Goal: Task Accomplishment & Management: Manage account settings

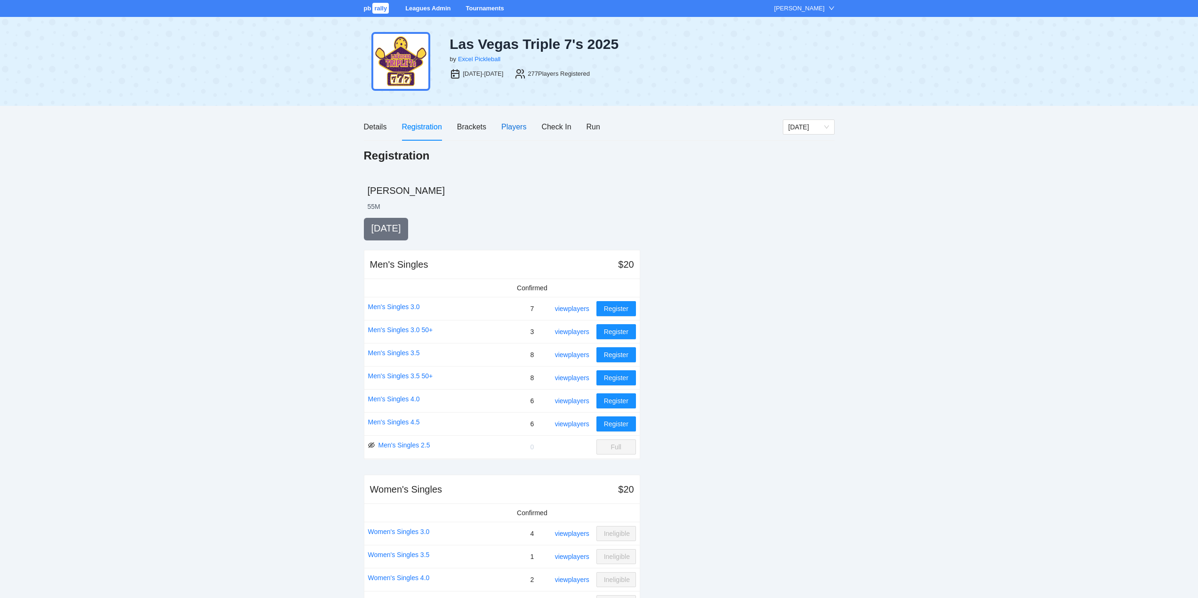
click at [510, 126] on div "Players" at bounding box center [513, 127] width 25 height 12
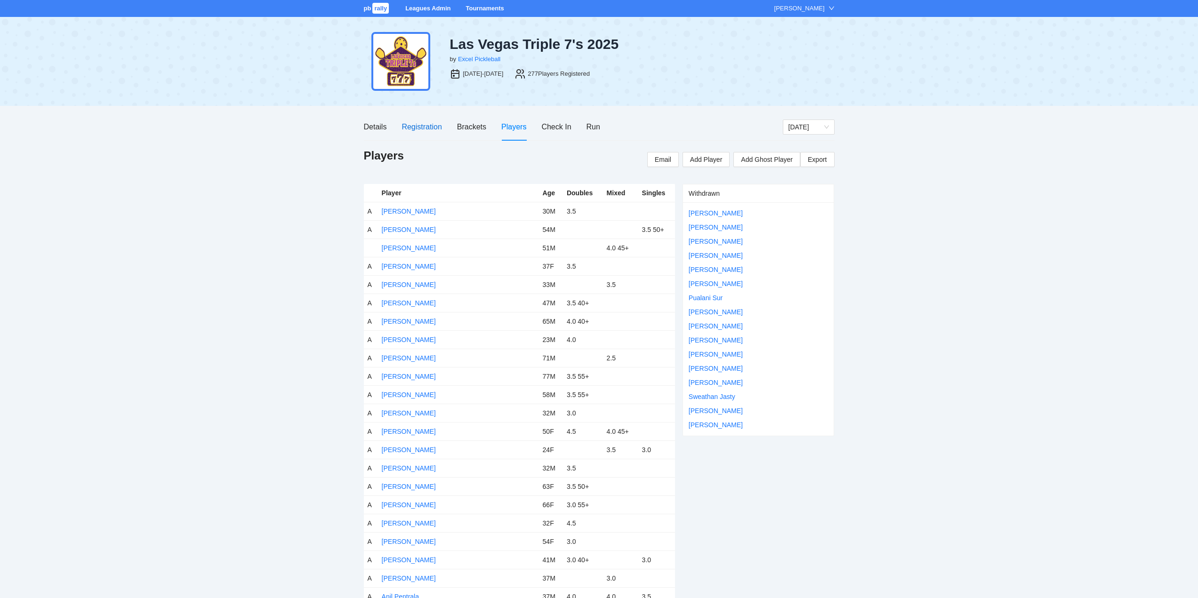
click at [418, 125] on div "Registration" at bounding box center [421, 127] width 40 height 12
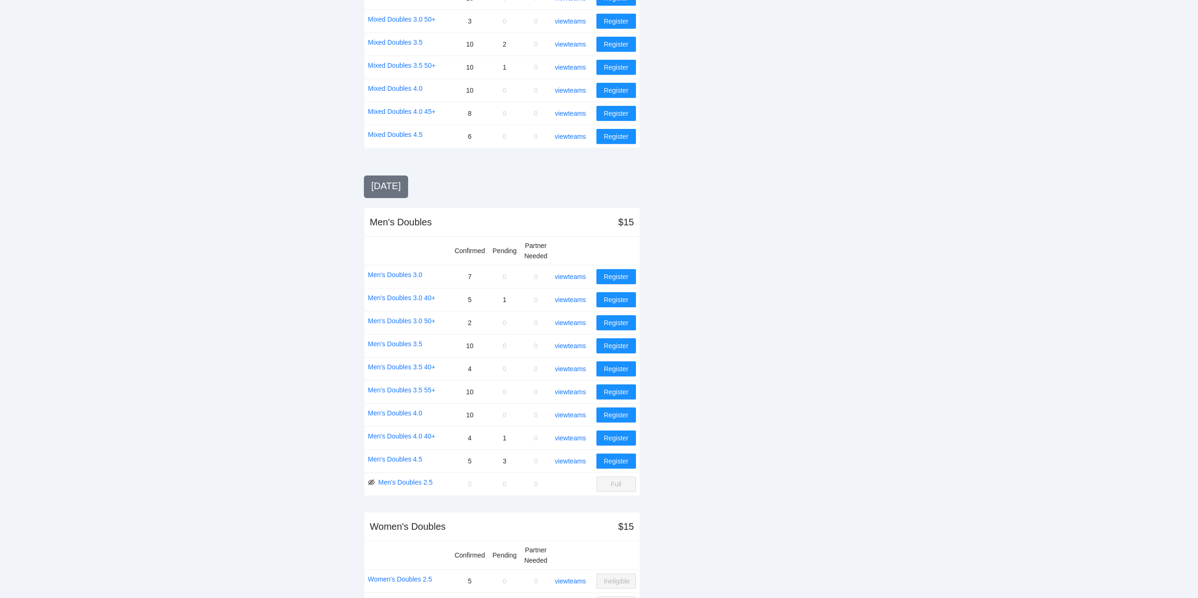
scroll to position [800, 0]
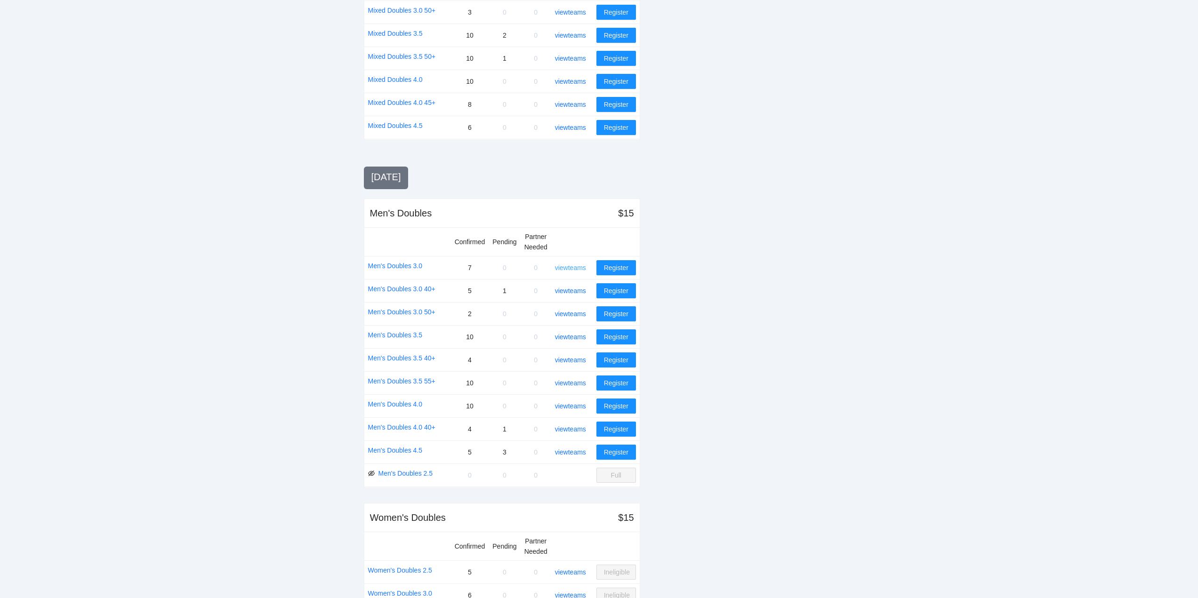
click at [572, 267] on link "view teams" at bounding box center [570, 268] width 31 height 8
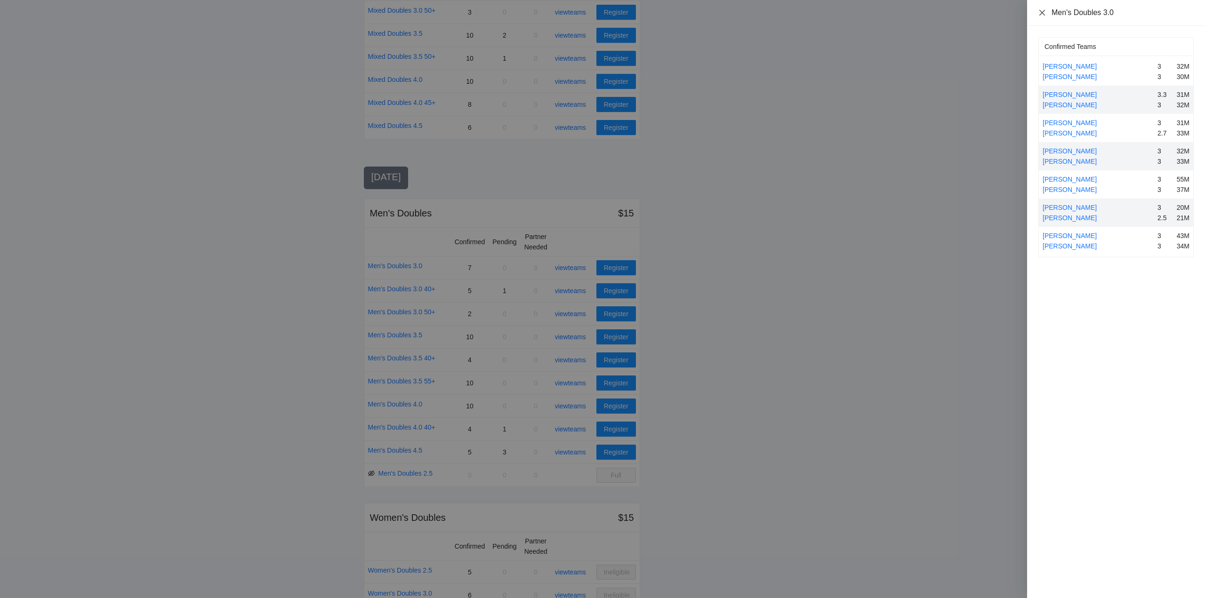
click at [1042, 12] on icon "close" at bounding box center [1042, 12] width 6 height 6
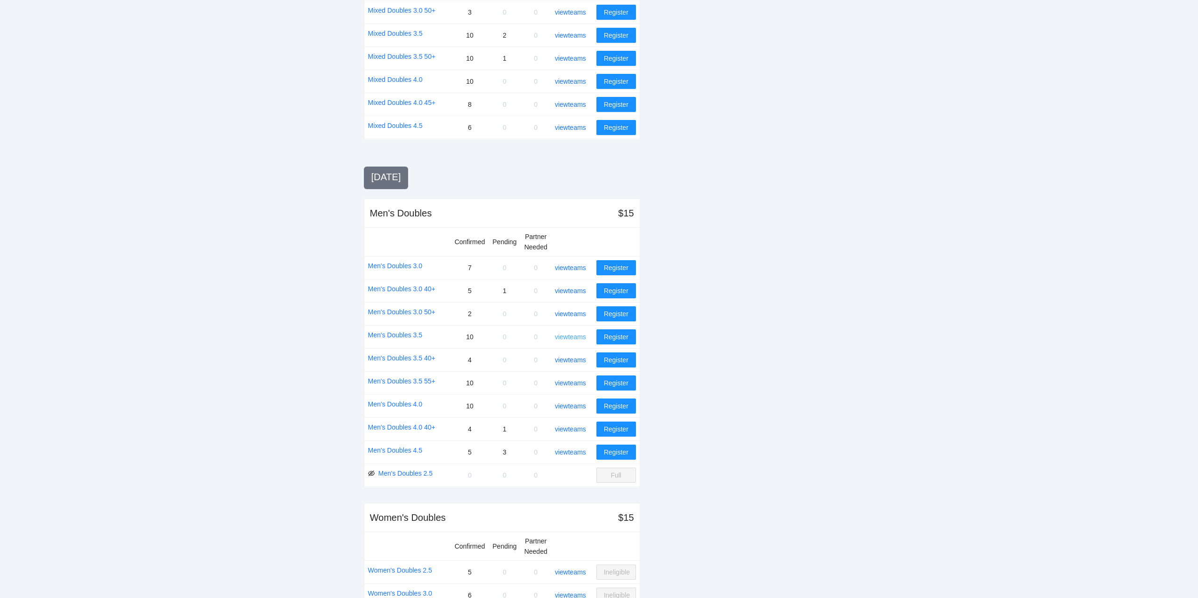
click at [580, 336] on link "view teams" at bounding box center [570, 337] width 31 height 8
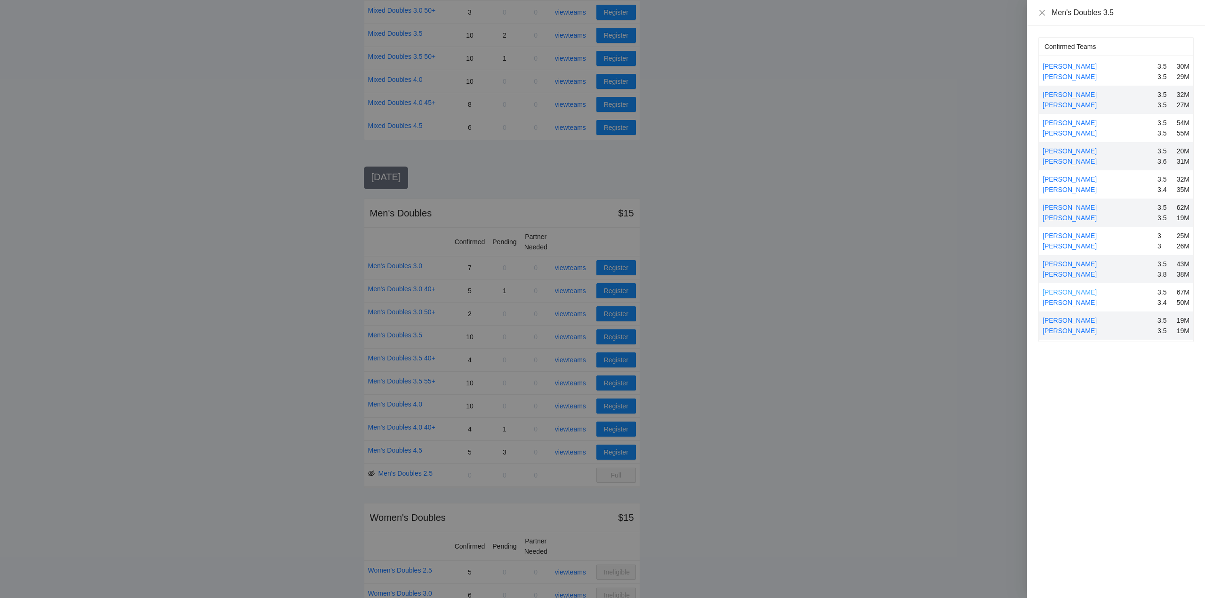
click at [1064, 292] on link "Mark VanDuzer" at bounding box center [1069, 292] width 54 height 8
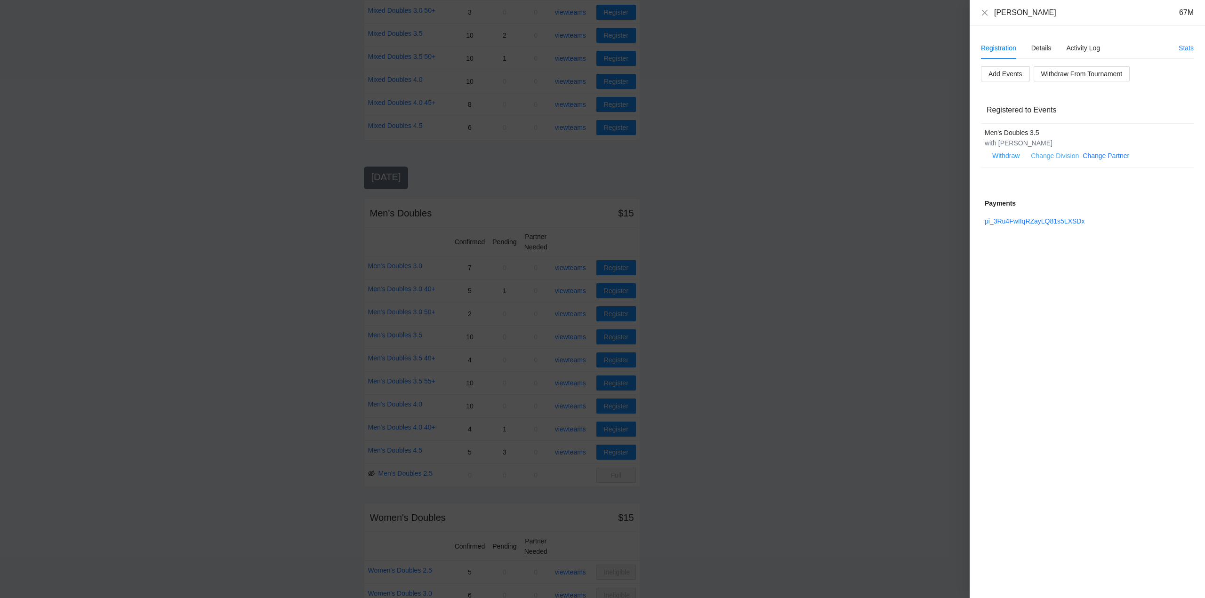
click at [1059, 155] on link "Change Division" at bounding box center [1055, 156] width 48 height 8
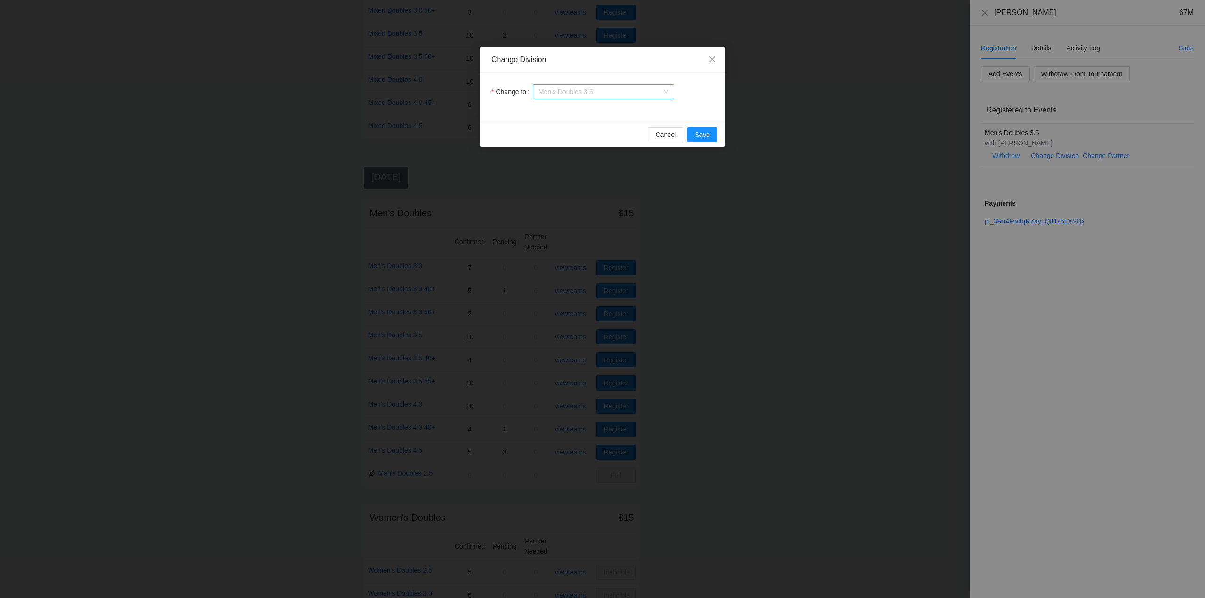
click at [613, 96] on span "Men's Doubles 3.5" at bounding box center [603, 92] width 130 height 14
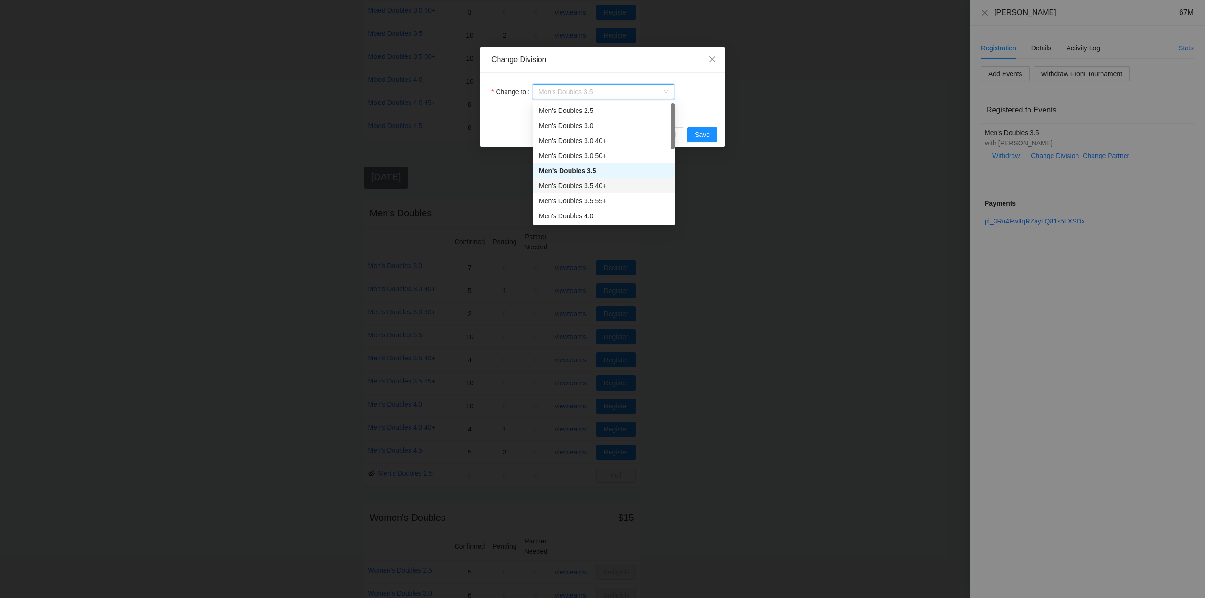
click at [583, 187] on div "Men's Doubles 3.5 40+" at bounding box center [604, 186] width 130 height 10
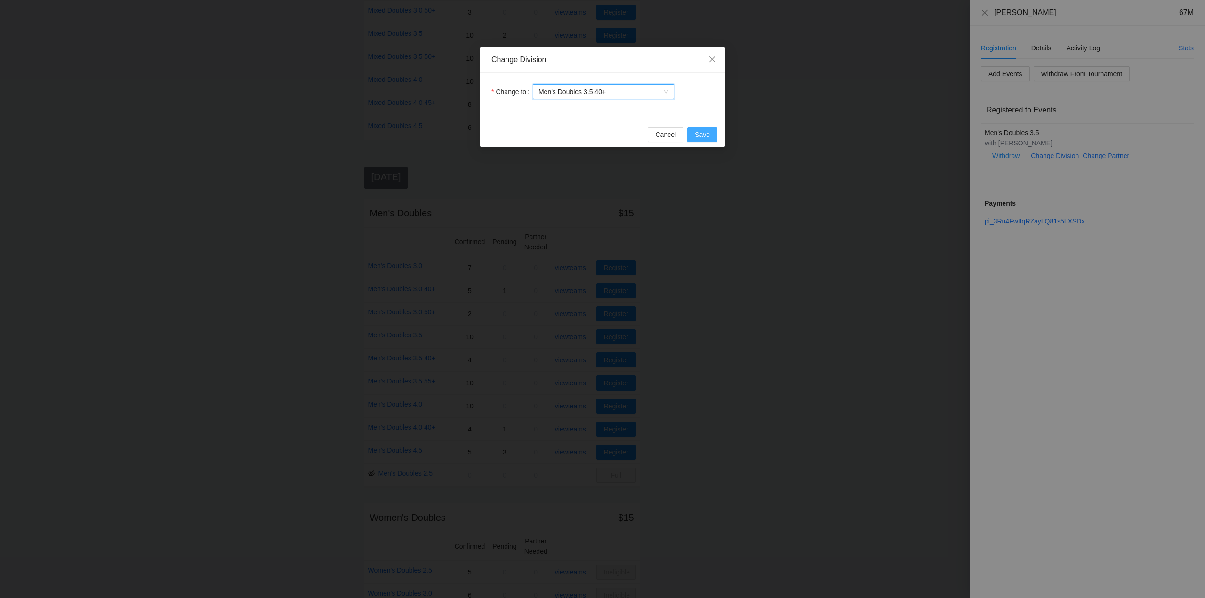
click at [705, 135] on span "Save" at bounding box center [702, 134] width 15 height 10
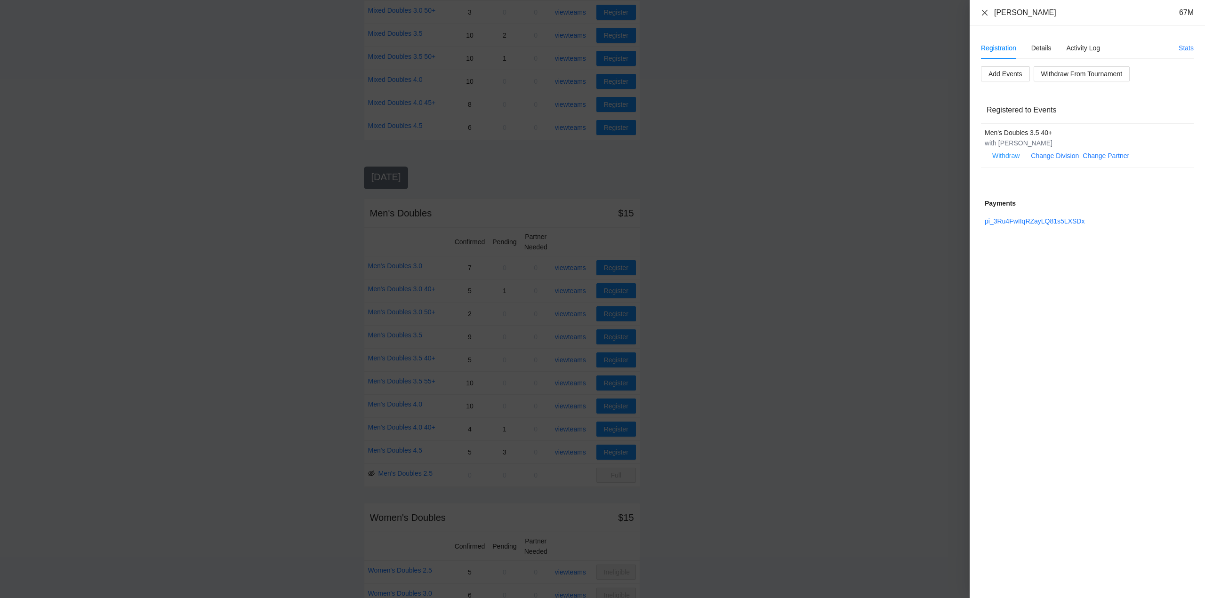
click at [985, 12] on icon "close" at bounding box center [985, 12] width 6 height 6
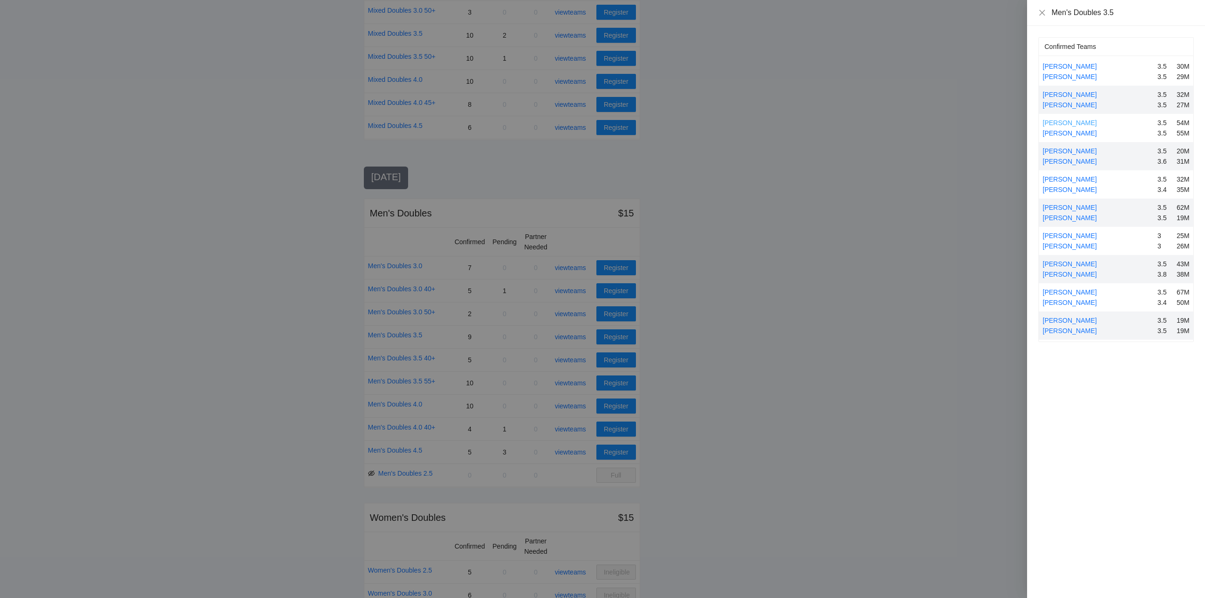
click at [1058, 122] on link "Carlos Mansilla" at bounding box center [1069, 123] width 54 height 8
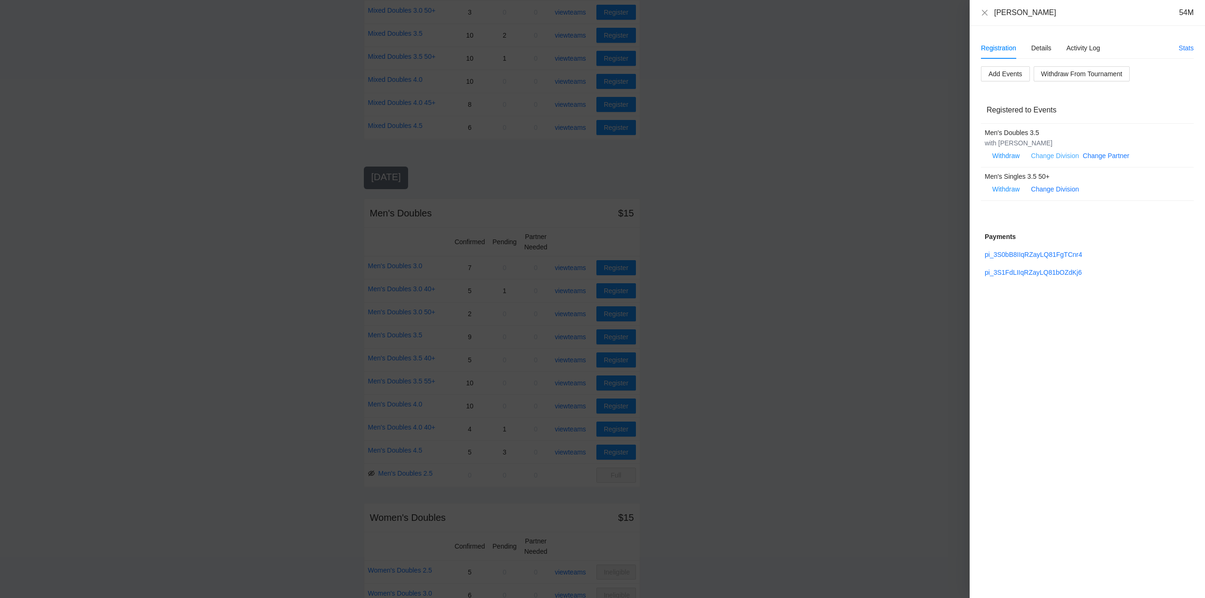
click at [1062, 153] on link "Change Division" at bounding box center [1055, 156] width 48 height 8
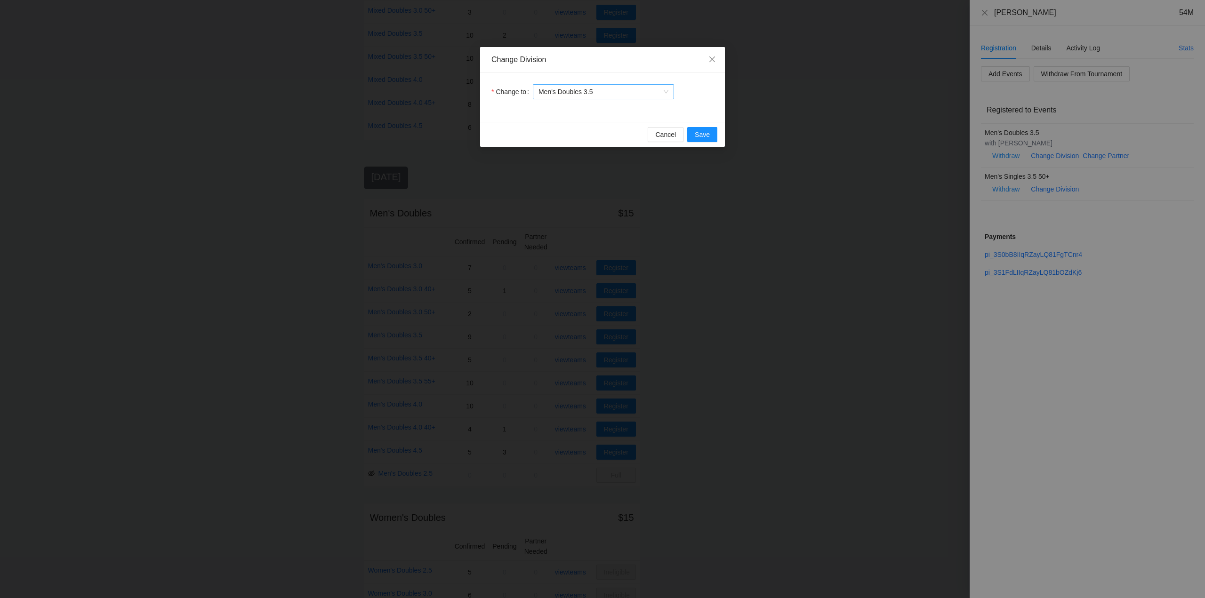
click at [611, 92] on span "Men's Doubles 3.5" at bounding box center [603, 92] width 130 height 14
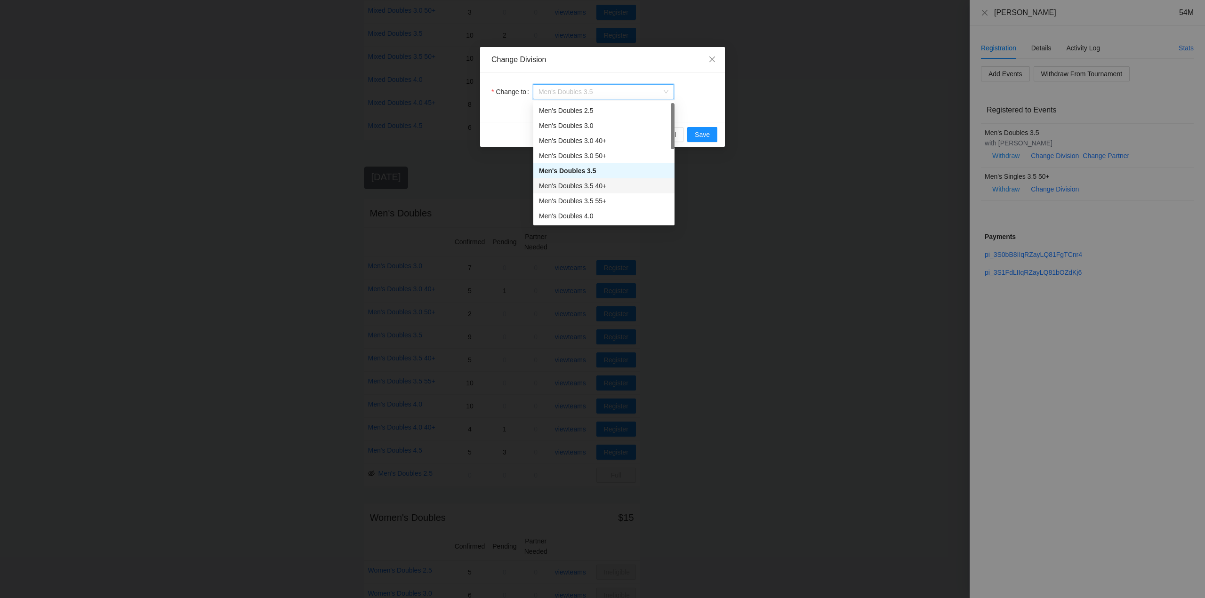
click at [590, 184] on div "Men's Doubles 3.5 40+" at bounding box center [604, 186] width 130 height 10
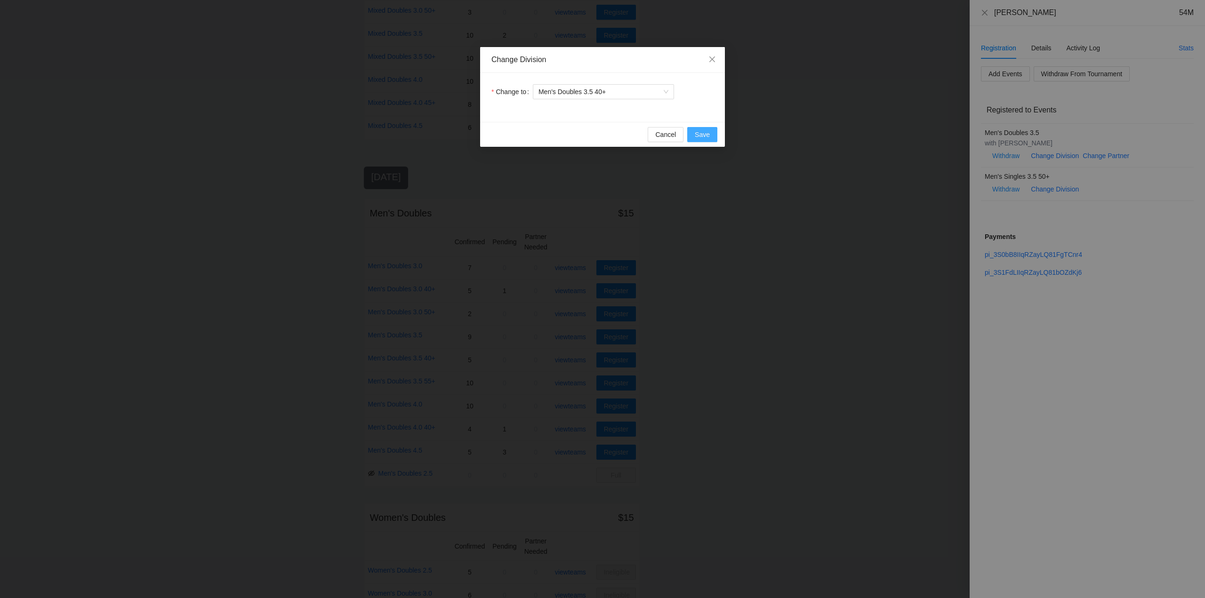
click at [704, 132] on span "Save" at bounding box center [702, 134] width 15 height 10
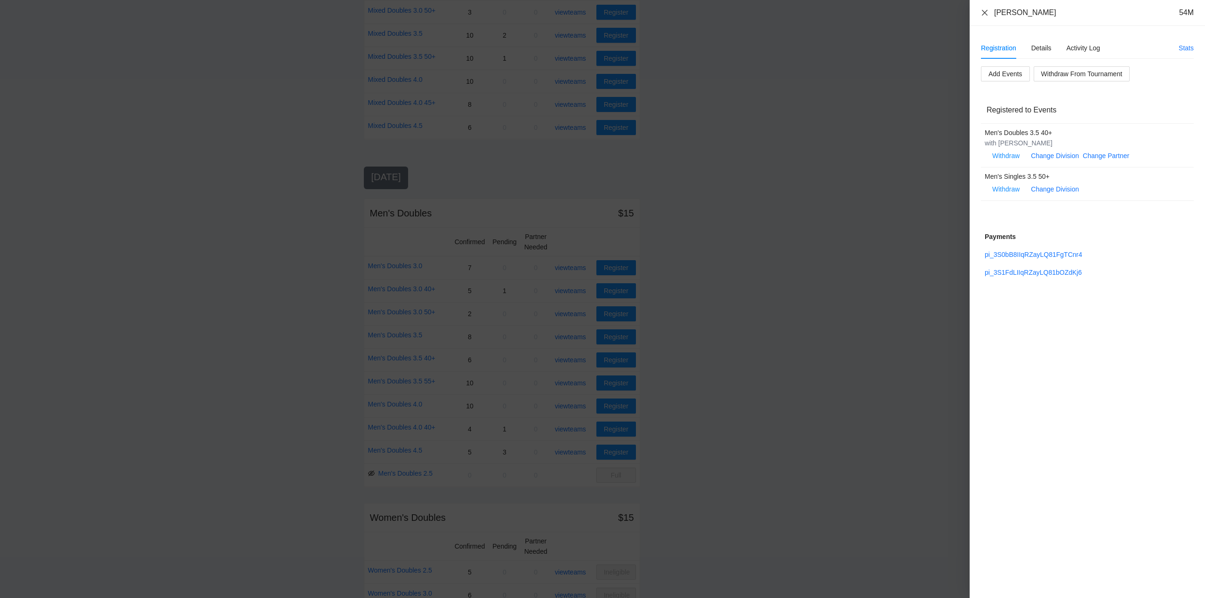
click at [985, 10] on icon "close" at bounding box center [985, 13] width 8 height 8
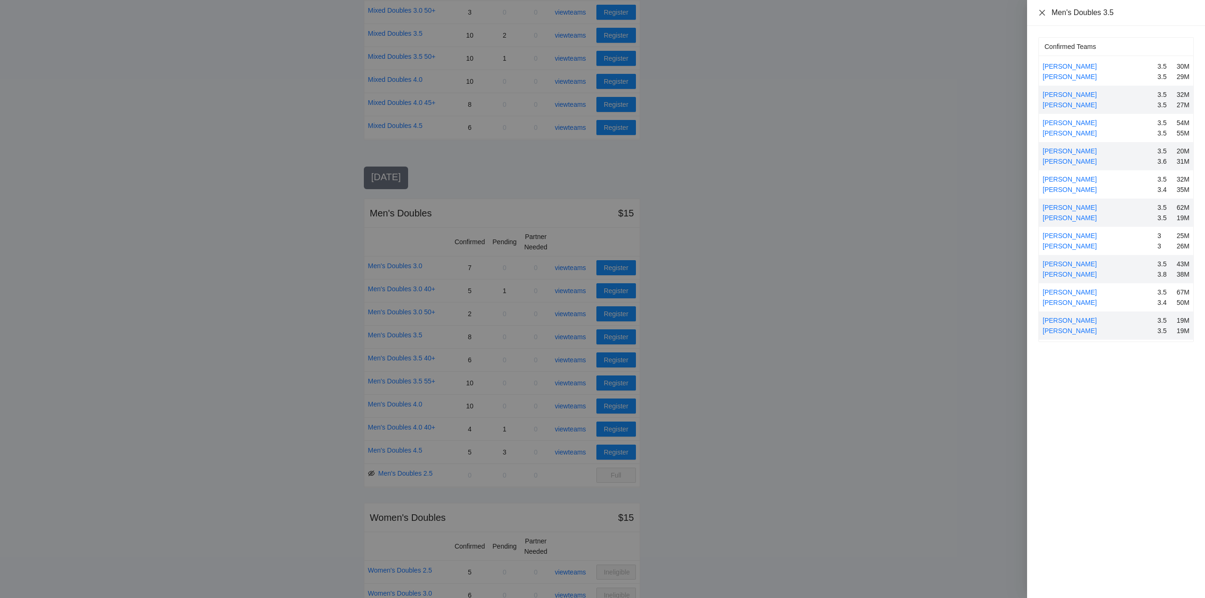
click at [1040, 12] on icon "close" at bounding box center [1042, 13] width 8 height 8
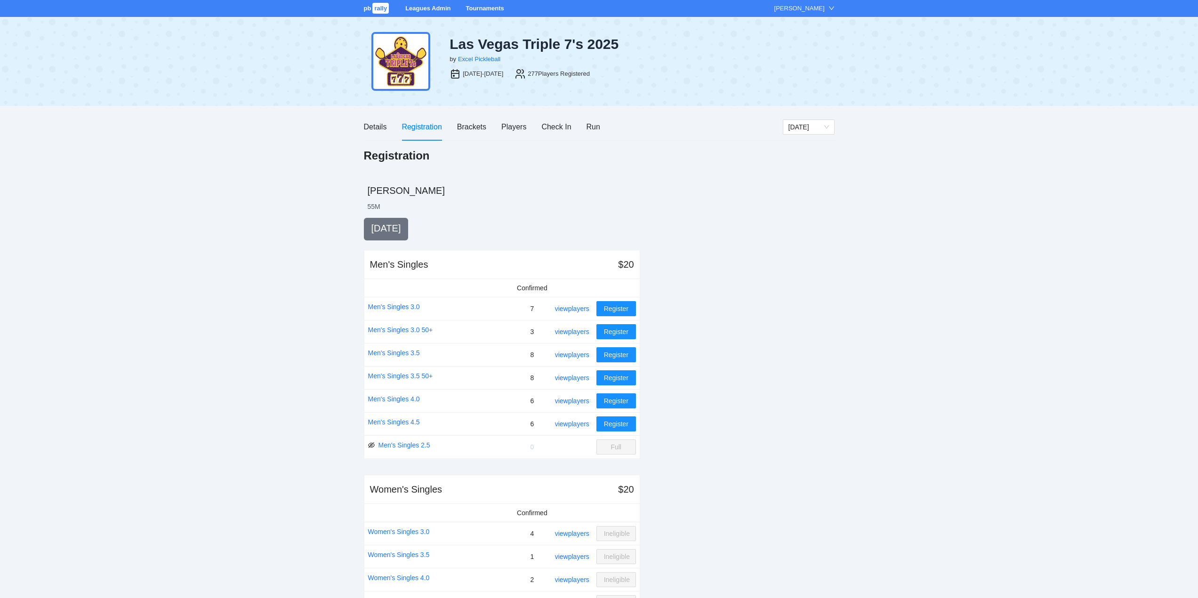
scroll to position [800, 0]
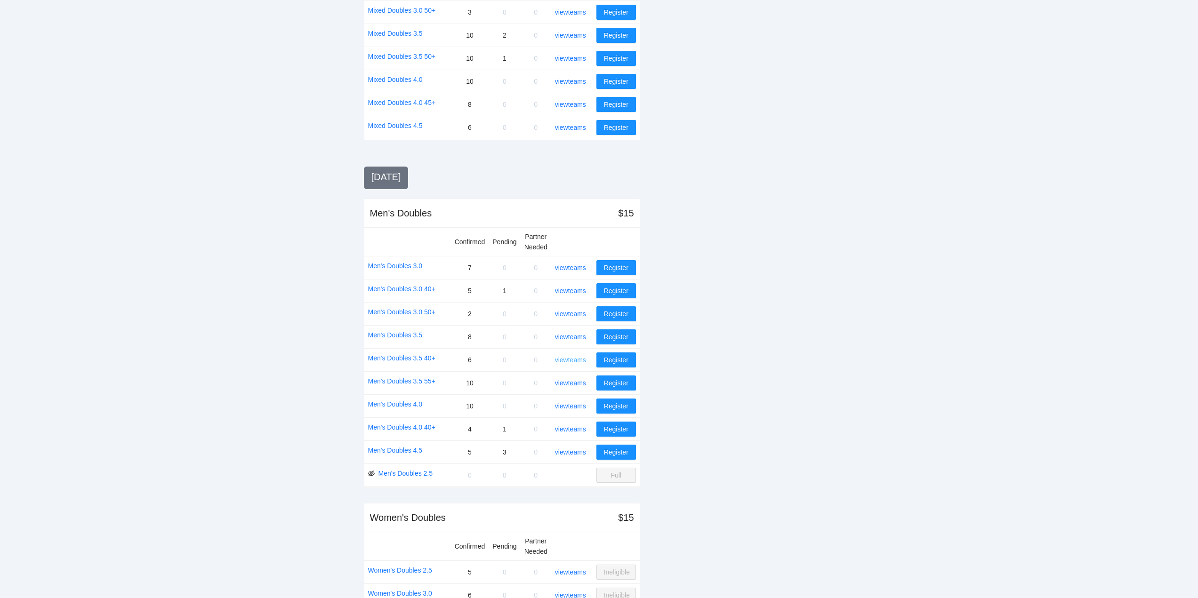
click at [576, 357] on link "view teams" at bounding box center [570, 360] width 31 height 8
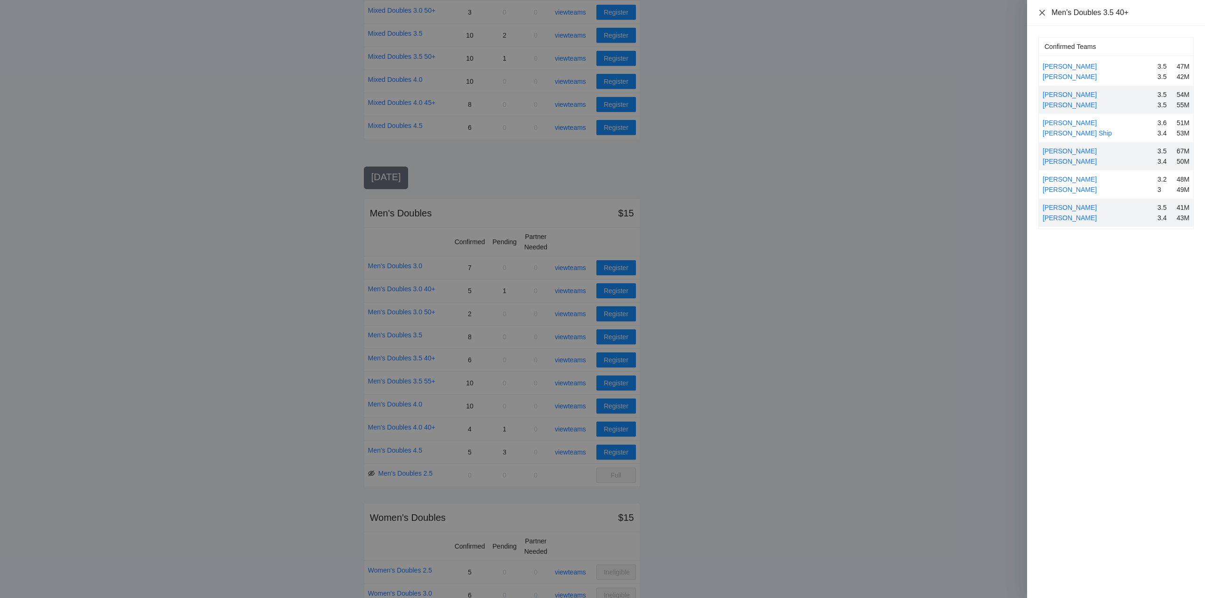
click at [1042, 9] on icon "close" at bounding box center [1042, 13] width 8 height 8
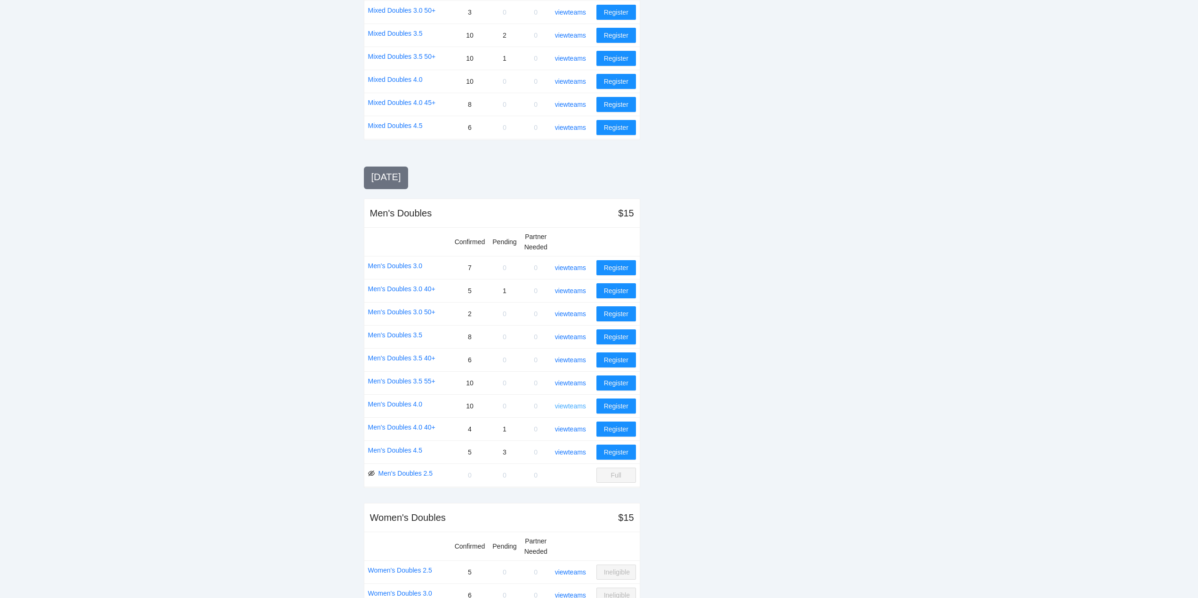
click at [567, 405] on link "view teams" at bounding box center [570, 406] width 31 height 8
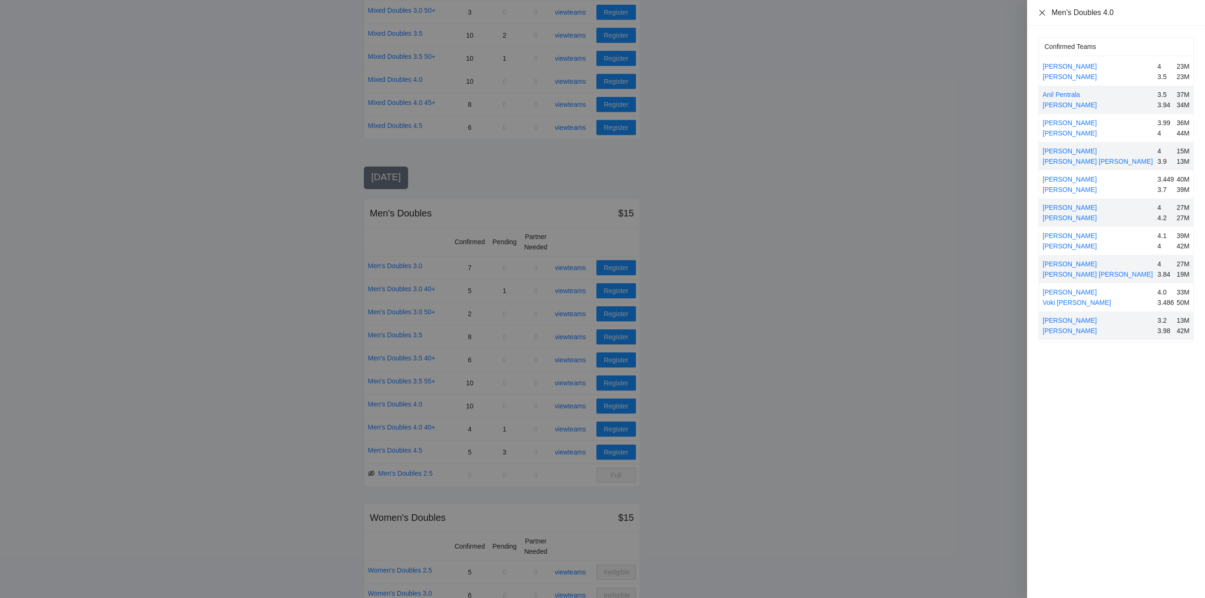
drag, startPoint x: 1041, startPoint y: 14, endPoint x: 1017, endPoint y: 105, distance: 95.0
click at [1041, 15] on icon "close" at bounding box center [1042, 13] width 8 height 8
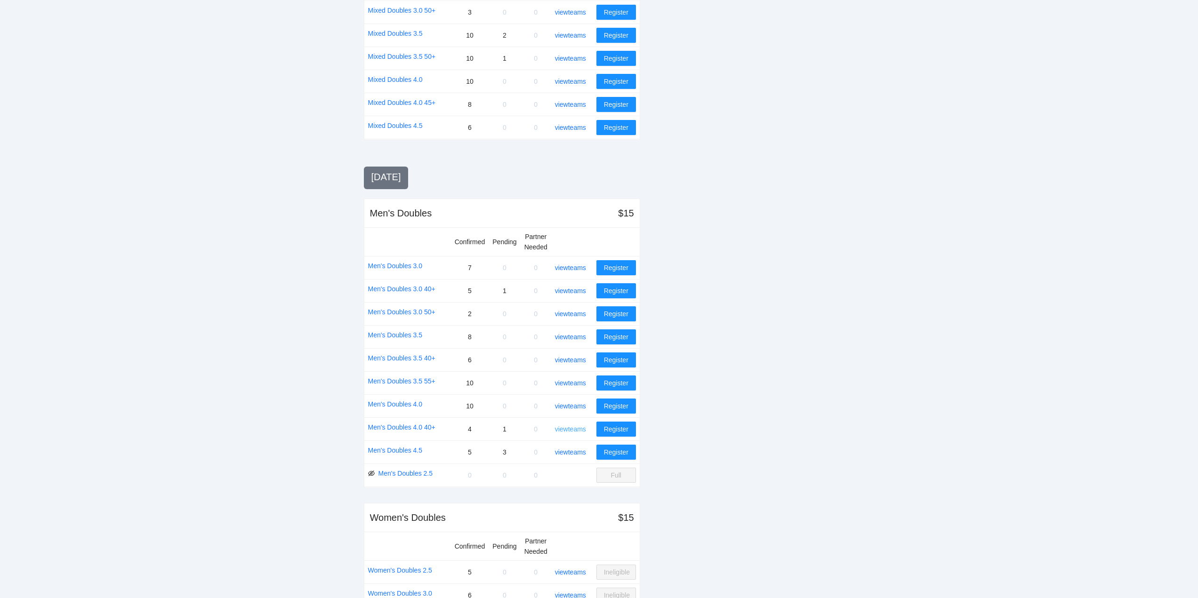
click at [577, 429] on link "view teams" at bounding box center [570, 429] width 31 height 8
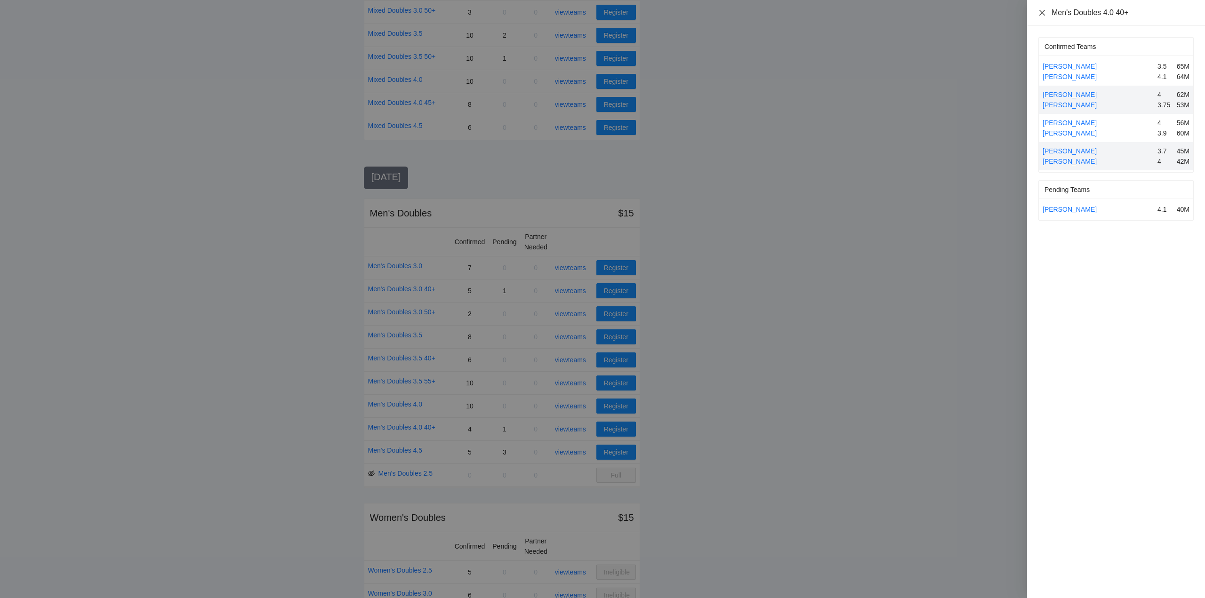
click at [1040, 10] on icon "close" at bounding box center [1042, 12] width 6 height 6
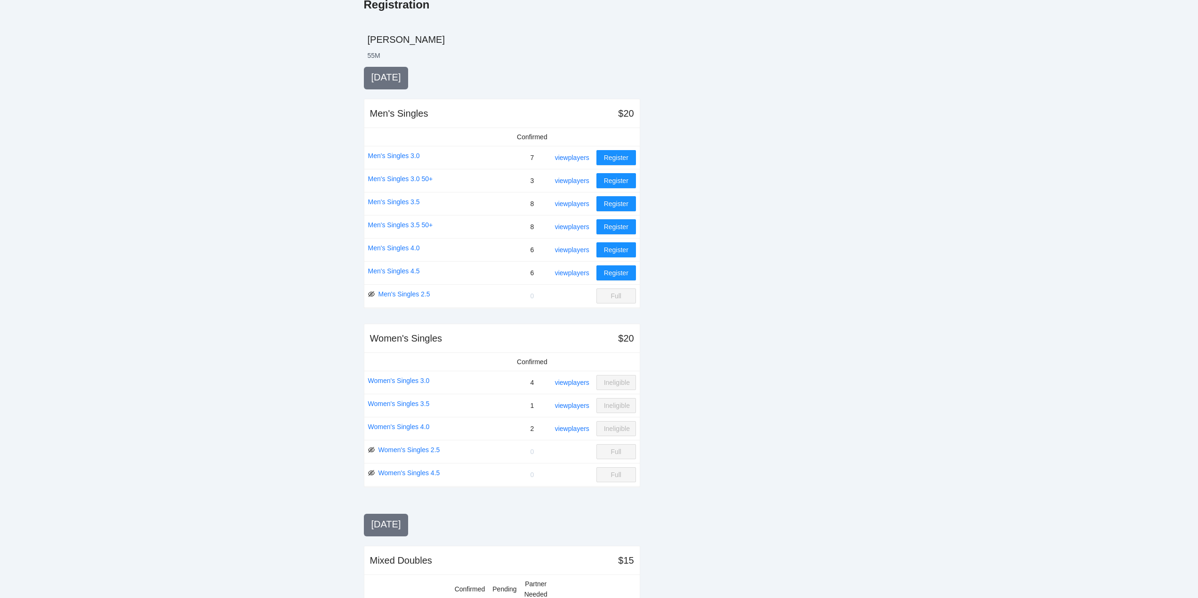
scroll to position [0, 0]
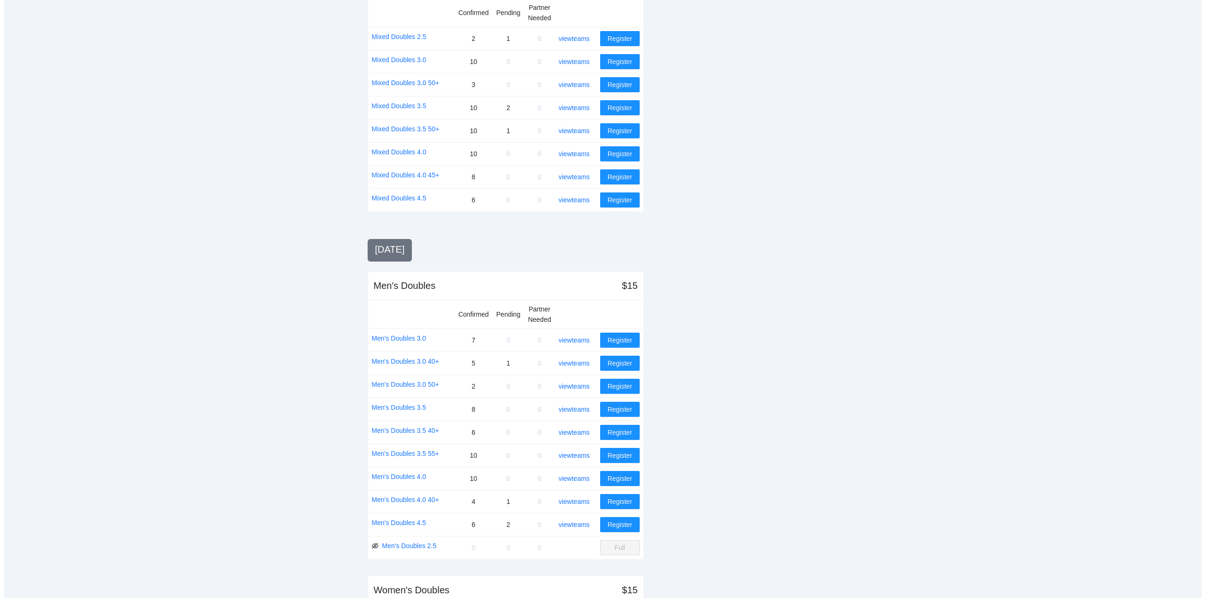
scroll to position [800, 0]
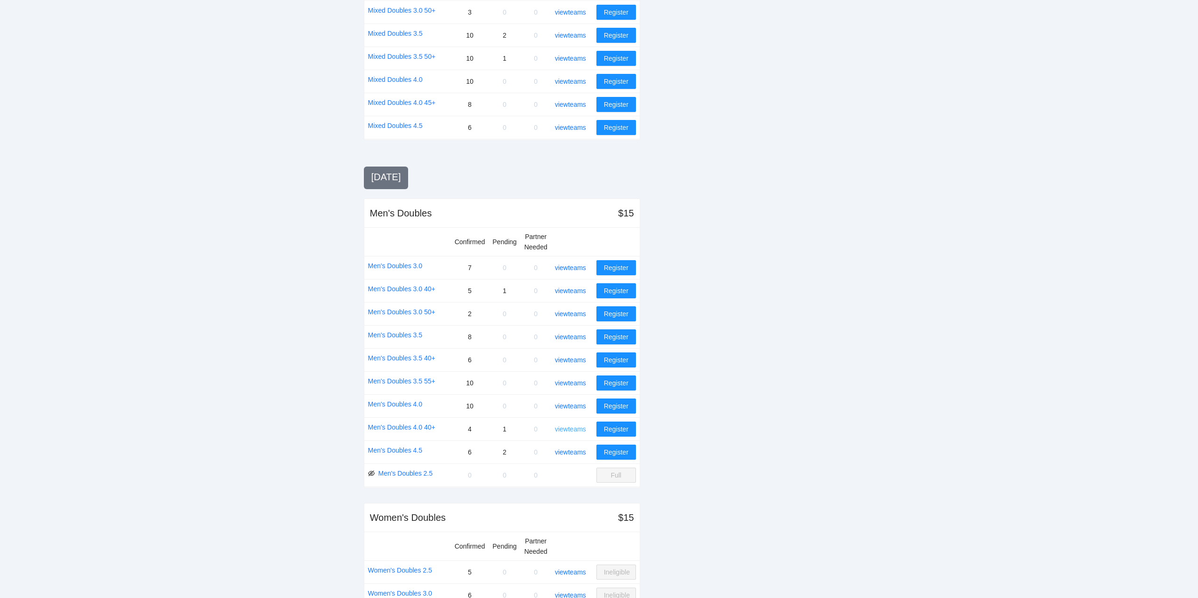
click at [567, 429] on link "view teams" at bounding box center [570, 429] width 31 height 8
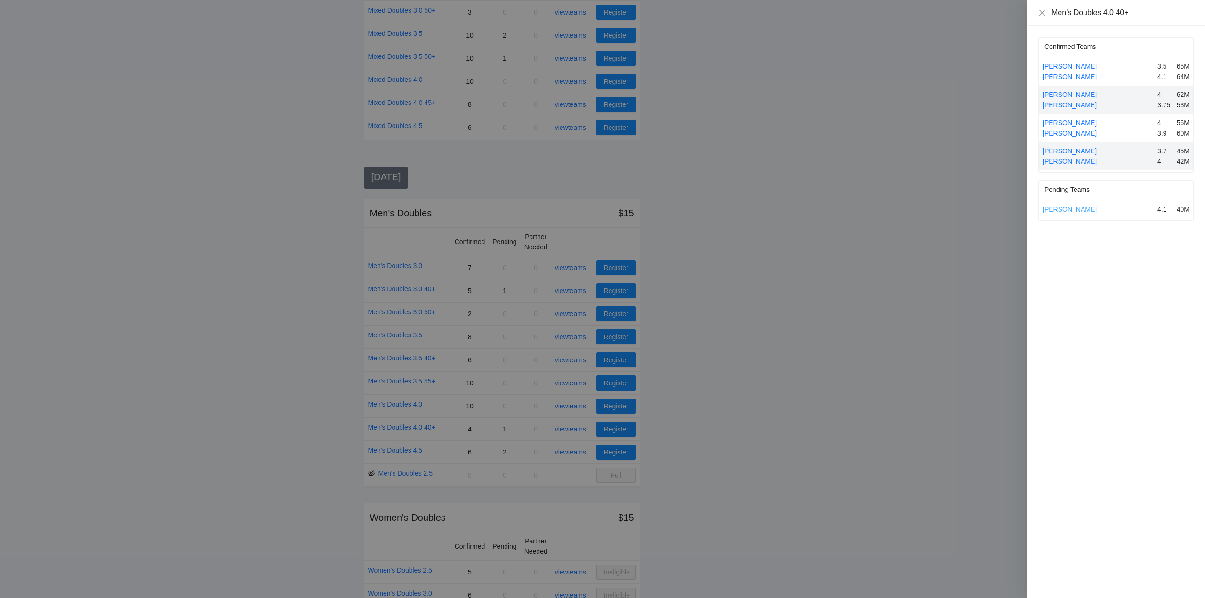
click at [1067, 210] on link "[PERSON_NAME]" at bounding box center [1069, 210] width 54 height 8
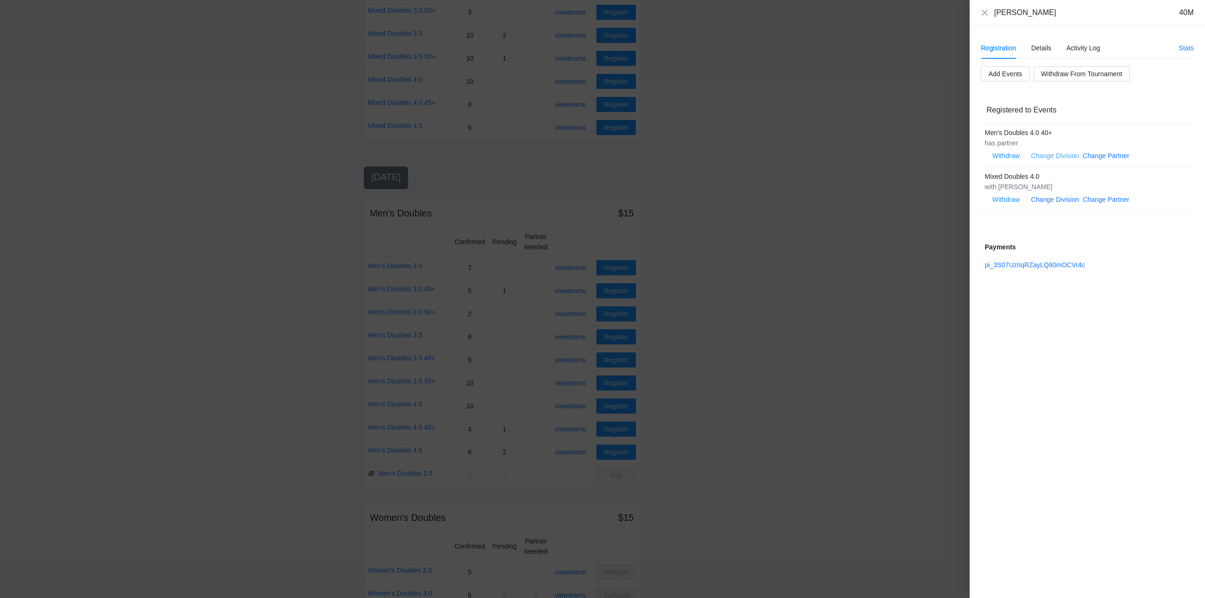
click at [1053, 154] on link "Change Division" at bounding box center [1055, 156] width 48 height 8
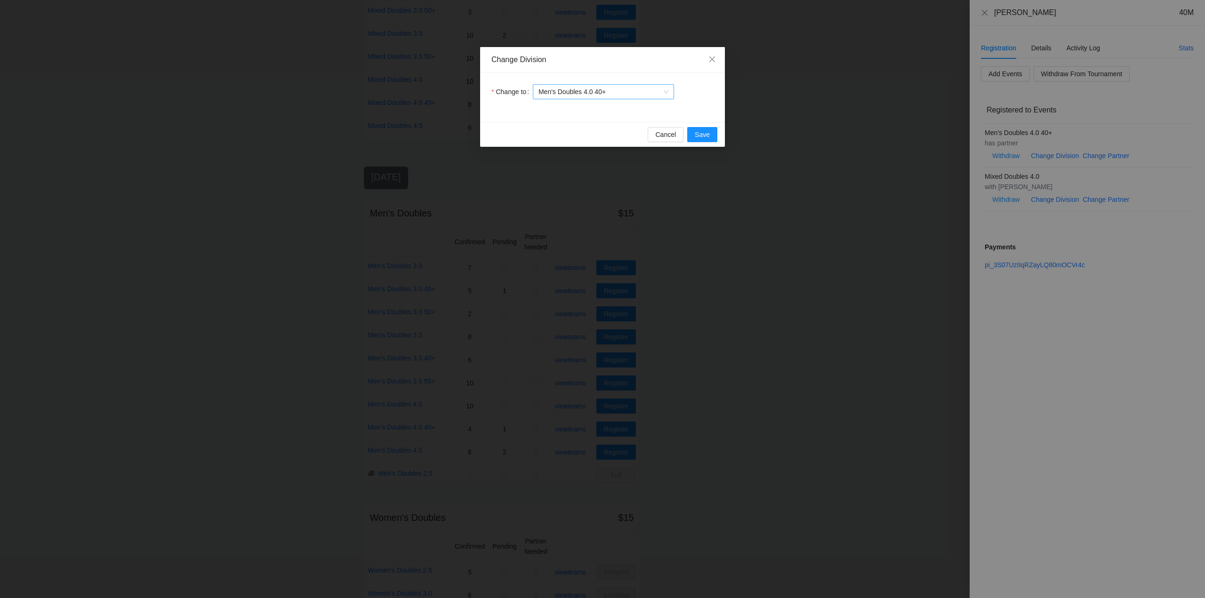
click at [609, 91] on span "Men's Doubles 4.0 40+" at bounding box center [603, 92] width 130 height 14
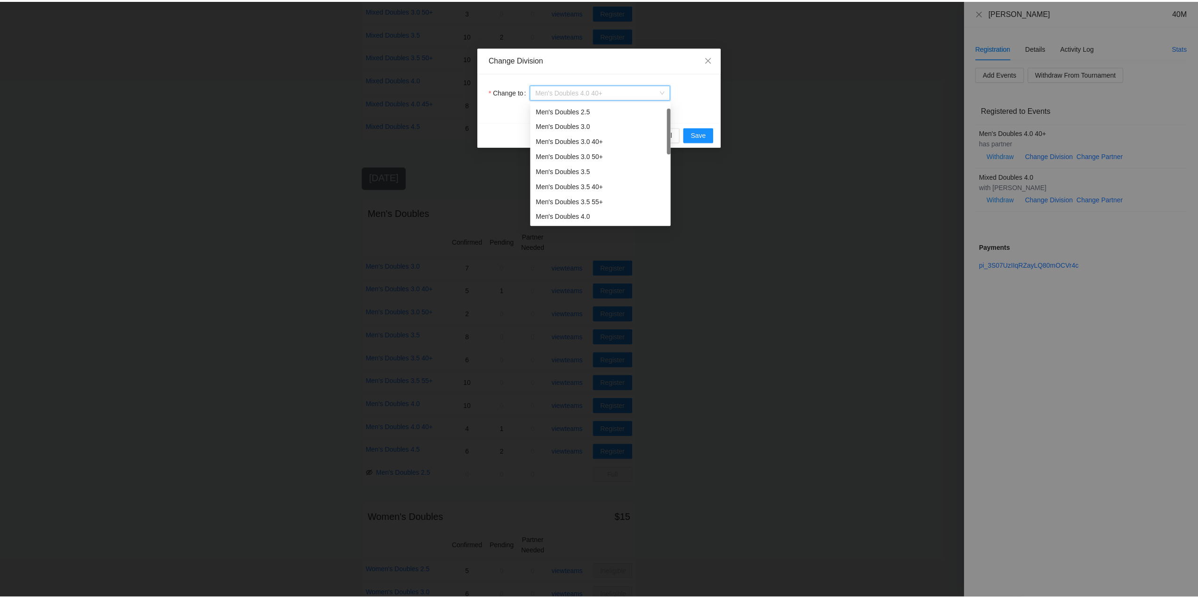
scroll to position [15, 0]
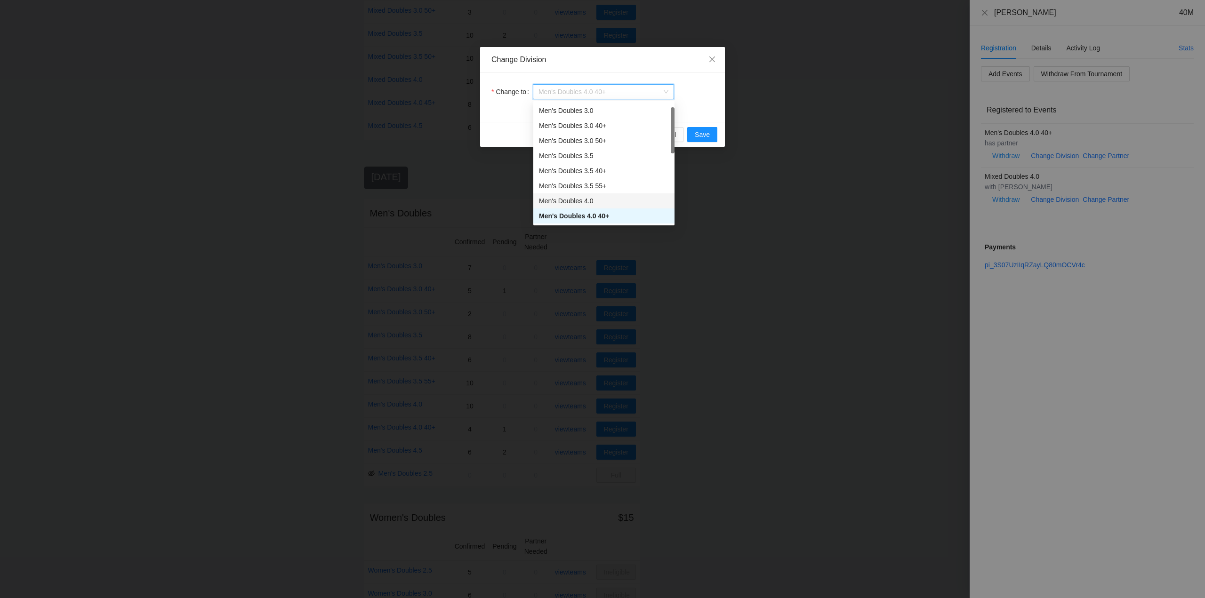
click at [561, 199] on div "Men's Doubles 4.0" at bounding box center [604, 201] width 130 height 10
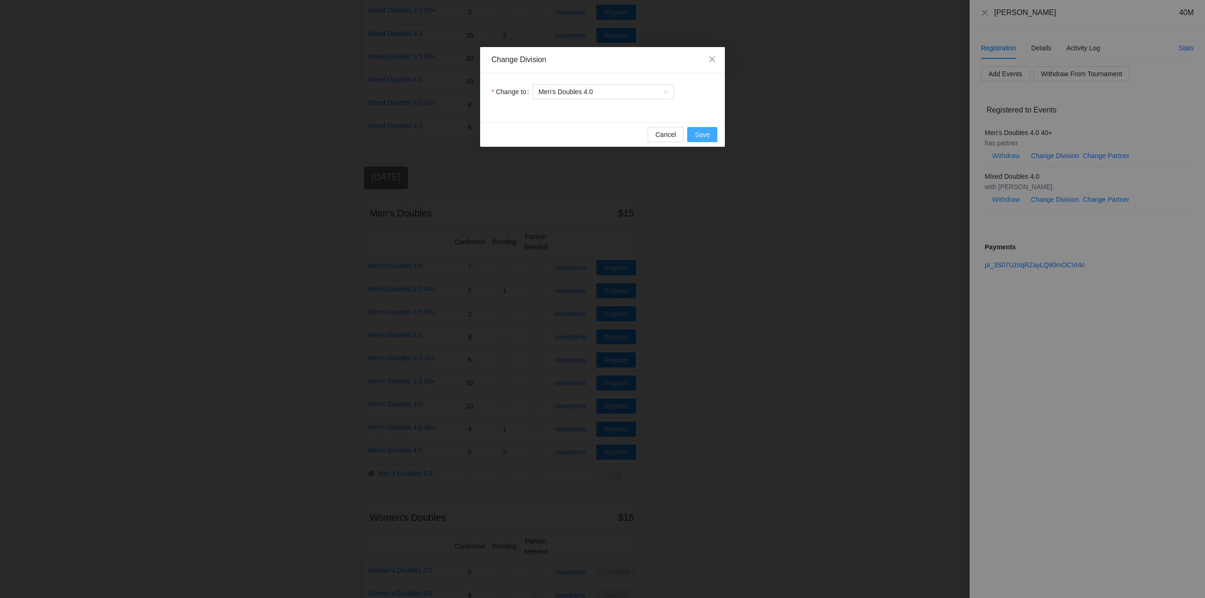
click at [695, 132] on span "Save" at bounding box center [702, 134] width 15 height 10
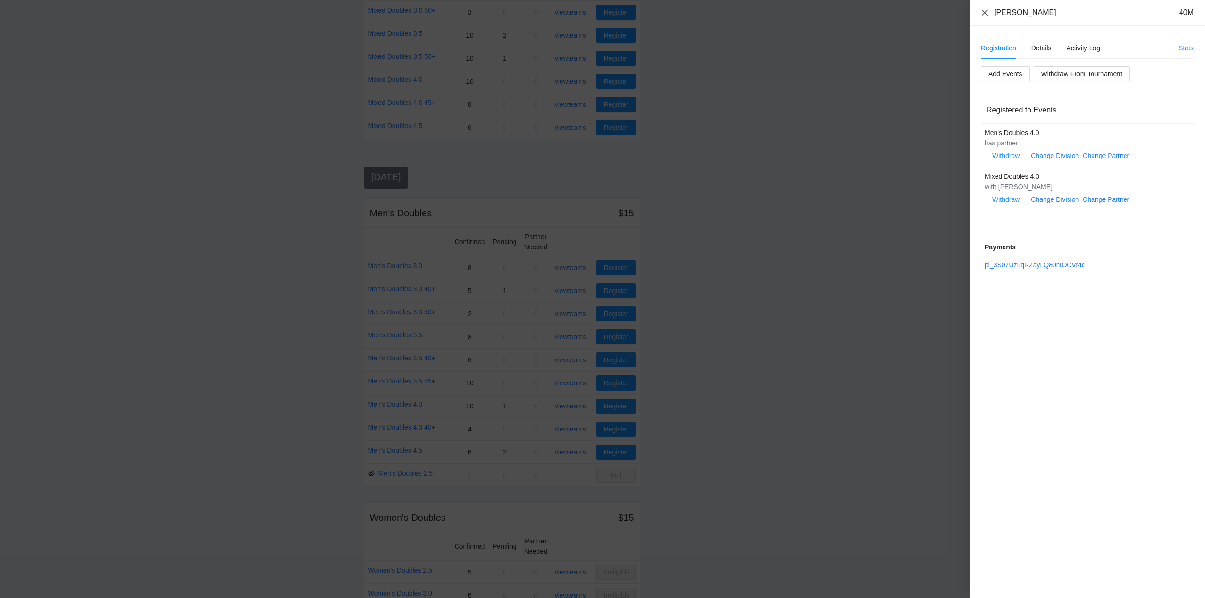
click at [983, 12] on icon "close" at bounding box center [985, 13] width 8 height 8
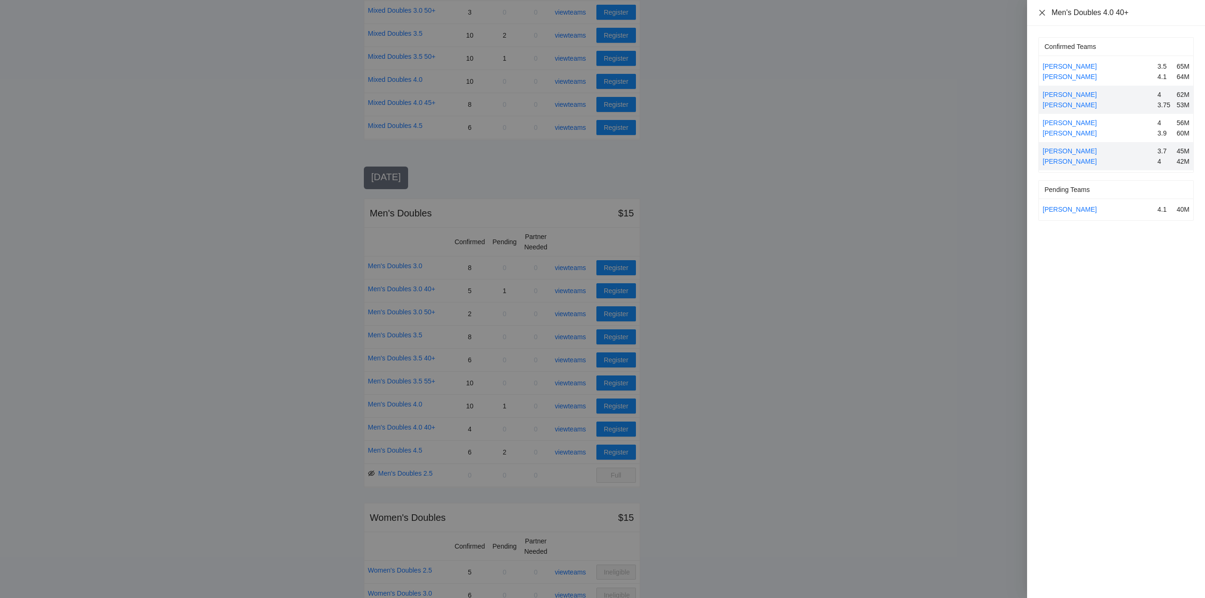
click at [1042, 12] on icon "close" at bounding box center [1042, 12] width 6 height 6
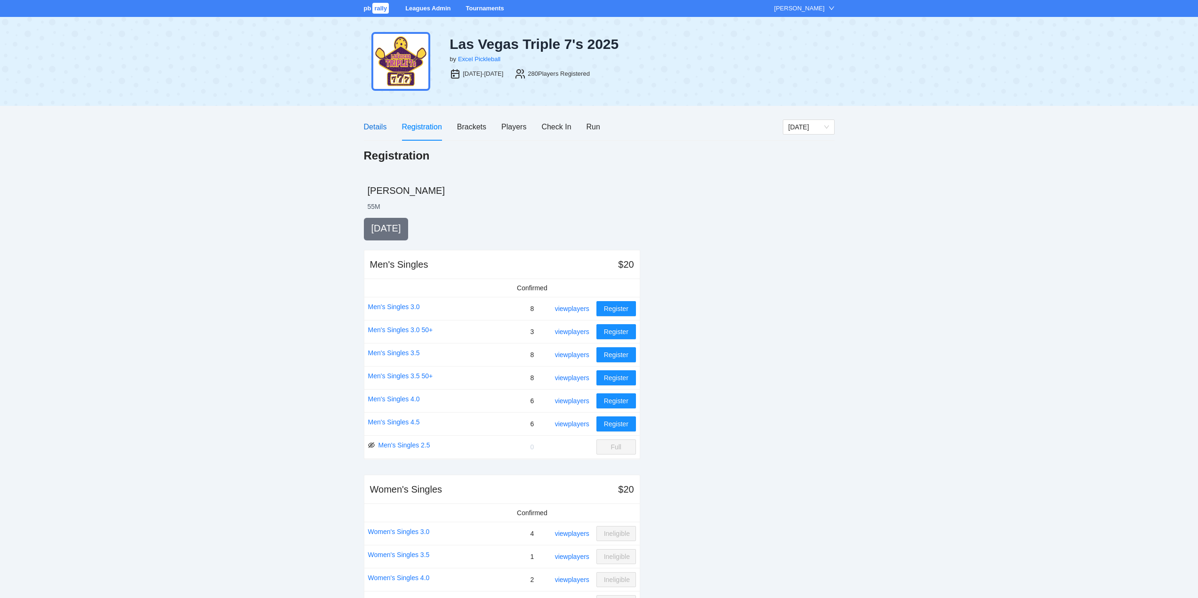
drag, startPoint x: 370, startPoint y: 125, endPoint x: 374, endPoint y: 132, distance: 7.6
click at [370, 126] on div "Details" at bounding box center [375, 127] width 23 height 12
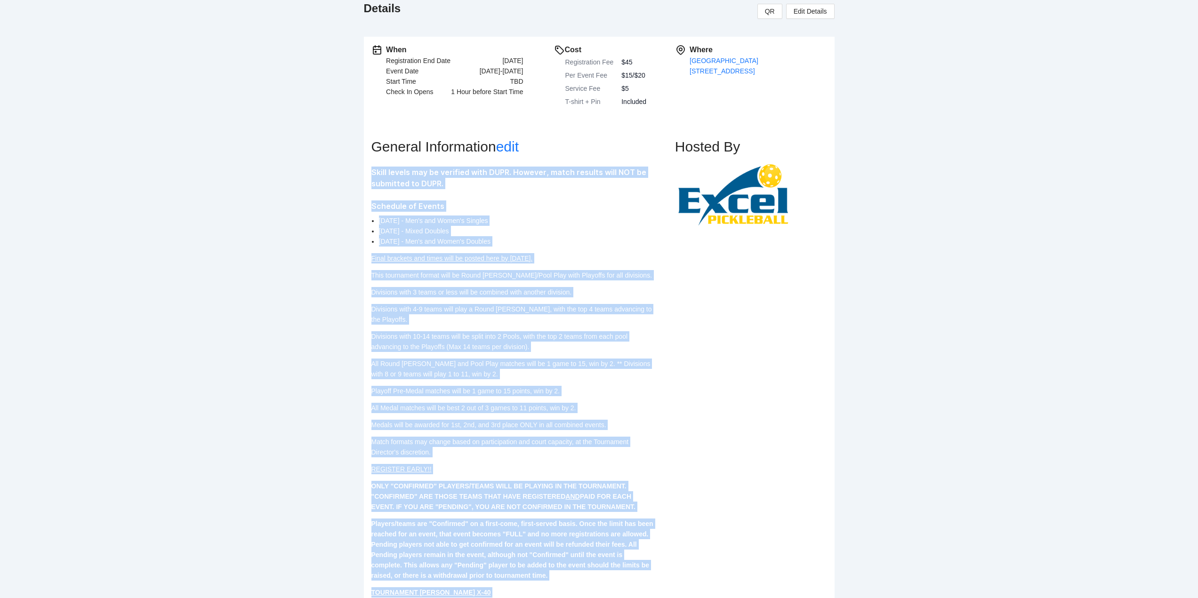
scroll to position [149, 0]
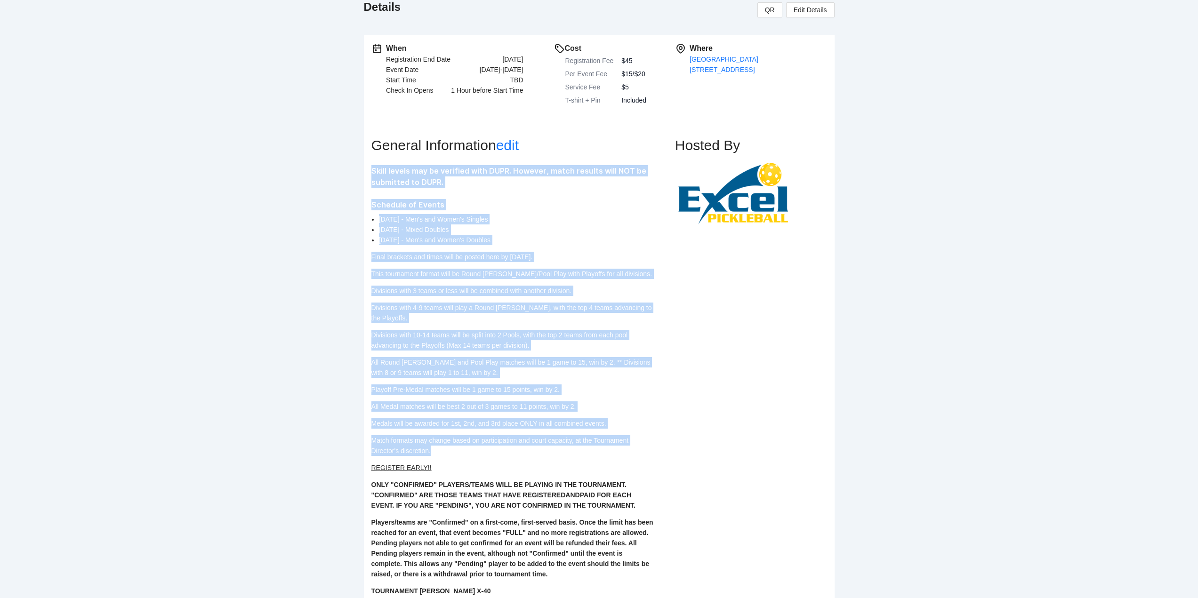
drag, startPoint x: 371, startPoint y: 320, endPoint x: 500, endPoint y: 439, distance: 175.2
click at [500, 439] on div "Skill levels may be verified with DUPR. However, match results will NOT be subm…" at bounding box center [512, 426] width 282 height 522
copy div "Skill levels may be verified with DUPR. However, match results will NOT be subm…"
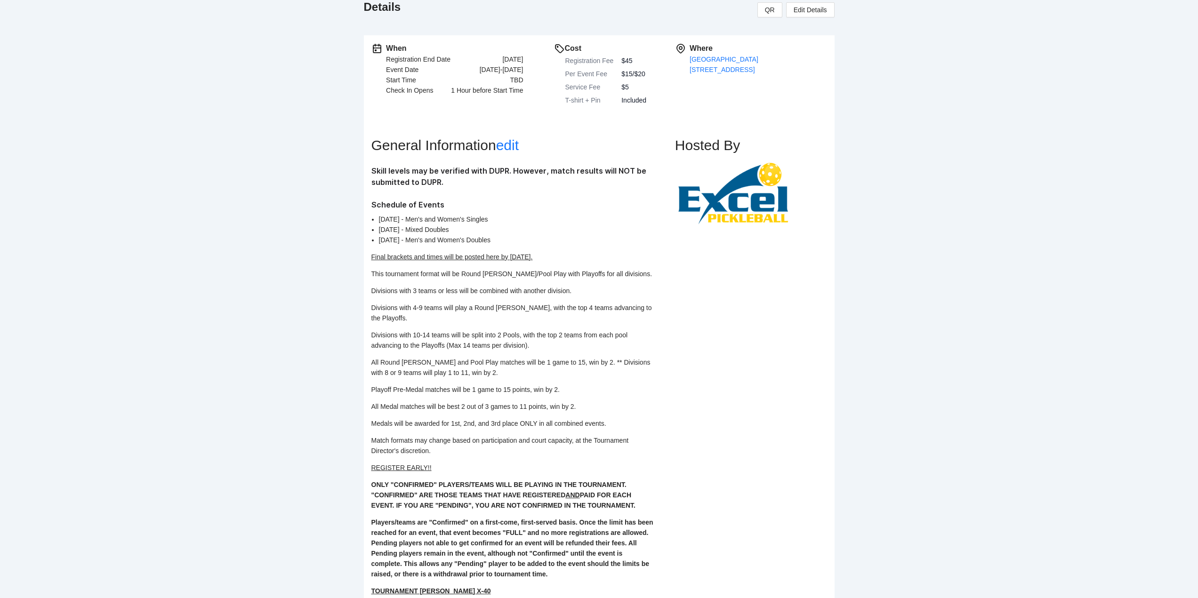
click at [731, 444] on div "Hosted By" at bounding box center [751, 442] width 152 height 670
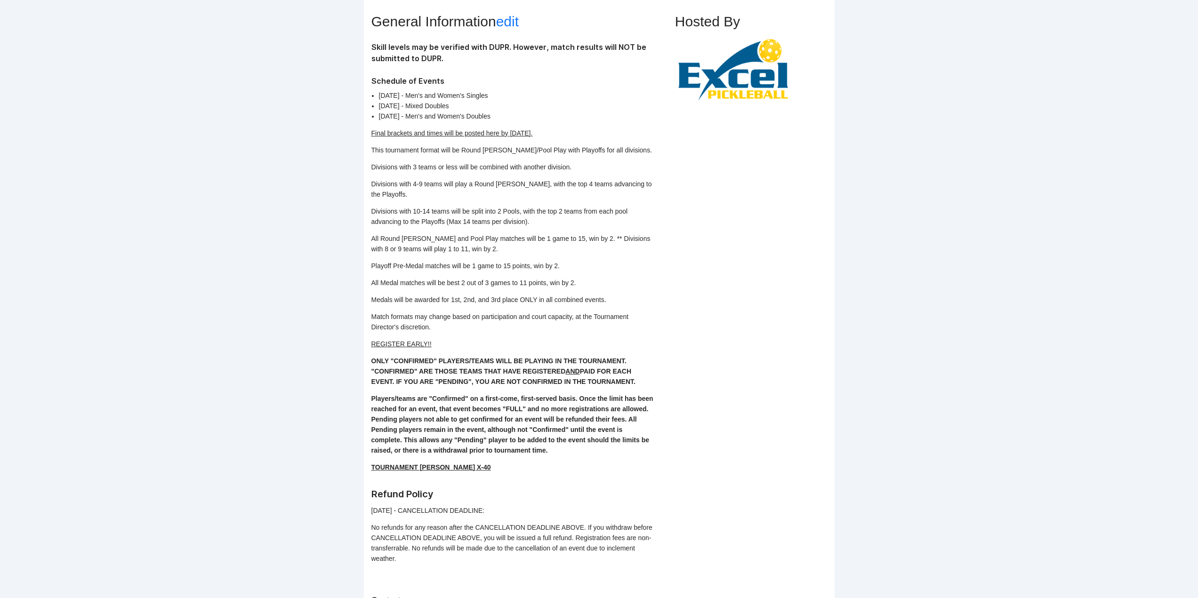
scroll to position [290, 0]
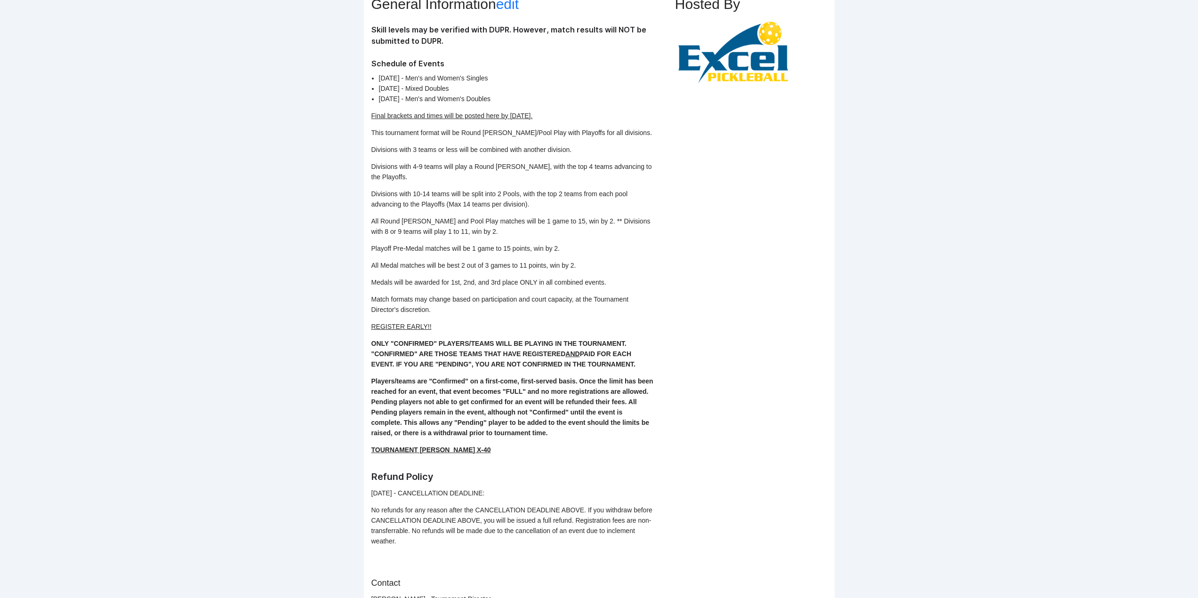
drag, startPoint x: 496, startPoint y: 436, endPoint x: 389, endPoint y: 323, distance: 155.1
click at [371, 315] on div "Skill levels may be verified with DUPR. However, match results will NOT be subm…" at bounding box center [512, 285] width 282 height 522
copy div "REGISTER EARLY!! ONLY "CONFIRMED" PLAYERS/TEAMS WILL BE PLAYING IN THE TOURNAME…"
click at [660, 422] on div "General Information edit Skill levels may be verified with DUPR. However, match…" at bounding box center [523, 301] width 304 height 670
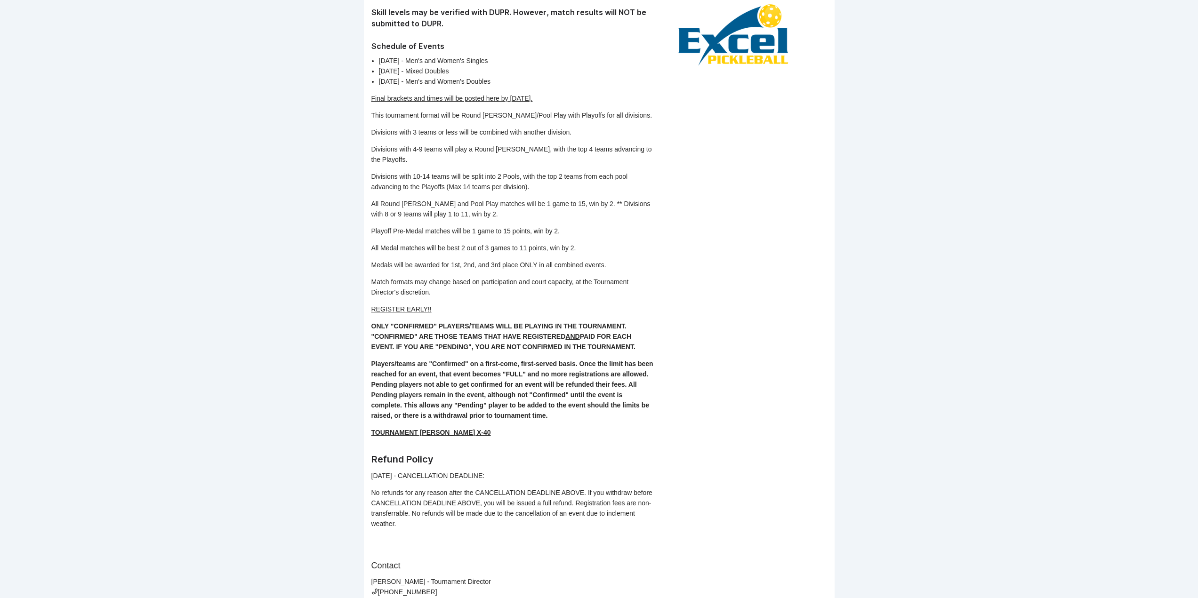
scroll to position [324, 0]
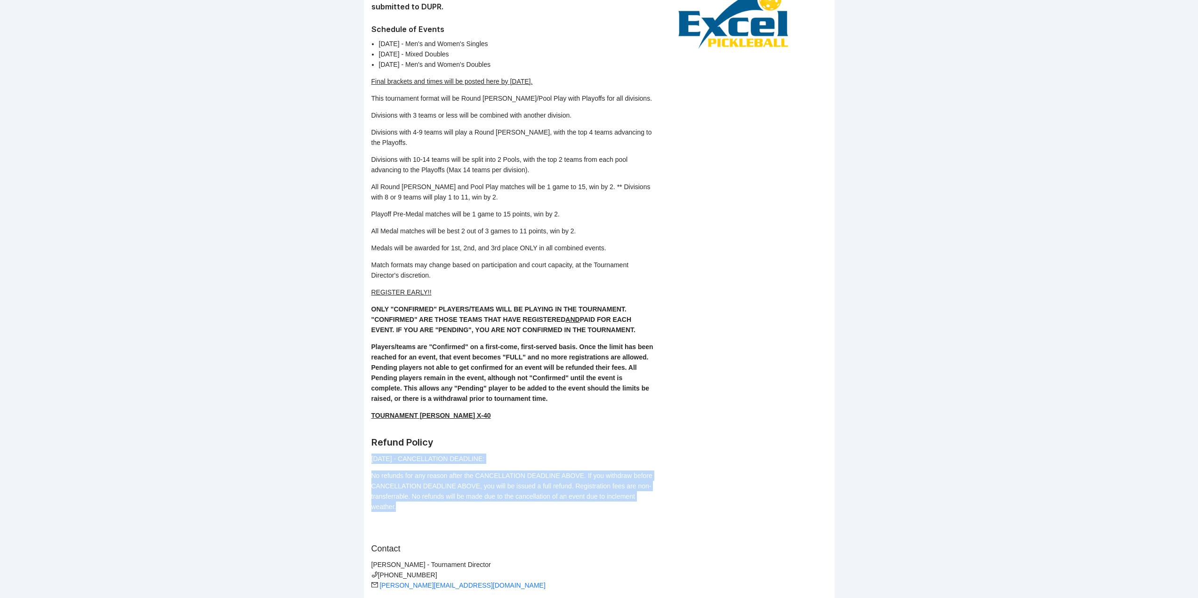
drag, startPoint x: 411, startPoint y: 495, endPoint x: 370, endPoint y: 445, distance: 64.2
click at [370, 445] on div "When Registration End Date Fri Aug 29, 2025 Event Date Sep 5-7, 2025 Start Time…" at bounding box center [599, 234] width 471 height 749
copy div "8/27/25 - CANCELLATION DEADLINE: No refunds for any reason after the CANCELLATI…"
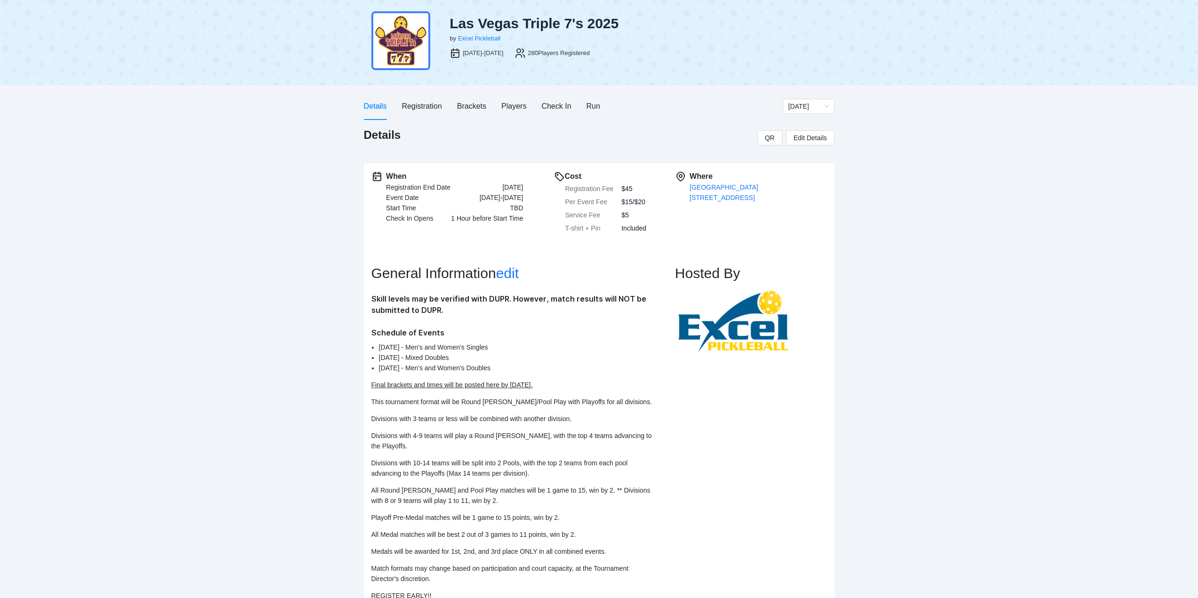
scroll to position [0, 0]
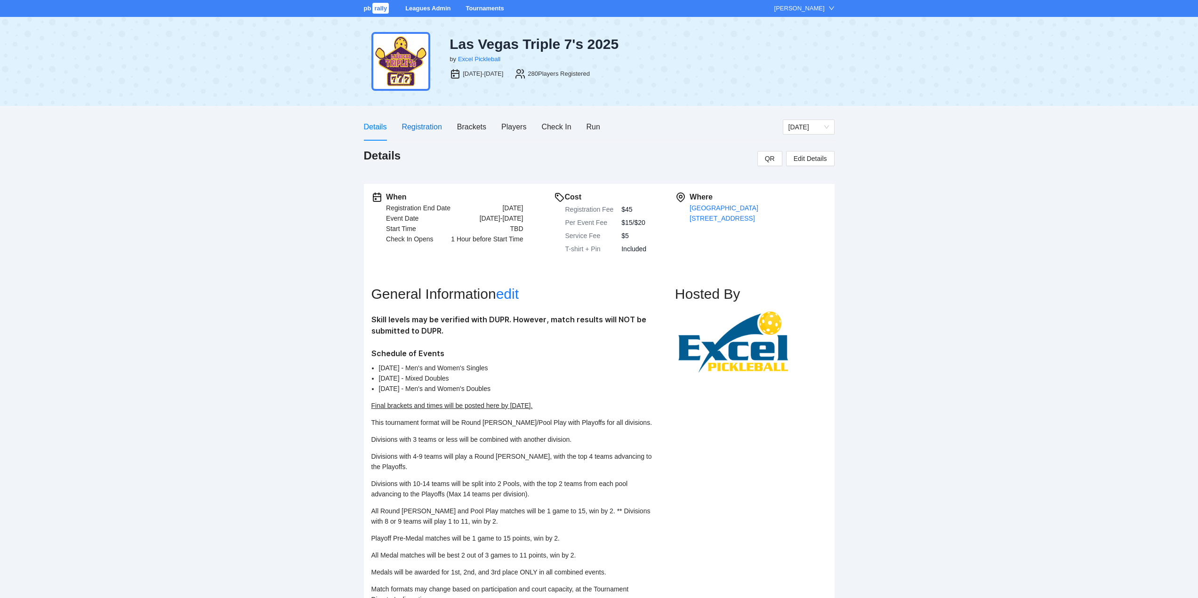
click at [423, 126] on div "Registration" at bounding box center [421, 127] width 40 height 12
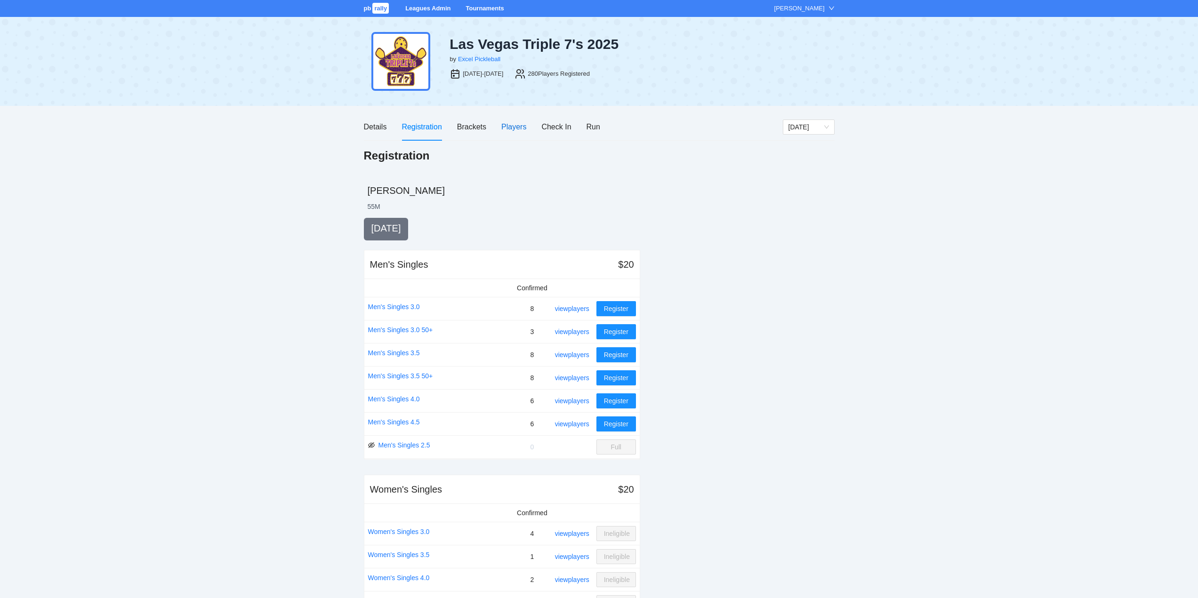
click at [513, 125] on div "Players" at bounding box center [513, 127] width 25 height 12
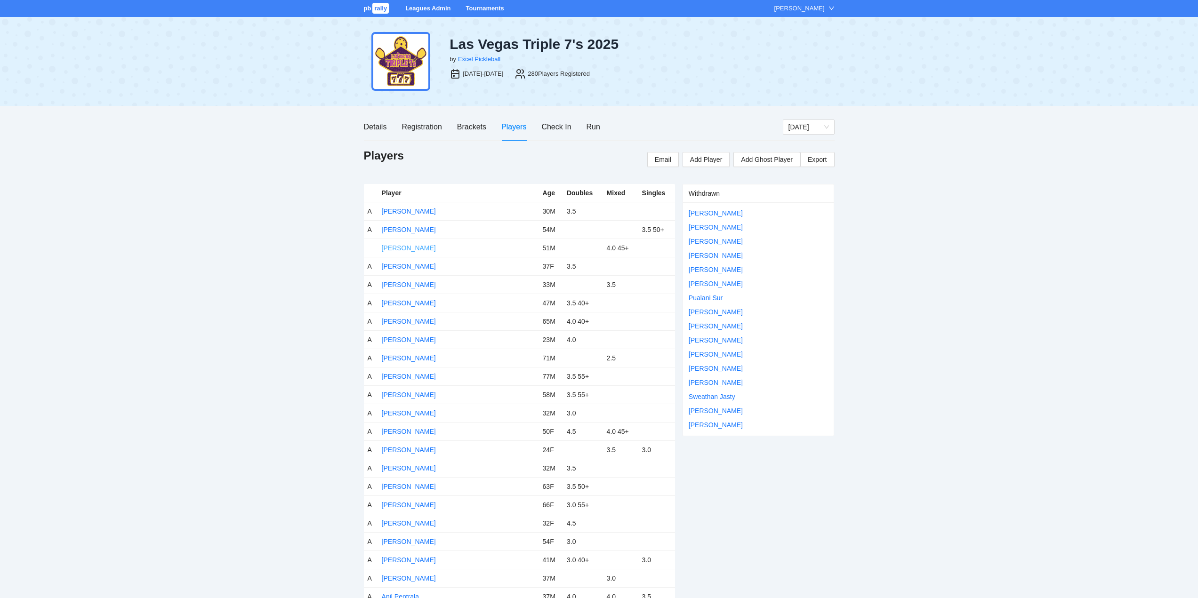
click at [404, 248] on link "Abraham Hasbun" at bounding box center [409, 248] width 54 height 8
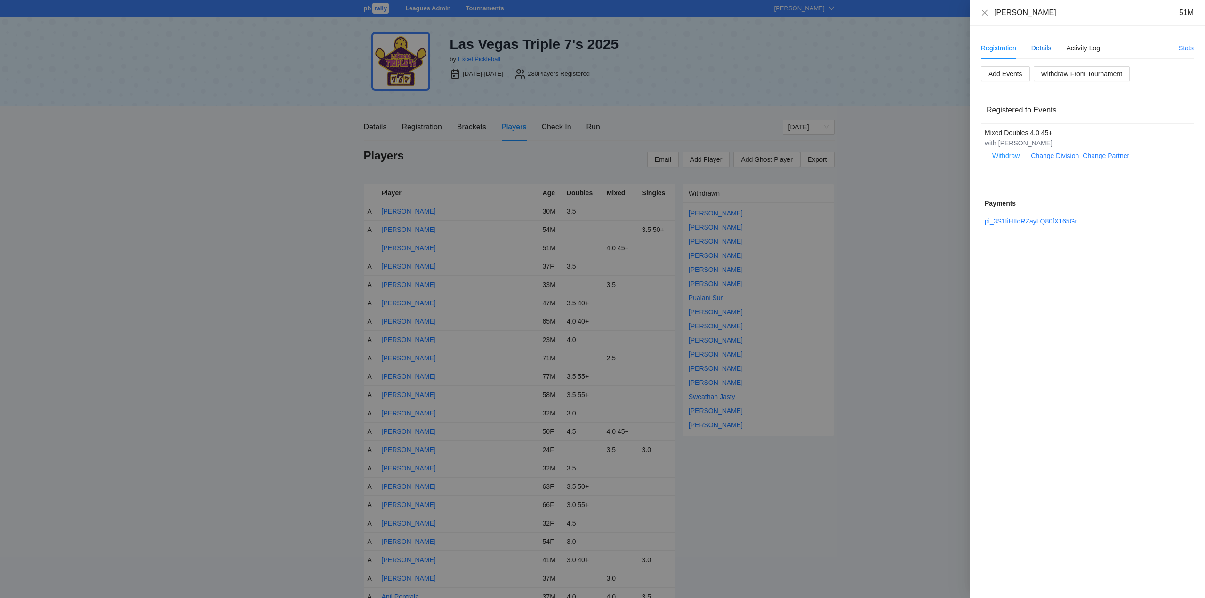
click at [1043, 48] on div "Details" at bounding box center [1041, 48] width 20 height 10
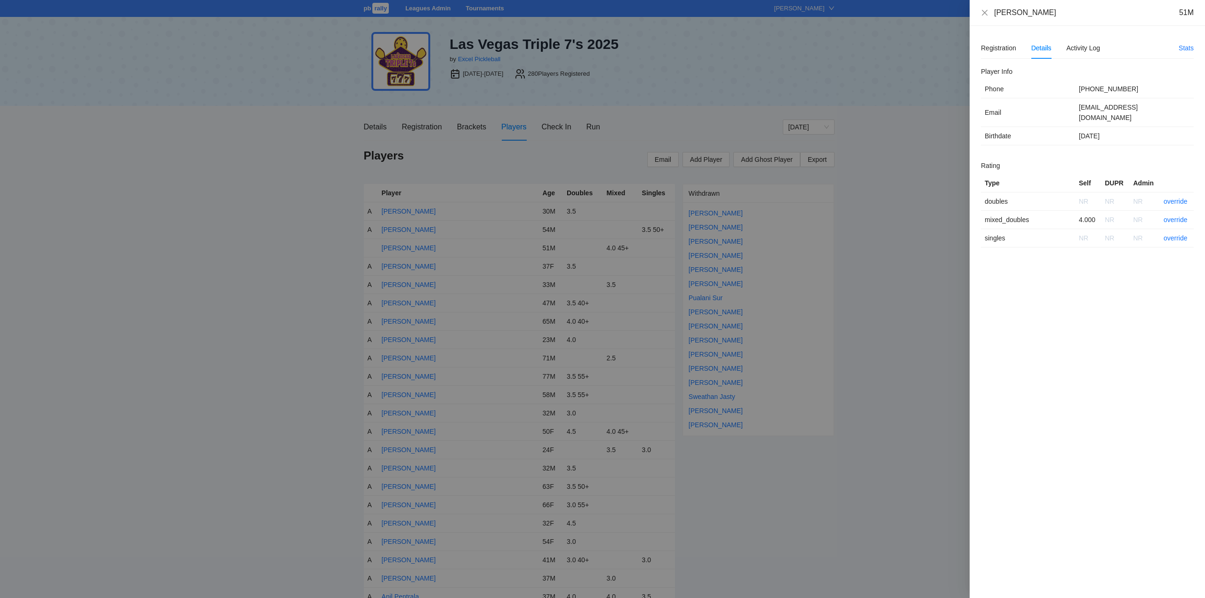
drag, startPoint x: 1055, startPoint y: 14, endPoint x: 1000, endPoint y: 17, distance: 55.1
click at [994, 22] on div "Abraham Hasbun 51M" at bounding box center [1086, 13] width 235 height 26
copy div "Abraham Hasbun"
click at [1177, 216] on link "override" at bounding box center [1175, 220] width 24 height 8
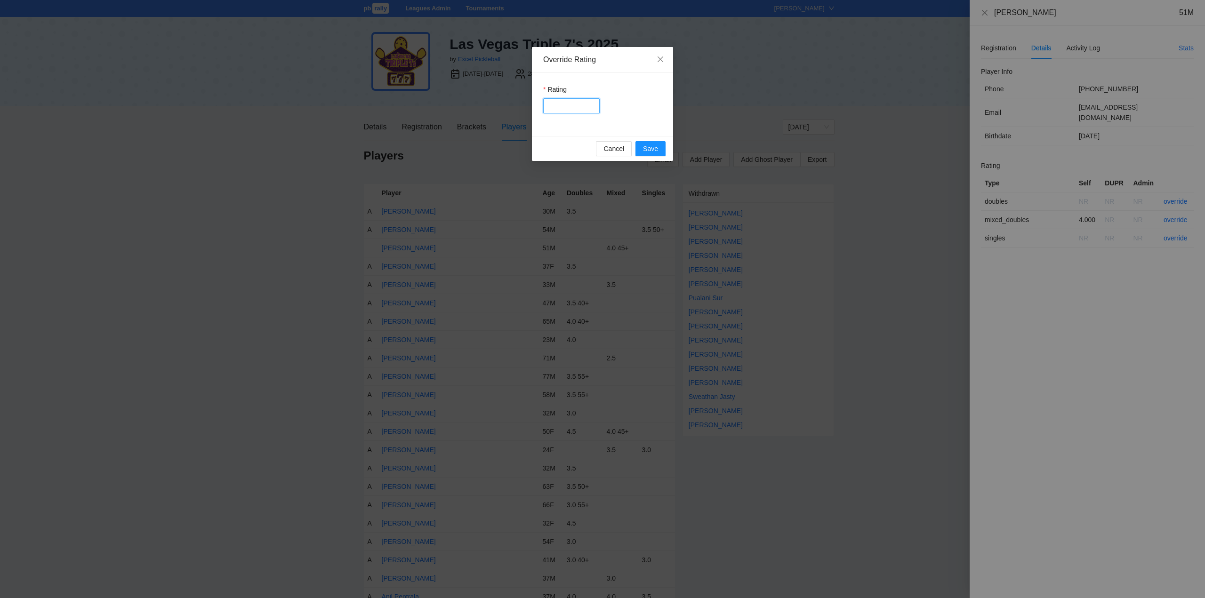
click at [564, 109] on input "Rating" at bounding box center [571, 105] width 56 height 15
type input "****"
click at [653, 148] on span "Save" at bounding box center [650, 149] width 15 height 10
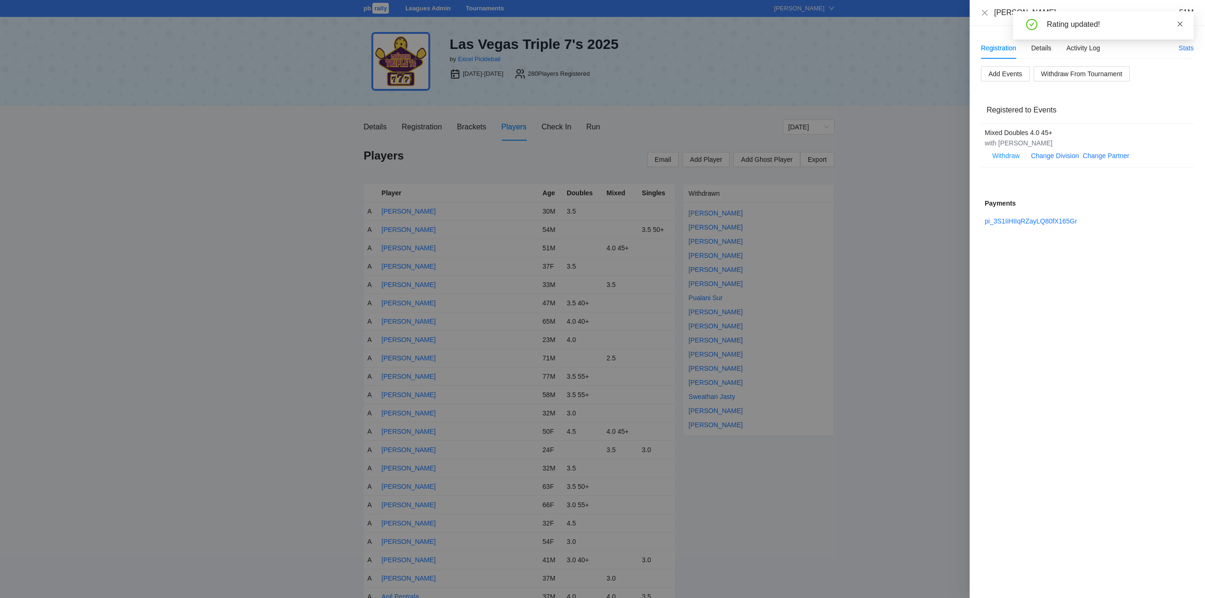
click at [1179, 24] on icon "close" at bounding box center [1180, 24] width 7 height 7
click at [985, 12] on icon "close" at bounding box center [985, 13] width 8 height 8
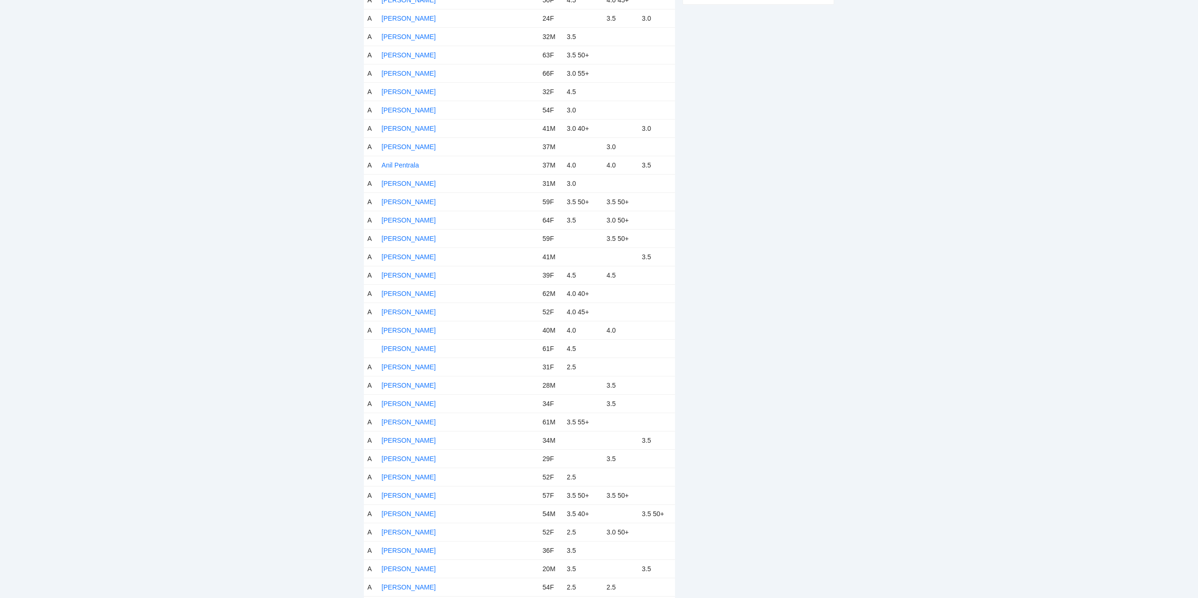
scroll to position [471, 0]
click at [393, 308] on link "Brenda Lee Fuhreng" at bounding box center [409, 310] width 54 height 8
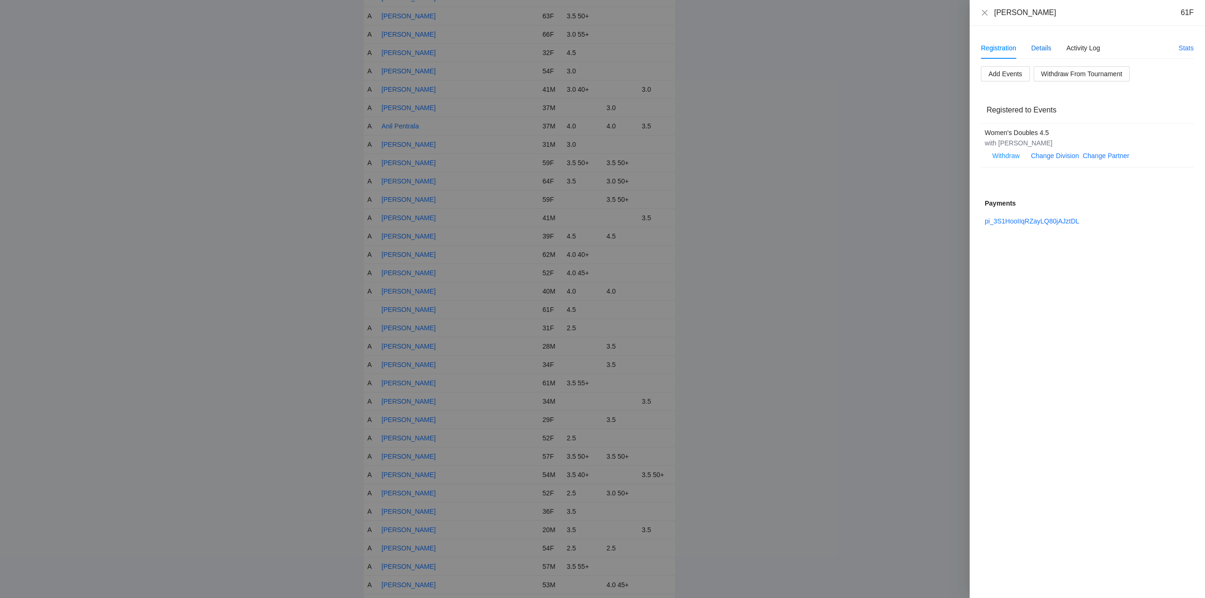
click at [1041, 47] on div "Details" at bounding box center [1041, 48] width 20 height 10
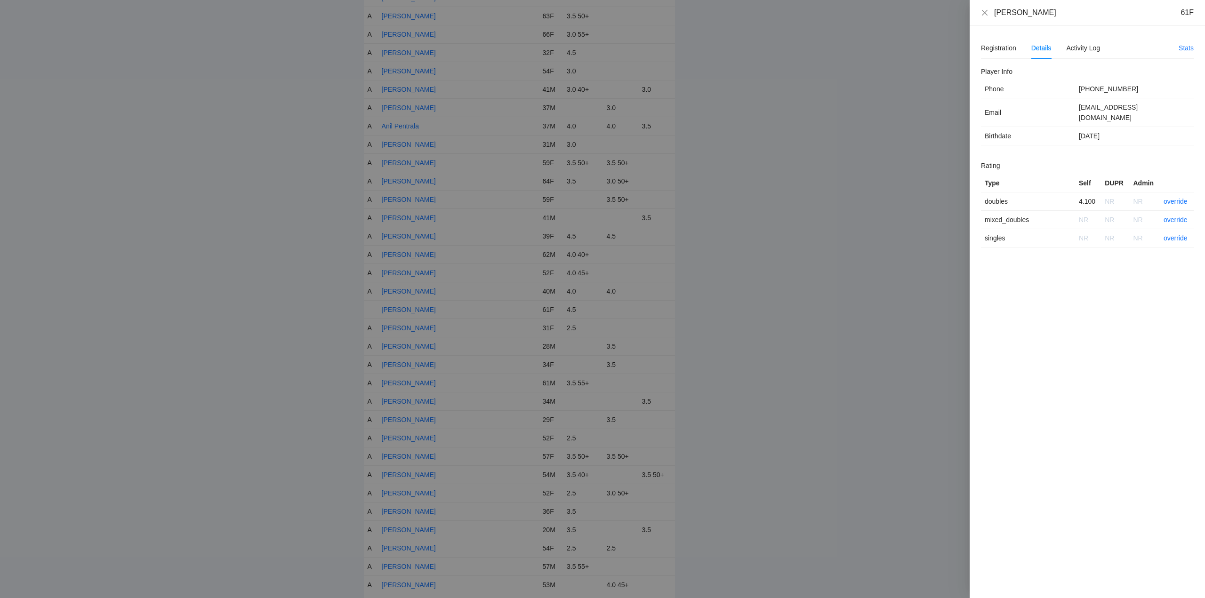
drag, startPoint x: 1073, startPoint y: 17, endPoint x: 993, endPoint y: 16, distance: 79.5
click at [980, 21] on div "Brenda Lee Fuhreng 61F" at bounding box center [1086, 13] width 235 height 26
copy div "Brenda Lee Fuhreng"
click at [1177, 198] on link "override" at bounding box center [1175, 202] width 24 height 8
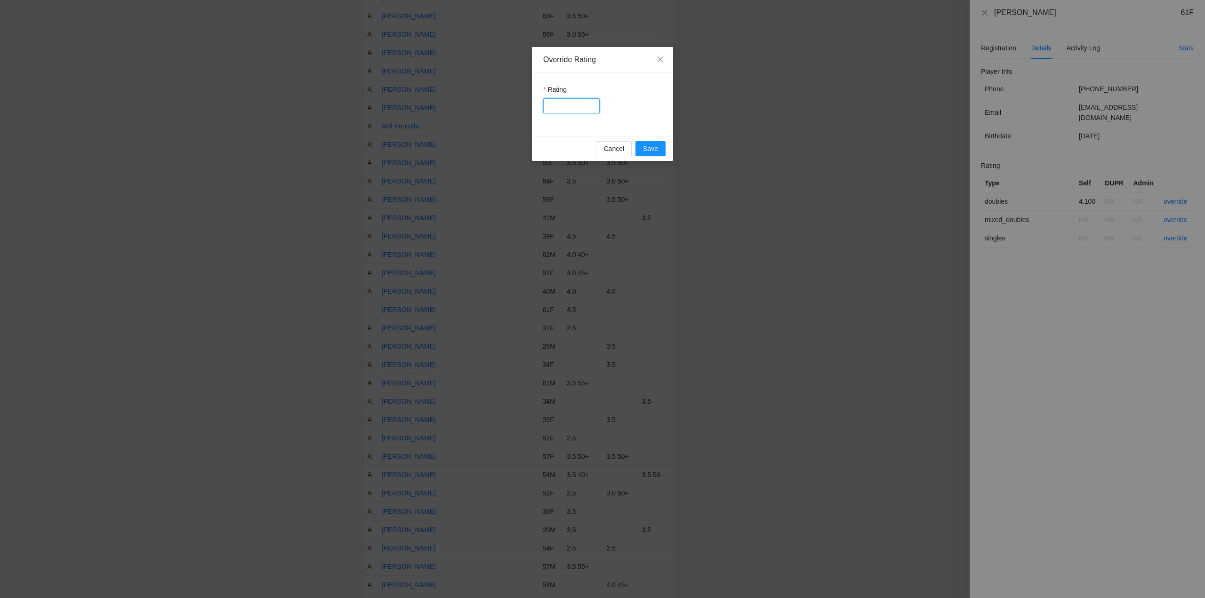
click at [565, 107] on input "Rating" at bounding box center [571, 105] width 56 height 15
type input "****"
click at [650, 145] on span "Save" at bounding box center [650, 149] width 15 height 10
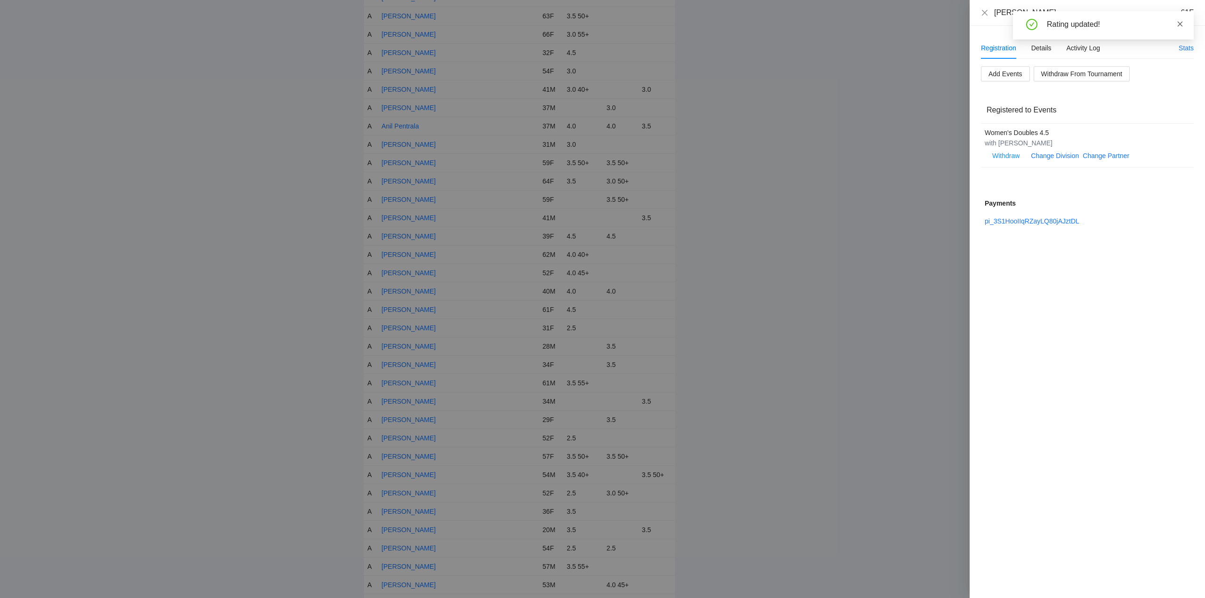
click at [1181, 22] on icon "close" at bounding box center [1180, 24] width 7 height 7
drag, startPoint x: 986, startPoint y: 12, endPoint x: 1013, endPoint y: 56, distance: 51.7
click at [987, 12] on icon "close" at bounding box center [985, 13] width 8 height 8
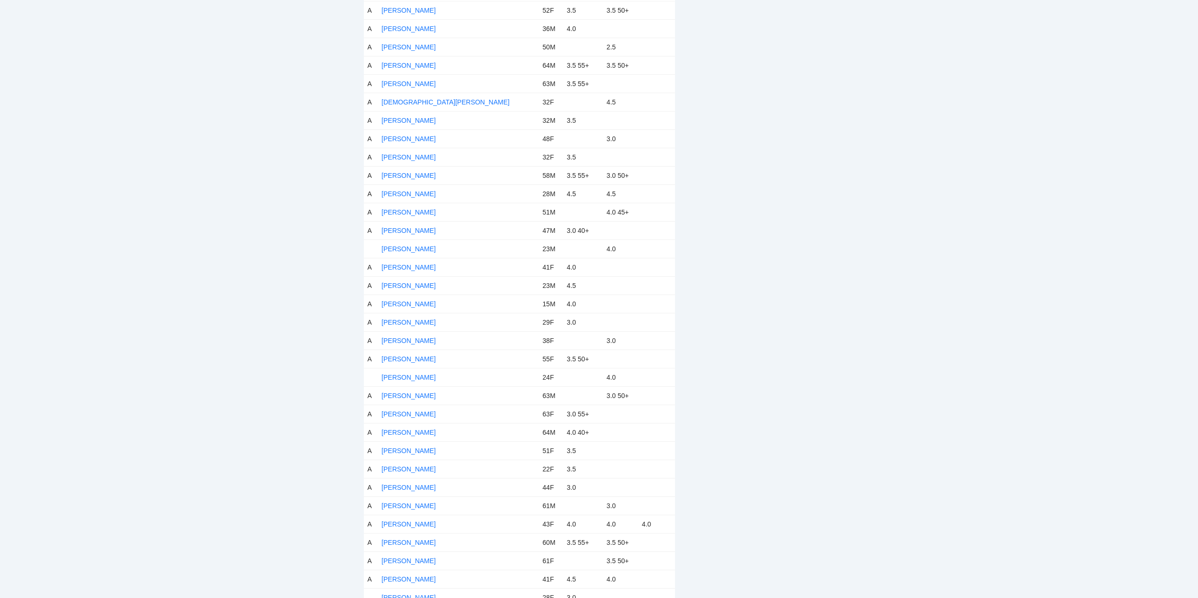
scroll to position [1082, 0]
click at [401, 247] on link "Dan Geiger" at bounding box center [409, 249] width 54 height 8
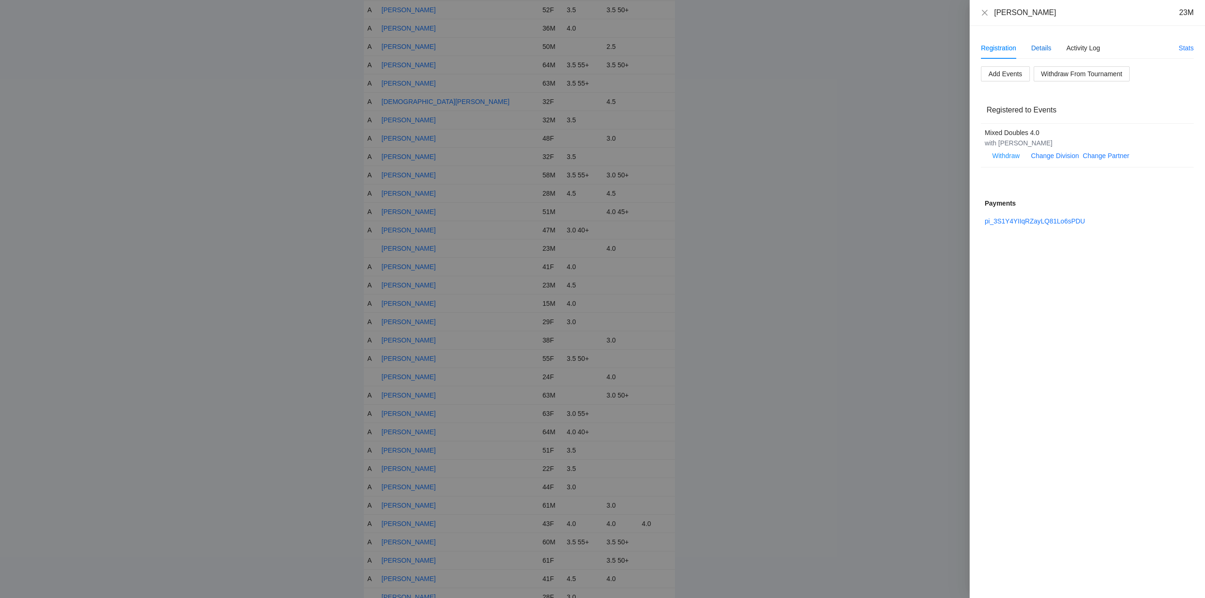
click at [1043, 48] on div "Details" at bounding box center [1041, 48] width 20 height 10
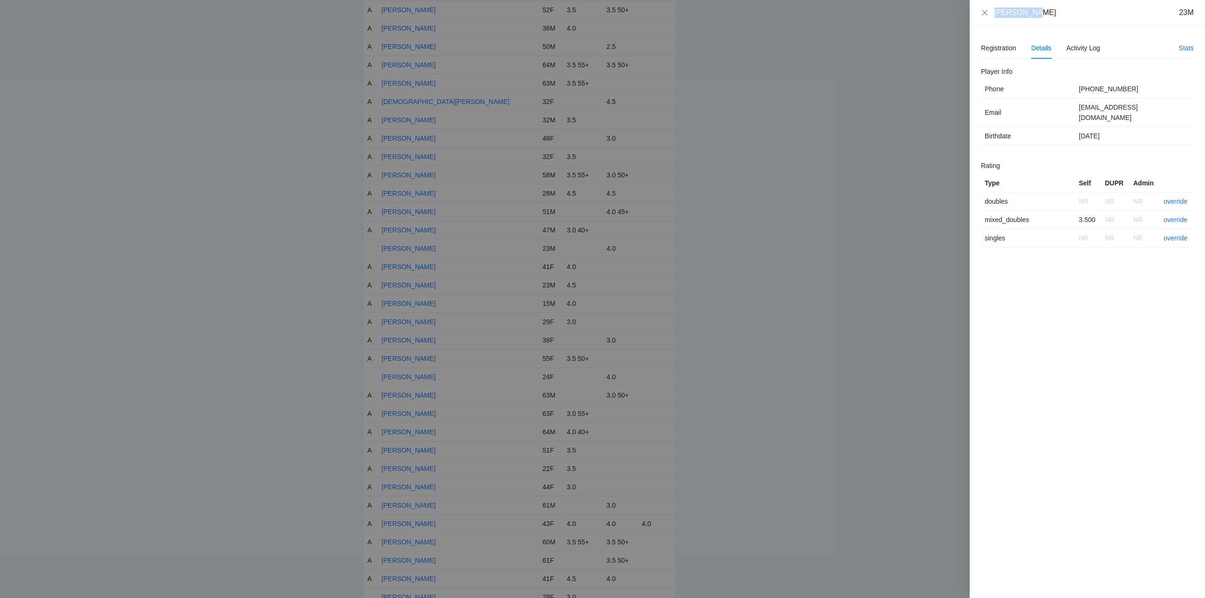
drag, startPoint x: 1037, startPoint y: 15, endPoint x: 996, endPoint y: 16, distance: 40.5
click at [996, 16] on div "Dan Geiger 23M" at bounding box center [1094, 13] width 200 height 10
copy div "Dan Geiger"
click at [1178, 216] on link "override" at bounding box center [1175, 220] width 24 height 8
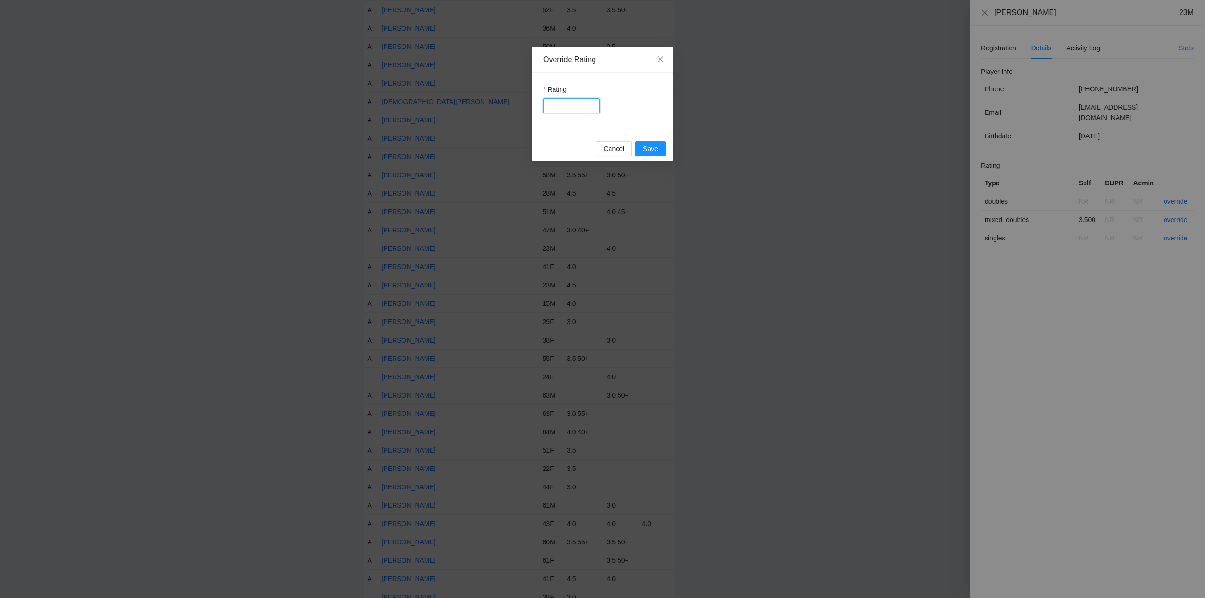
click at [567, 106] on input "Rating" at bounding box center [571, 105] width 56 height 15
type input "****"
click at [655, 147] on span "Save" at bounding box center [650, 149] width 15 height 10
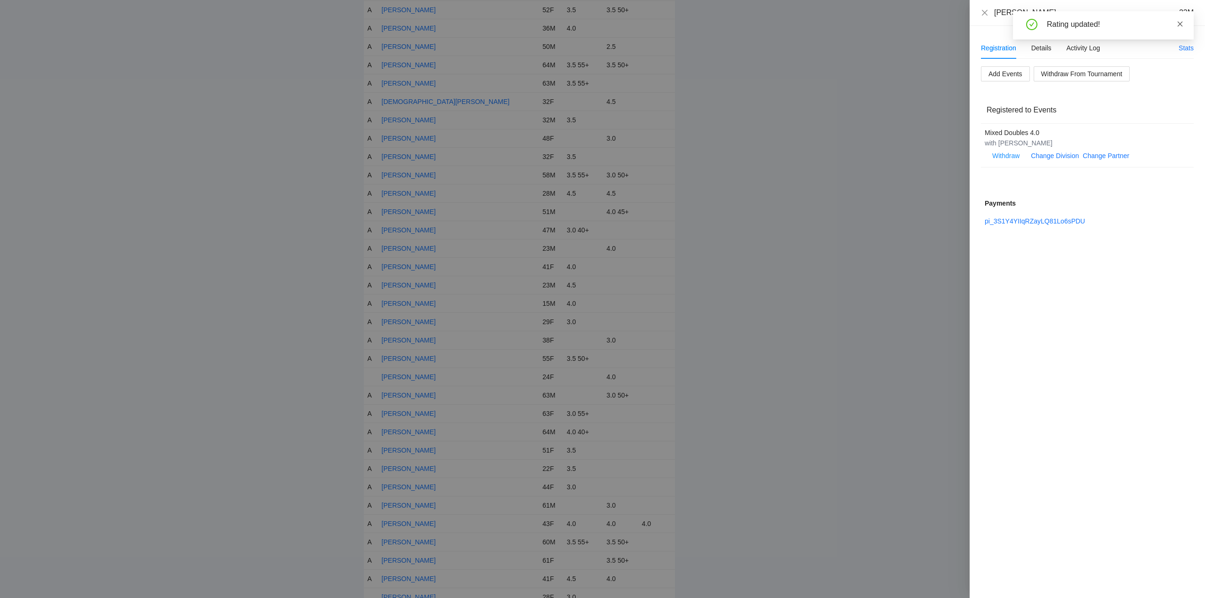
click at [1180, 24] on icon "close" at bounding box center [1179, 23] width 5 height 5
click at [1041, 47] on div "Details" at bounding box center [1041, 48] width 20 height 10
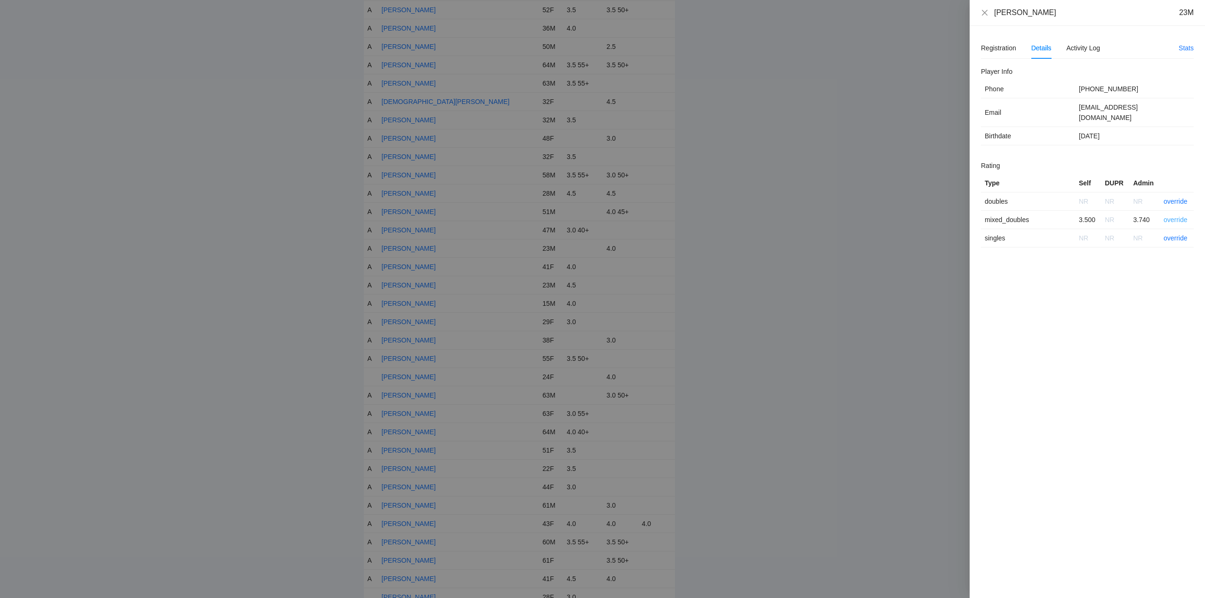
click at [1178, 216] on link "override" at bounding box center [1175, 220] width 24 height 8
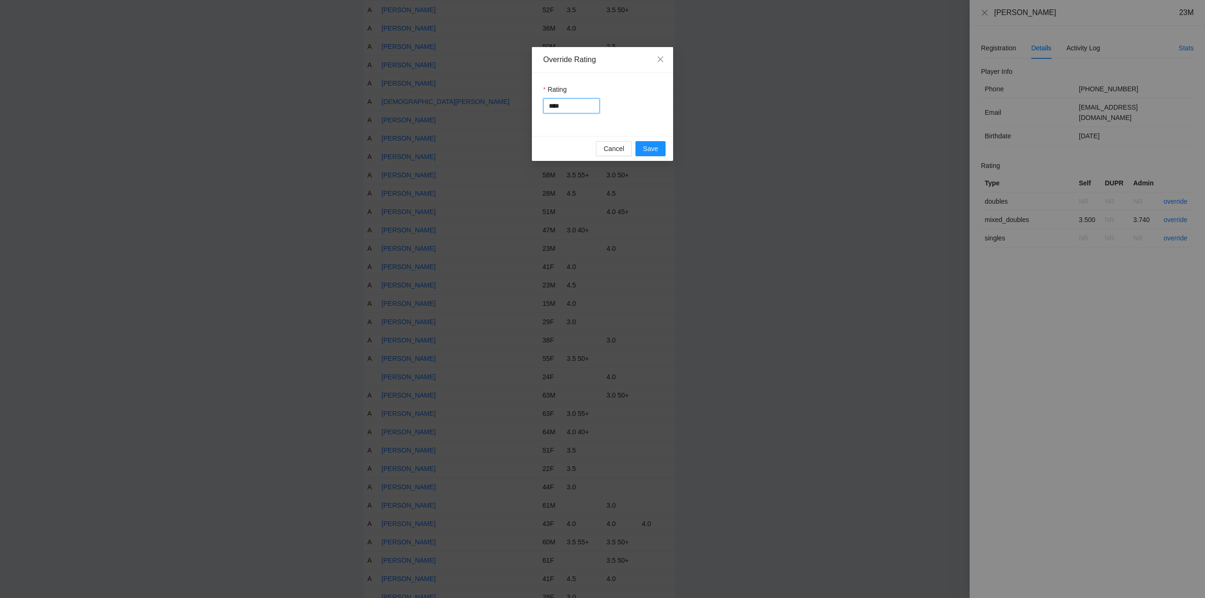
click at [568, 106] on input "****" at bounding box center [571, 105] width 56 height 15
type input "****"
click at [651, 148] on span "Save" at bounding box center [650, 149] width 15 height 10
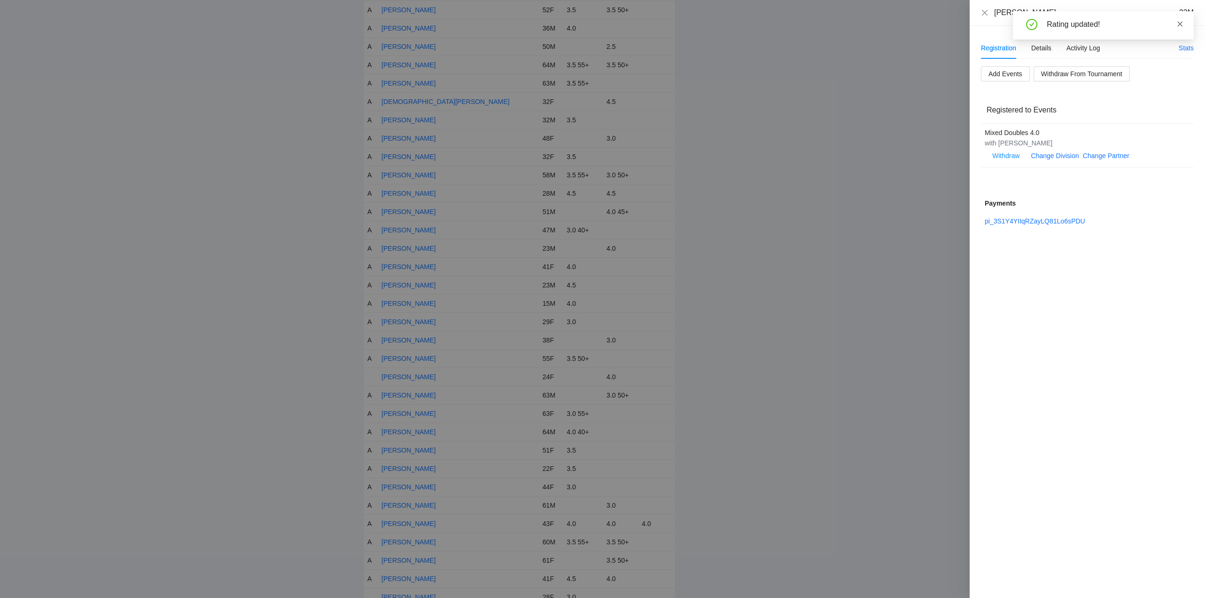
click at [1179, 23] on icon "close" at bounding box center [1180, 24] width 7 height 7
click at [984, 12] on icon "close" at bounding box center [985, 12] width 6 height 6
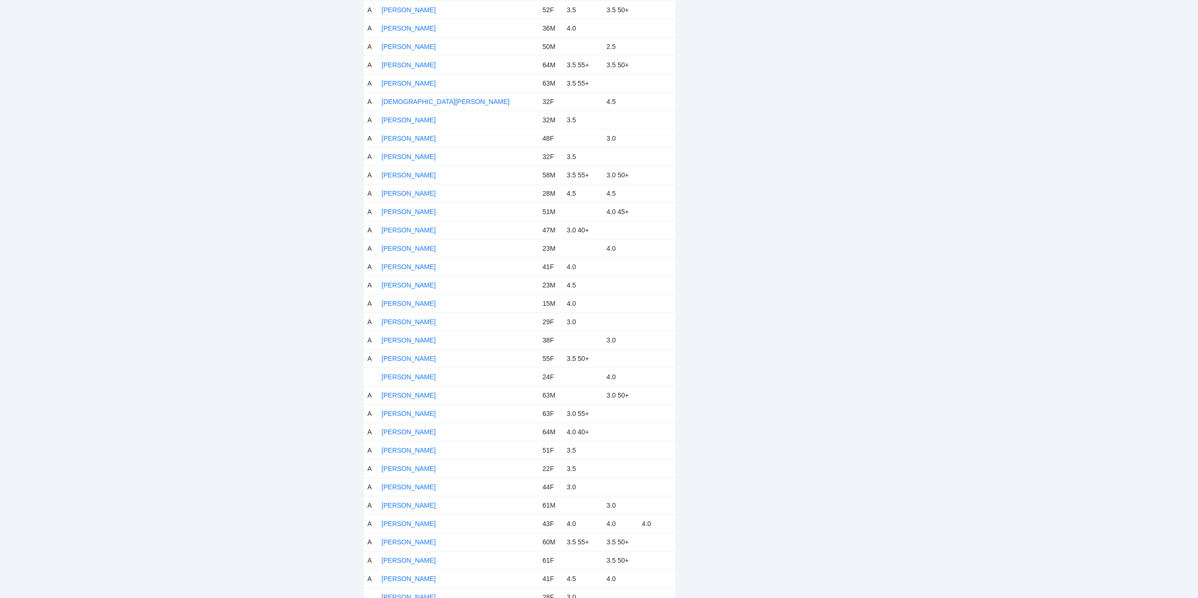
drag, startPoint x: 396, startPoint y: 375, endPoint x: 440, endPoint y: 365, distance: 45.0
click at [397, 375] on link "Dayanne Marlett" at bounding box center [409, 377] width 54 height 8
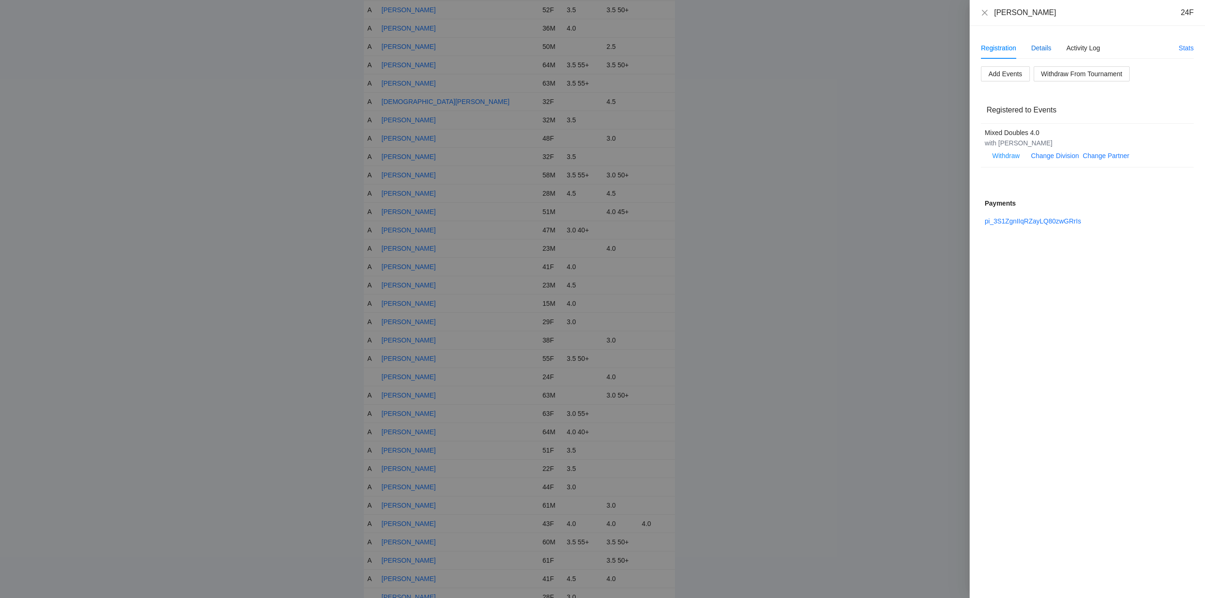
click at [1041, 47] on div "Details" at bounding box center [1041, 48] width 20 height 10
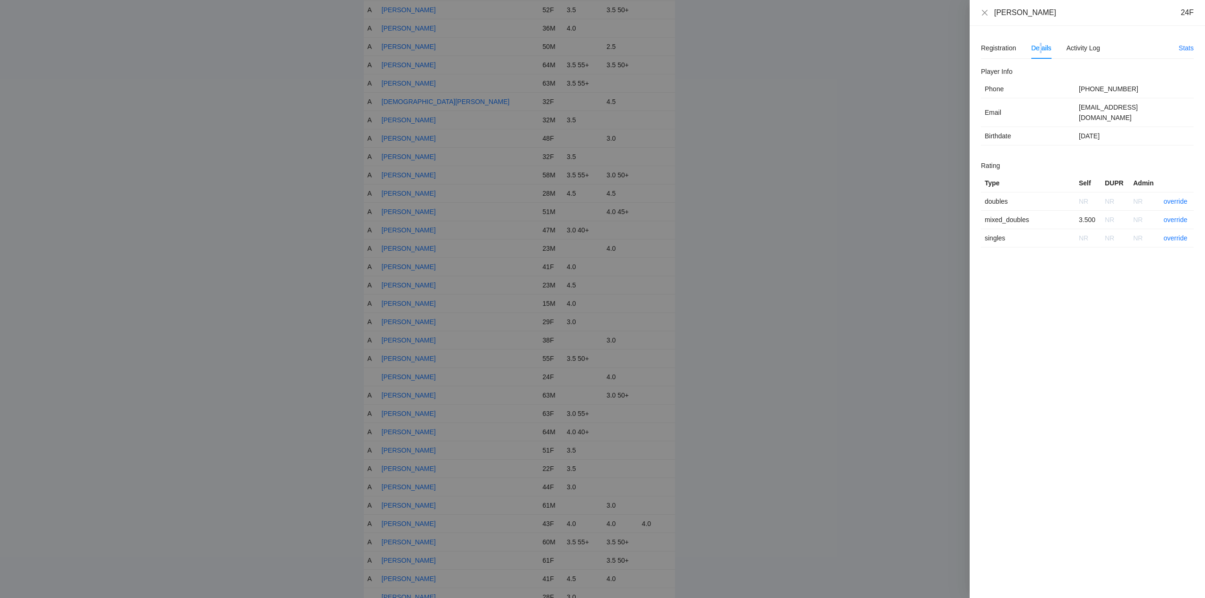
drag, startPoint x: 1050, startPoint y: 13, endPoint x: 994, endPoint y: 15, distance: 55.6
click at [994, 15] on div "Dayanne Marlett 24F" at bounding box center [1094, 13] width 200 height 10
copy div "Dayanne Marlett"
click at [1167, 216] on link "override" at bounding box center [1175, 220] width 24 height 8
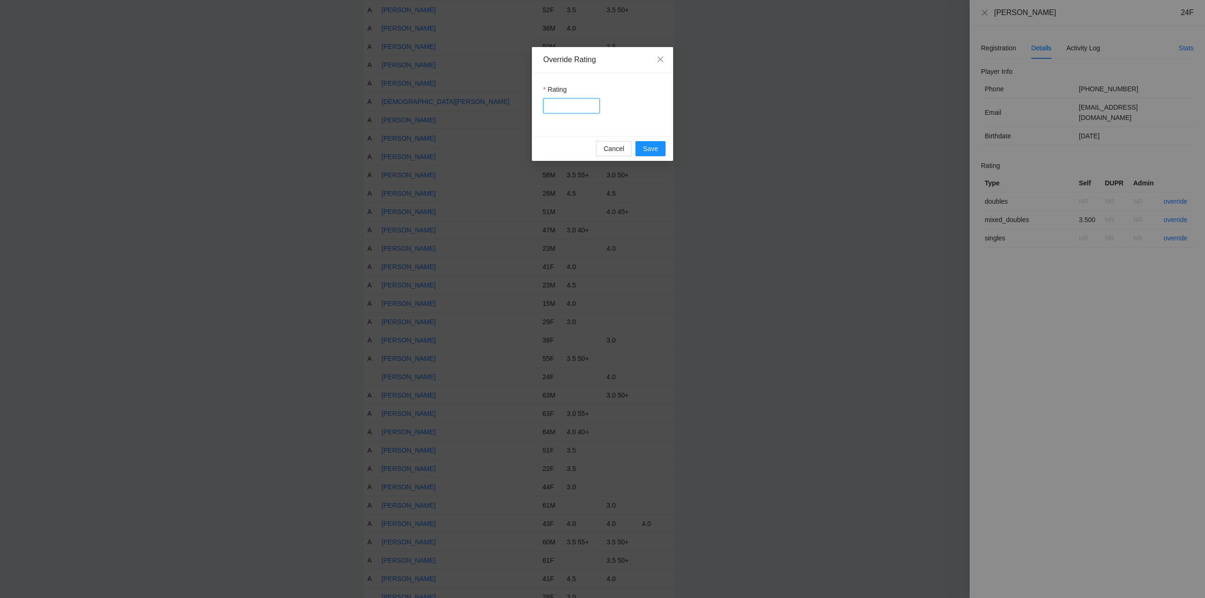
click at [578, 108] on input "Rating" at bounding box center [571, 105] width 56 height 15
type input "***"
drag, startPoint x: 650, startPoint y: 148, endPoint x: 886, endPoint y: 149, distance: 235.3
click at [655, 148] on span "Save" at bounding box center [650, 149] width 15 height 10
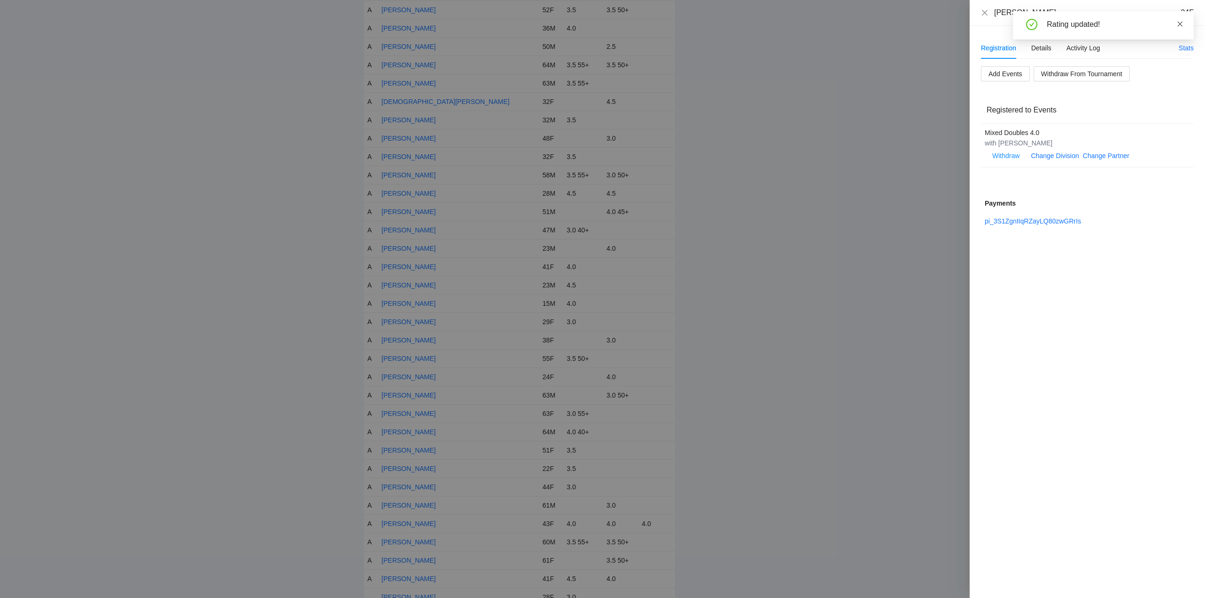
click at [1180, 23] on icon "close" at bounding box center [1180, 24] width 7 height 7
drag, startPoint x: 985, startPoint y: 11, endPoint x: 994, endPoint y: 15, distance: 9.7
click at [986, 11] on icon "close" at bounding box center [985, 12] width 6 height 6
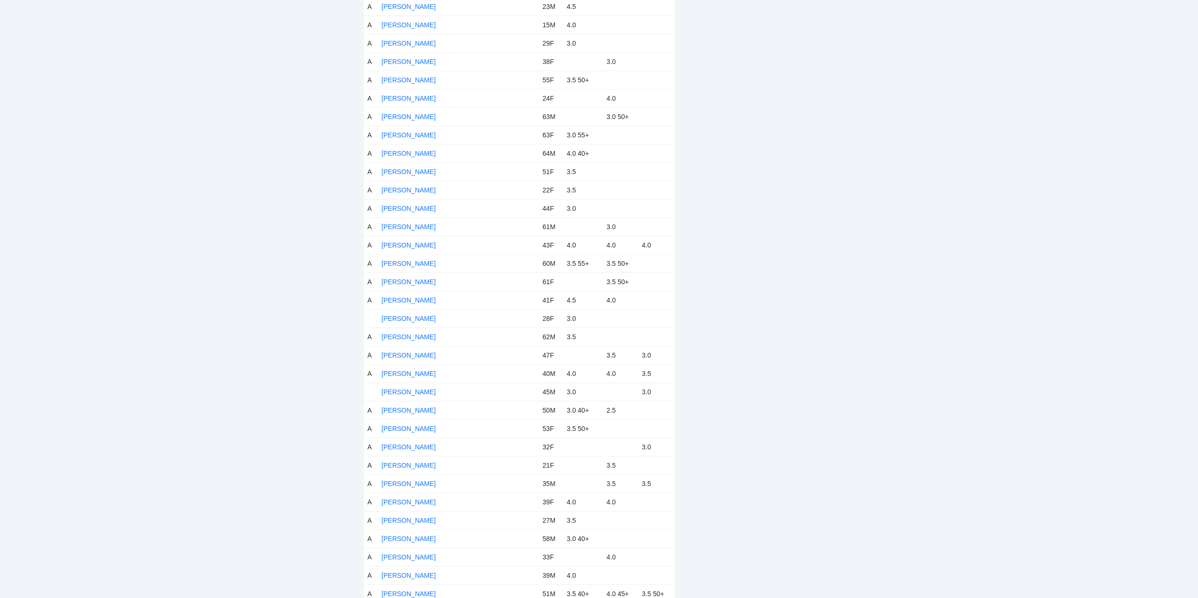
scroll to position [1365, 0]
click at [399, 312] on link "Elizabeth Ierulli" at bounding box center [409, 315] width 54 height 8
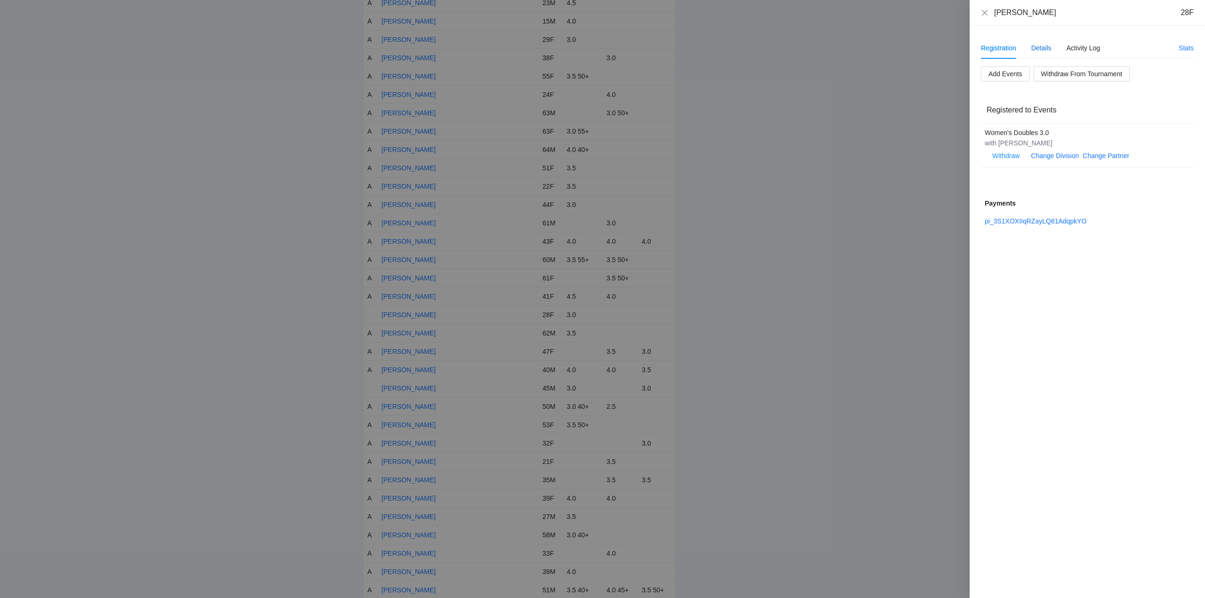
click at [1045, 46] on div "Details" at bounding box center [1041, 48] width 20 height 10
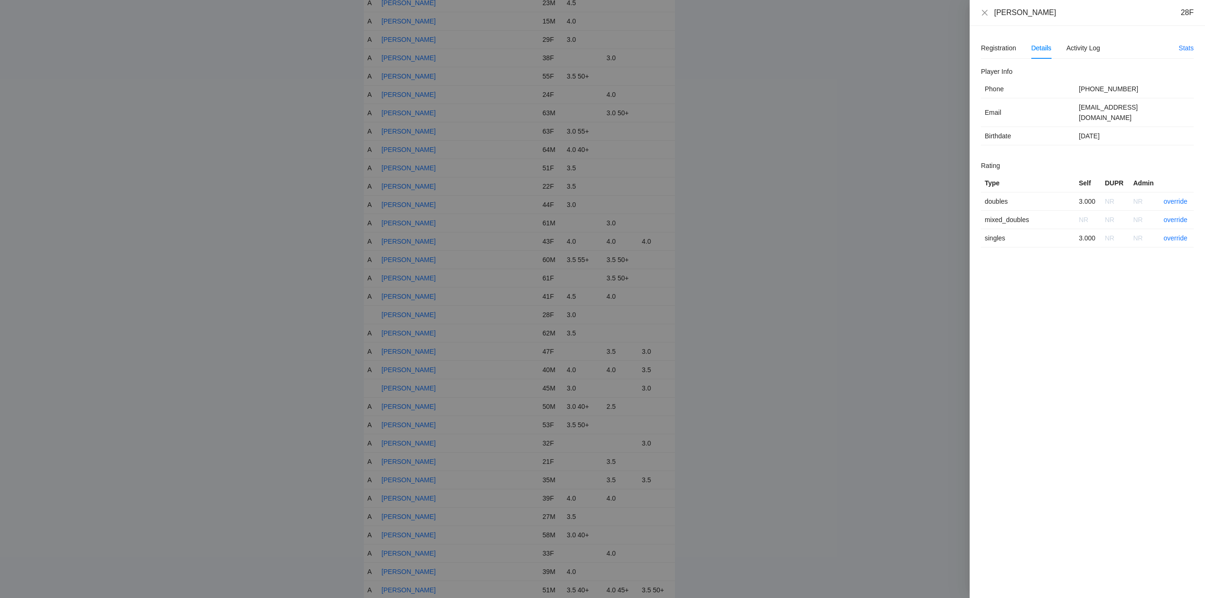
drag, startPoint x: 1052, startPoint y: 15, endPoint x: 1010, endPoint y: 17, distance: 42.0
click at [987, 18] on div "Elizabeth Ierulli 28F" at bounding box center [1086, 13] width 235 height 26
copy div "Elizabeth Ierulli"
click at [1177, 198] on link "override" at bounding box center [1175, 202] width 24 height 8
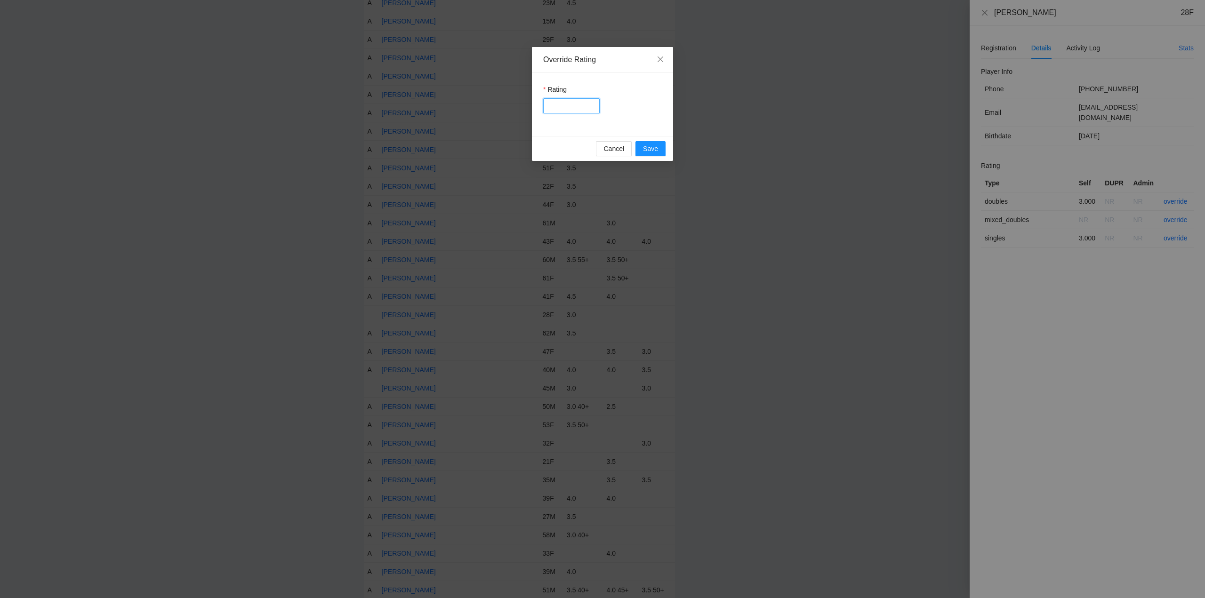
click at [565, 107] on input "Rating" at bounding box center [571, 105] width 56 height 15
type input "***"
click at [658, 149] on button "Save" at bounding box center [650, 148] width 30 height 15
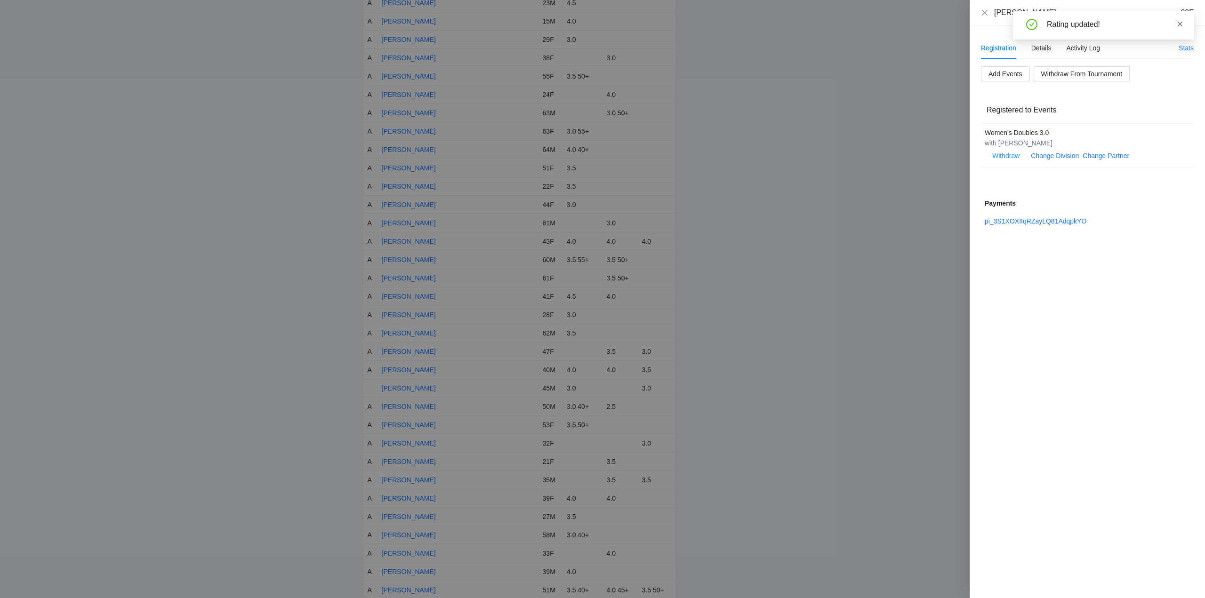
click at [1180, 23] on icon "close" at bounding box center [1179, 23] width 5 height 5
drag, startPoint x: 985, startPoint y: 12, endPoint x: 991, endPoint y: 26, distance: 15.8
click at [986, 12] on icon "close" at bounding box center [985, 13] width 8 height 8
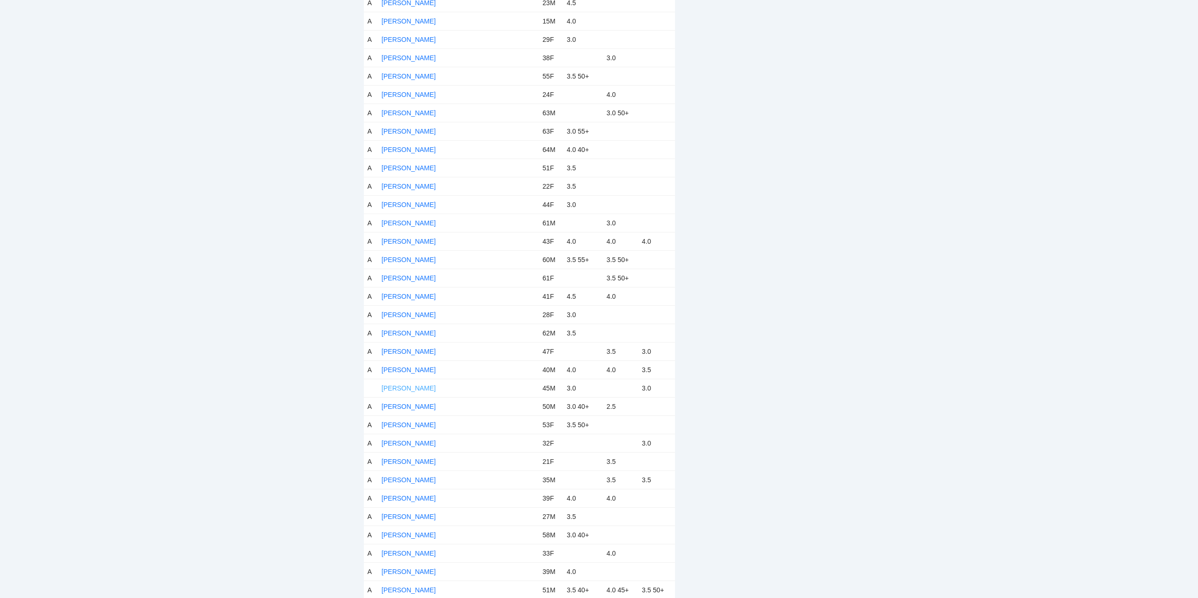
click at [400, 385] on link "[PERSON_NAME]" at bounding box center [409, 388] width 54 height 8
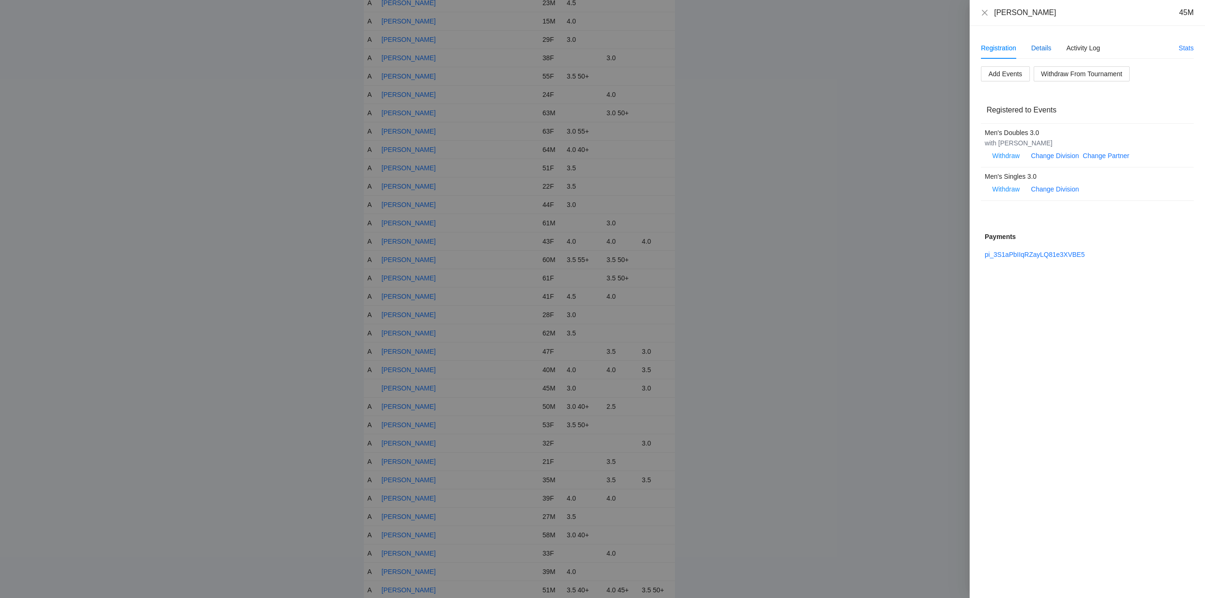
click at [1040, 45] on div "Details" at bounding box center [1041, 48] width 20 height 10
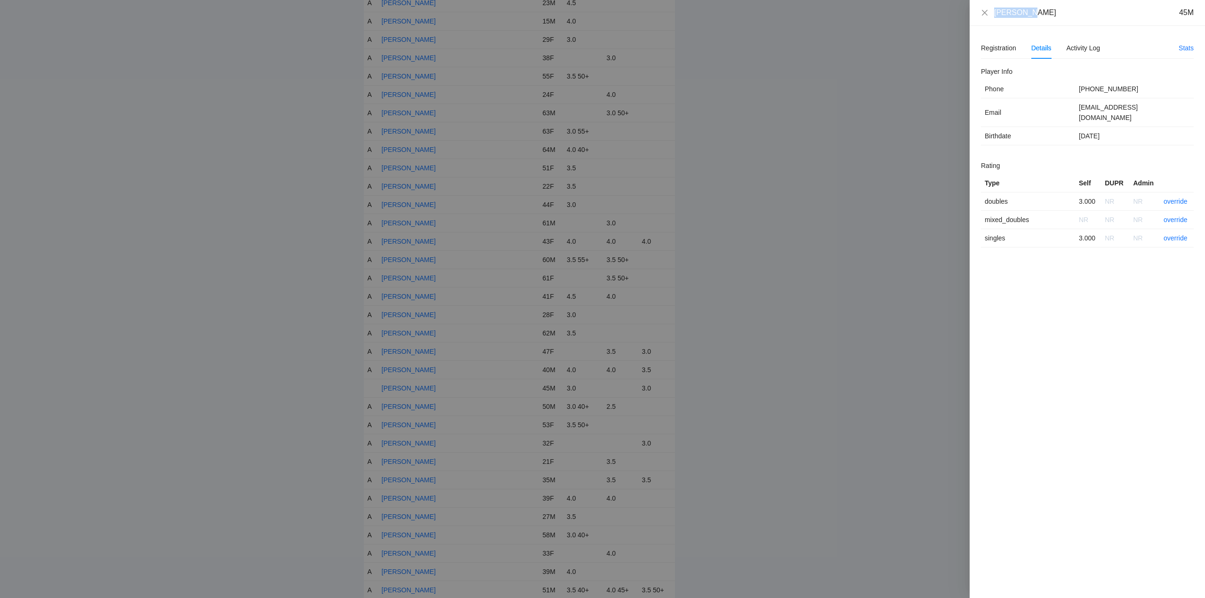
drag, startPoint x: 1029, startPoint y: 14, endPoint x: 963, endPoint y: 14, distance: 65.9
click at [963, 14] on div "Eric Moon 45M Registration Details Activity Log Stats Add Events Withdraw From …" at bounding box center [602, 299] width 1205 height 598
copy div "[PERSON_NAME]"
click at [1018, 13] on div "[PERSON_NAME]" at bounding box center [1025, 13] width 62 height 10
drag, startPoint x: 1036, startPoint y: 16, endPoint x: 982, endPoint y: 14, distance: 53.7
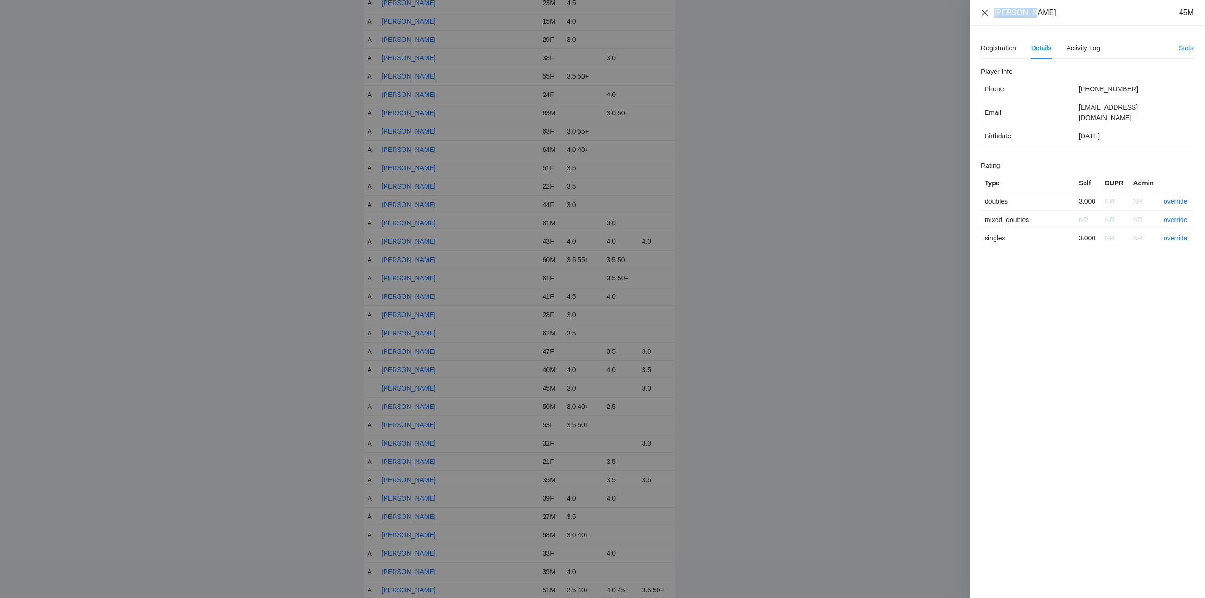
click at [982, 14] on div "Eric Moon 45M" at bounding box center [1087, 13] width 213 height 10
copy div "[PERSON_NAME]"
click at [1177, 198] on link "override" at bounding box center [1175, 202] width 24 height 8
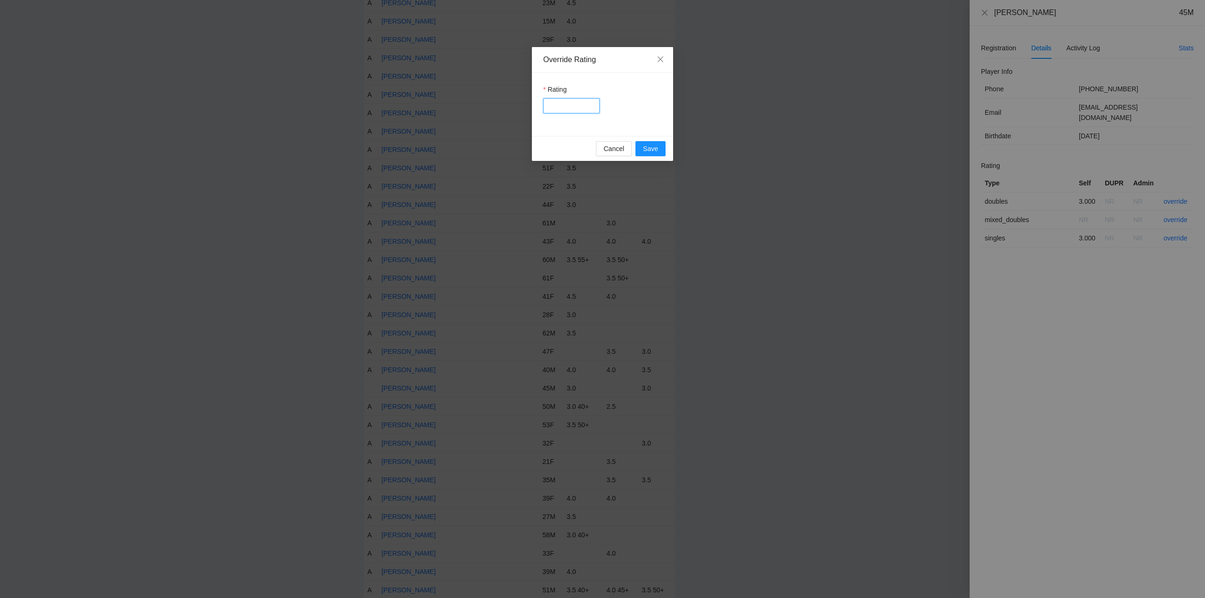
click at [578, 107] on input "Rating" at bounding box center [571, 105] width 56 height 15
type input "***"
click at [654, 145] on span "Save" at bounding box center [650, 149] width 15 height 10
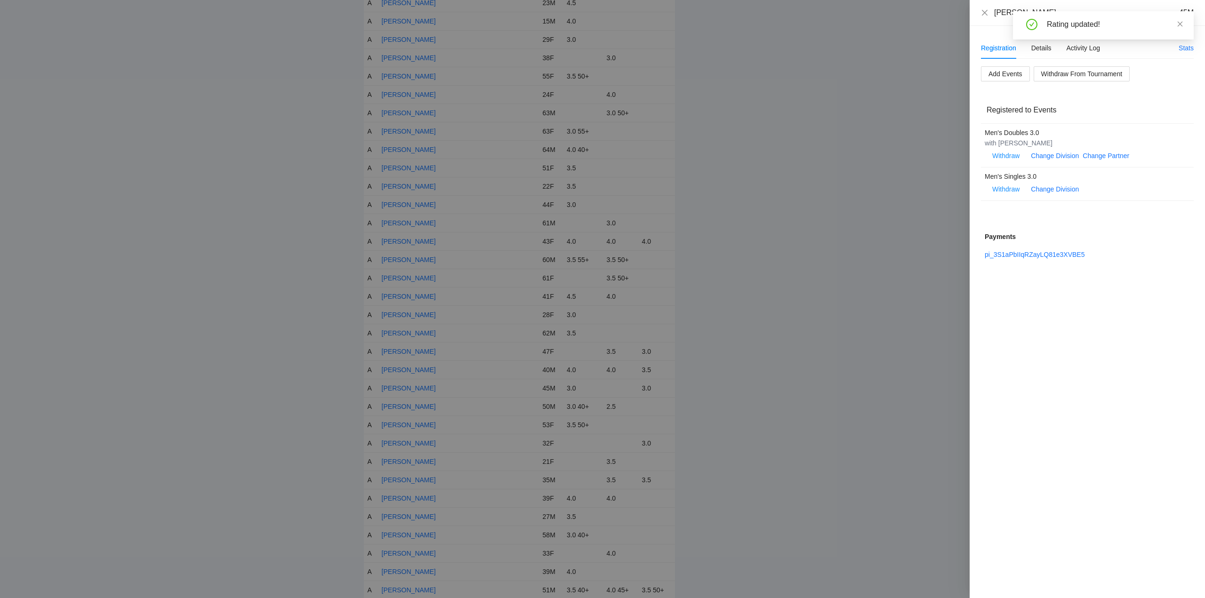
click at [1180, 25] on icon "close" at bounding box center [1180, 24] width 7 height 7
click at [985, 14] on icon "close" at bounding box center [985, 12] width 6 height 6
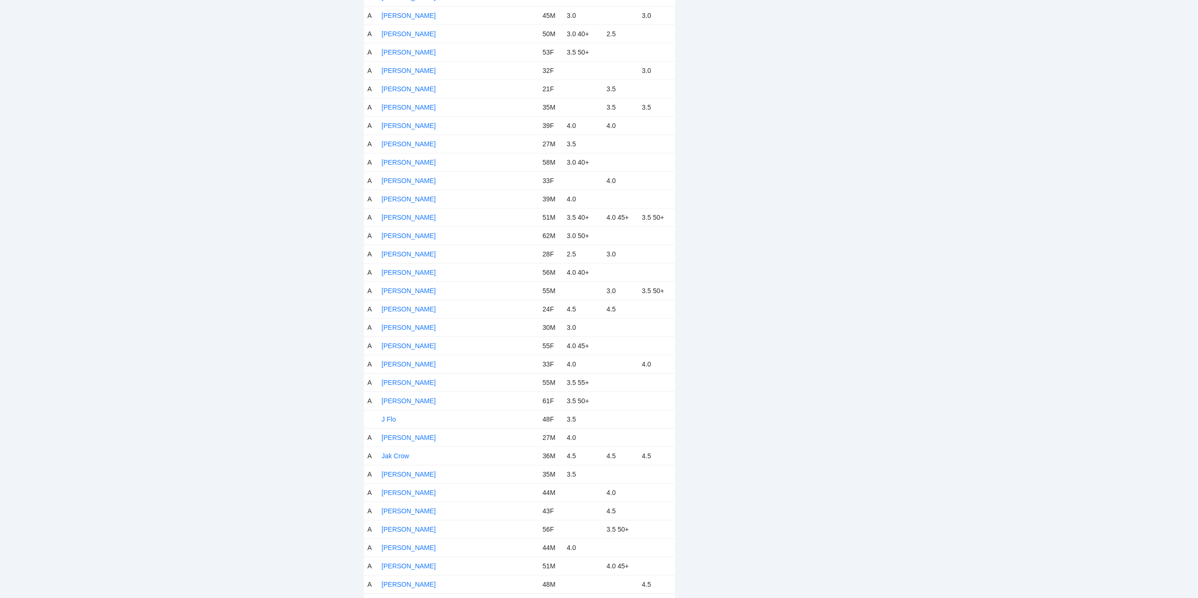
scroll to position [1741, 0]
click at [395, 414] on link "J Flo" at bounding box center [389, 416] width 14 height 8
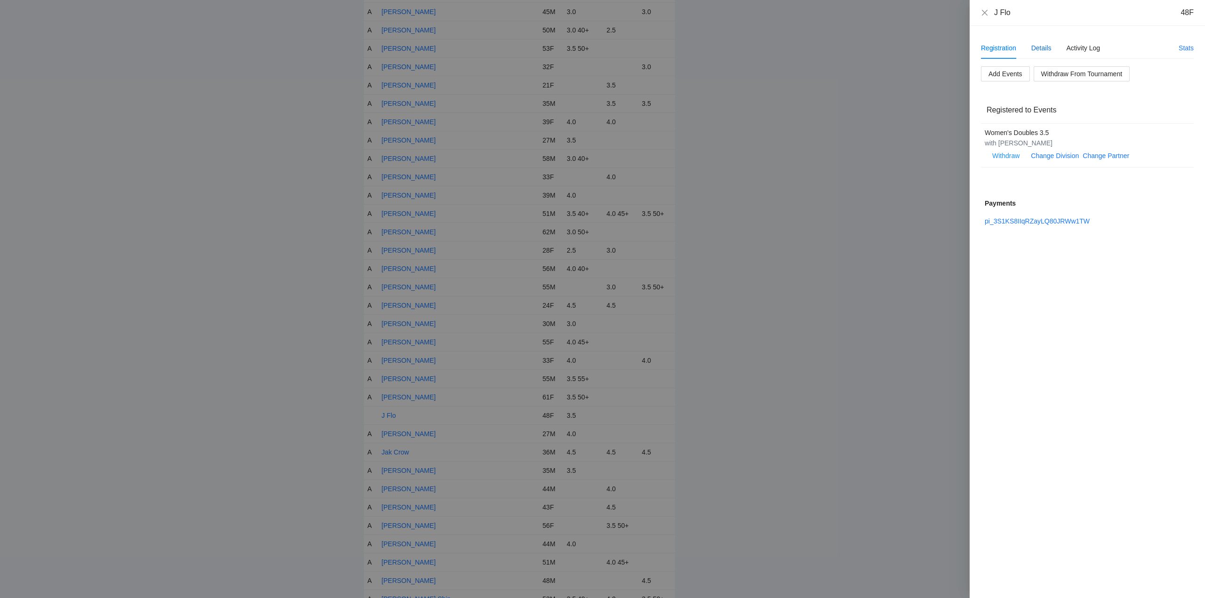
click at [1040, 47] on div "Details" at bounding box center [1041, 48] width 20 height 10
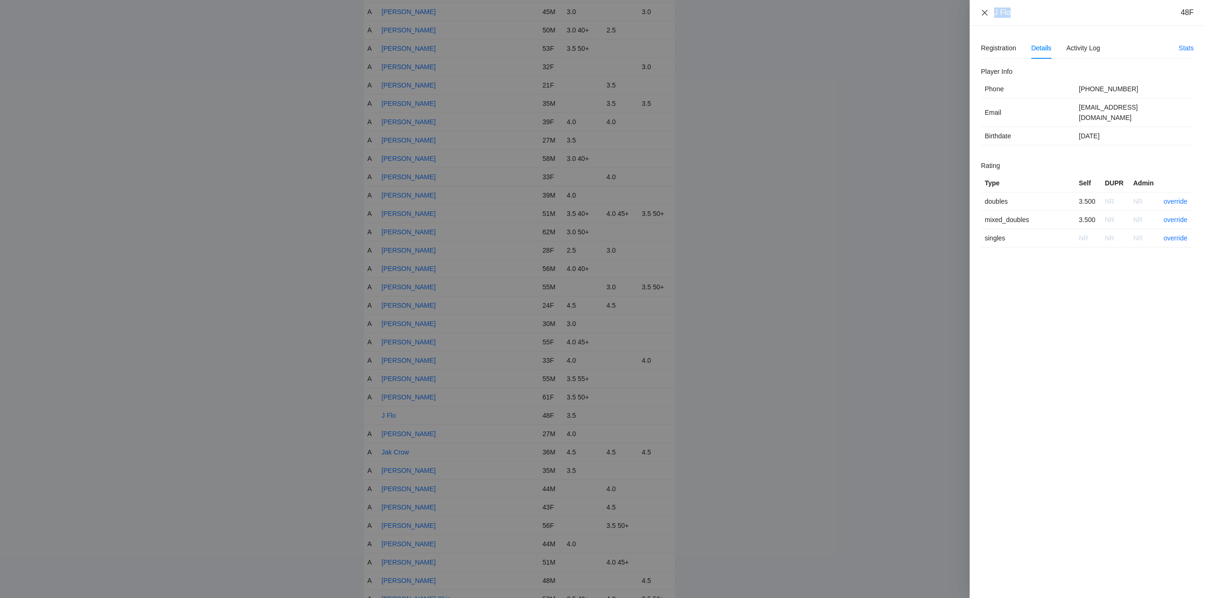
drag, startPoint x: 1021, startPoint y: 20, endPoint x: 981, endPoint y: 16, distance: 40.6
click at [981, 16] on div "J Flo 48F" at bounding box center [1086, 13] width 235 height 26
copy div "J Flo"
click at [1175, 198] on link "override" at bounding box center [1175, 202] width 24 height 8
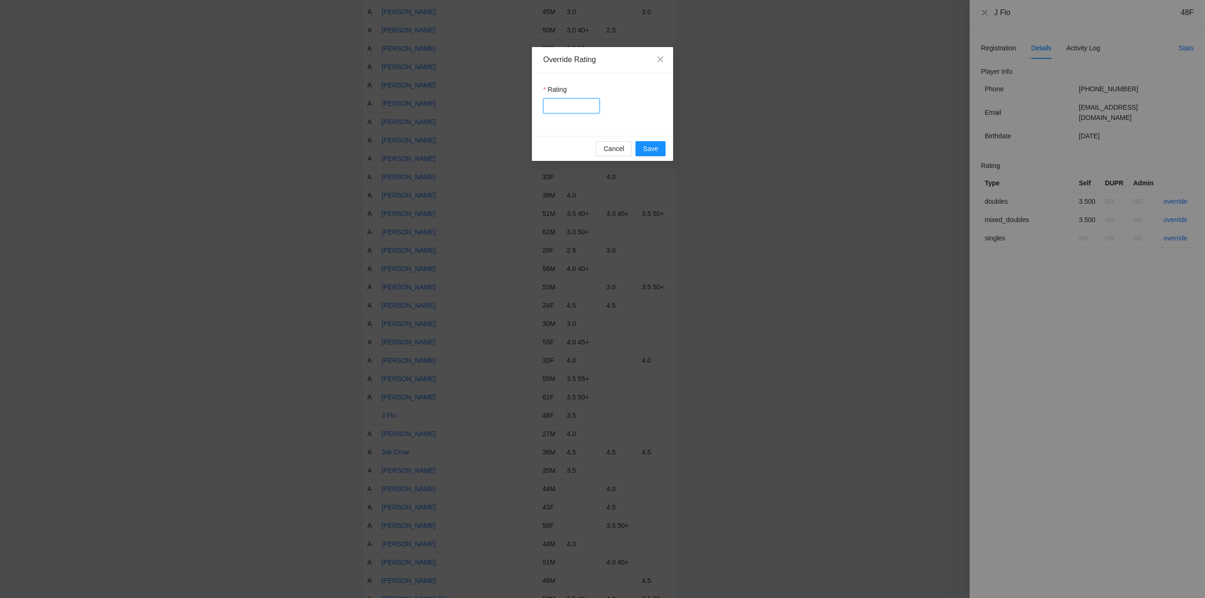
click at [576, 104] on input "Rating" at bounding box center [571, 105] width 56 height 15
type input "***"
drag, startPoint x: 653, startPoint y: 147, endPoint x: 674, endPoint y: 158, distance: 24.0
click at [654, 147] on span "Save" at bounding box center [650, 149] width 15 height 10
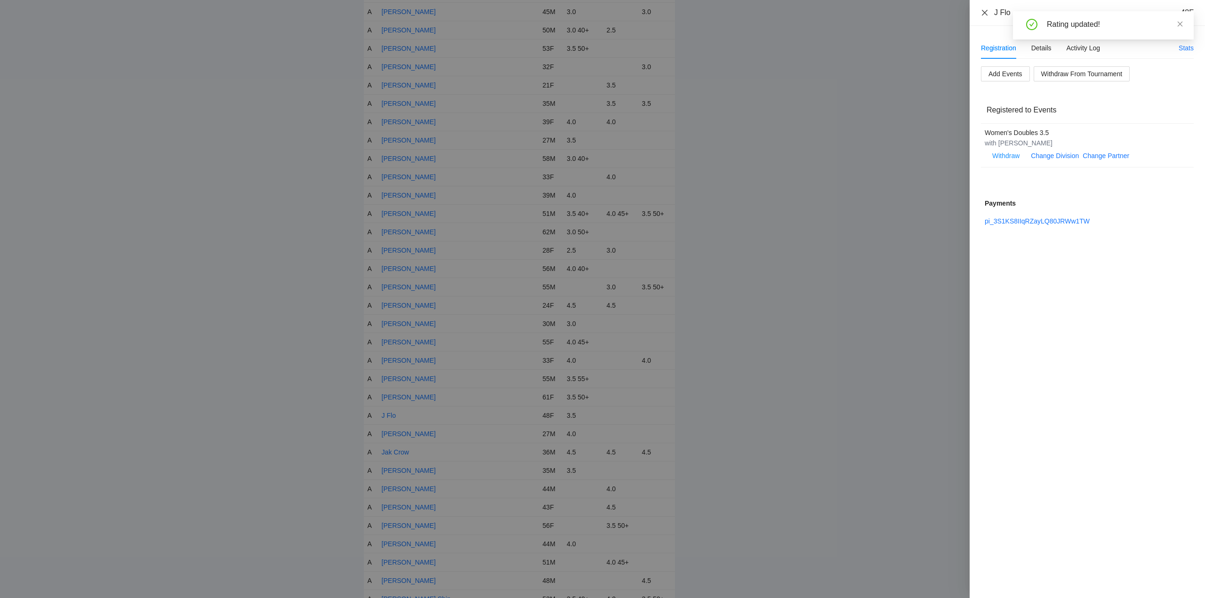
click at [985, 11] on icon "close" at bounding box center [985, 13] width 8 height 8
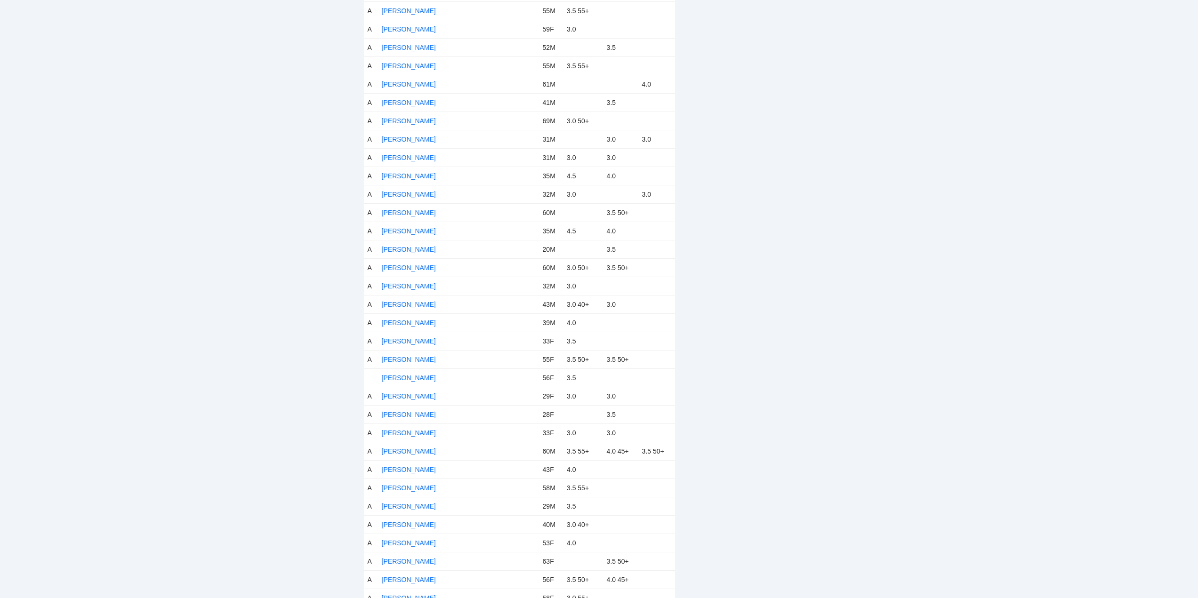
scroll to position [2588, 0]
drag, startPoint x: 414, startPoint y: 373, endPoint x: 490, endPoint y: 360, distance: 77.3
click at [414, 373] on link "[PERSON_NAME]" at bounding box center [409, 376] width 54 height 8
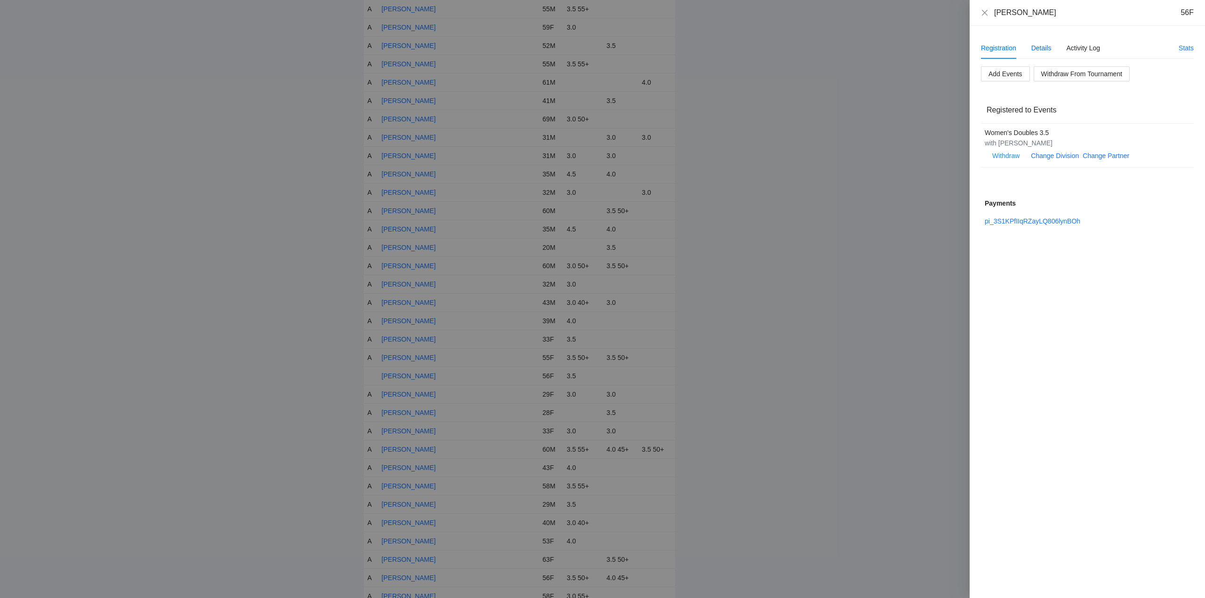
click at [1040, 45] on div "Details" at bounding box center [1041, 48] width 20 height 10
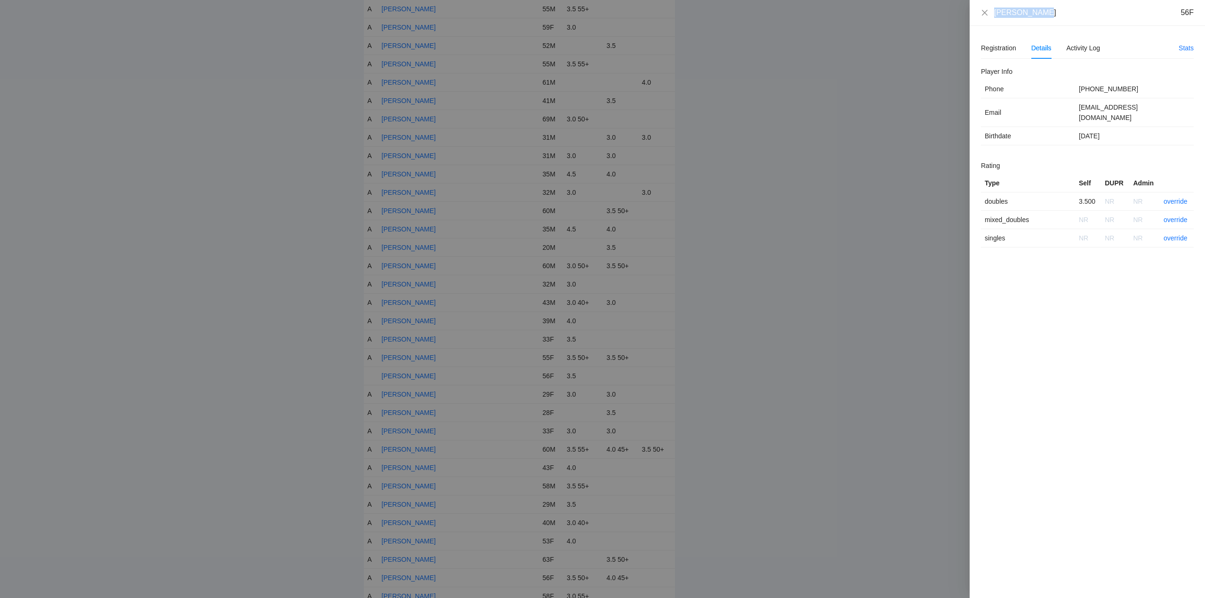
drag, startPoint x: 1050, startPoint y: 12, endPoint x: 992, endPoint y: 8, distance: 58.4
click at [992, 8] on div "Karen Machay 56F" at bounding box center [1087, 13] width 213 height 10
copy div "[PERSON_NAME]"
click at [1178, 198] on link "override" at bounding box center [1175, 202] width 24 height 8
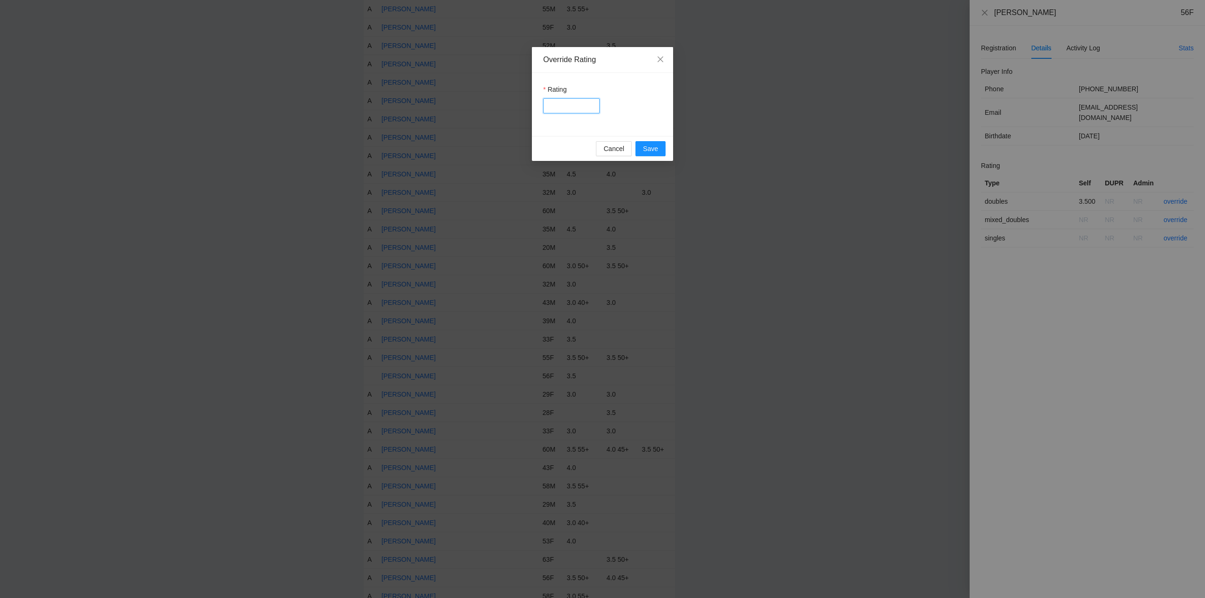
click at [574, 103] on input "Rating" at bounding box center [571, 105] width 56 height 15
type input "***"
click at [652, 150] on span "Save" at bounding box center [650, 149] width 15 height 10
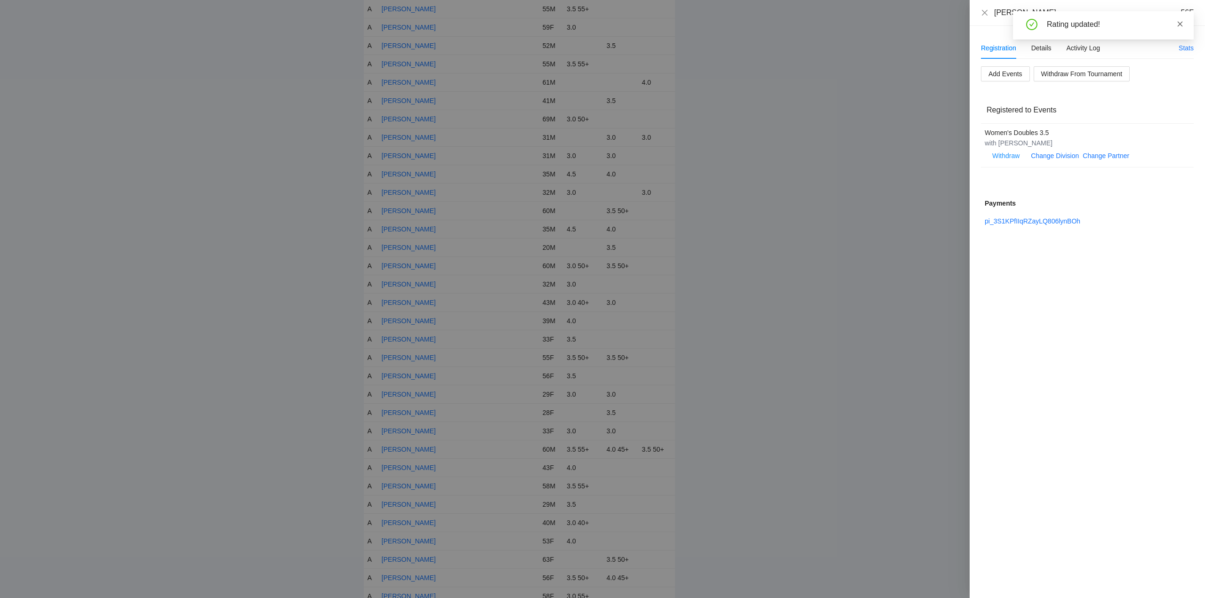
click at [1181, 22] on icon "close" at bounding box center [1180, 24] width 7 height 7
click at [985, 12] on icon "close" at bounding box center [985, 13] width 8 height 8
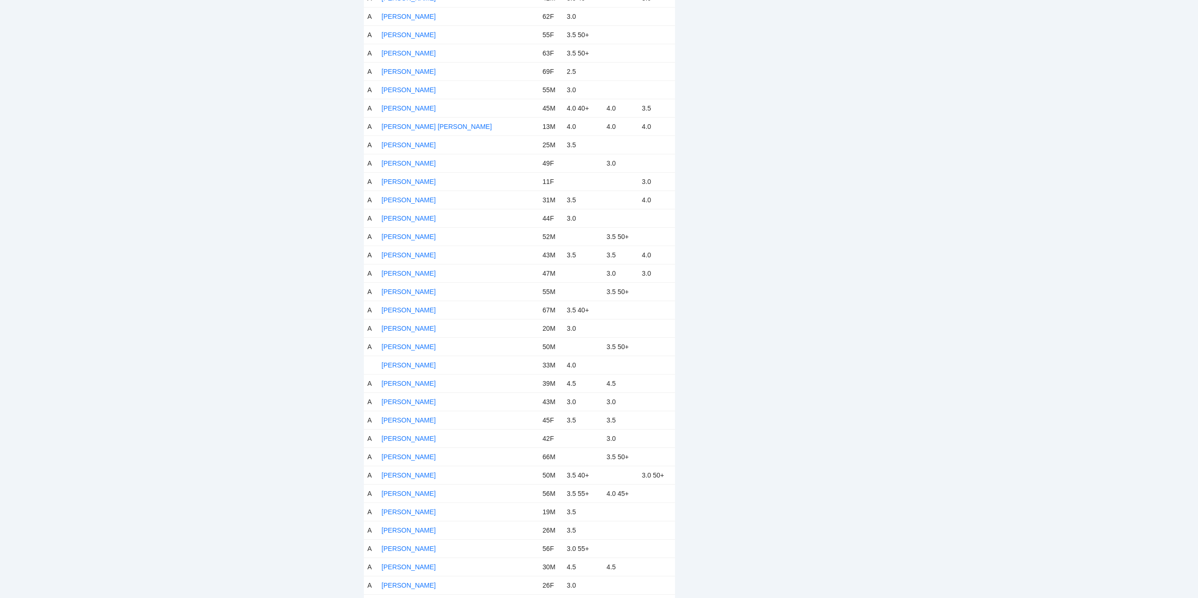
scroll to position [3341, 0]
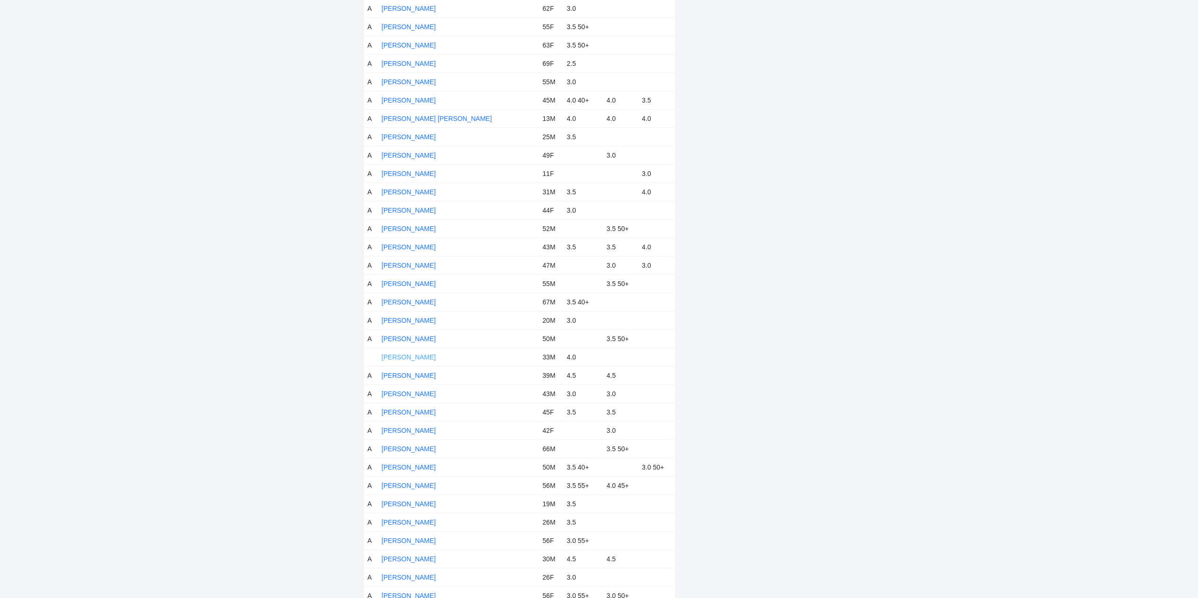
click at [413, 353] on td "[PERSON_NAME]" at bounding box center [458, 357] width 161 height 18
click at [416, 355] on link "[PERSON_NAME]" at bounding box center [409, 357] width 54 height 8
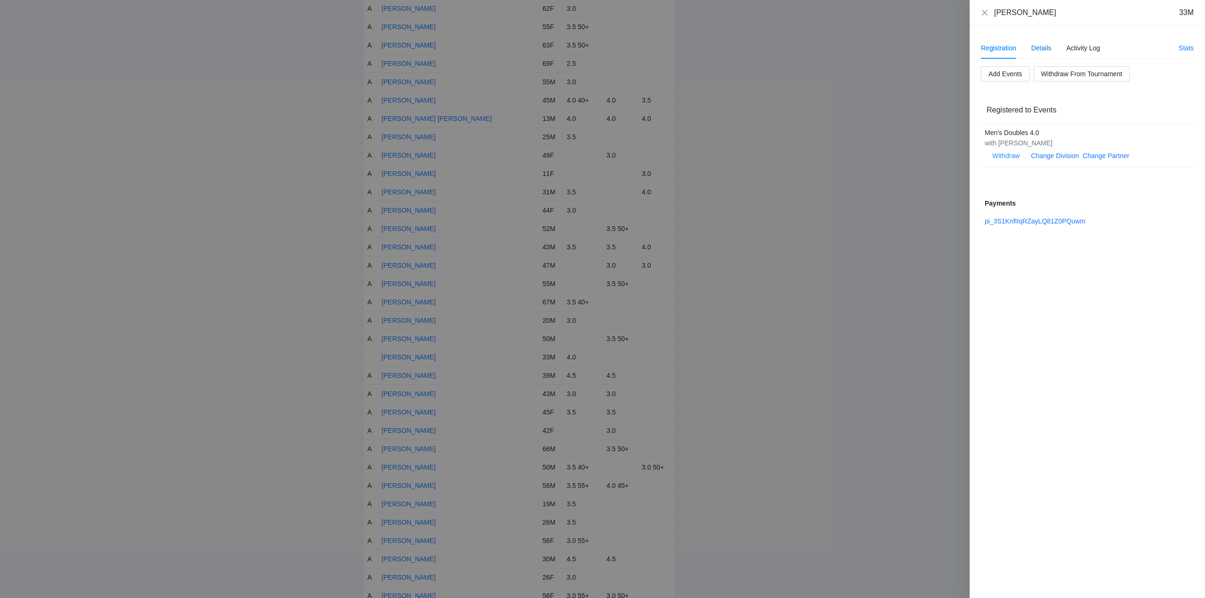
click at [1041, 47] on div "Details" at bounding box center [1041, 48] width 20 height 10
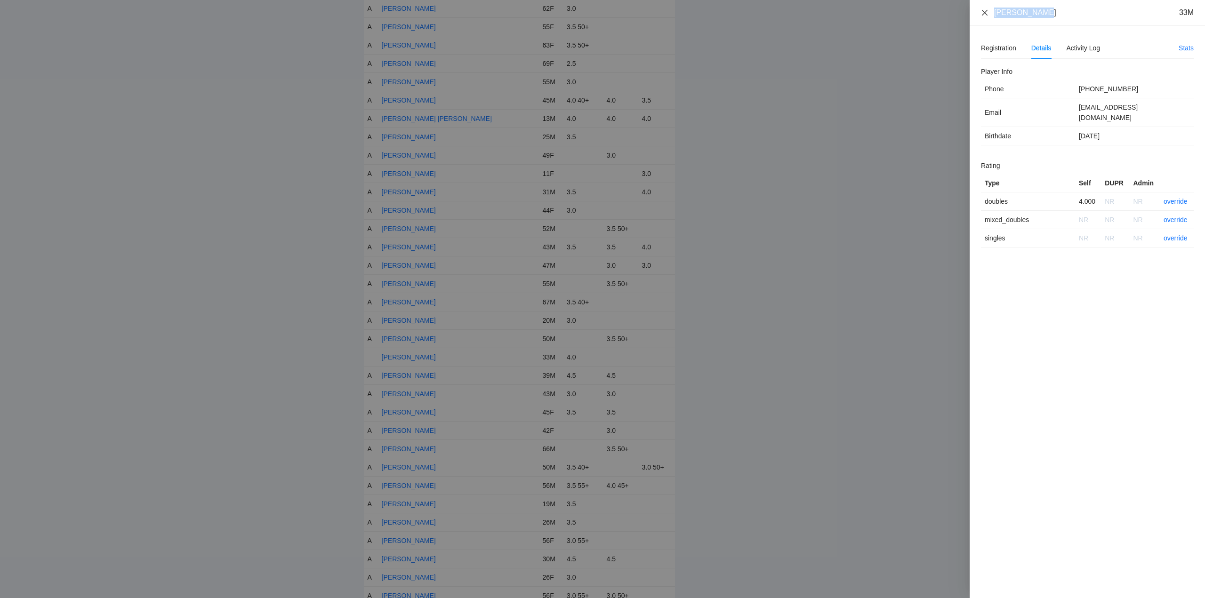
drag, startPoint x: 1049, startPoint y: 16, endPoint x: 988, endPoint y: 15, distance: 61.7
click at [988, 15] on div "Matt Edmonds 33M" at bounding box center [1087, 13] width 213 height 10
copy div "[PERSON_NAME]"
click at [1173, 198] on link "override" at bounding box center [1175, 202] width 24 height 8
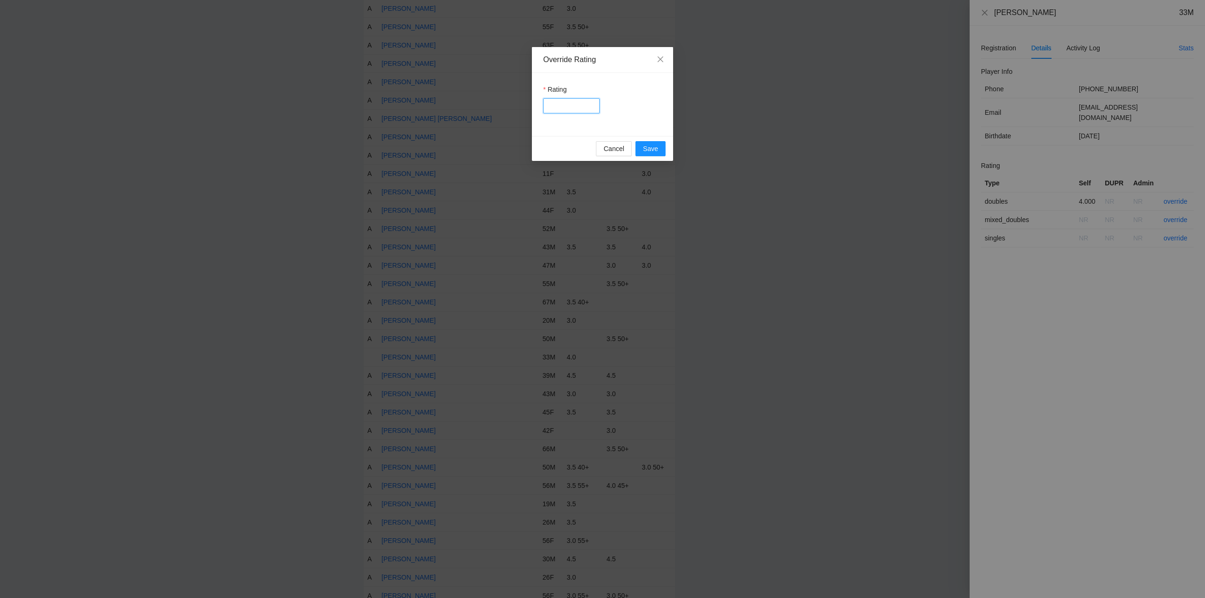
click at [566, 104] on input "Rating" at bounding box center [571, 105] width 56 height 15
type input "****"
click at [648, 149] on span "Save" at bounding box center [650, 149] width 15 height 10
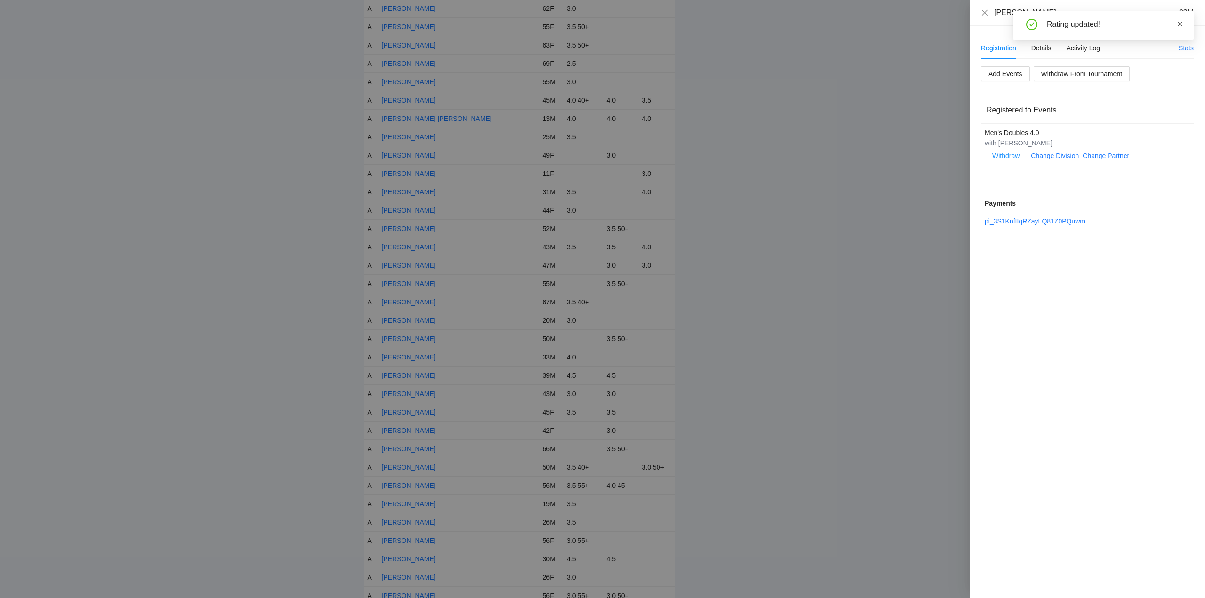
click at [1179, 22] on icon "close" at bounding box center [1180, 24] width 7 height 7
click at [983, 12] on icon "close" at bounding box center [985, 13] width 8 height 8
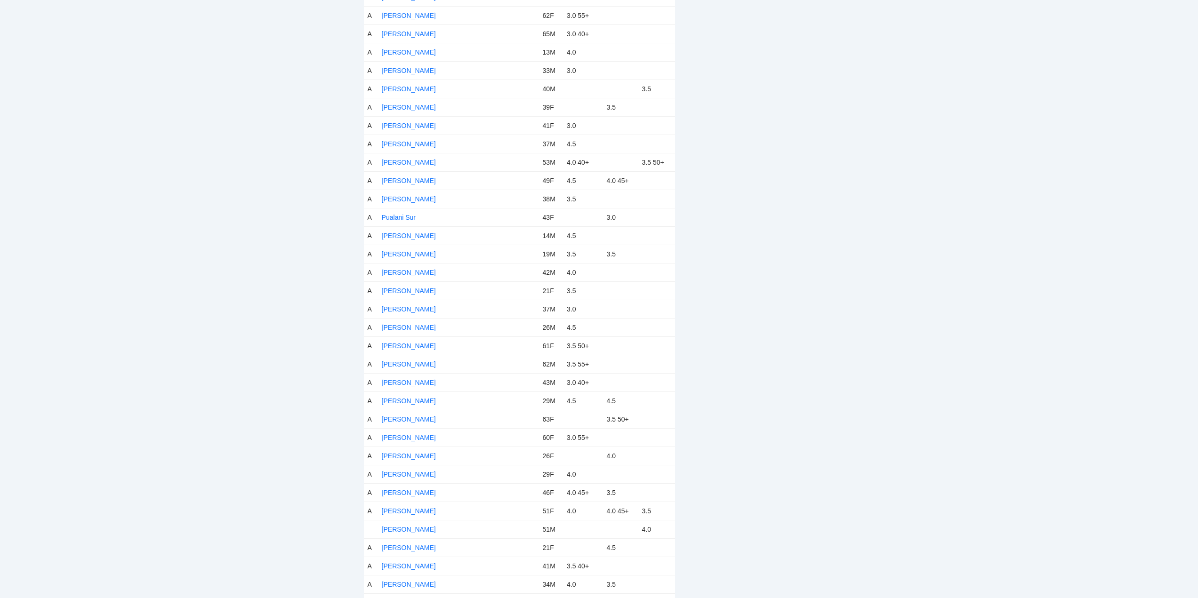
scroll to position [4047, 0]
drag, startPoint x: 392, startPoint y: 513, endPoint x: 399, endPoint y: 514, distance: 6.7
click at [392, 513] on link "[PERSON_NAME]" at bounding box center [409, 514] width 54 height 8
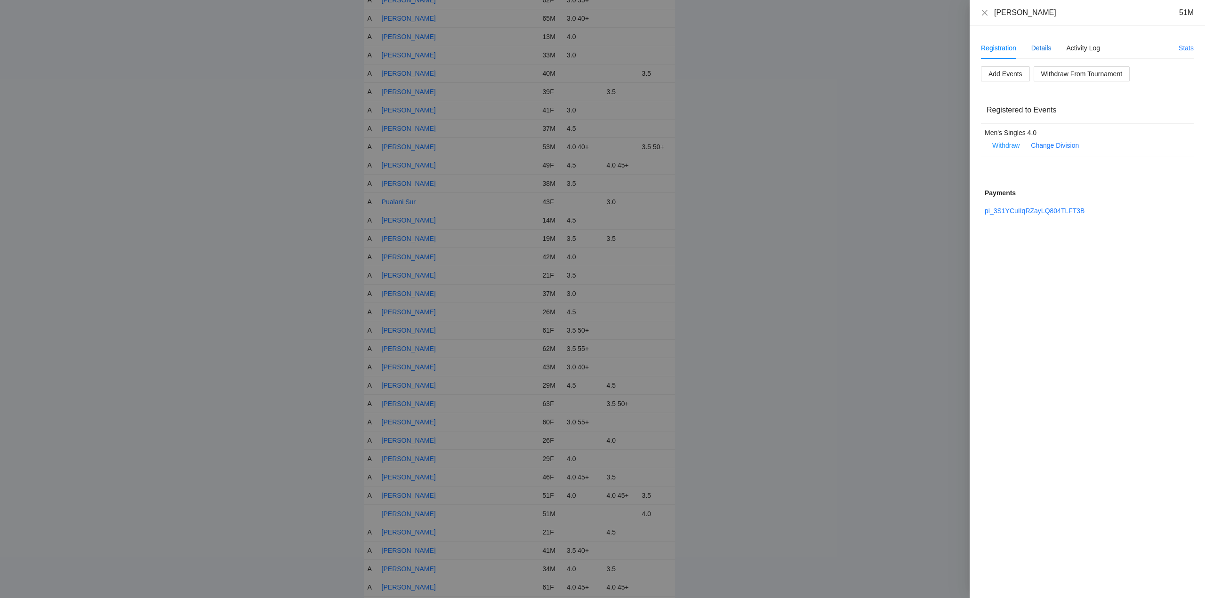
click at [1040, 47] on div "Details" at bounding box center [1041, 48] width 20 height 10
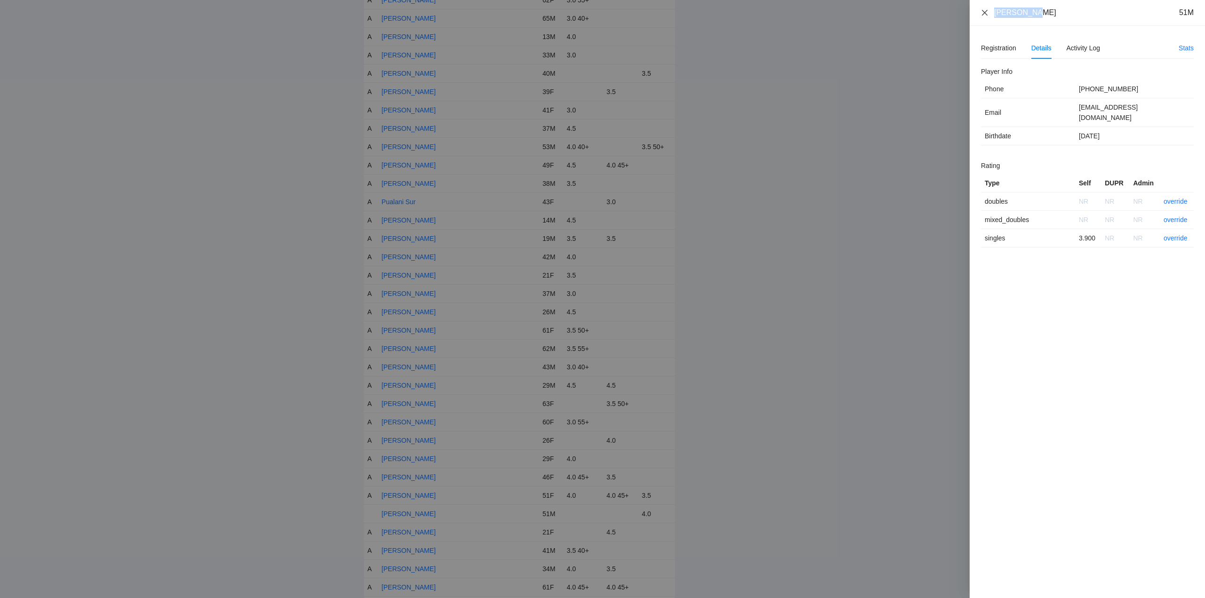
drag, startPoint x: 1042, startPoint y: 13, endPoint x: 982, endPoint y: 14, distance: 59.8
click at [982, 14] on div "Shawn Gold 51M" at bounding box center [1087, 13] width 213 height 10
click at [1173, 234] on link "override" at bounding box center [1175, 238] width 24 height 8
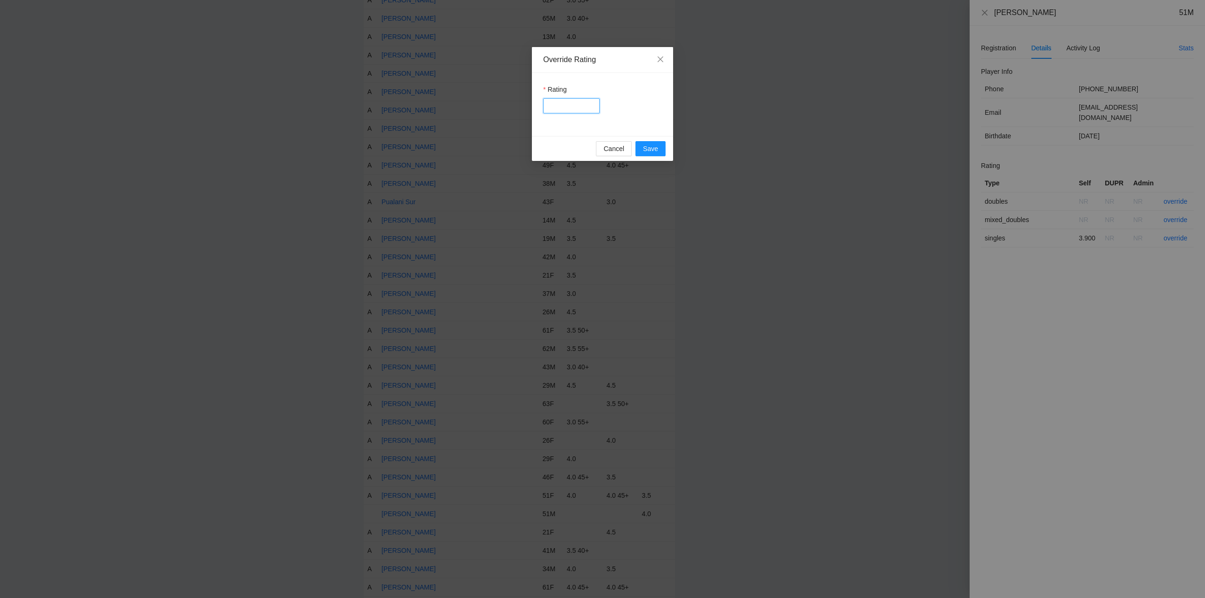
click at [575, 108] on input "Rating" at bounding box center [571, 105] width 56 height 15
type input "***"
click at [653, 149] on span "Save" at bounding box center [650, 149] width 15 height 10
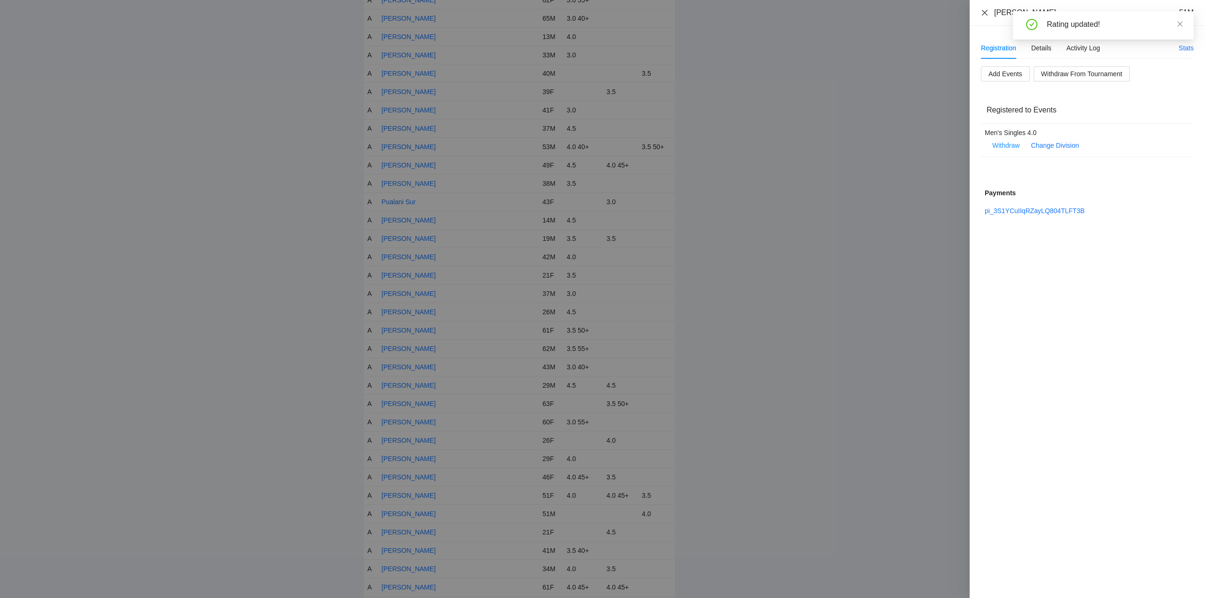
click at [984, 12] on icon "close" at bounding box center [985, 12] width 6 height 6
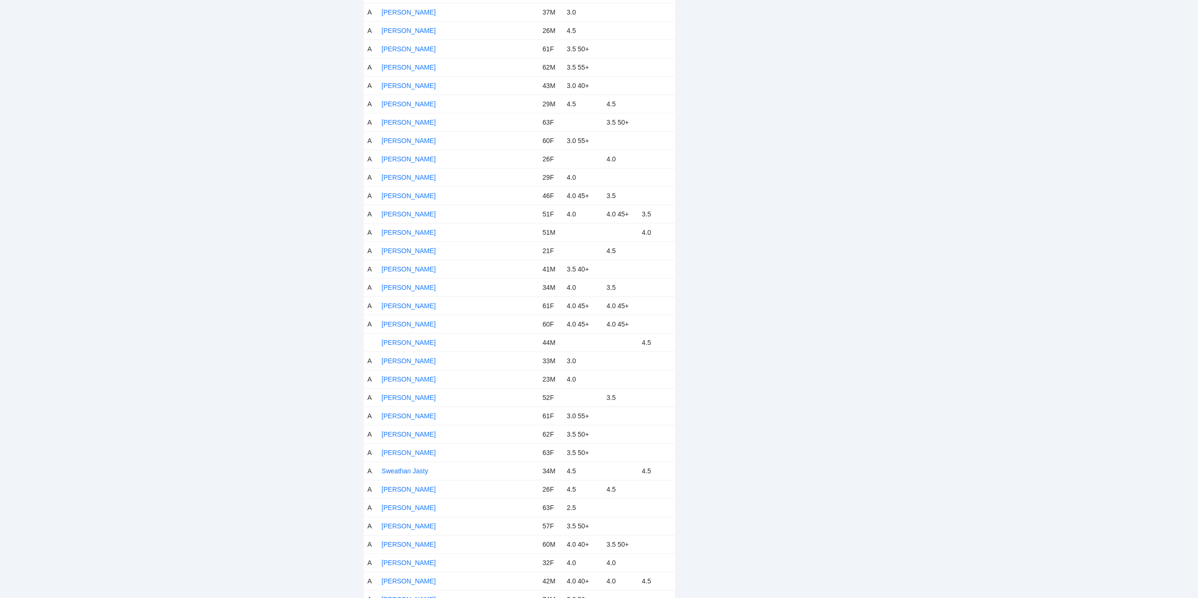
scroll to position [4330, 0]
click at [401, 341] on link "[PERSON_NAME]" at bounding box center [409, 342] width 54 height 8
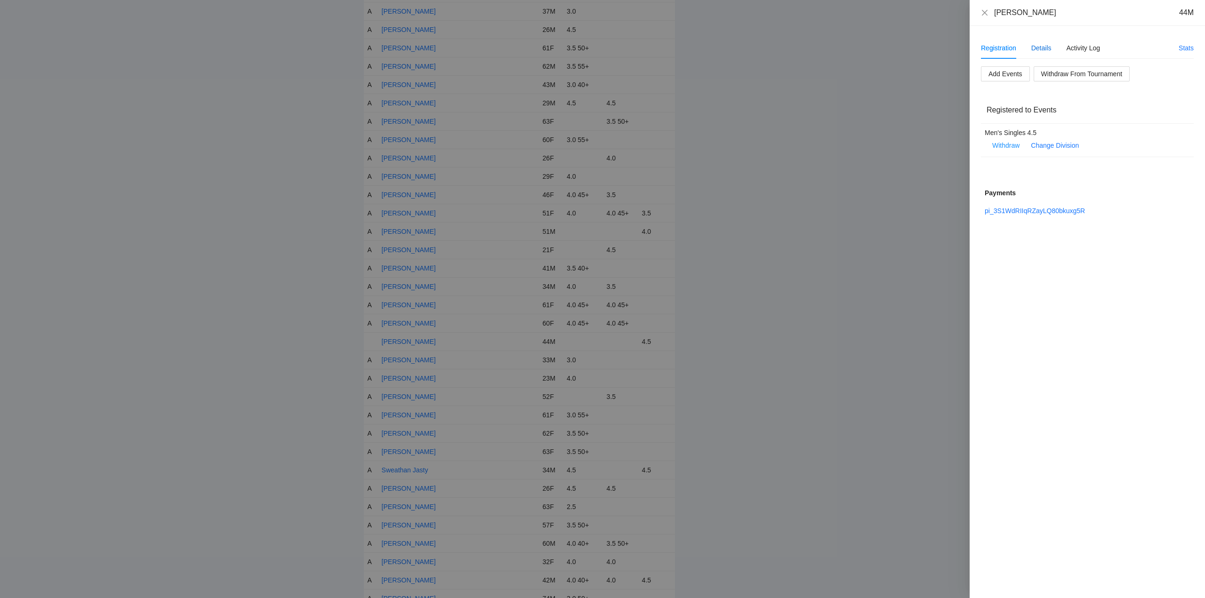
click at [1040, 49] on div "Details" at bounding box center [1041, 48] width 20 height 10
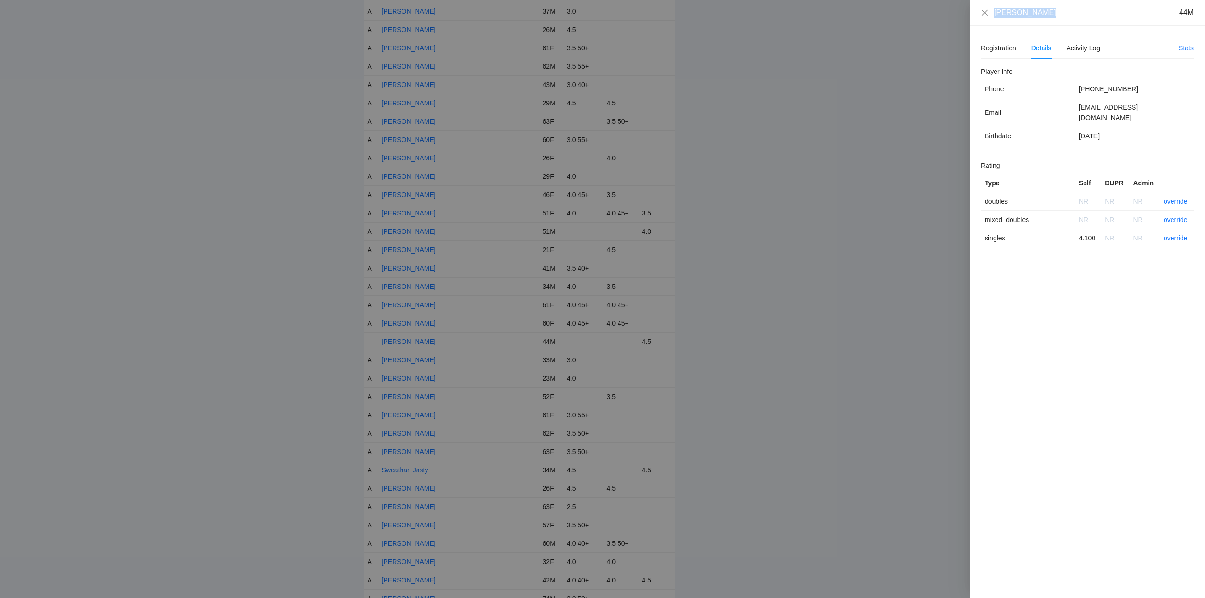
drag, startPoint x: 1047, startPoint y: 15, endPoint x: 991, endPoint y: 15, distance: 56.5
click at [991, 15] on div "Stephen Czick 44M" at bounding box center [1087, 13] width 213 height 10
click at [1176, 234] on link "override" at bounding box center [1175, 238] width 24 height 8
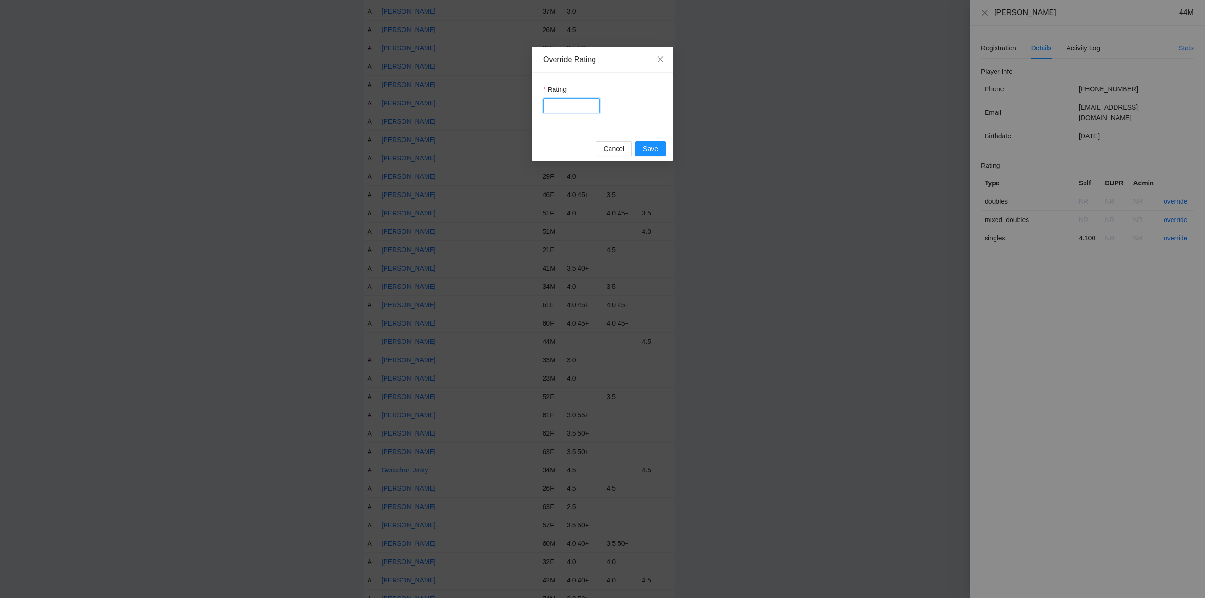
click at [567, 107] on input "Rating" at bounding box center [571, 105] width 56 height 15
type input "***"
drag, startPoint x: 641, startPoint y: 146, endPoint x: 794, endPoint y: 149, distance: 153.0
click at [644, 146] on button "Save" at bounding box center [650, 148] width 30 height 15
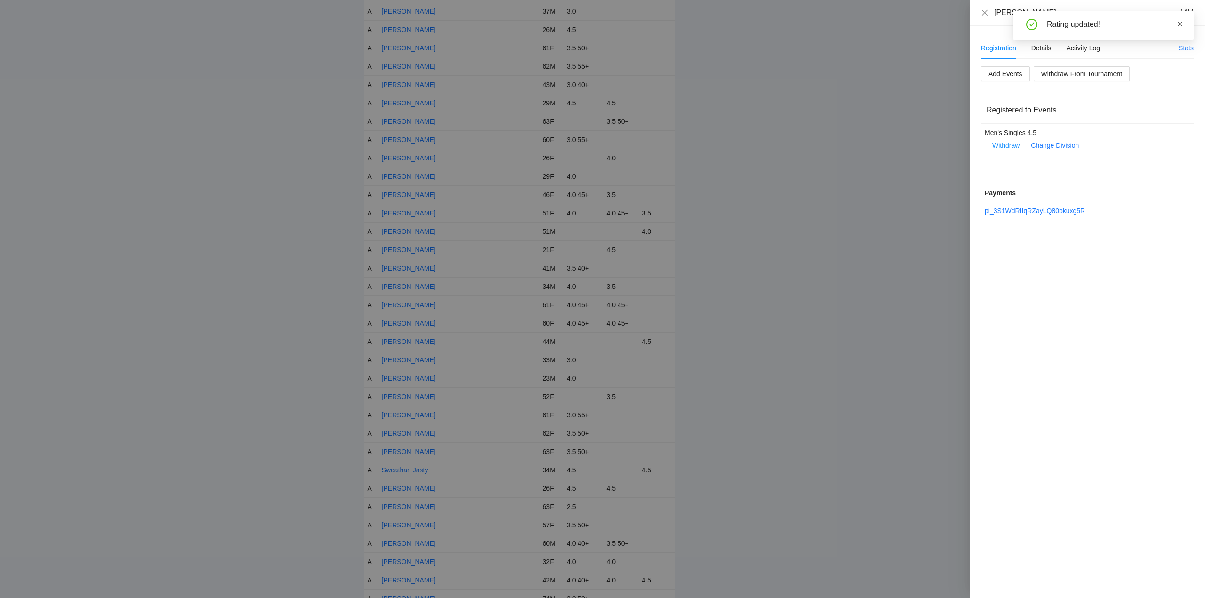
click at [1180, 23] on icon "close" at bounding box center [1180, 24] width 7 height 7
click at [985, 13] on icon "close" at bounding box center [985, 13] width 8 height 8
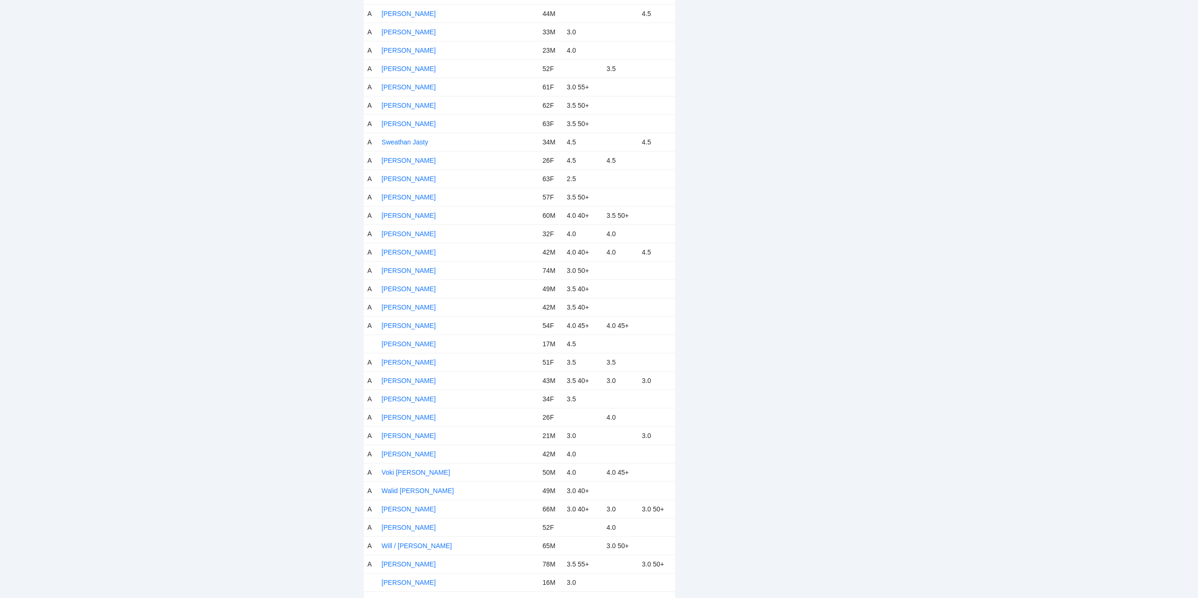
scroll to position [4659, 0]
click at [417, 342] on link "[PERSON_NAME]" at bounding box center [409, 343] width 54 height 8
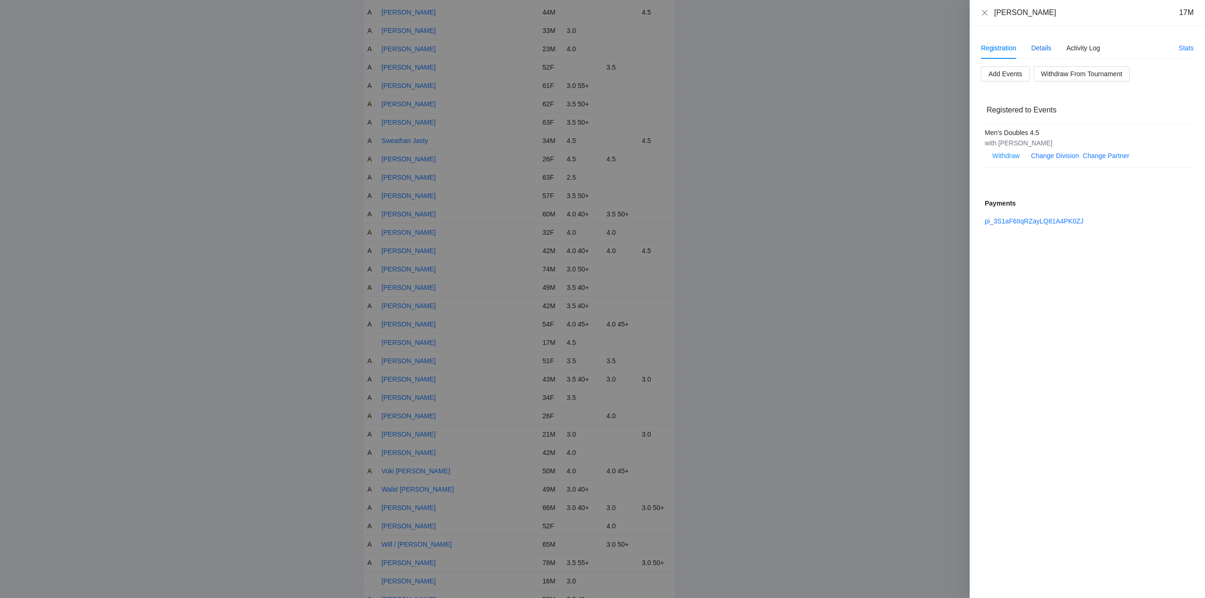
click at [1044, 49] on div "Details" at bounding box center [1041, 48] width 20 height 10
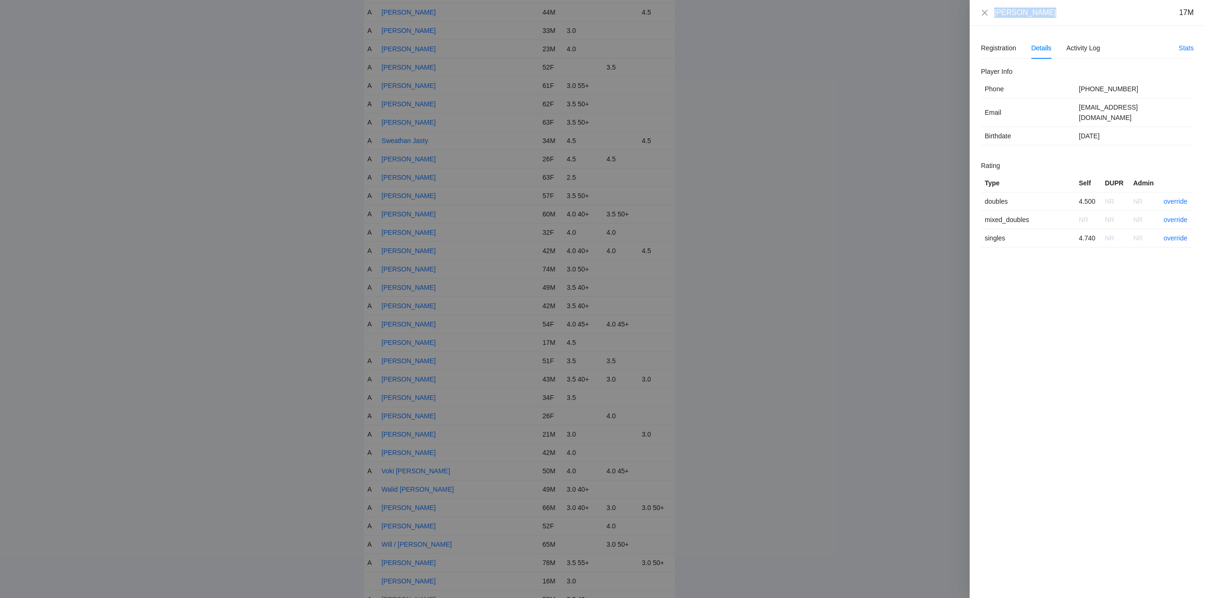
drag, startPoint x: 1029, startPoint y: 16, endPoint x: 974, endPoint y: 16, distance: 55.1
click at [974, 16] on div "Tony Belmonte 17M" at bounding box center [1086, 13] width 235 height 26
click at [1175, 198] on link "override" at bounding box center [1175, 202] width 24 height 8
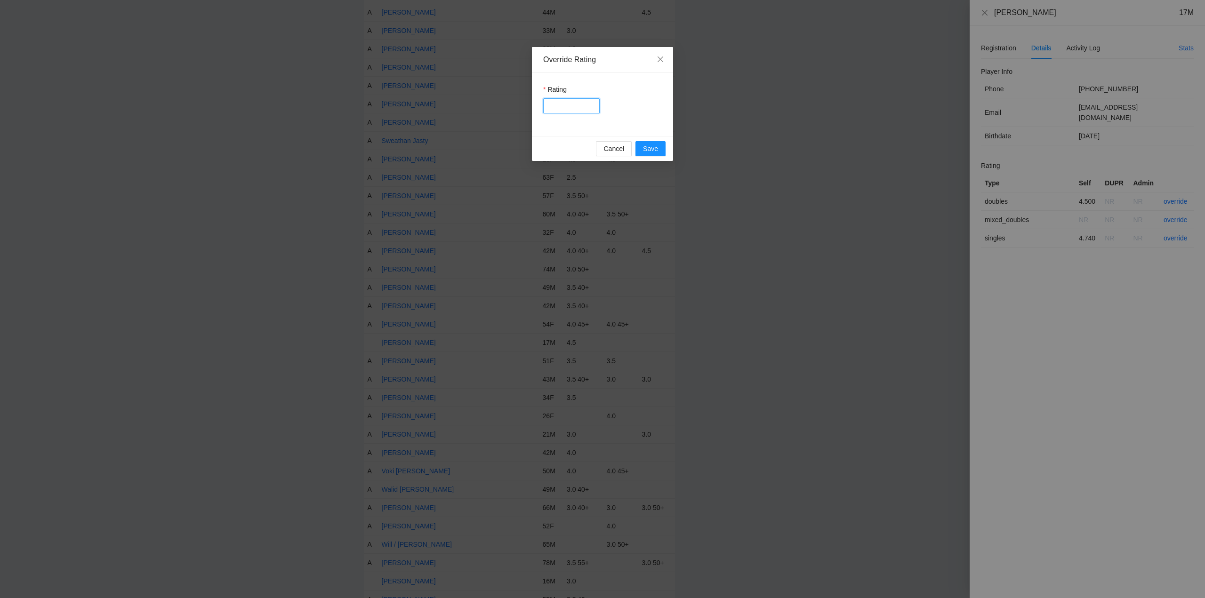
click at [571, 107] on input "Rating" at bounding box center [571, 105] width 56 height 15
type input "***"
click at [649, 144] on span "Save" at bounding box center [650, 149] width 15 height 10
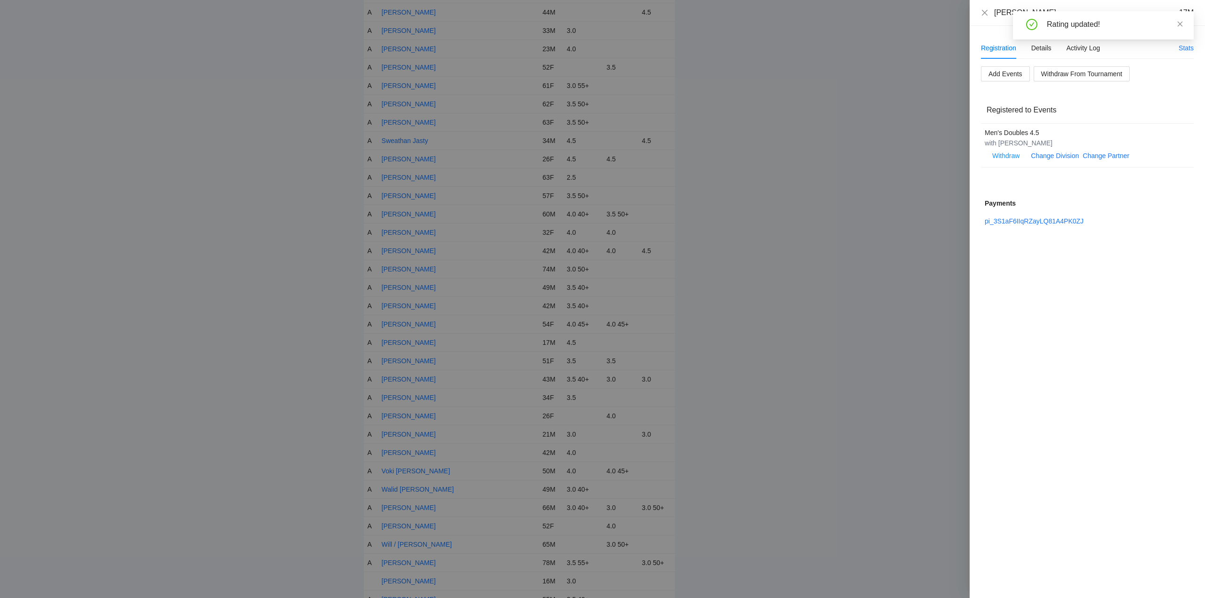
click at [1183, 18] on div "Rating updated!" at bounding box center [1103, 25] width 181 height 28
click at [1179, 24] on icon "close" at bounding box center [1179, 23] width 5 height 5
click at [985, 12] on icon "close" at bounding box center [985, 12] width 6 height 6
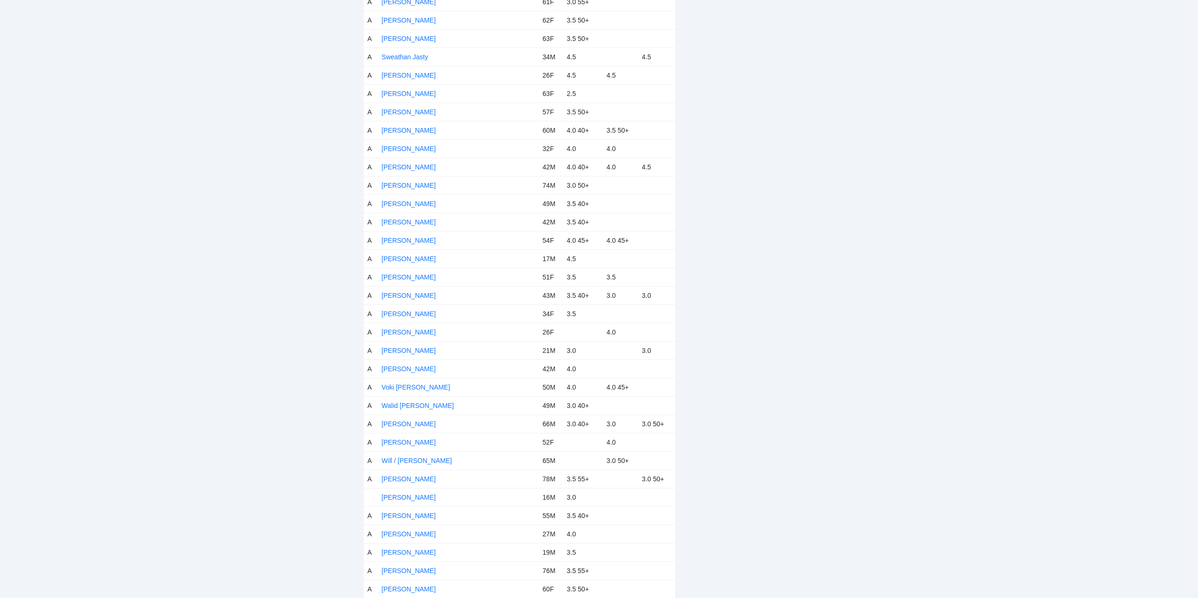
scroll to position [4743, 0]
click at [408, 495] on link "[PERSON_NAME]" at bounding box center [409, 497] width 54 height 8
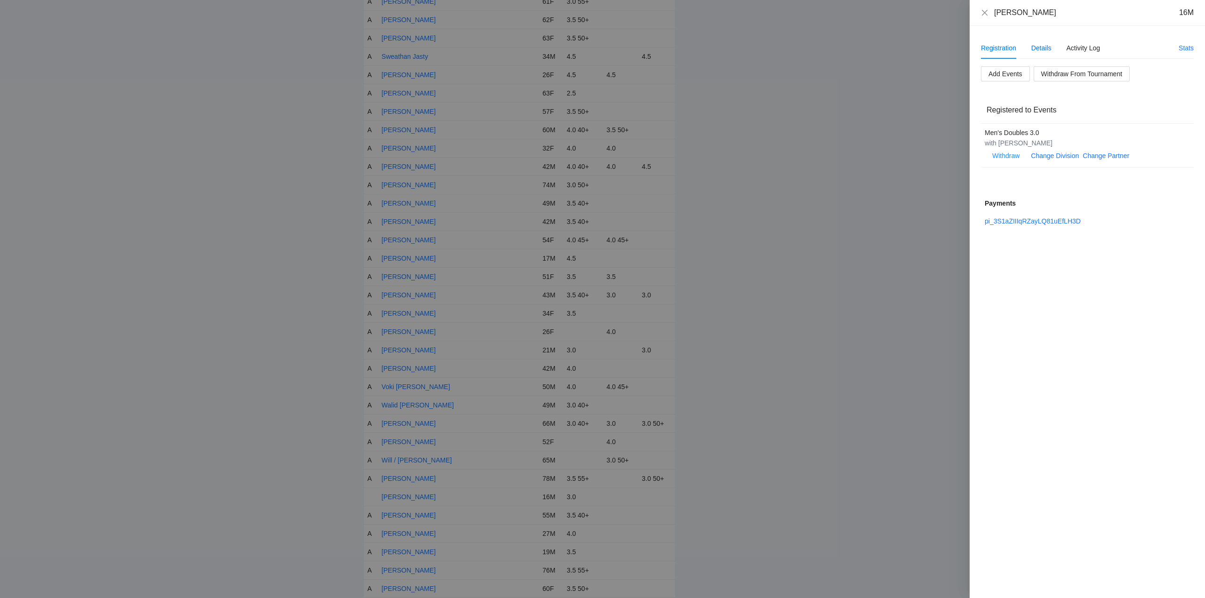
click at [1045, 46] on div "Details" at bounding box center [1041, 48] width 20 height 10
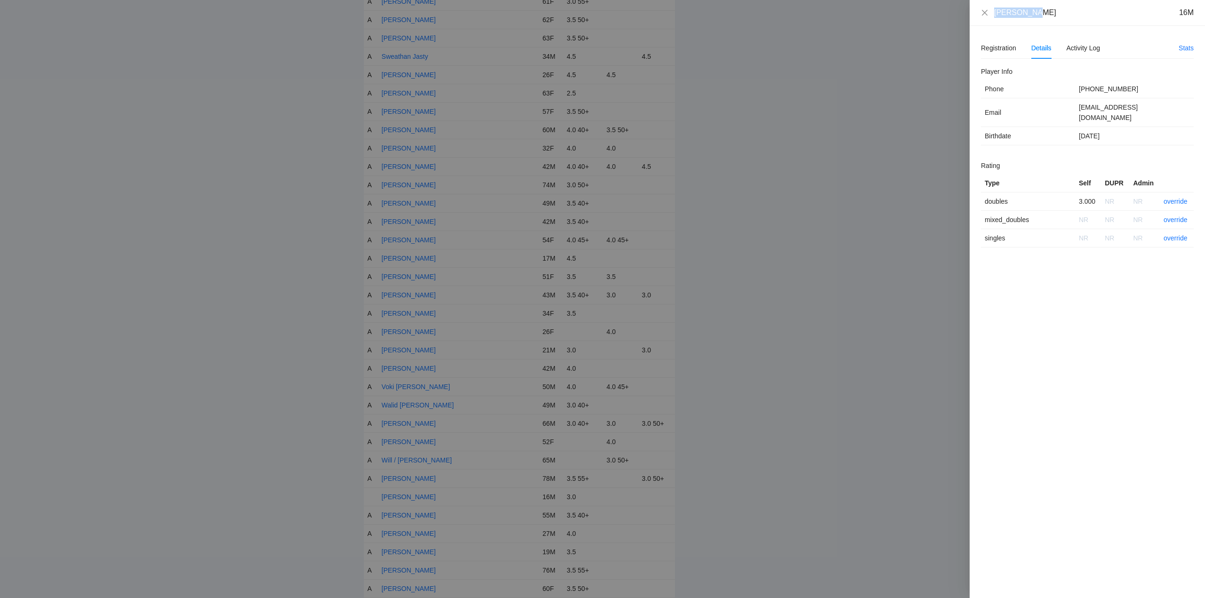
drag, startPoint x: 1041, startPoint y: 14, endPoint x: 988, endPoint y: 14, distance: 52.2
click at [988, 14] on div "Wyatt Moon 16M" at bounding box center [1087, 13] width 213 height 10
click at [1175, 198] on link "override" at bounding box center [1175, 202] width 24 height 8
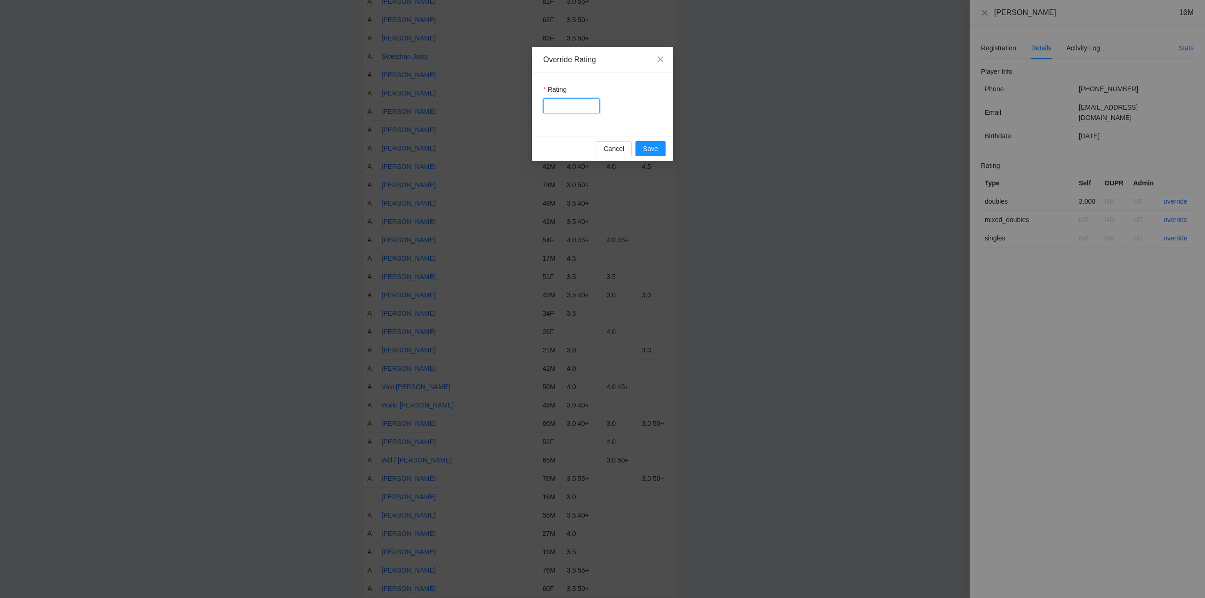
click at [566, 107] on input "Rating" at bounding box center [571, 105] width 56 height 15
type input "***"
click at [657, 147] on span "Save" at bounding box center [650, 149] width 15 height 10
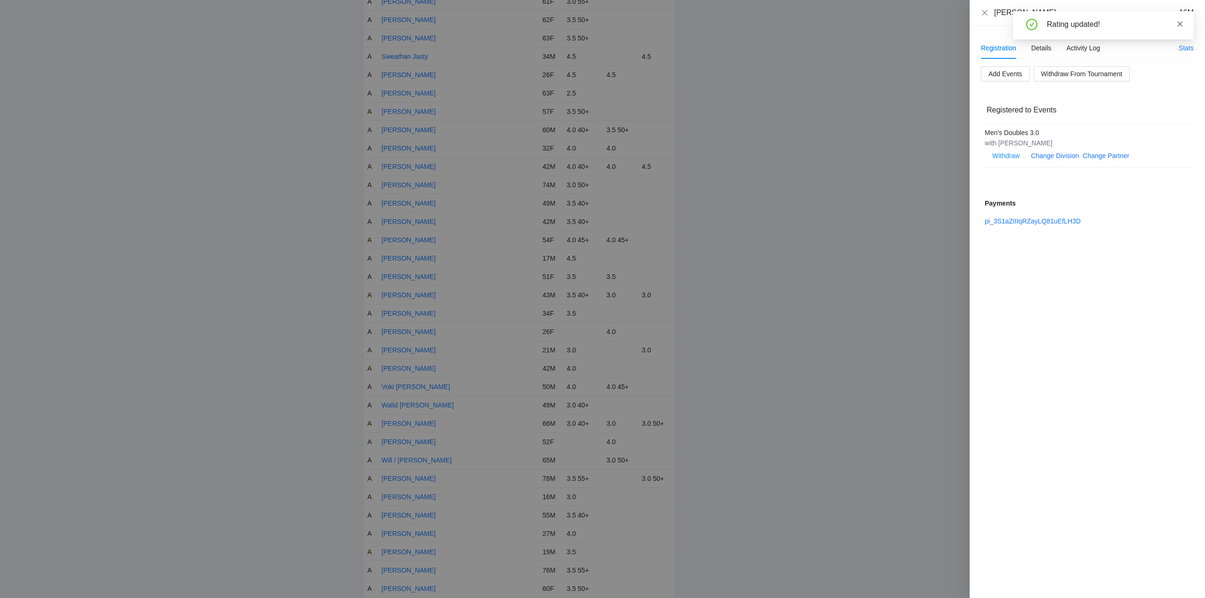
click at [1178, 24] on icon "close" at bounding box center [1180, 24] width 7 height 7
click at [984, 13] on icon "close" at bounding box center [985, 12] width 6 height 6
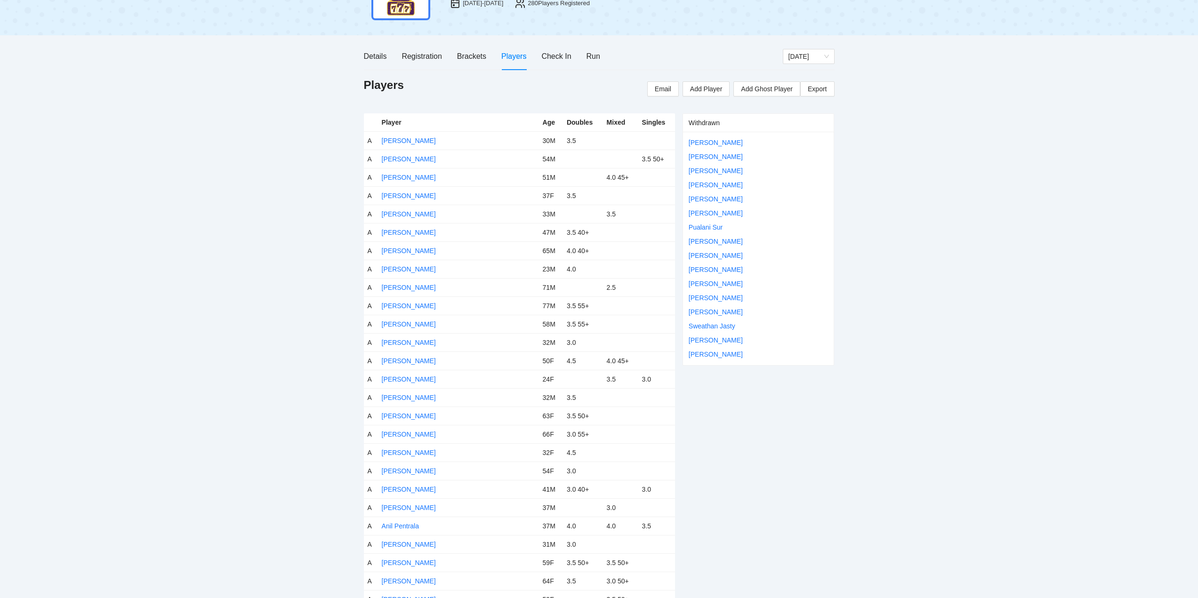
scroll to position [0, 0]
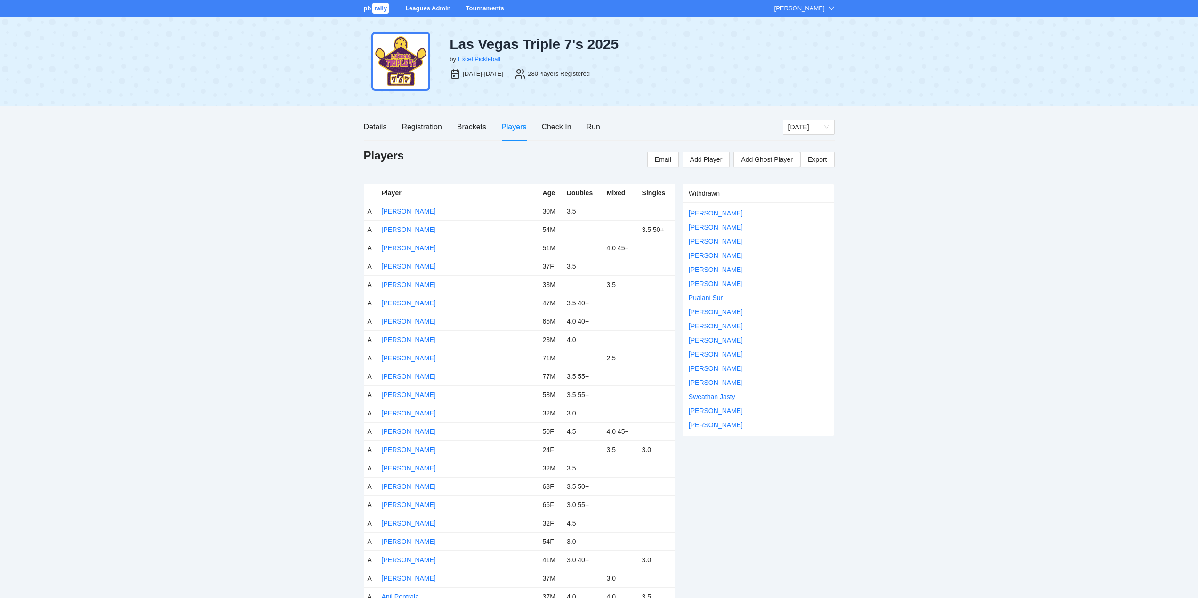
drag, startPoint x: 481, startPoint y: 9, endPoint x: 485, endPoint y: 18, distance: 9.7
click at [481, 9] on link "Tournaments" at bounding box center [484, 8] width 38 height 7
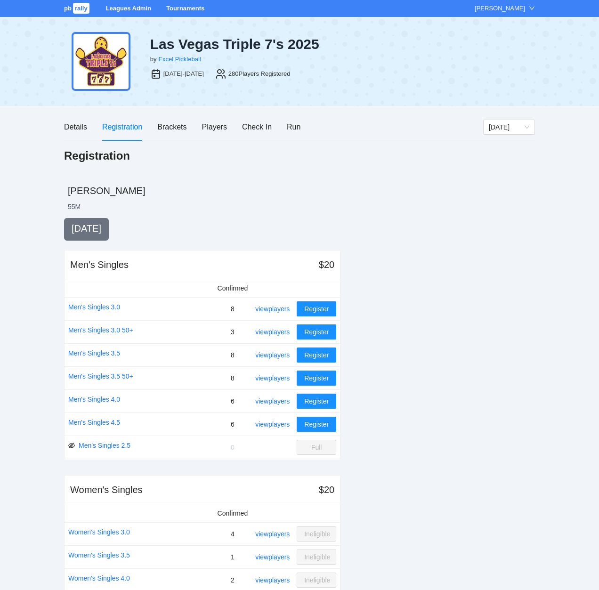
click at [257, 204] on ul "55 M" at bounding box center [301, 206] width 467 height 9
click at [94, 305] on link "Men's Singles 3.0" at bounding box center [94, 307] width 52 height 10
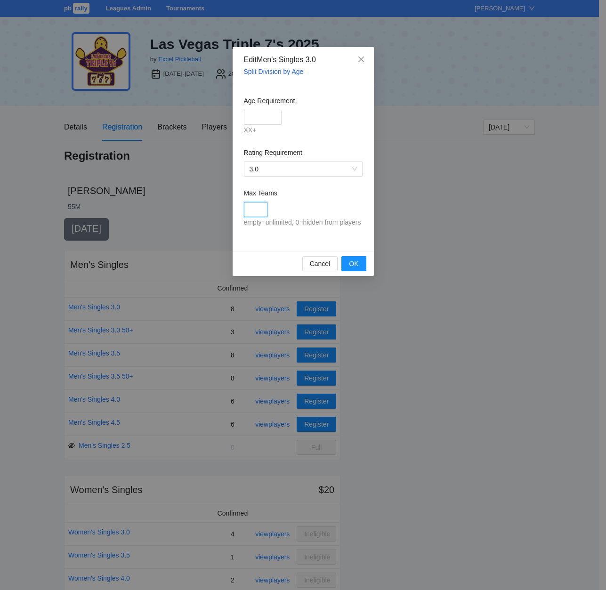
click at [261, 209] on input "Max Teams" at bounding box center [256, 209] width 24 height 15
type input "**"
click at [353, 262] on span "OK" at bounding box center [353, 263] width 9 height 10
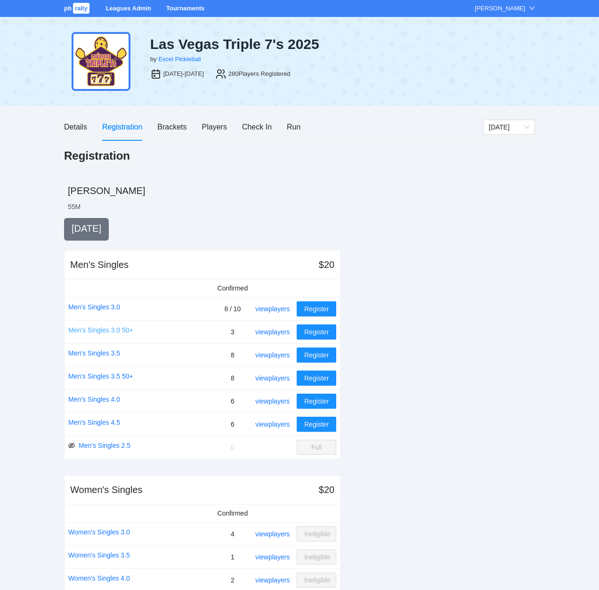
click at [89, 329] on link "Men's Singles 3.0 50+" at bounding box center [100, 330] width 65 height 10
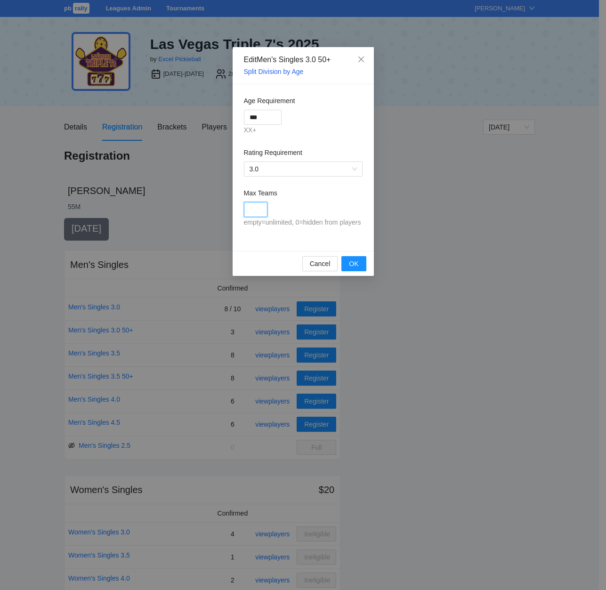
drag, startPoint x: 253, startPoint y: 208, endPoint x: 257, endPoint y: 211, distance: 6.0
click at [253, 208] on input "Max Teams" at bounding box center [256, 209] width 24 height 15
type input "*"
click at [352, 264] on span "OK" at bounding box center [353, 263] width 9 height 10
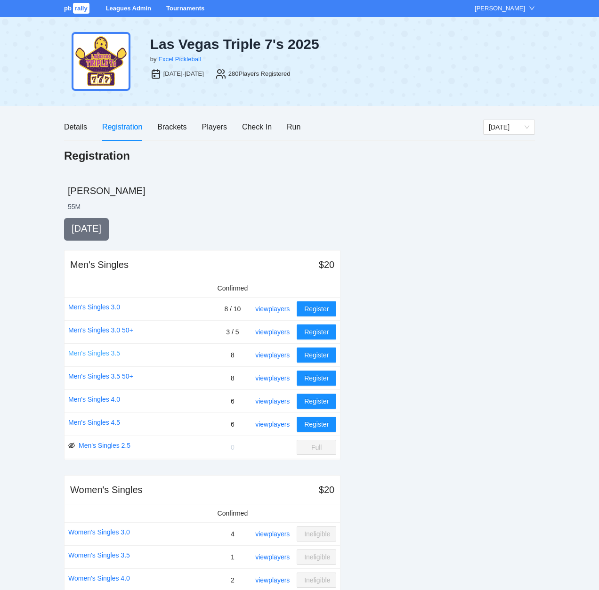
click at [93, 352] on link "Men's Singles 3.5" at bounding box center [94, 353] width 52 height 10
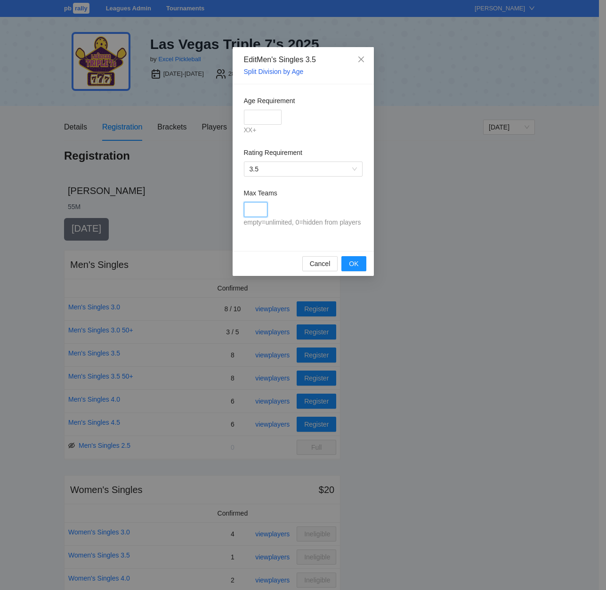
click at [254, 209] on input "Max Teams" at bounding box center [256, 209] width 24 height 15
type input "**"
click at [352, 262] on span "OK" at bounding box center [353, 263] width 9 height 10
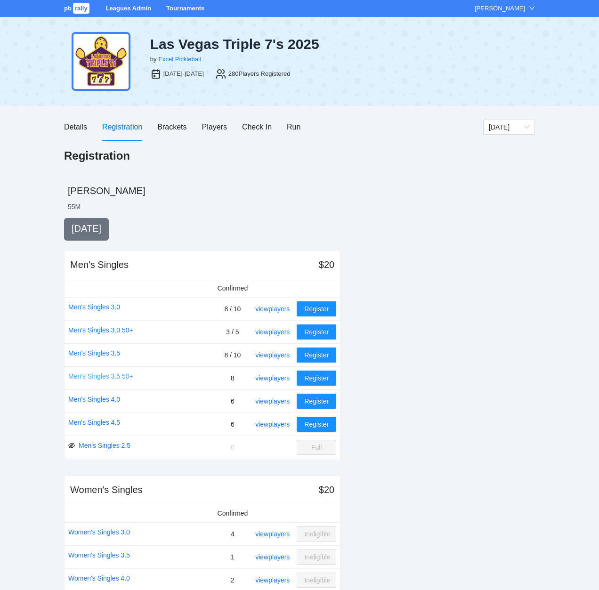
click at [106, 375] on link "Men's Singles 3.5 50+" at bounding box center [100, 376] width 65 height 10
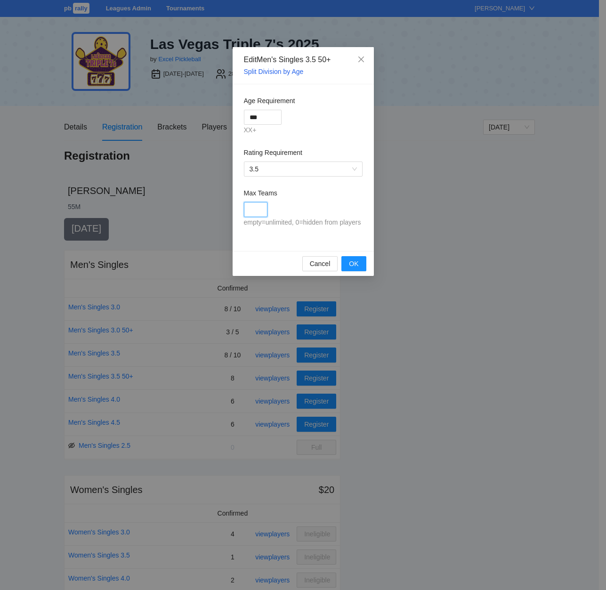
click at [257, 213] on input "Max Teams" at bounding box center [256, 209] width 24 height 15
type input "**"
click at [350, 260] on span "OK" at bounding box center [353, 263] width 9 height 10
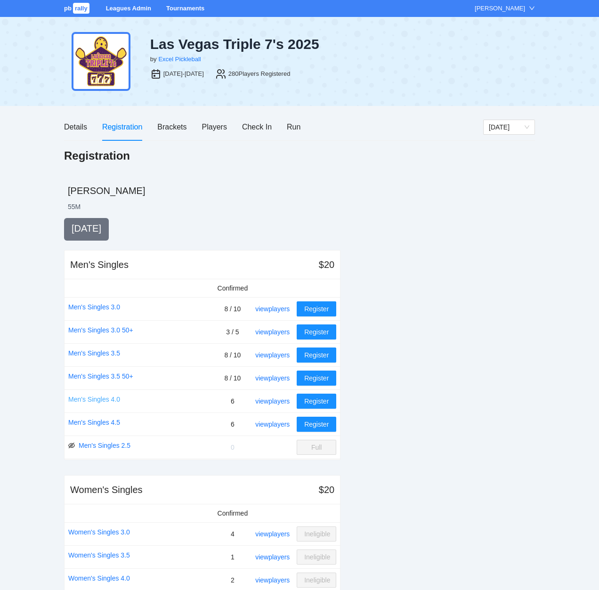
click at [97, 397] on link "Men's Singles 4.0" at bounding box center [94, 399] width 52 height 10
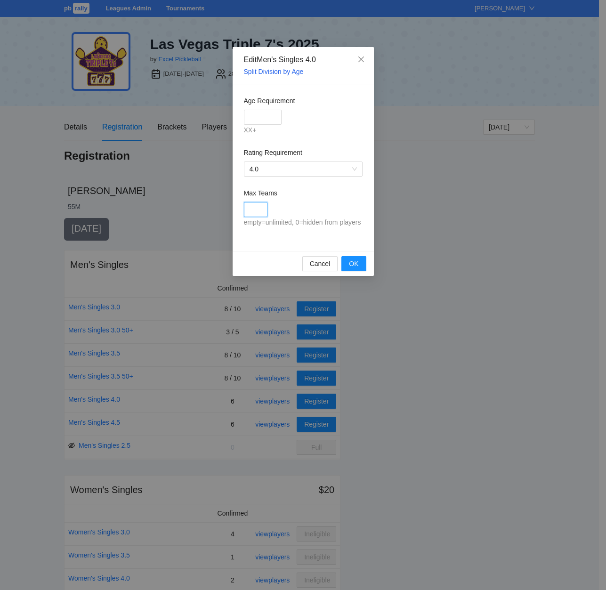
click at [255, 208] on input "Max Teams" at bounding box center [256, 209] width 24 height 15
type input "*"
click at [350, 264] on span "OK" at bounding box center [353, 263] width 9 height 10
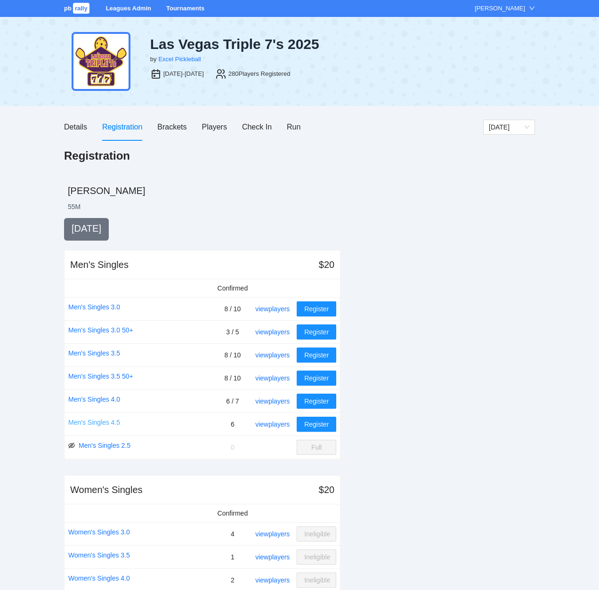
click at [98, 420] on link "Men's Singles 4.5" at bounding box center [94, 422] width 52 height 10
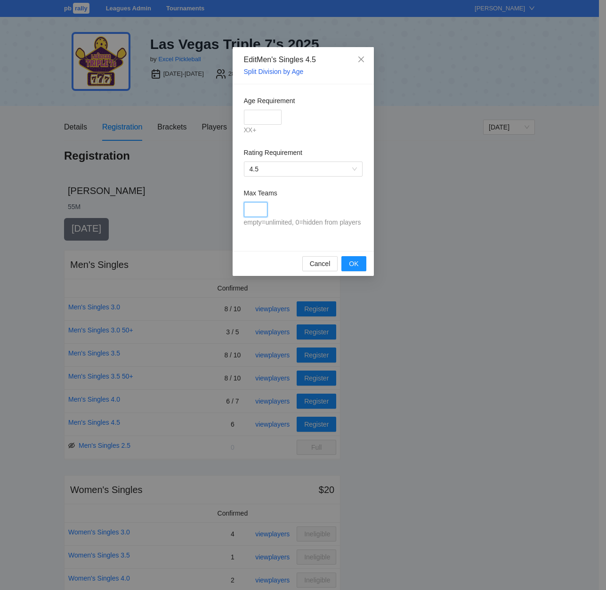
click at [263, 210] on input "Max Teams" at bounding box center [256, 209] width 24 height 15
type input "*"
click at [354, 263] on span "OK" at bounding box center [353, 263] width 9 height 10
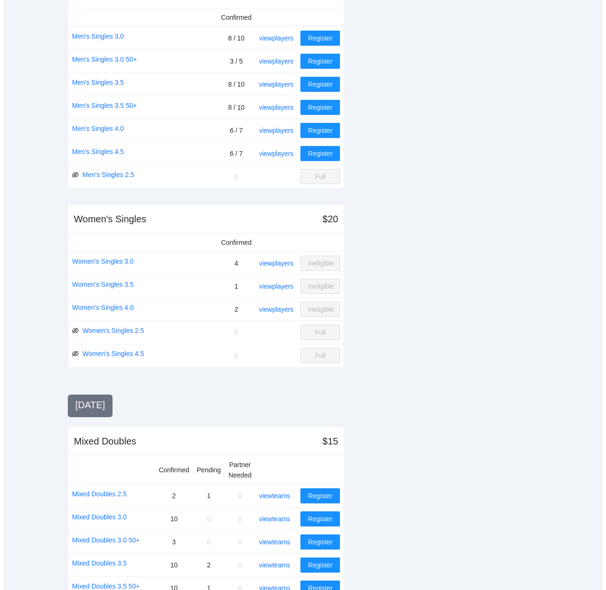
scroll to position [282, 0]
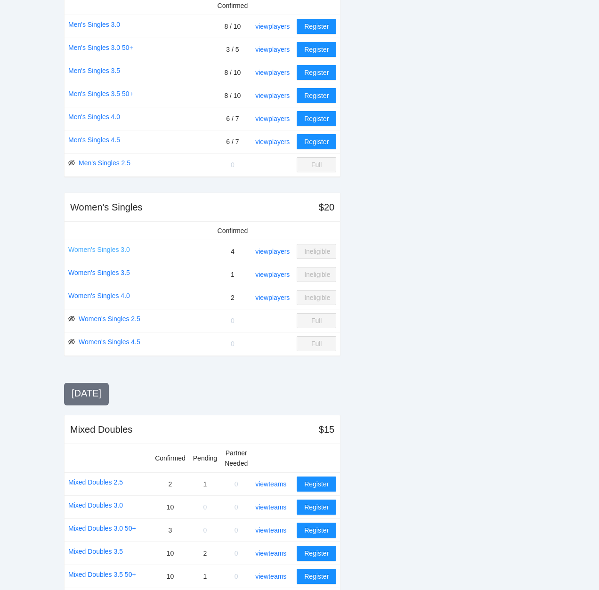
click at [93, 249] on link "Women's Singles 3.0" at bounding box center [99, 249] width 62 height 10
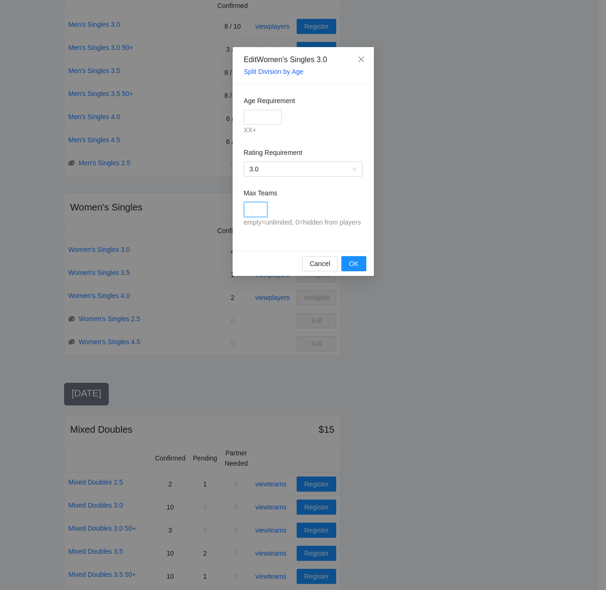
click at [259, 208] on input "Max Teams" at bounding box center [256, 209] width 24 height 15
type input "*"
click at [354, 262] on span "OK" at bounding box center [353, 263] width 9 height 10
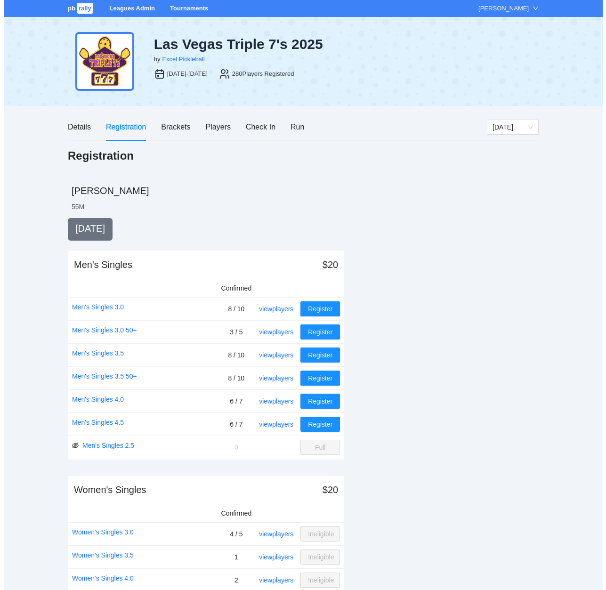
scroll to position [282, 0]
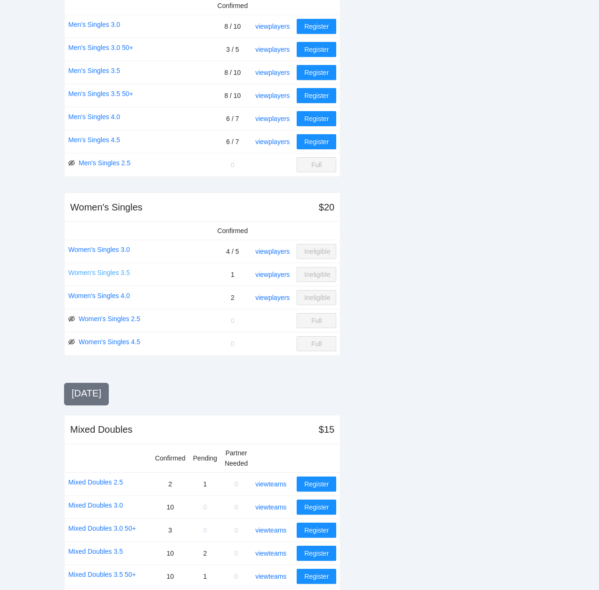
click at [101, 270] on link "Women's Singles 3.5" at bounding box center [99, 272] width 62 height 10
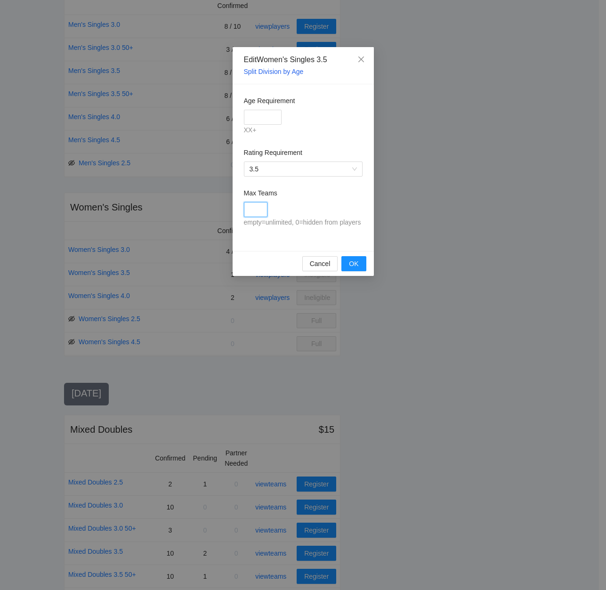
click at [254, 206] on input "Max Teams" at bounding box center [256, 209] width 24 height 15
type input "*"
click at [351, 264] on span "OK" at bounding box center [353, 263] width 9 height 10
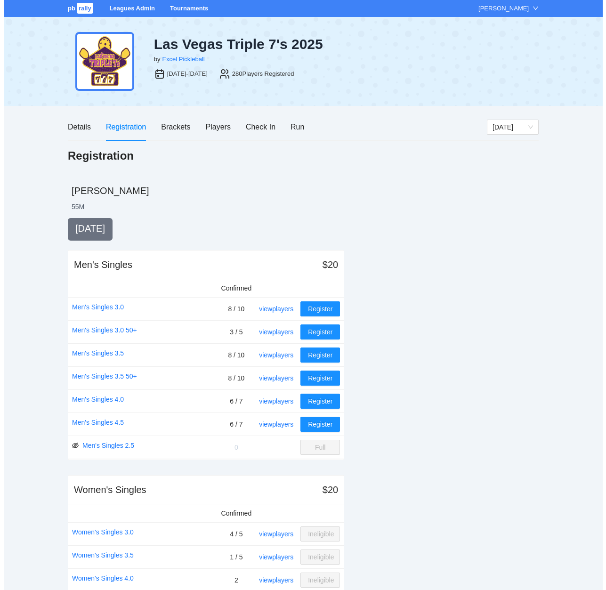
scroll to position [282, 0]
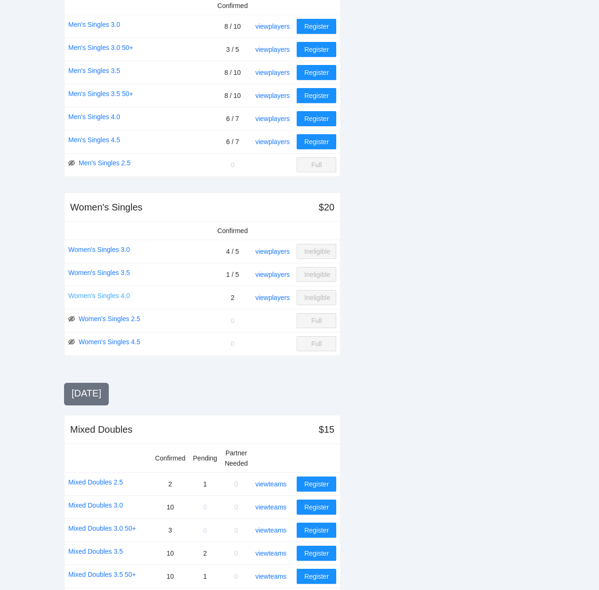
click at [102, 294] on link "Women's Singles 4.0" at bounding box center [99, 295] width 62 height 10
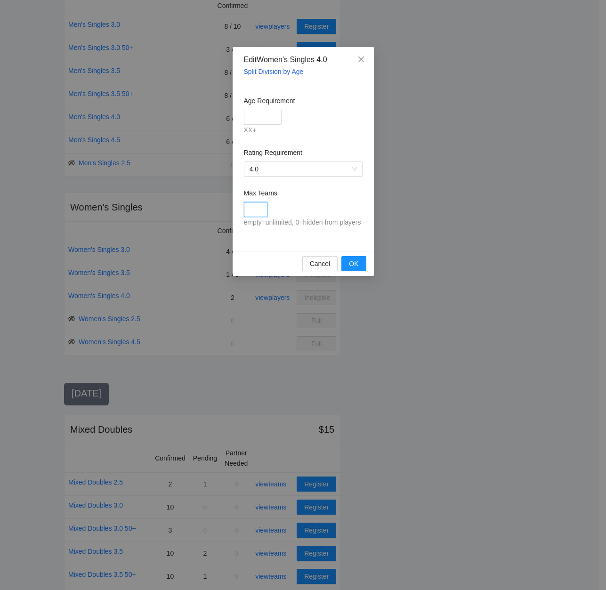
click at [256, 212] on input "Max Teams" at bounding box center [256, 209] width 24 height 15
type input "*"
click at [347, 263] on button "OK" at bounding box center [353, 263] width 24 height 15
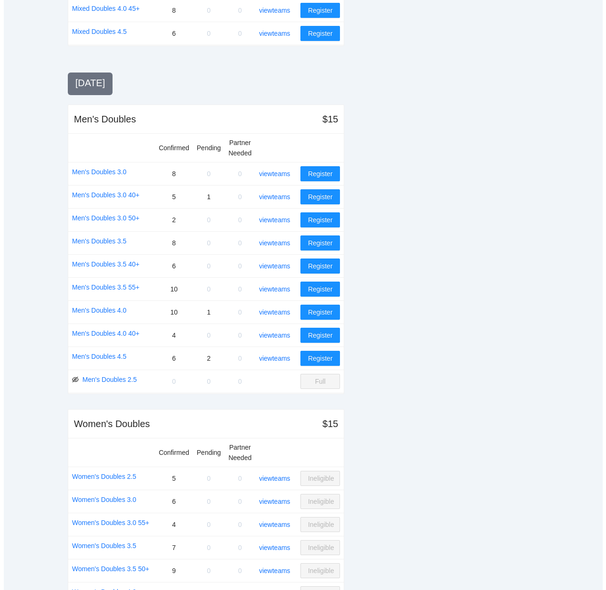
scroll to position [972, 0]
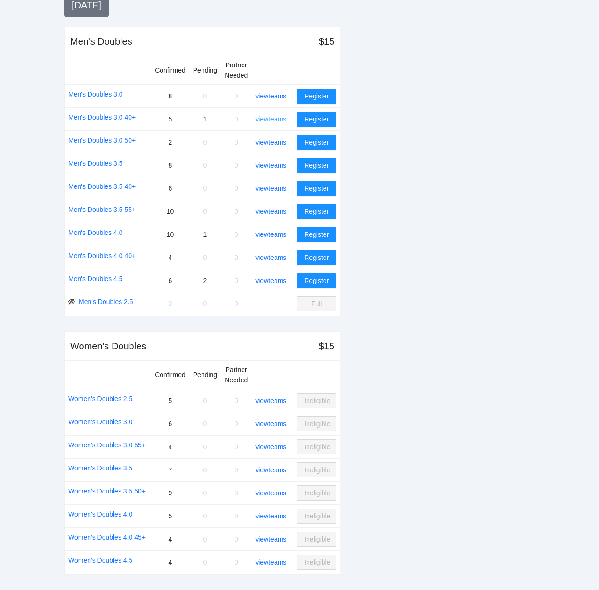
click at [274, 119] on link "view teams" at bounding box center [270, 119] width 31 height 8
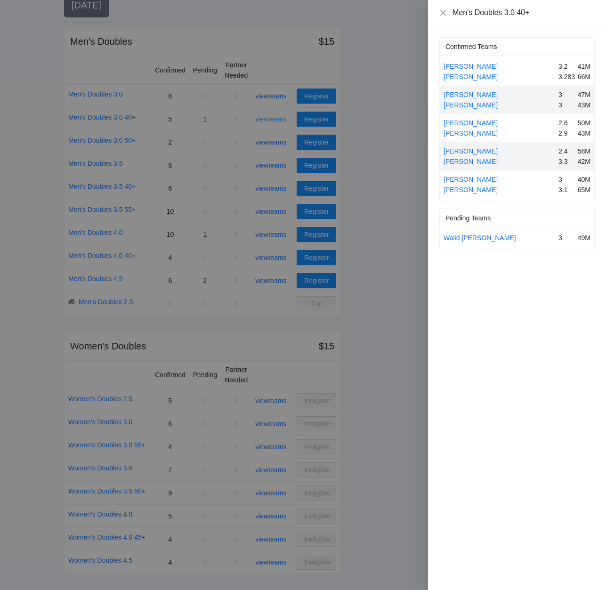
click at [274, 119] on div at bounding box center [303, 295] width 606 height 590
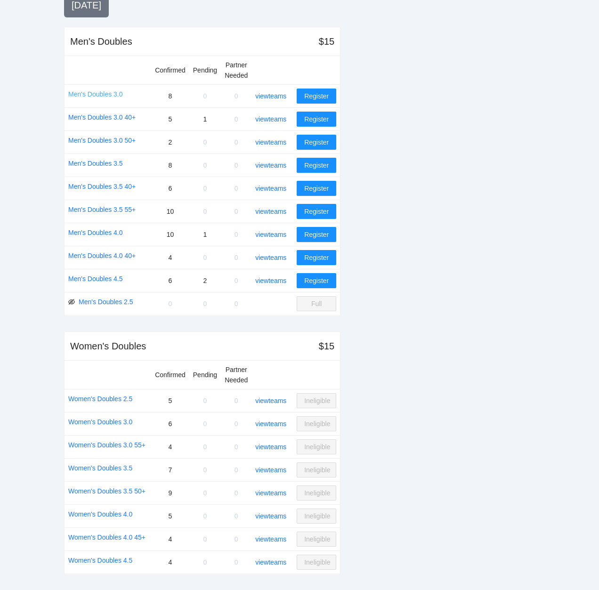
click at [95, 93] on link "Men's Doubles 3.0" at bounding box center [95, 94] width 55 height 10
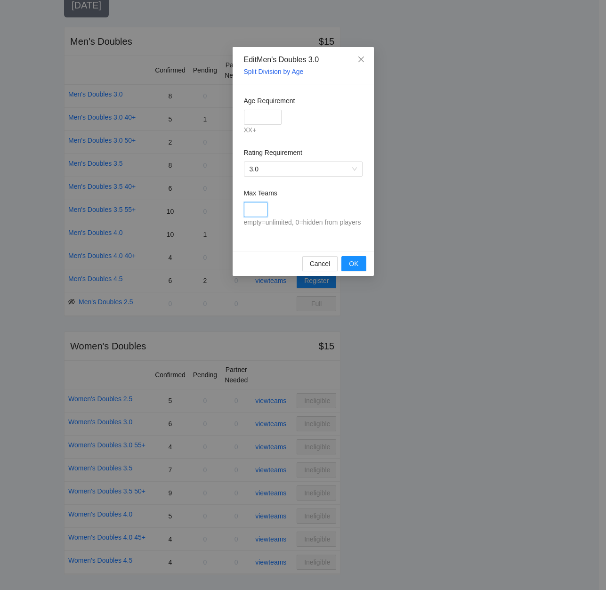
click at [248, 215] on input "Max Teams" at bounding box center [256, 209] width 24 height 15
type input "**"
click at [344, 263] on button "OK" at bounding box center [353, 263] width 24 height 15
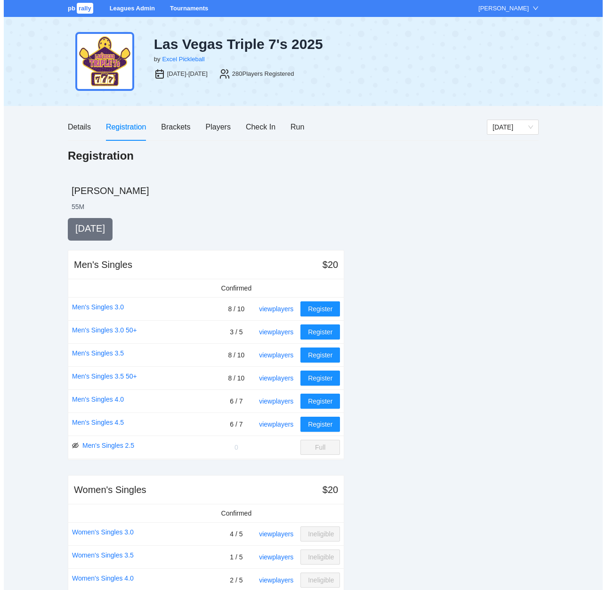
scroll to position [972, 0]
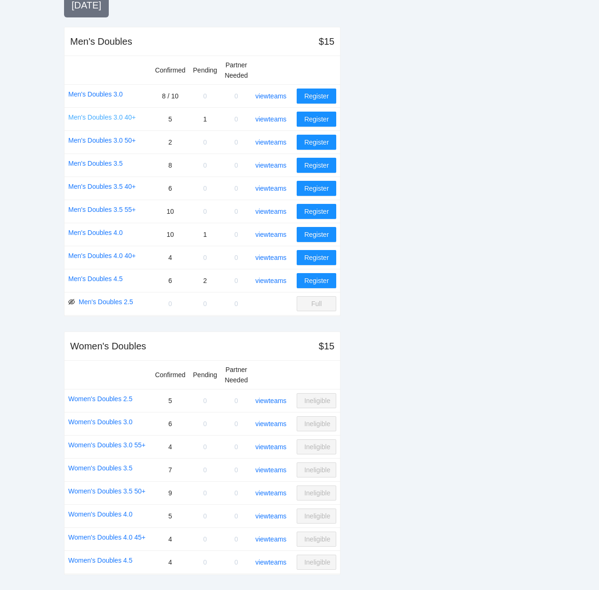
click at [105, 116] on link "Men's Doubles 3.0 40+" at bounding box center [101, 117] width 67 height 10
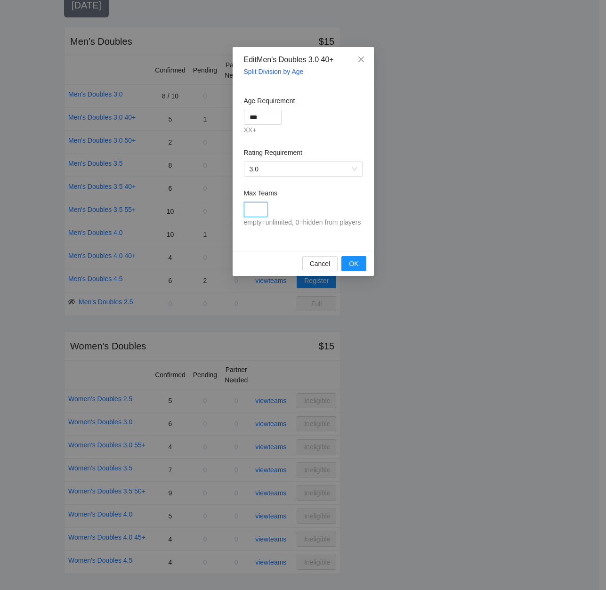
click at [250, 208] on input "Max Teams" at bounding box center [256, 209] width 24 height 15
type input "*"
click at [349, 261] on span "OK" at bounding box center [353, 263] width 9 height 10
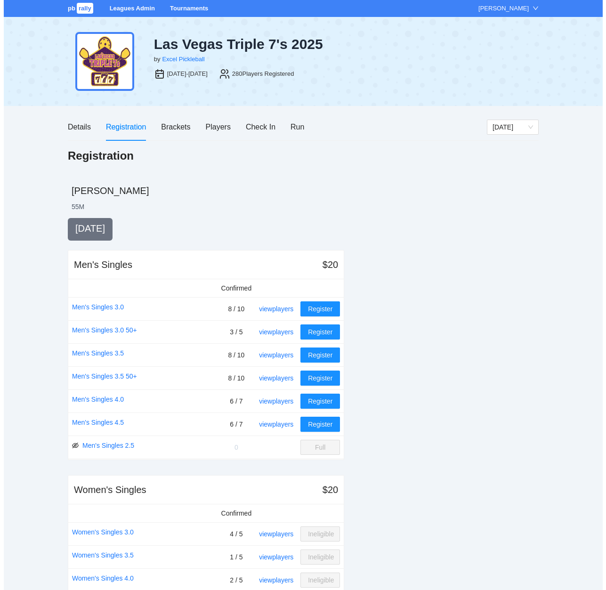
scroll to position [972, 0]
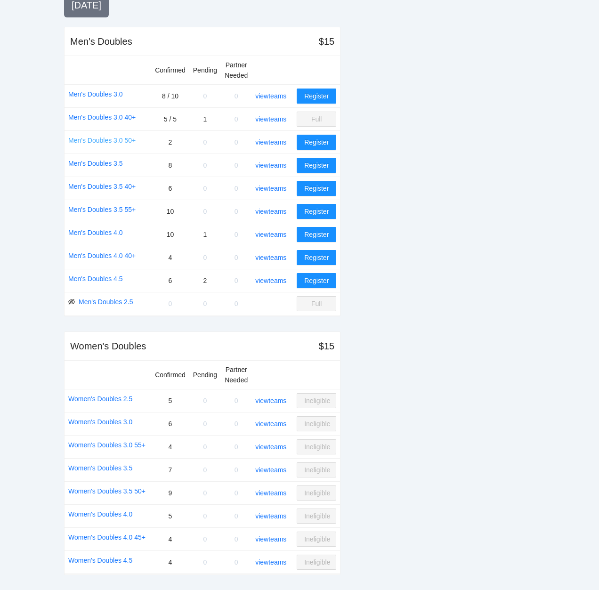
click at [101, 139] on link "Men's Doubles 3.0 50+" at bounding box center [101, 140] width 67 height 10
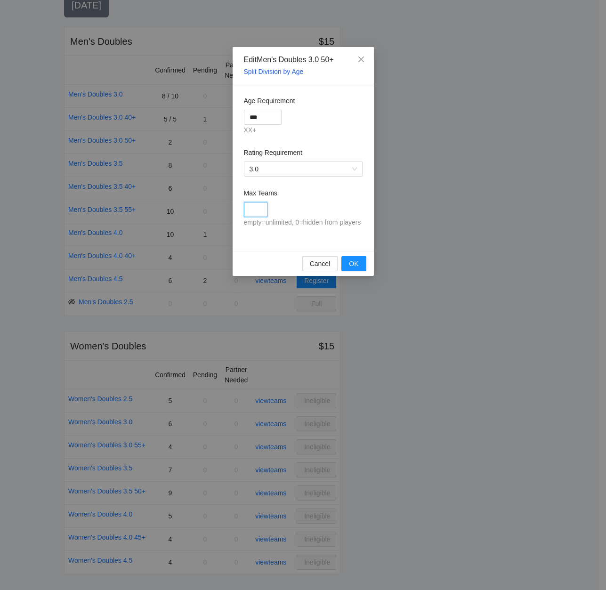
click at [261, 212] on input "Max Teams" at bounding box center [256, 209] width 24 height 15
type input "*"
click at [348, 265] on button "OK" at bounding box center [353, 263] width 24 height 15
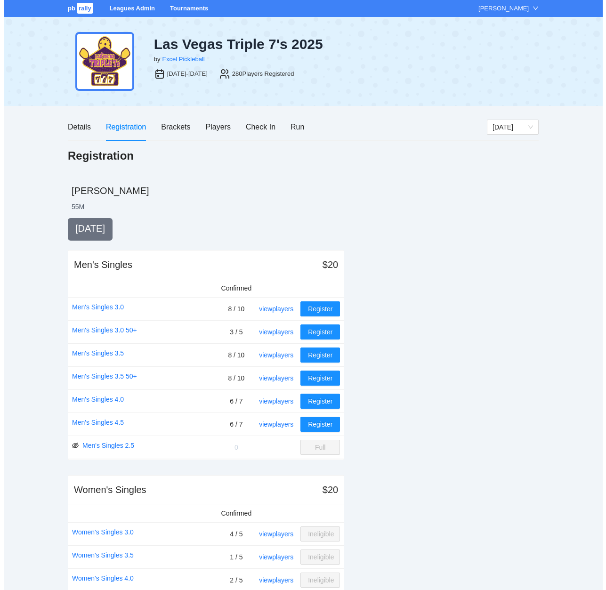
scroll to position [972, 0]
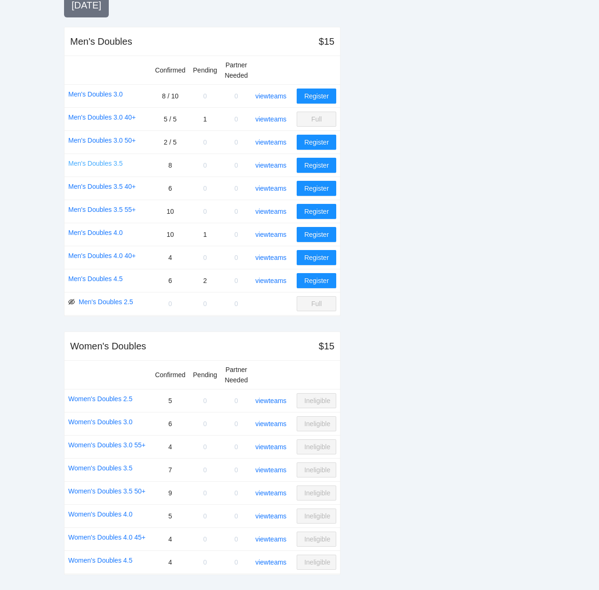
click at [97, 161] on link "Men's Doubles 3.5" at bounding box center [95, 163] width 55 height 10
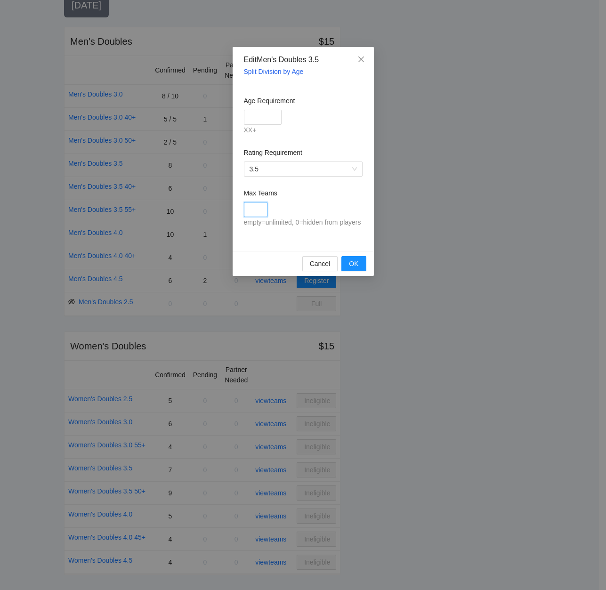
click at [252, 211] on input "Max Teams" at bounding box center [256, 209] width 24 height 15
type input "**"
click at [354, 260] on span "OK" at bounding box center [353, 263] width 9 height 10
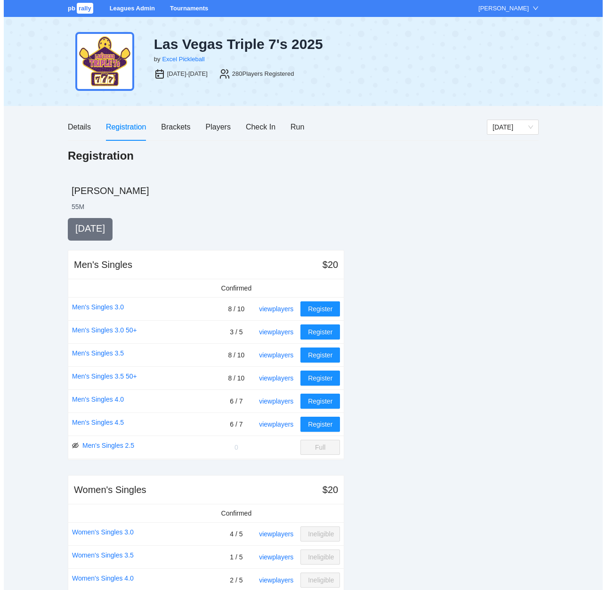
scroll to position [972, 0]
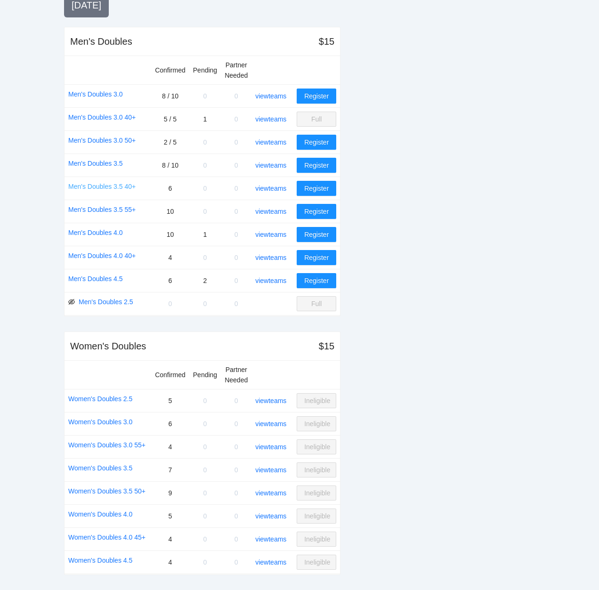
click at [114, 185] on link "Men's Doubles 3.5 40+" at bounding box center [101, 186] width 67 height 10
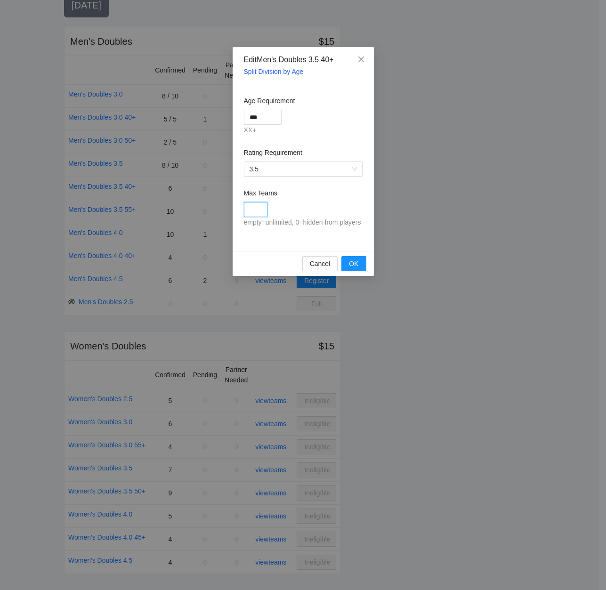
click at [256, 208] on input "Max Teams" at bounding box center [256, 209] width 24 height 15
type input "*"
click at [356, 263] on span "OK" at bounding box center [353, 263] width 9 height 10
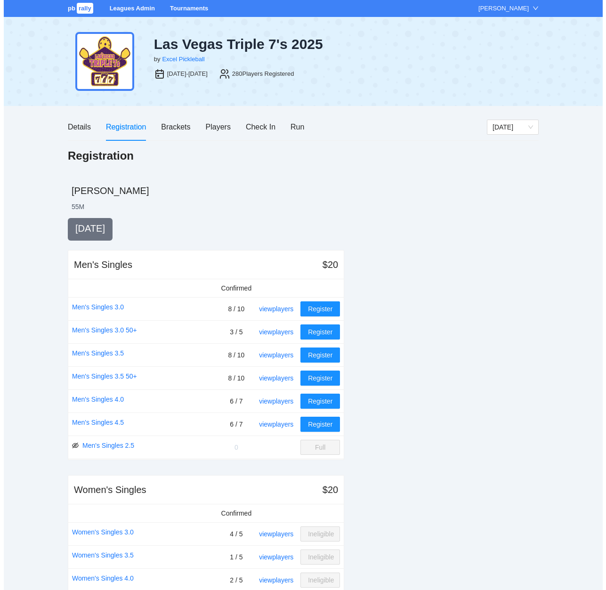
scroll to position [972, 0]
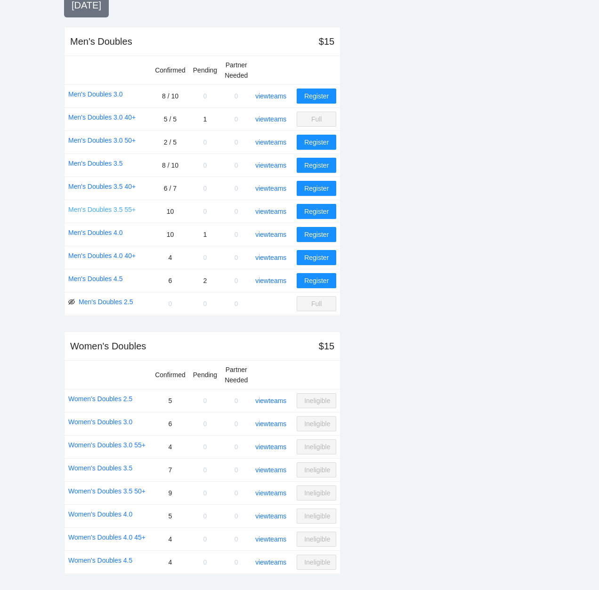
click at [104, 207] on link "Men's Doubles 3.5 55+" at bounding box center [101, 209] width 67 height 10
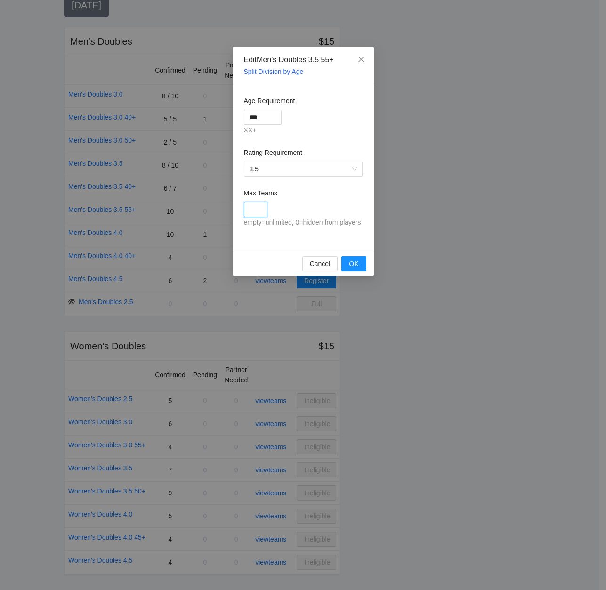
click at [253, 210] on input "Max Teams" at bounding box center [256, 209] width 24 height 15
type input "**"
click at [350, 260] on span "OK" at bounding box center [353, 263] width 9 height 10
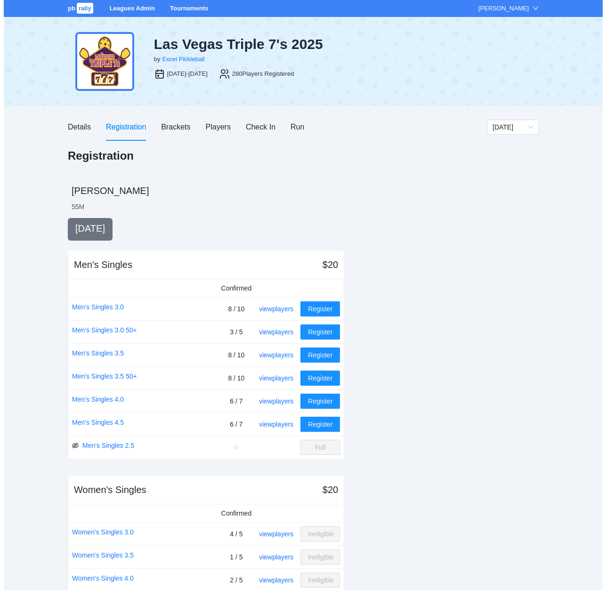
scroll to position [972, 0]
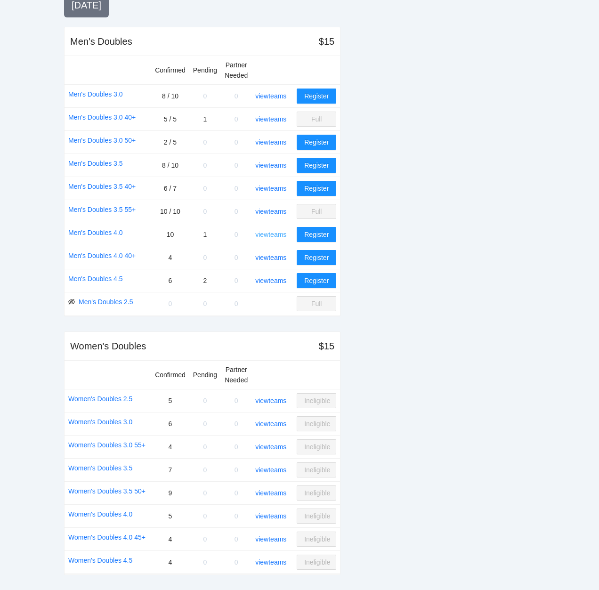
click at [274, 232] on link "view teams" at bounding box center [270, 235] width 31 height 8
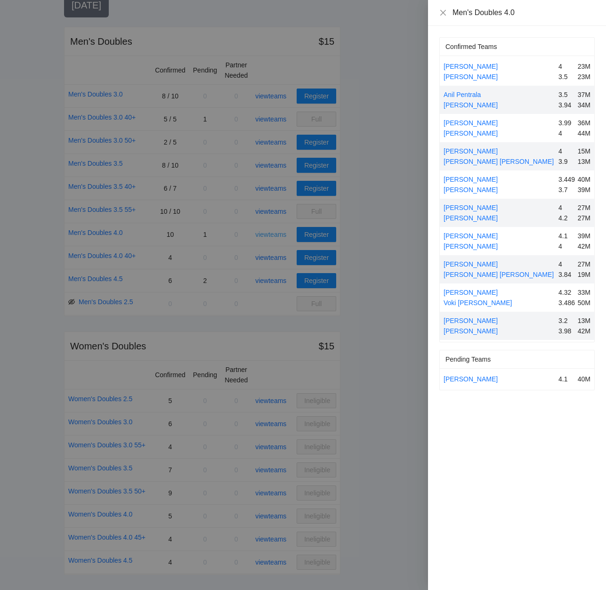
click at [274, 232] on div at bounding box center [303, 295] width 606 height 590
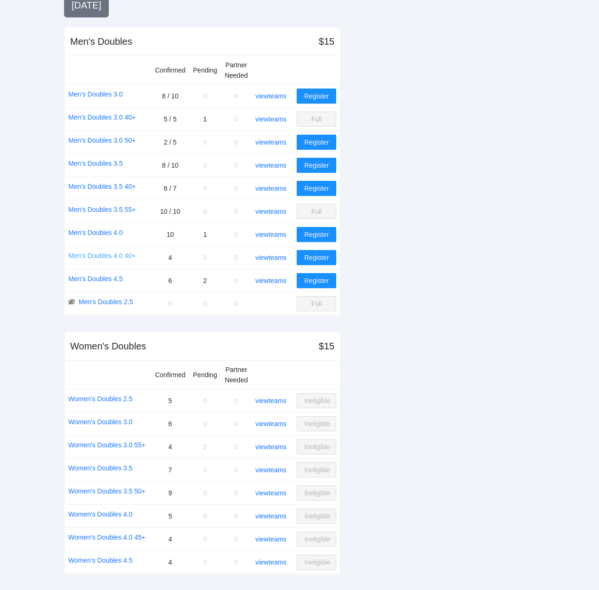
click at [97, 255] on link "Men's Doubles 4.0 40+" at bounding box center [101, 255] width 67 height 10
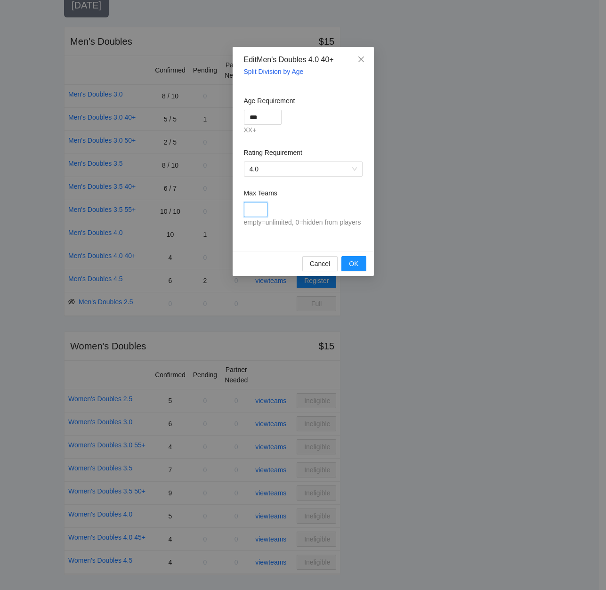
click at [254, 208] on input "Max Teams" at bounding box center [256, 209] width 24 height 15
type input "*"
click at [353, 260] on span "OK" at bounding box center [353, 263] width 9 height 10
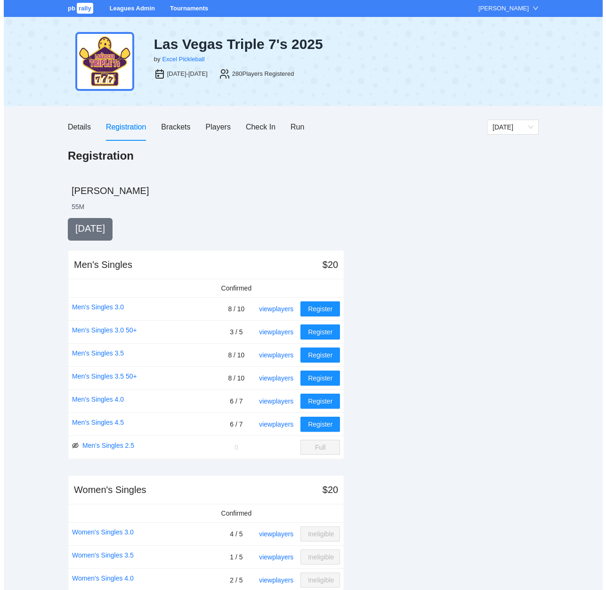
scroll to position [972, 0]
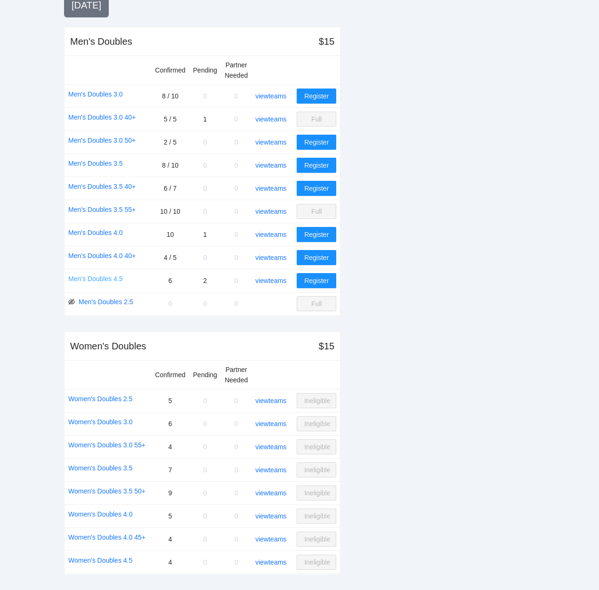
click at [96, 276] on link "Men's Doubles 4.5" at bounding box center [95, 278] width 55 height 10
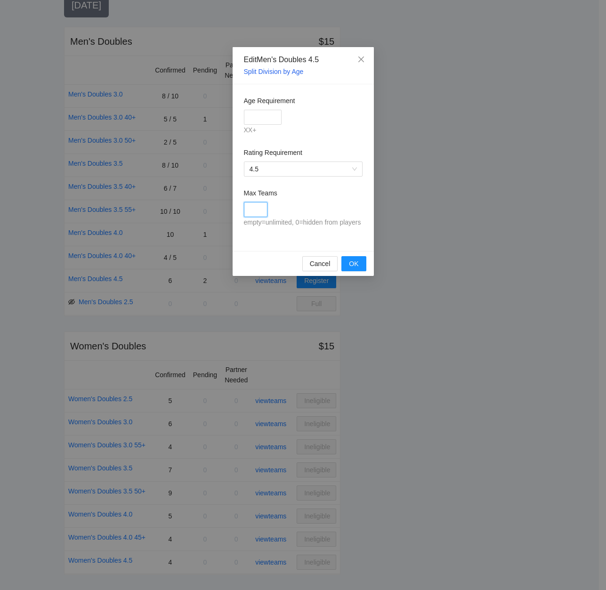
click at [255, 209] on input "Max Teams" at bounding box center [256, 209] width 24 height 15
type input "*"
click at [356, 263] on span "OK" at bounding box center [353, 263] width 9 height 10
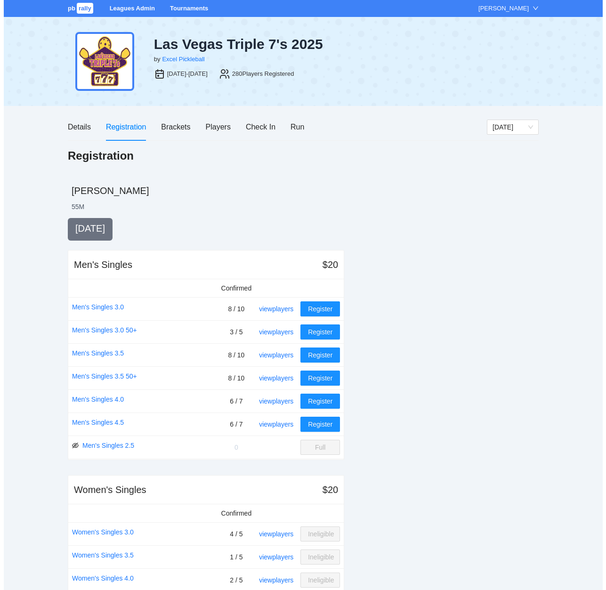
scroll to position [972, 0]
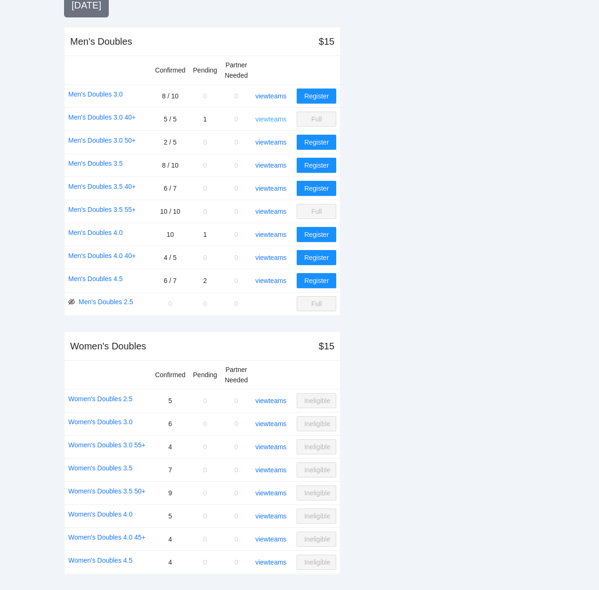
click at [271, 118] on link "view teams" at bounding box center [270, 119] width 31 height 8
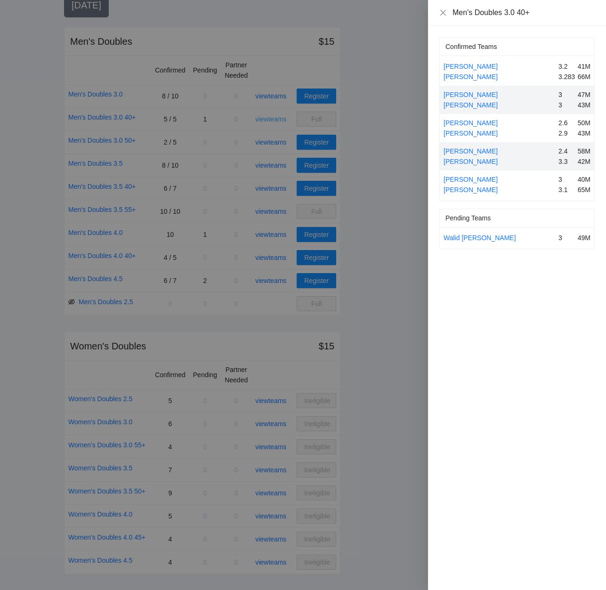
click at [271, 118] on div at bounding box center [303, 295] width 606 height 590
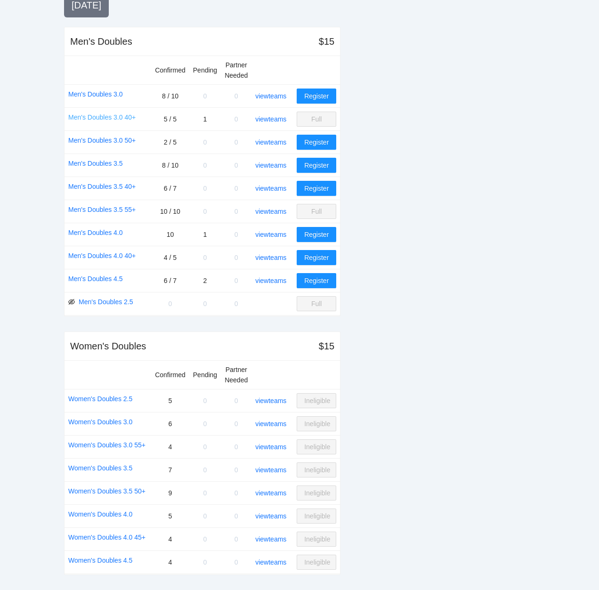
click at [95, 116] on link "Men's Doubles 3.0 40+" at bounding box center [101, 117] width 67 height 10
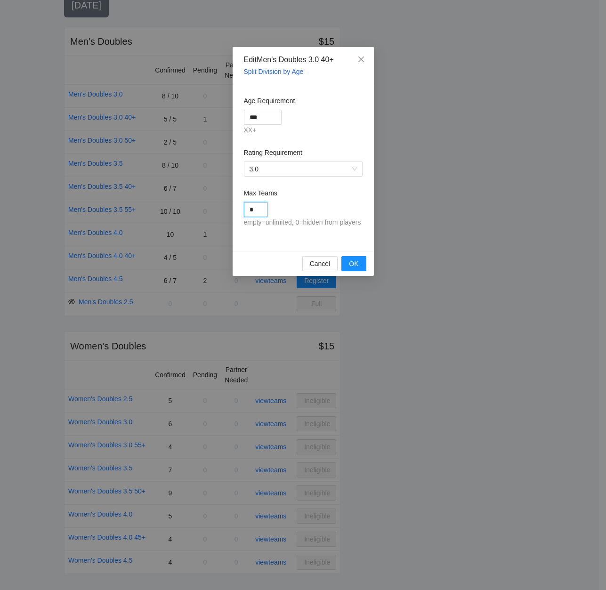
drag, startPoint x: 258, startPoint y: 211, endPoint x: 221, endPoint y: 211, distance: 37.2
click at [221, 211] on div "Edit Men's Doubles 3.0 40+ Split Division by Age Age Requirement *** XX+ Rating…" at bounding box center [303, 295] width 606 height 590
type input "*"
click at [352, 264] on span "OK" at bounding box center [353, 263] width 9 height 10
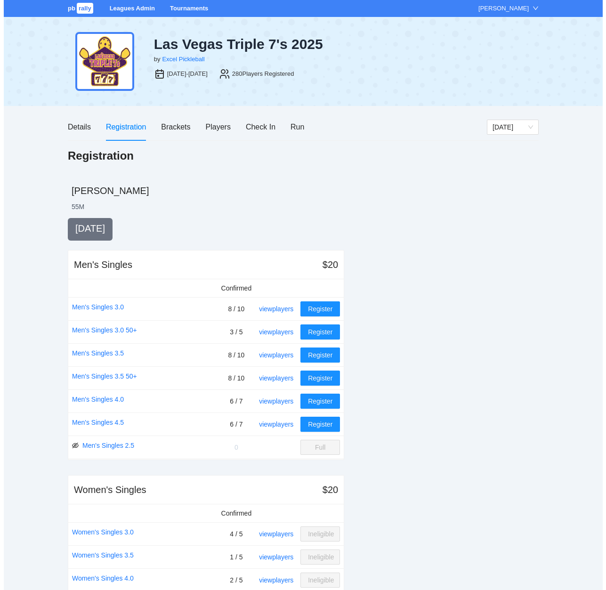
scroll to position [972, 0]
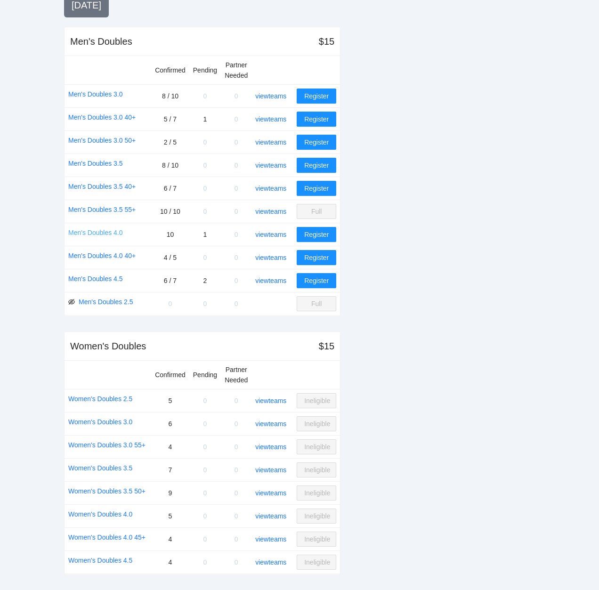
click at [94, 231] on link "Men's Doubles 4.0" at bounding box center [95, 232] width 55 height 10
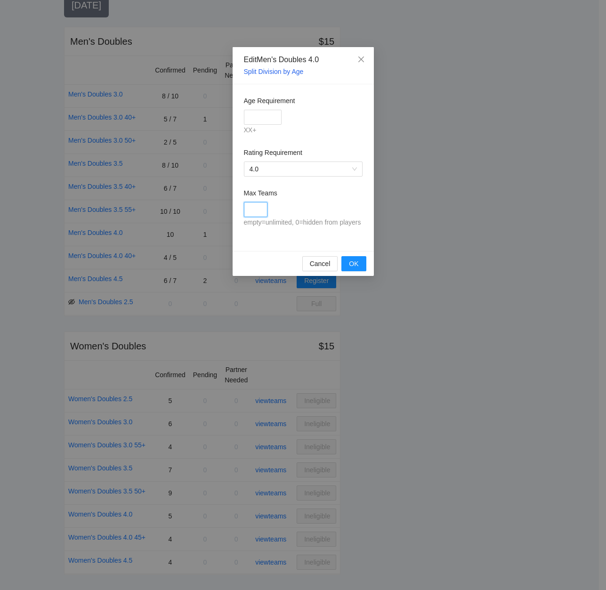
click at [252, 208] on input "Max Teams" at bounding box center [256, 209] width 24 height 15
type input "**"
drag, startPoint x: 348, startPoint y: 262, endPoint x: 354, endPoint y: 262, distance: 5.6
click at [349, 262] on button "OK" at bounding box center [353, 263] width 24 height 15
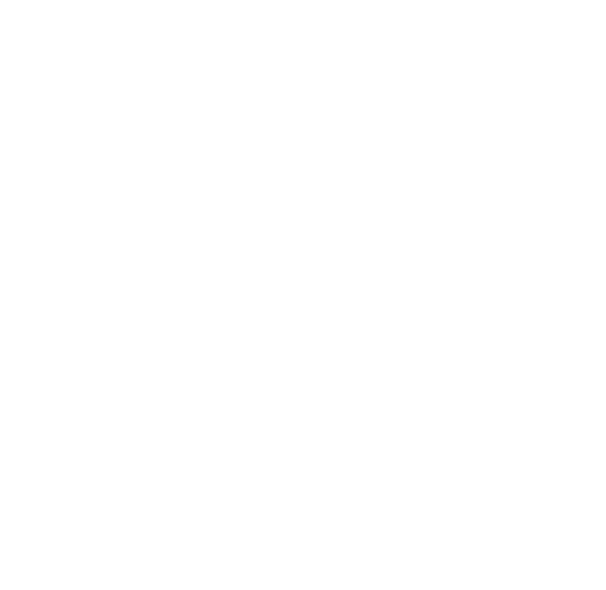
scroll to position [972, 0]
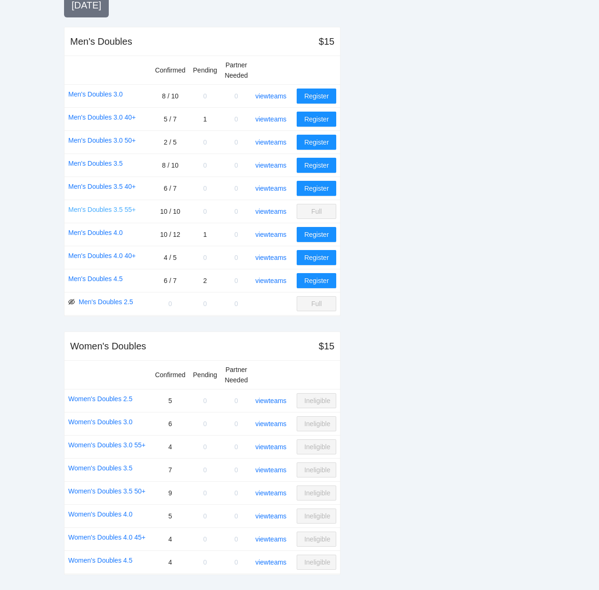
click at [88, 208] on link "Men's Doubles 3.5 55+" at bounding box center [101, 209] width 67 height 10
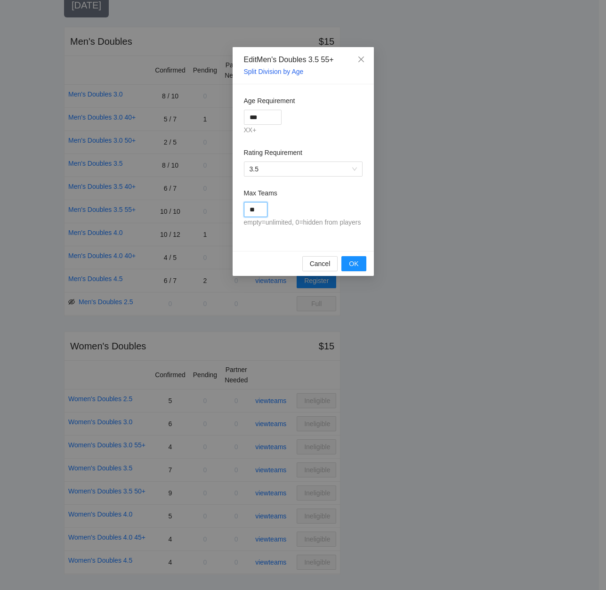
drag, startPoint x: 250, startPoint y: 210, endPoint x: 216, endPoint y: 210, distance: 34.4
click at [216, 210] on div "Edit Men's Doubles 3.5 55+ Split Division by Age Age Requirement *** XX+ Rating…" at bounding box center [303, 295] width 606 height 590
type input "**"
click at [351, 260] on span "OK" at bounding box center [353, 263] width 9 height 10
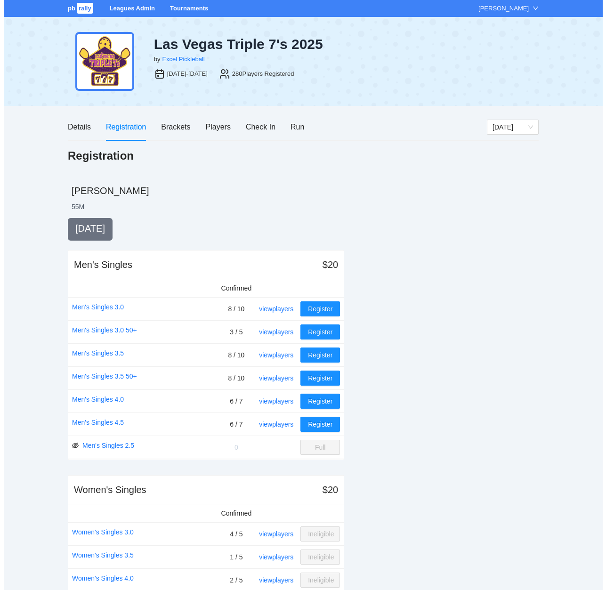
scroll to position [972, 0]
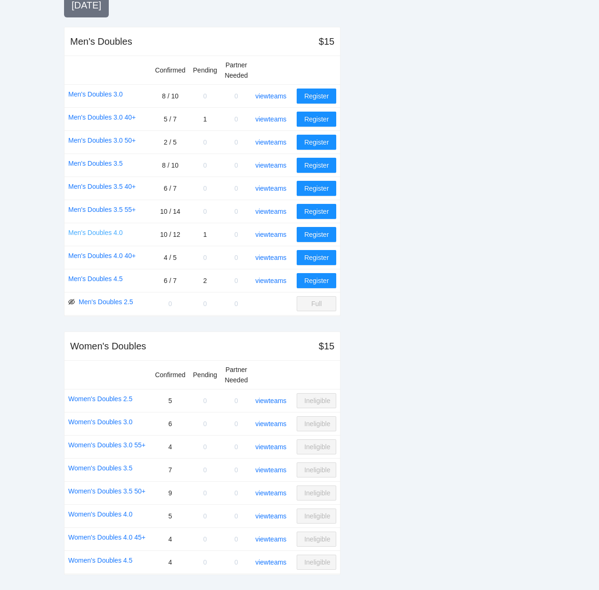
click at [105, 230] on link "Men's Doubles 4.0" at bounding box center [95, 232] width 55 height 10
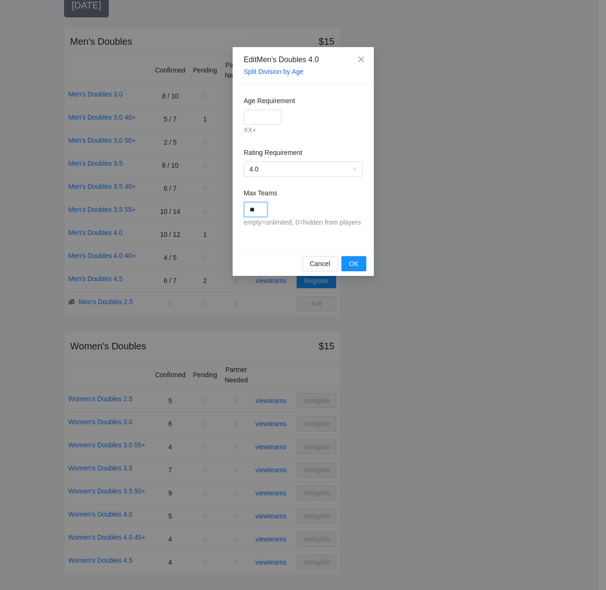
drag, startPoint x: 256, startPoint y: 210, endPoint x: 243, endPoint y: 211, distance: 12.7
click at [244, 211] on input "**" at bounding box center [256, 209] width 24 height 15
type input "**"
click at [353, 259] on span "OK" at bounding box center [353, 263] width 9 height 10
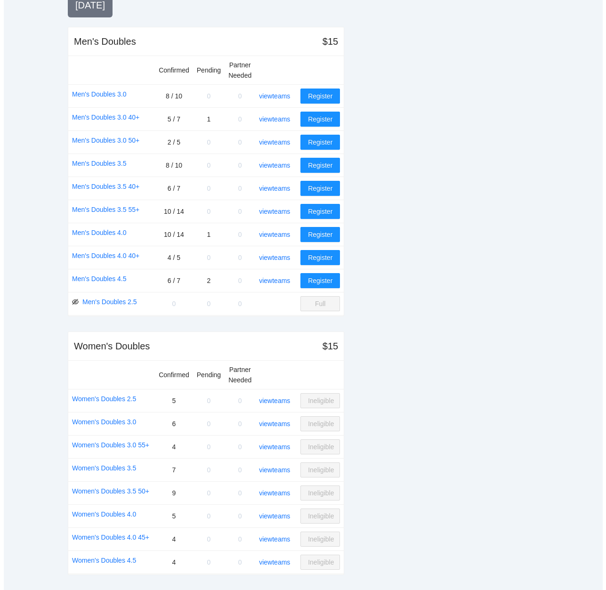
scroll to position [972, 0]
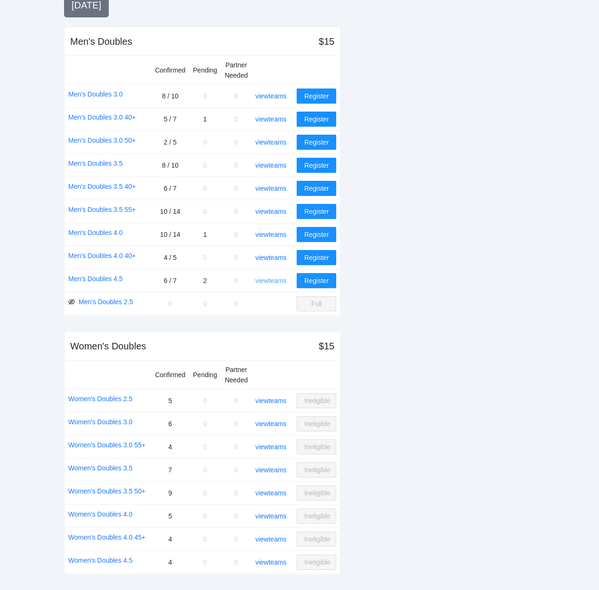
click at [278, 279] on link "view teams" at bounding box center [270, 281] width 31 height 8
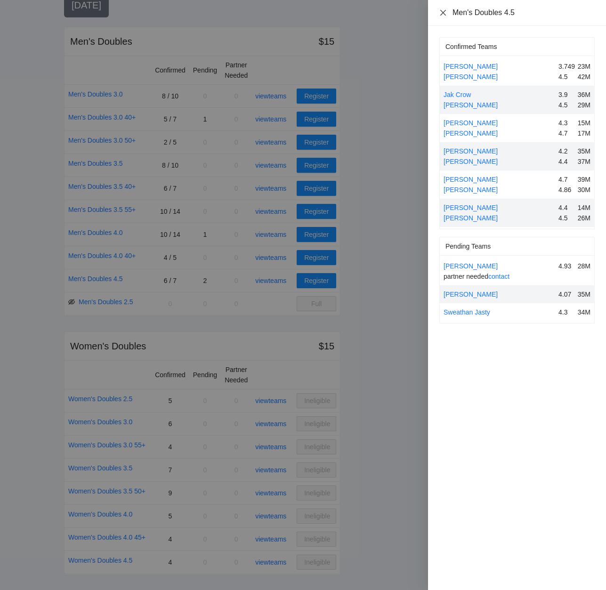
click at [442, 11] on icon "close" at bounding box center [443, 13] width 8 height 8
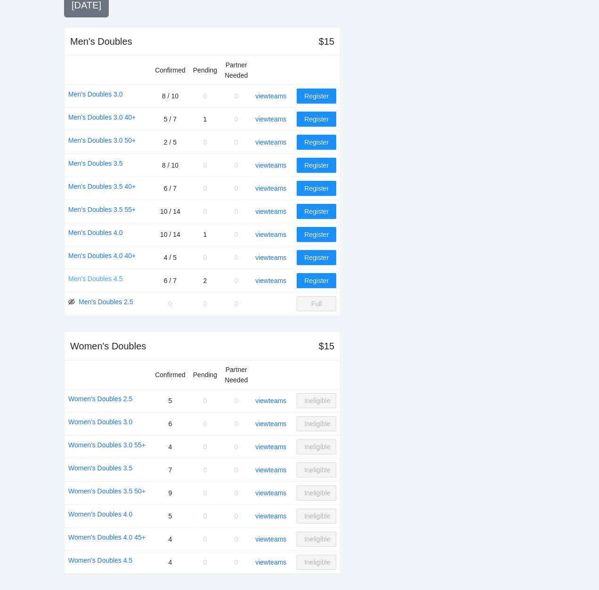
click at [89, 277] on link "Men's Doubles 4.5" at bounding box center [95, 278] width 55 height 10
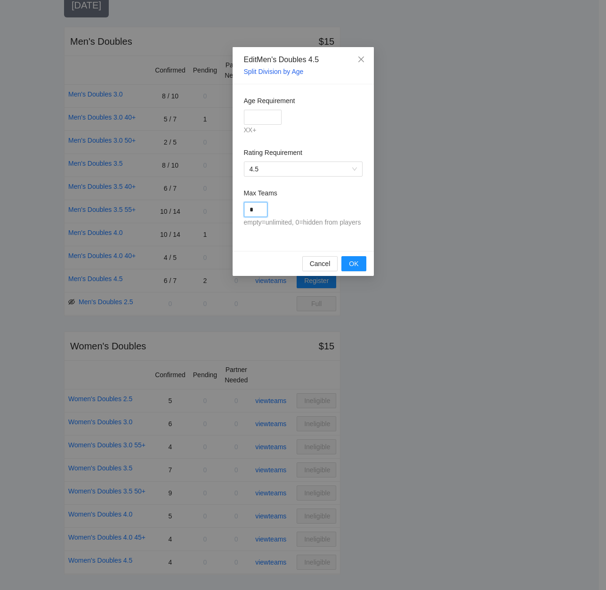
click at [258, 210] on input "*" at bounding box center [256, 209] width 24 height 15
drag, startPoint x: 258, startPoint y: 210, endPoint x: 225, endPoint y: 212, distance: 33.0
click at [225, 212] on div "Edit Men's Doubles 4.5 Split Division by Age Age Requirement XX+ Rating Require…" at bounding box center [303, 295] width 606 height 590
click at [356, 261] on span "OK" at bounding box center [353, 263] width 9 height 10
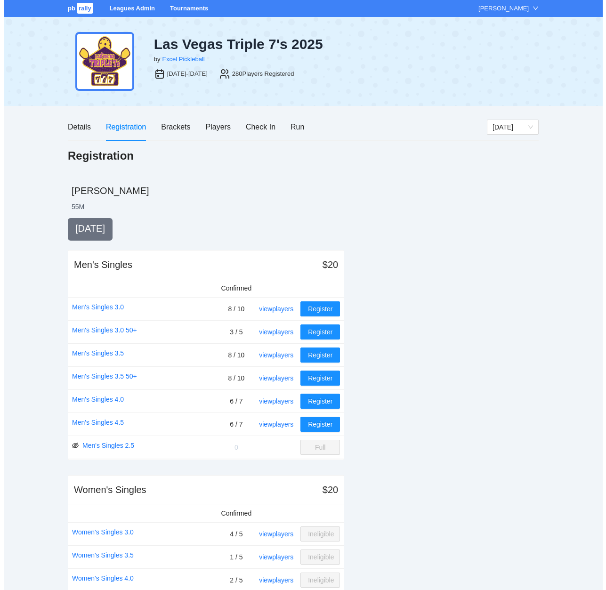
scroll to position [972, 0]
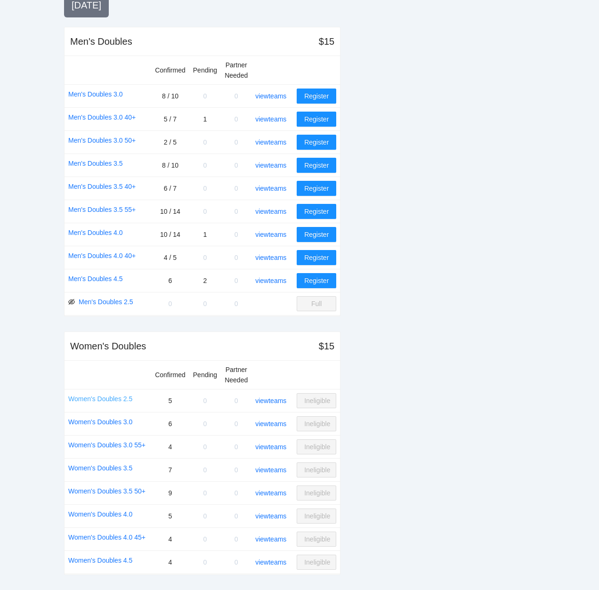
click at [109, 398] on link "Women's Doubles 2.5" at bounding box center [100, 398] width 64 height 10
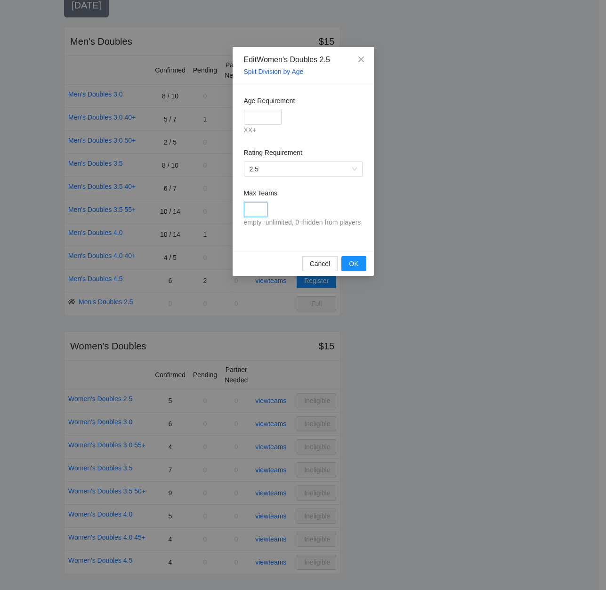
click at [263, 212] on input "Max Teams" at bounding box center [256, 209] width 24 height 15
type input "*"
click at [353, 259] on span "OK" at bounding box center [353, 263] width 9 height 10
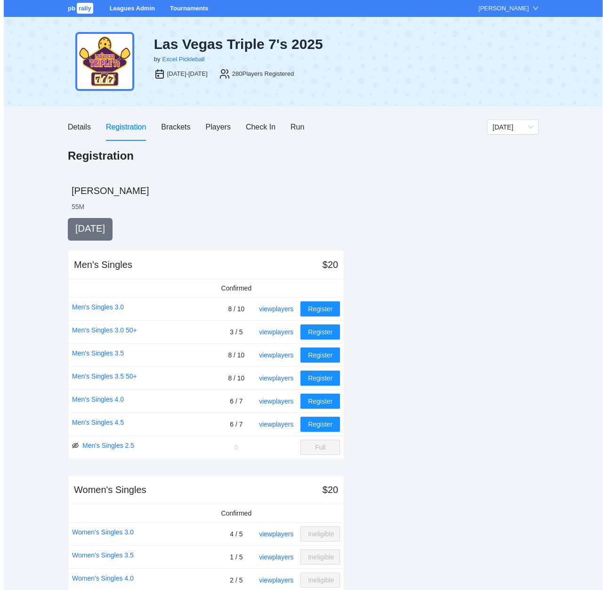
scroll to position [972, 0]
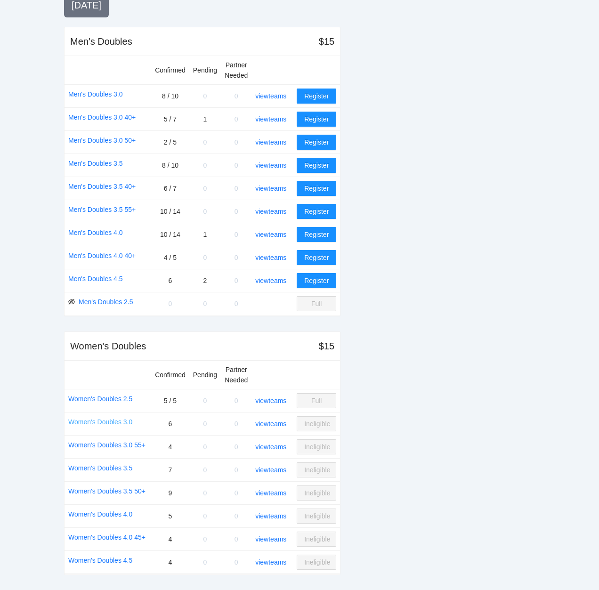
click at [103, 420] on link "Women's Doubles 3.0" at bounding box center [100, 421] width 64 height 10
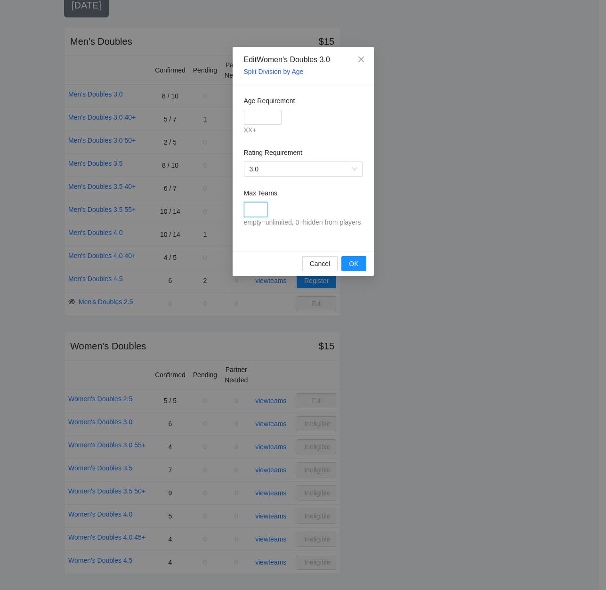
click at [253, 208] on input "Max Teams" at bounding box center [256, 209] width 24 height 15
type input "*"
click at [348, 263] on button "OK" at bounding box center [353, 263] width 24 height 15
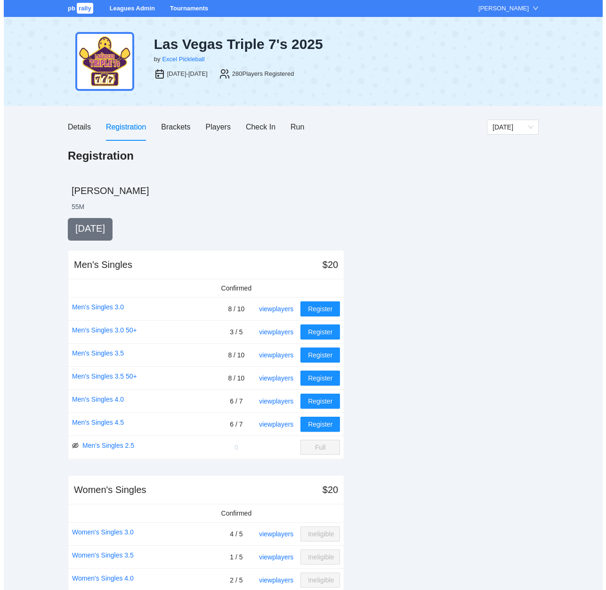
scroll to position [972, 0]
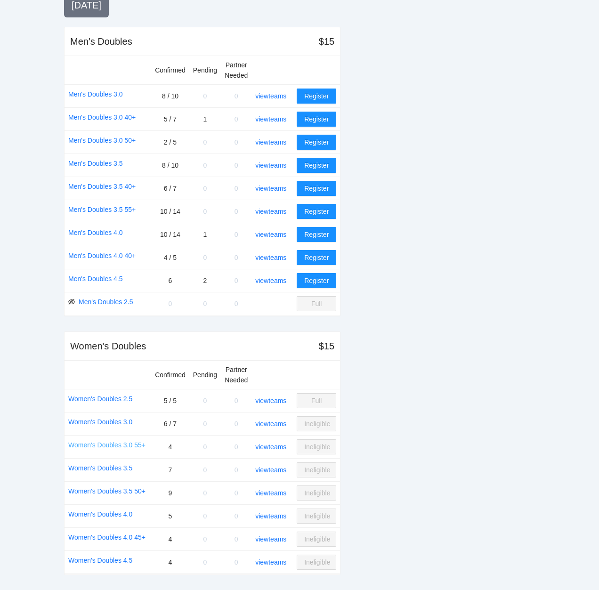
click at [104, 443] on link "Women's Doubles 3.0 55+" at bounding box center [106, 445] width 77 height 10
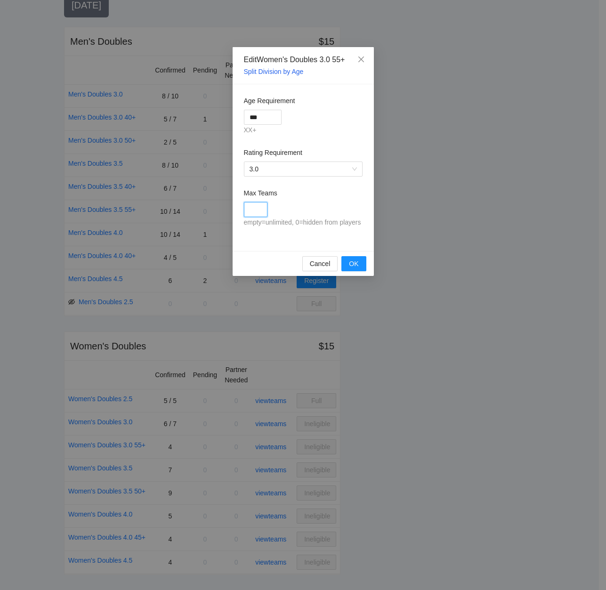
click at [255, 211] on input "Max Teams" at bounding box center [256, 209] width 24 height 15
type input "*"
click at [355, 264] on span "OK" at bounding box center [353, 263] width 9 height 10
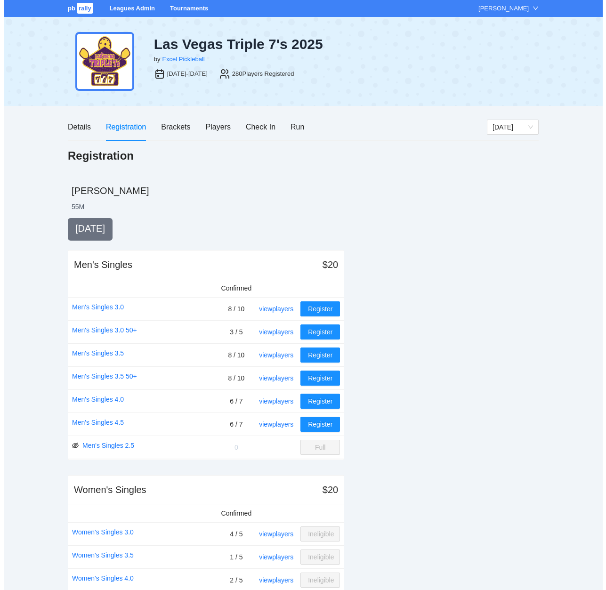
scroll to position [972, 0]
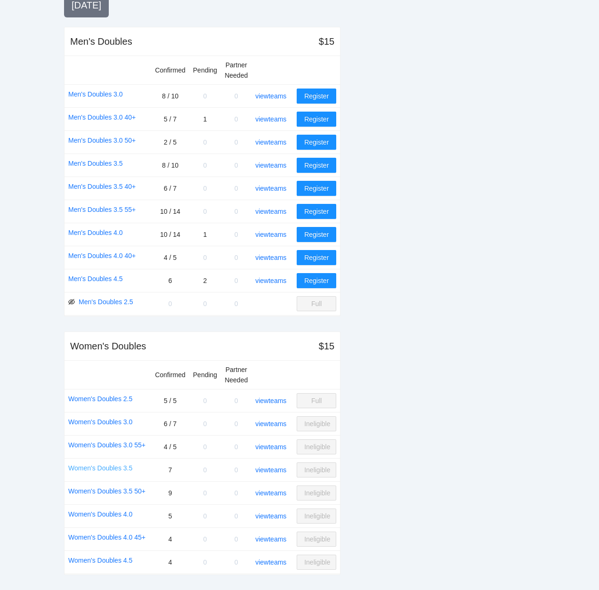
click at [97, 467] on link "Women's Doubles 3.5" at bounding box center [100, 468] width 64 height 10
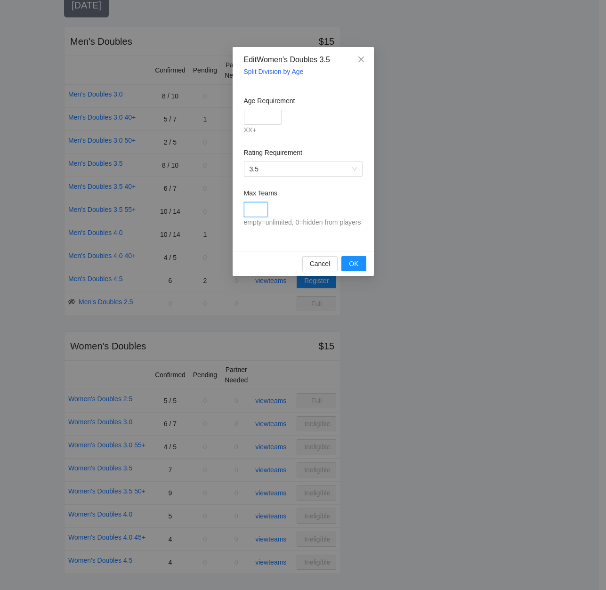
click at [260, 210] on input "Max Teams" at bounding box center [256, 209] width 24 height 15
type input "*"
click at [356, 263] on span "OK" at bounding box center [353, 263] width 9 height 10
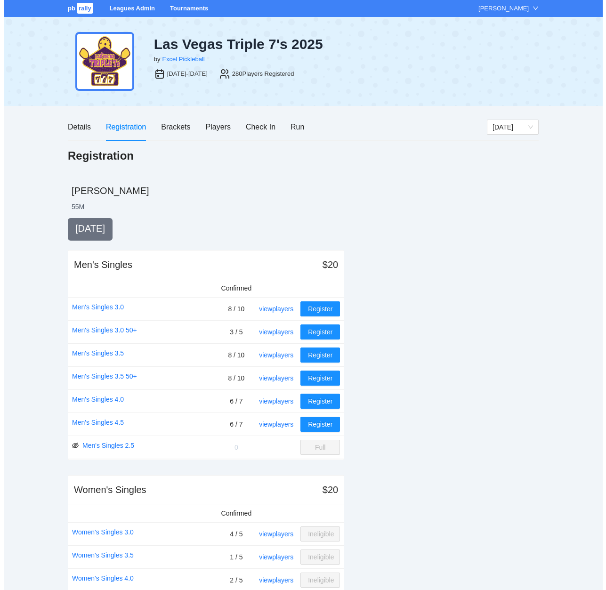
scroll to position [972, 0]
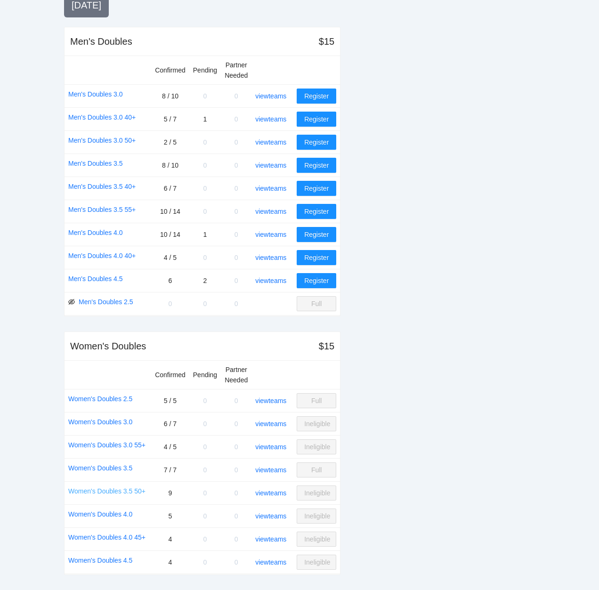
click at [102, 489] on link "Women's Doubles 3.5 50+" at bounding box center [106, 491] width 77 height 10
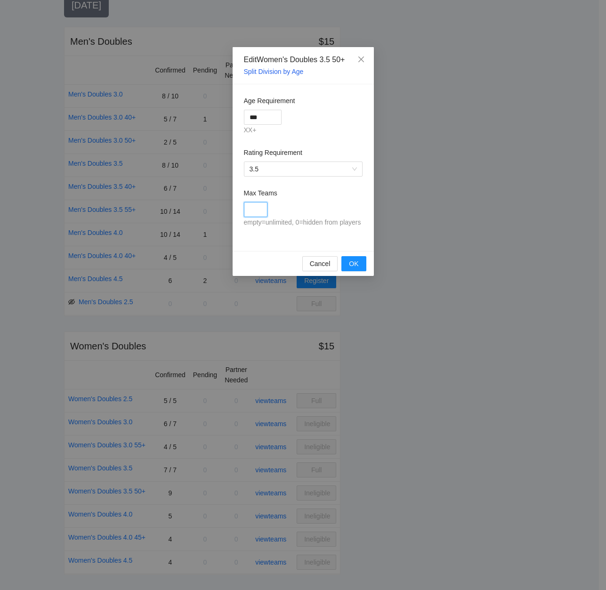
click at [255, 213] on input "Max Teams" at bounding box center [256, 209] width 24 height 15
type input "**"
click at [355, 262] on span "OK" at bounding box center [353, 263] width 9 height 10
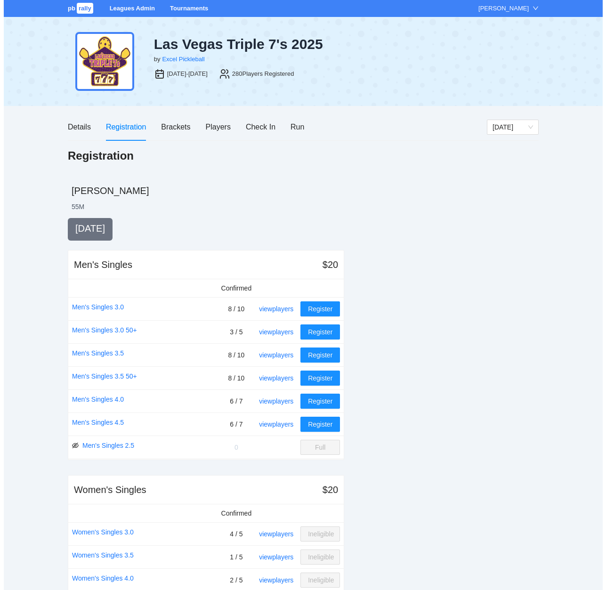
scroll to position [972, 0]
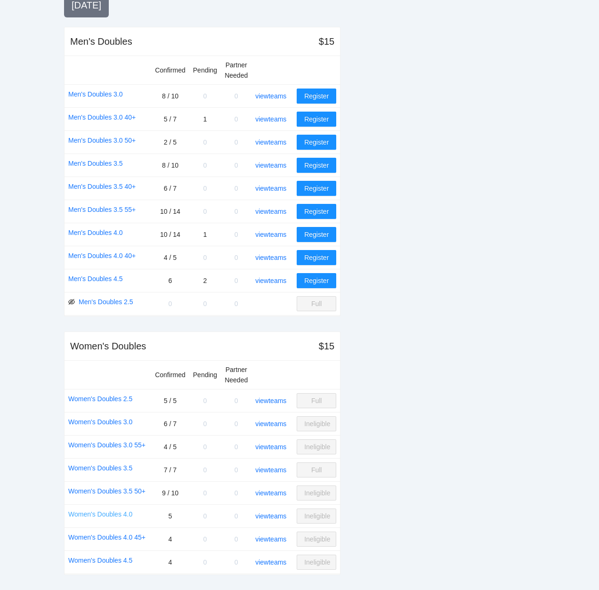
click at [103, 513] on link "Women's Doubles 4.0" at bounding box center [100, 514] width 64 height 10
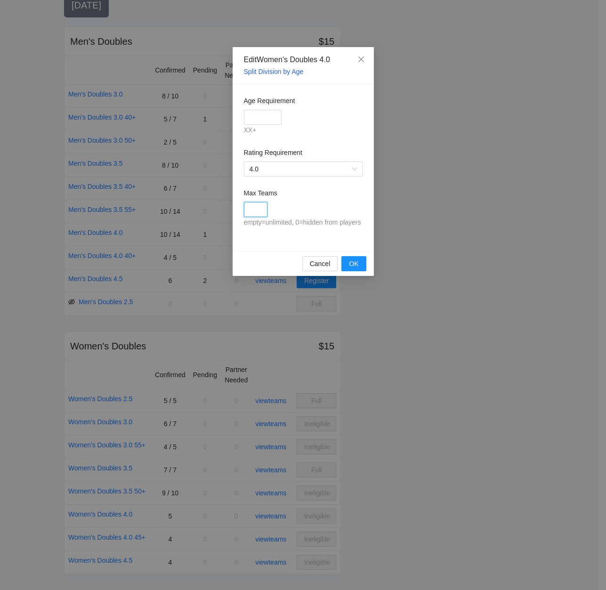
click at [258, 211] on input "Max Teams" at bounding box center [256, 209] width 24 height 15
type input "*"
click at [357, 264] on span "OK" at bounding box center [353, 263] width 9 height 10
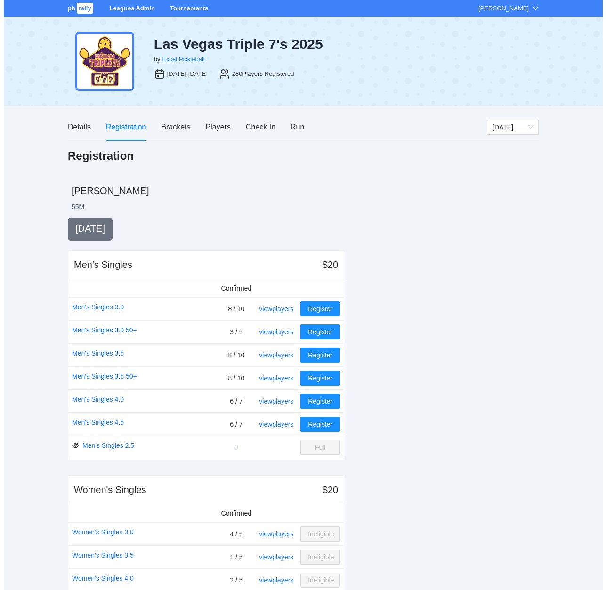
scroll to position [972, 0]
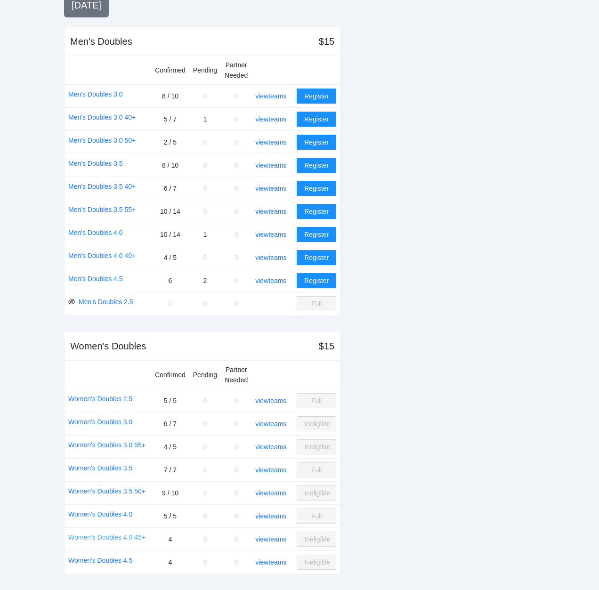
click at [112, 535] on link "Women's Doubles 4.0 45+" at bounding box center [106, 537] width 77 height 10
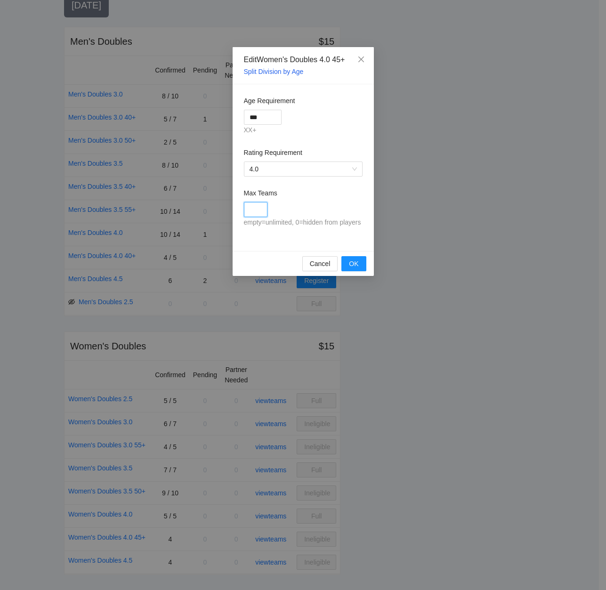
click at [252, 210] on input "Max Teams" at bounding box center [256, 209] width 24 height 15
type input "*"
click at [352, 263] on span "OK" at bounding box center [353, 263] width 9 height 10
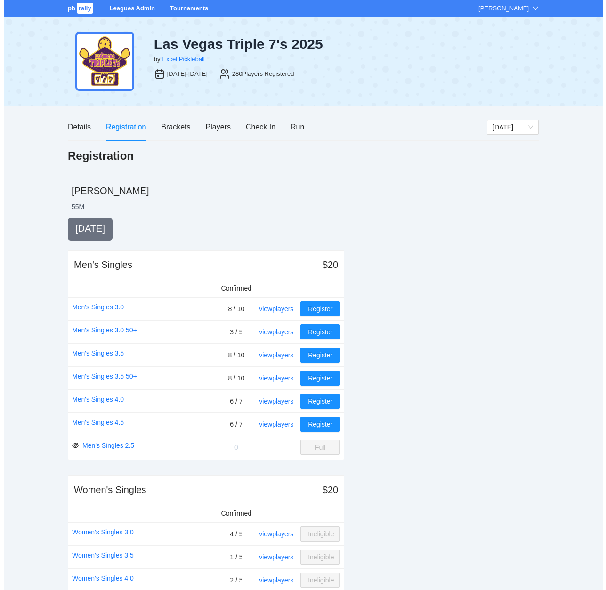
scroll to position [972, 0]
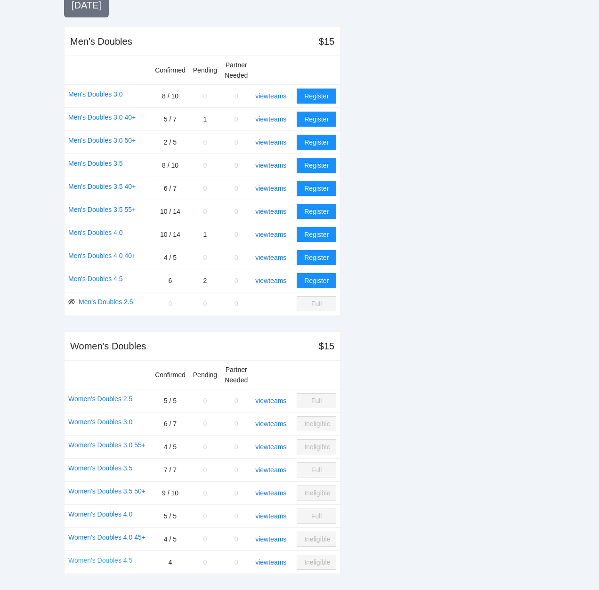
click at [105, 558] on link "Women's Doubles 4.5" at bounding box center [100, 560] width 64 height 10
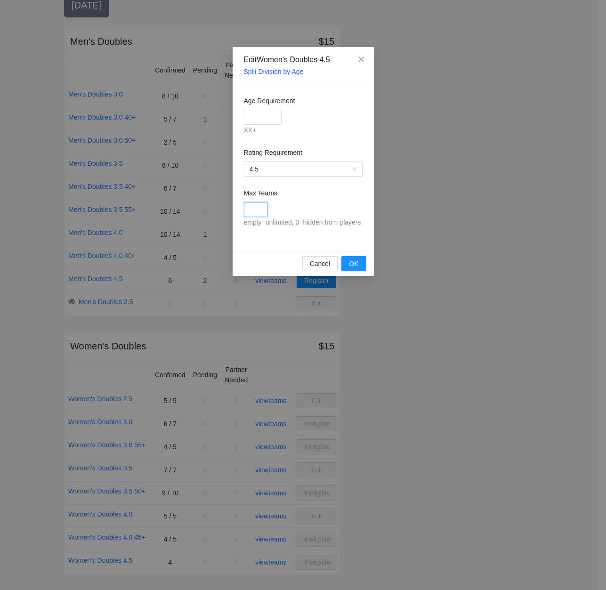
click at [256, 208] on input "Max Teams" at bounding box center [256, 209] width 24 height 15
type input "*"
click at [349, 263] on button "OK" at bounding box center [353, 263] width 24 height 15
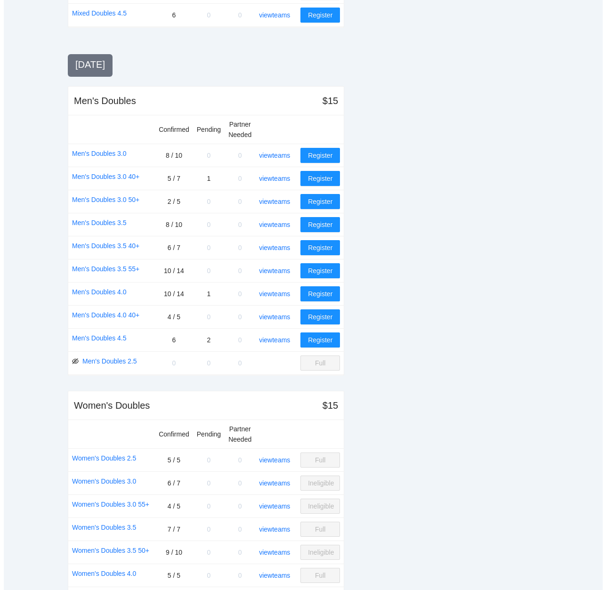
scroll to position [878, 0]
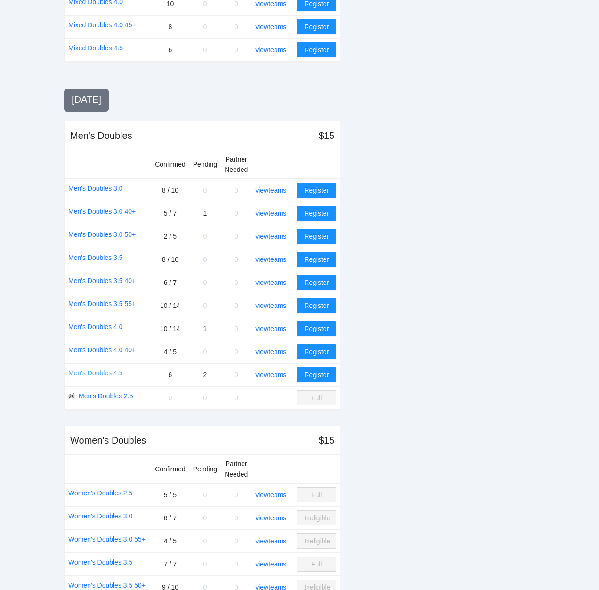
click at [90, 371] on link "Men's Doubles 4.5" at bounding box center [95, 373] width 55 height 10
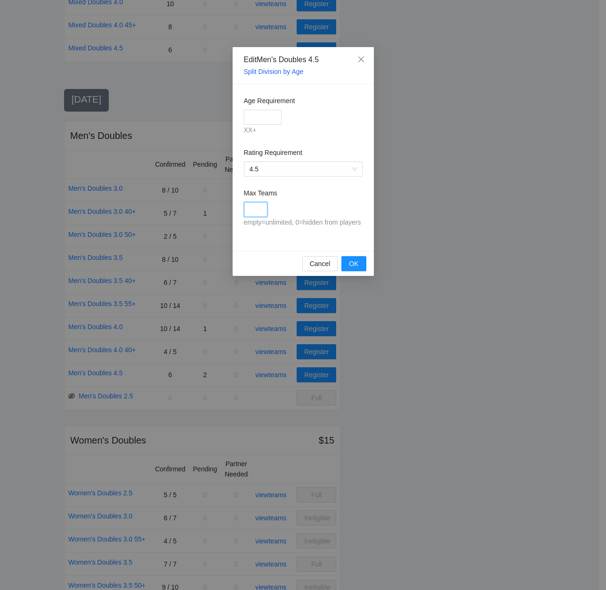
click at [258, 209] on input "Max Teams" at bounding box center [256, 209] width 24 height 15
type input "**"
click at [350, 260] on span "OK" at bounding box center [353, 263] width 9 height 10
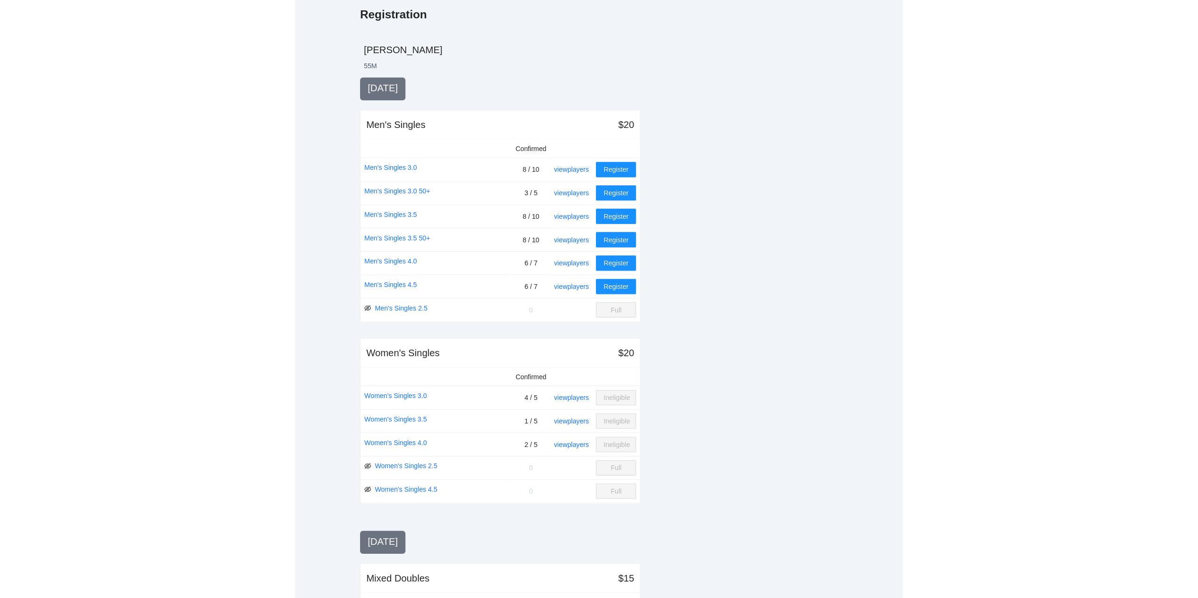
scroll to position [125, 0]
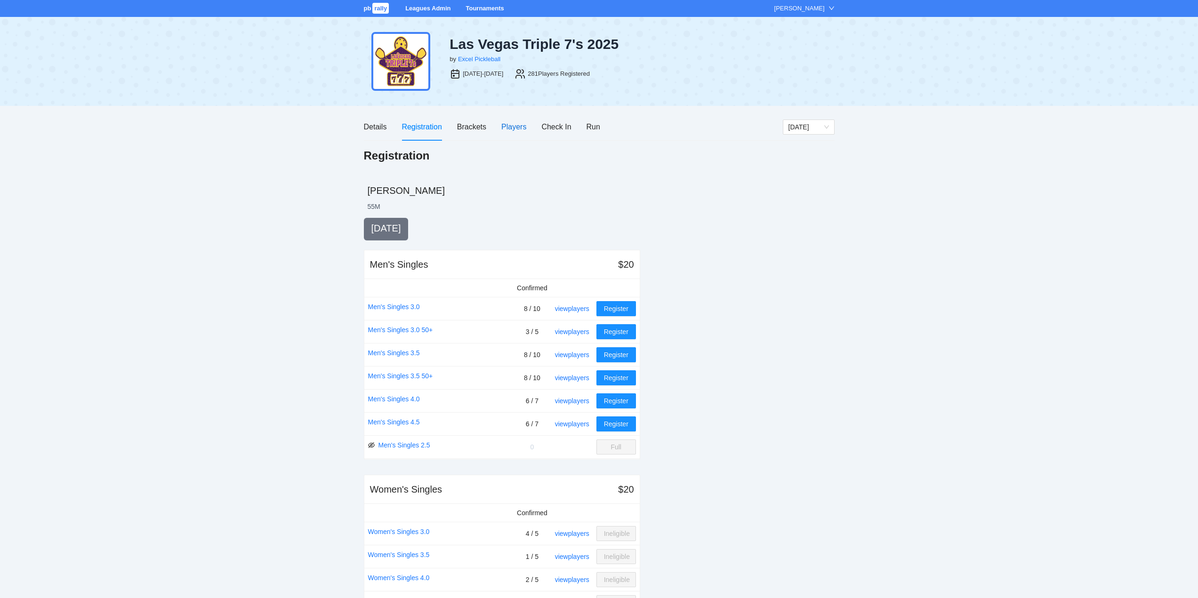
click at [515, 127] on div "Players" at bounding box center [513, 127] width 25 height 12
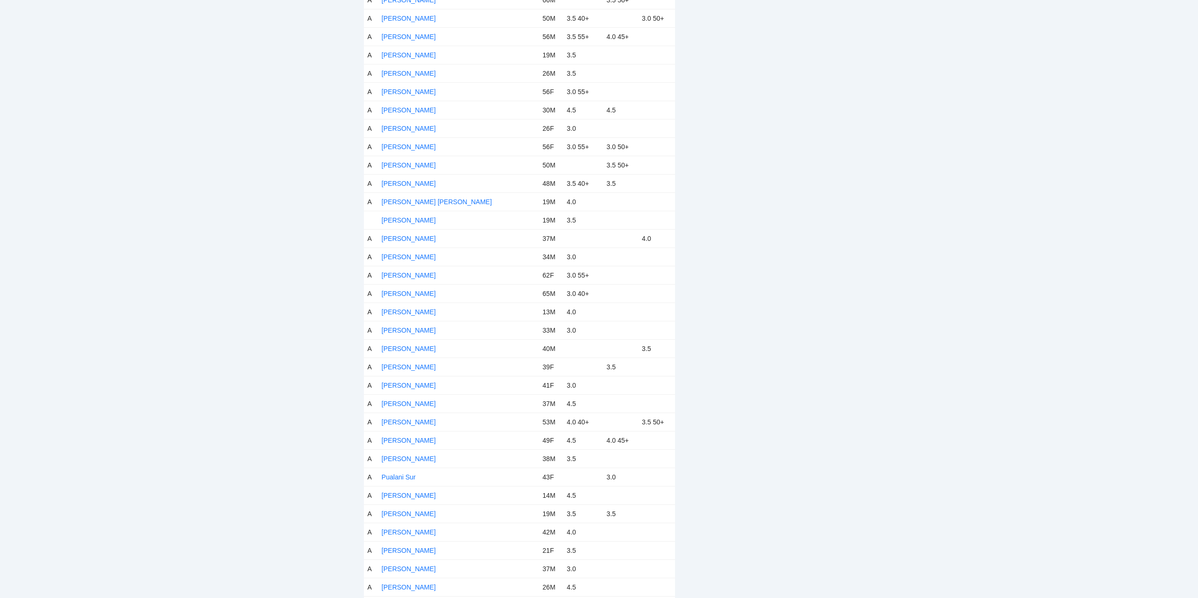
scroll to position [3812, 0]
click at [395, 197] on link "[PERSON_NAME]" at bounding box center [409, 199] width 54 height 8
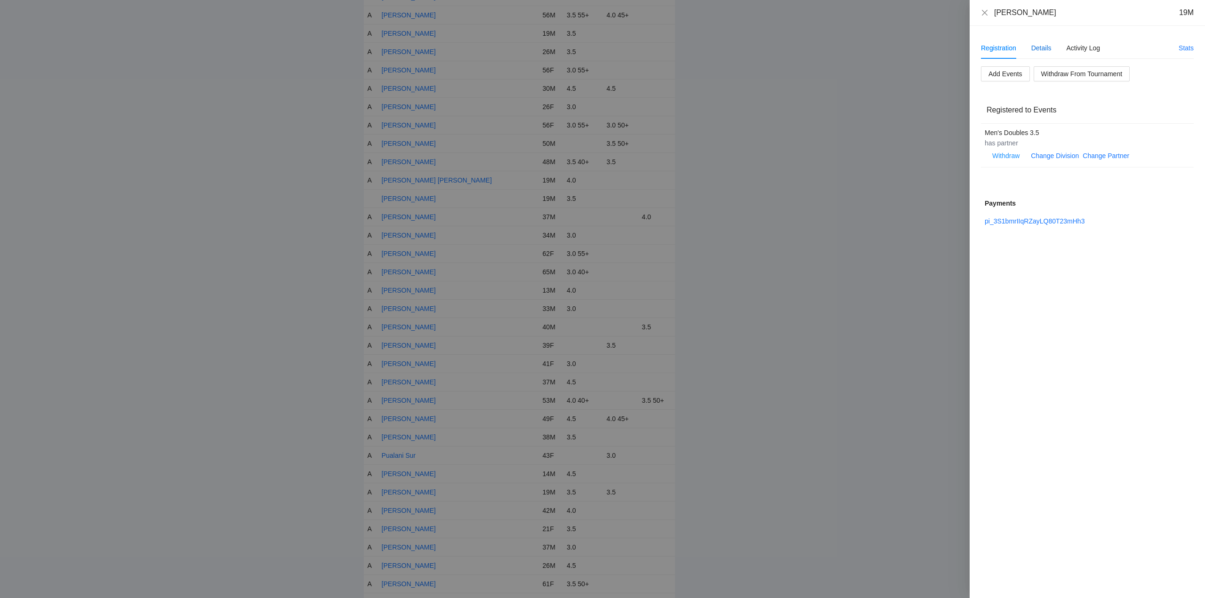
click at [1041, 46] on div "Details" at bounding box center [1041, 48] width 20 height 10
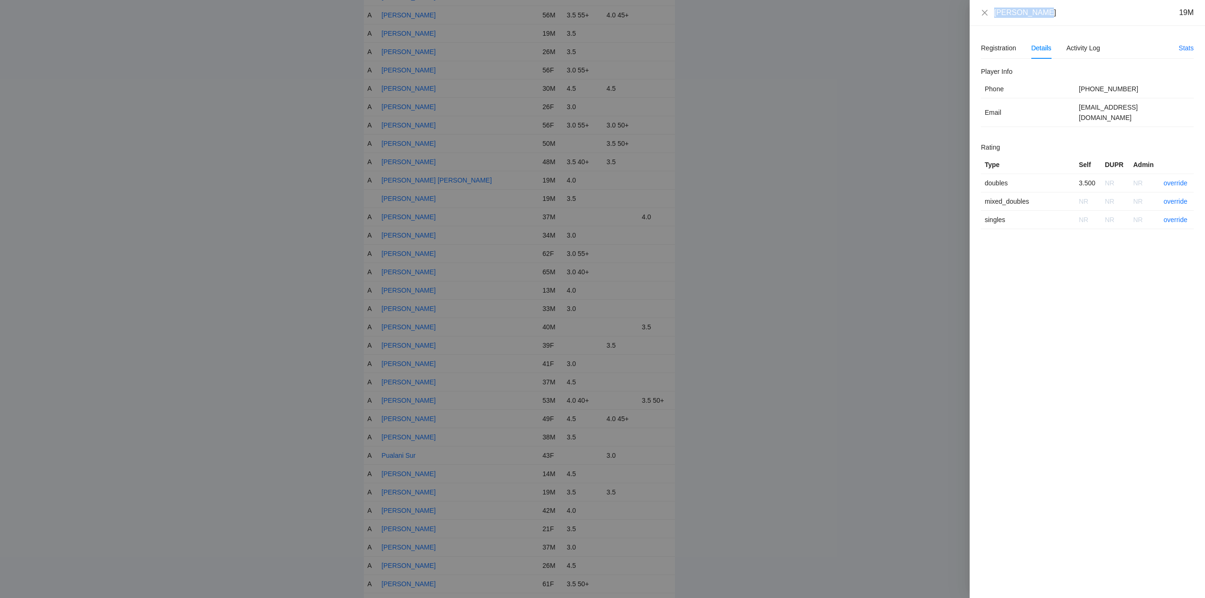
drag, startPoint x: 1039, startPoint y: 15, endPoint x: 991, endPoint y: 16, distance: 48.0
click at [991, 16] on div "[PERSON_NAME] 19M" at bounding box center [1087, 13] width 213 height 10
copy div "[PERSON_NAME]"
click at [1179, 179] on link "override" at bounding box center [1175, 183] width 24 height 8
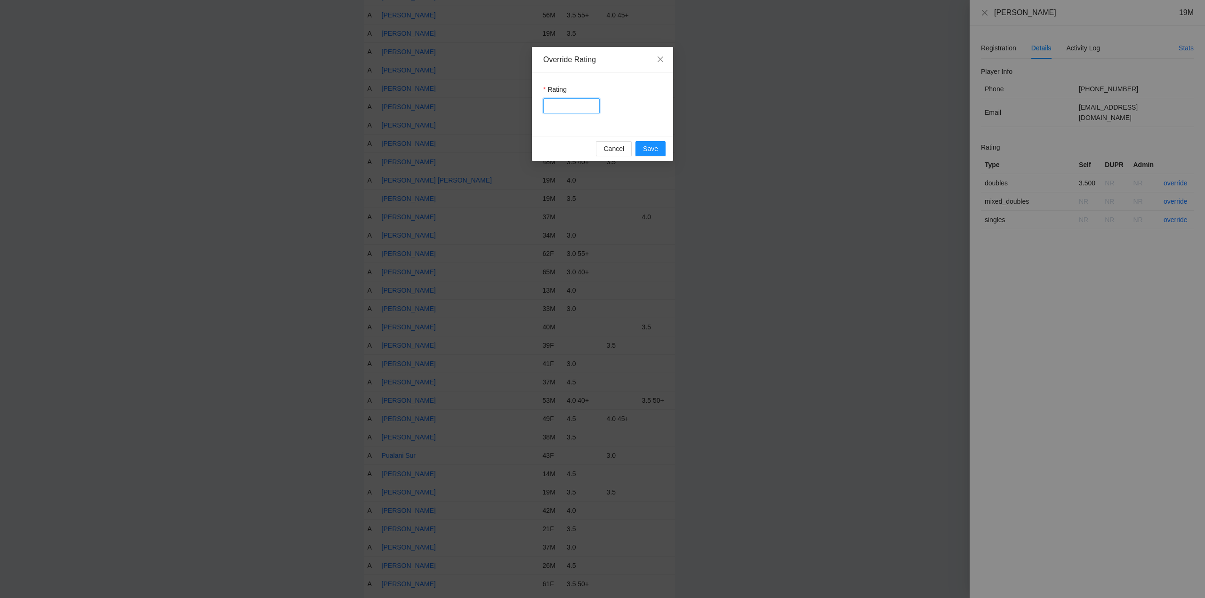
click at [571, 104] on input "Rating" at bounding box center [571, 105] width 56 height 15
type input "***"
drag, startPoint x: 644, startPoint y: 144, endPoint x: 756, endPoint y: 146, distance: 112.0
click at [649, 146] on span "Save" at bounding box center [650, 149] width 15 height 10
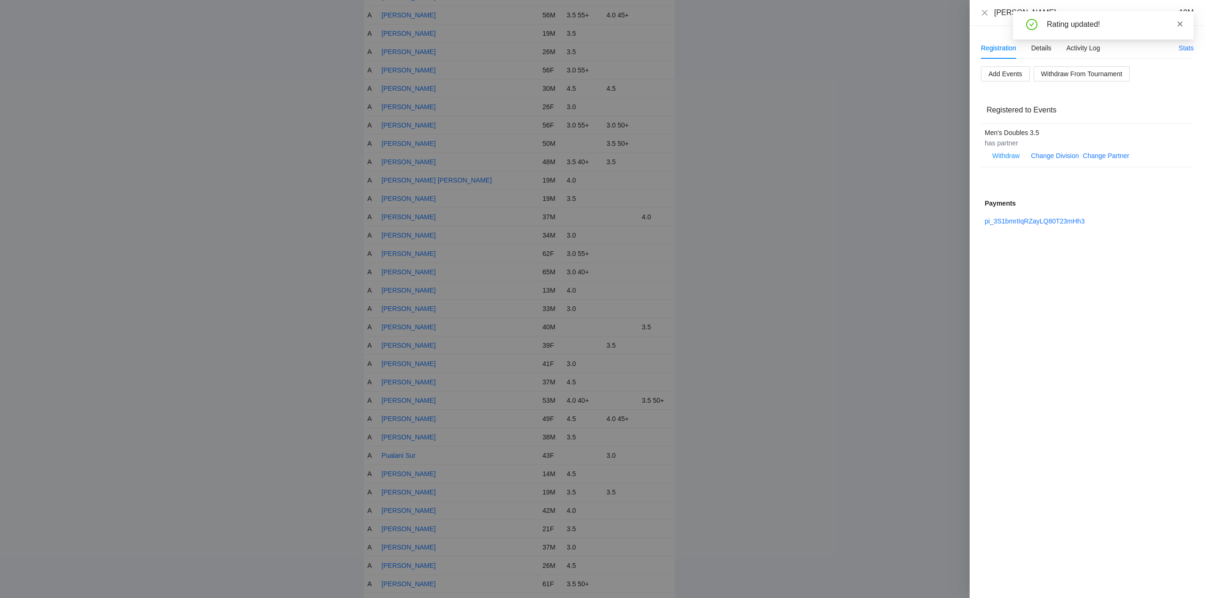
click at [1178, 23] on icon "close" at bounding box center [1180, 24] width 7 height 7
click at [985, 12] on icon "close" at bounding box center [985, 13] width 8 height 8
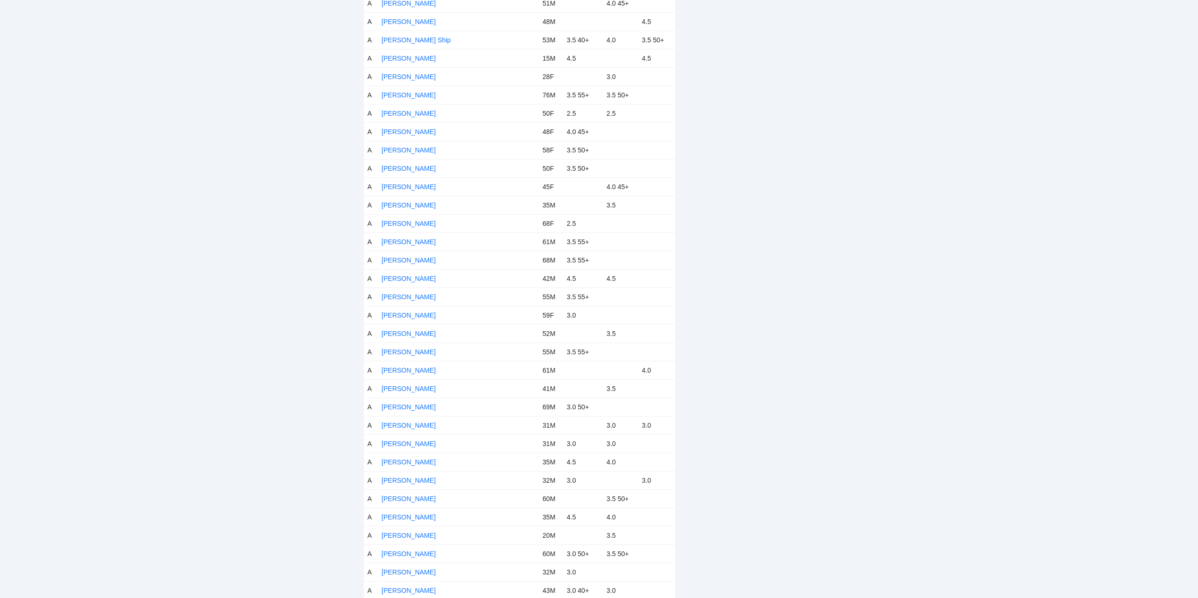
scroll to position [32, 0]
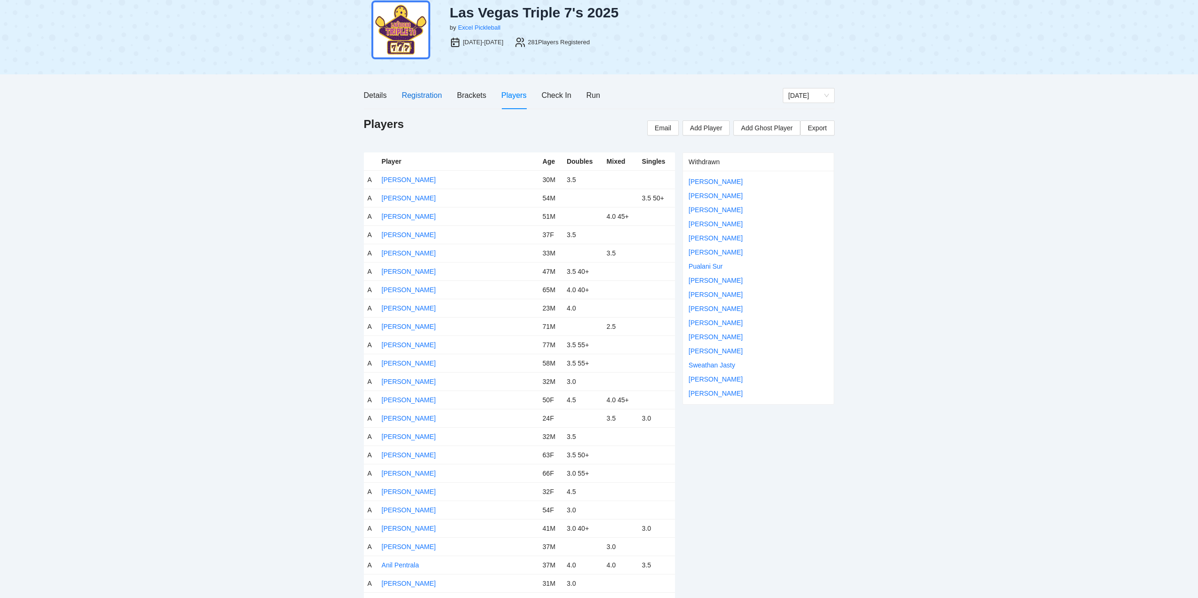
click at [423, 92] on div "Registration" at bounding box center [421, 95] width 40 height 12
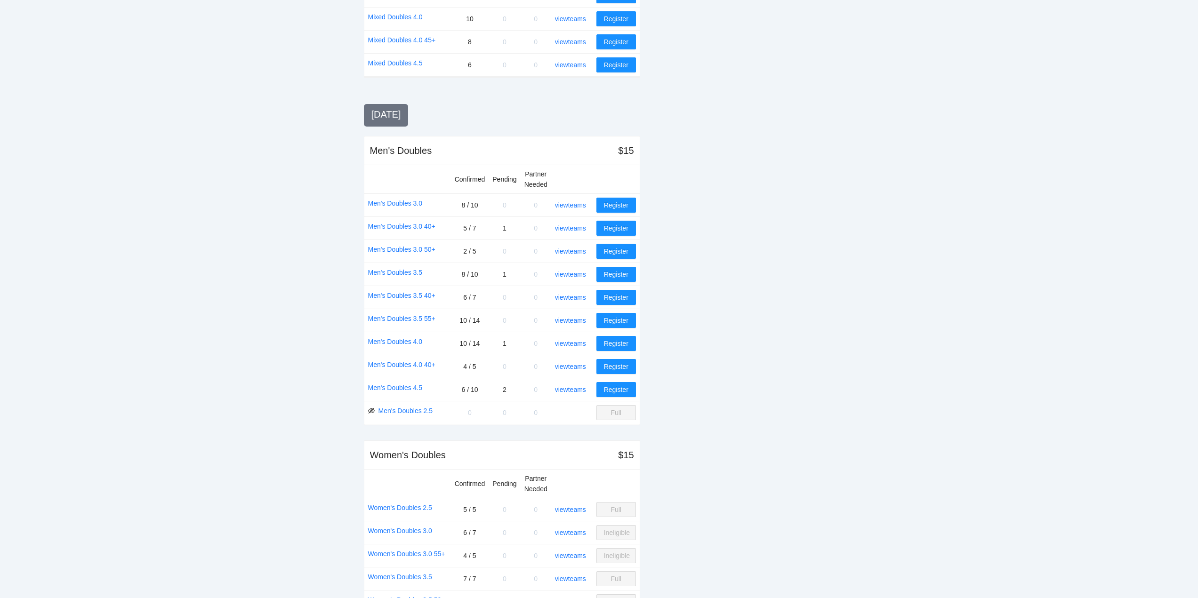
scroll to position [879, 0]
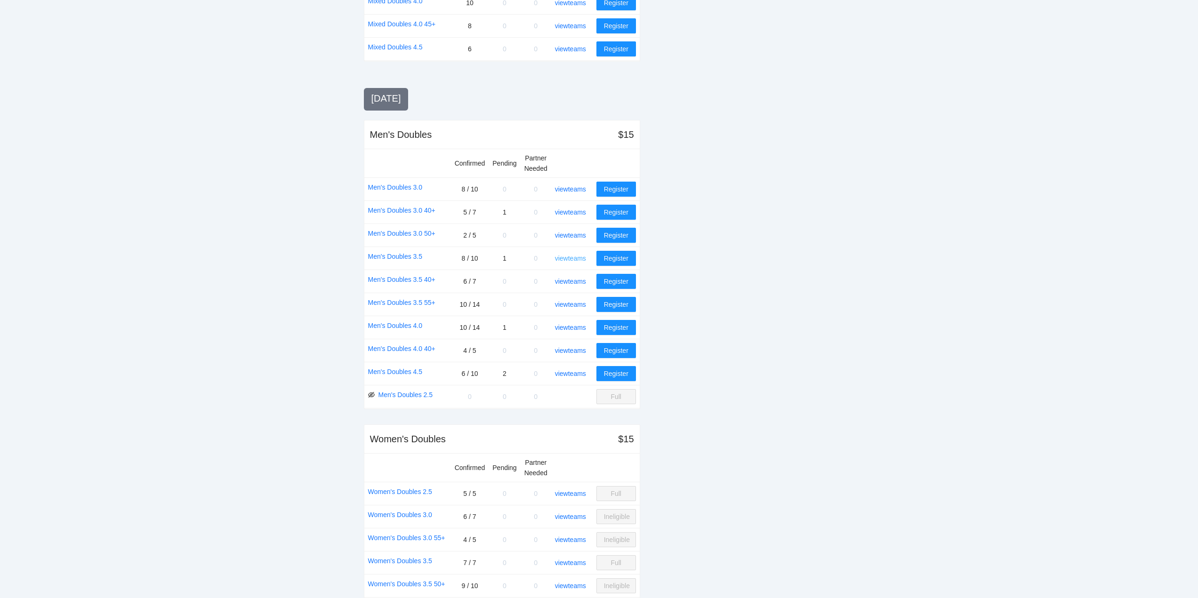
click at [575, 255] on link "view teams" at bounding box center [570, 259] width 31 height 8
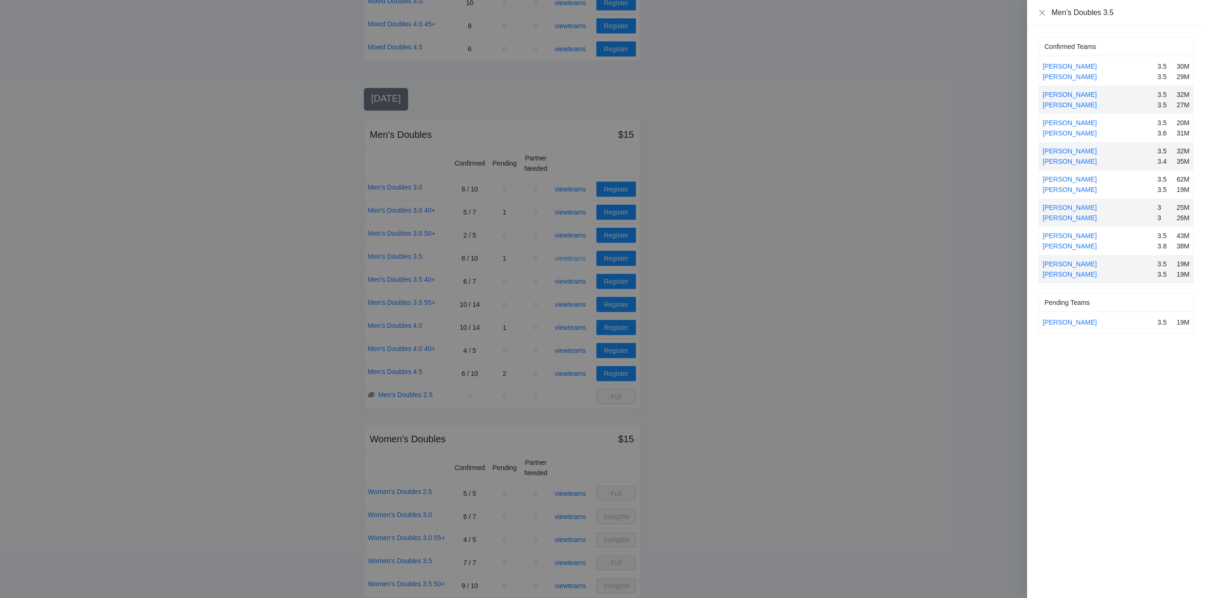
click at [575, 255] on div at bounding box center [602, 299] width 1205 height 598
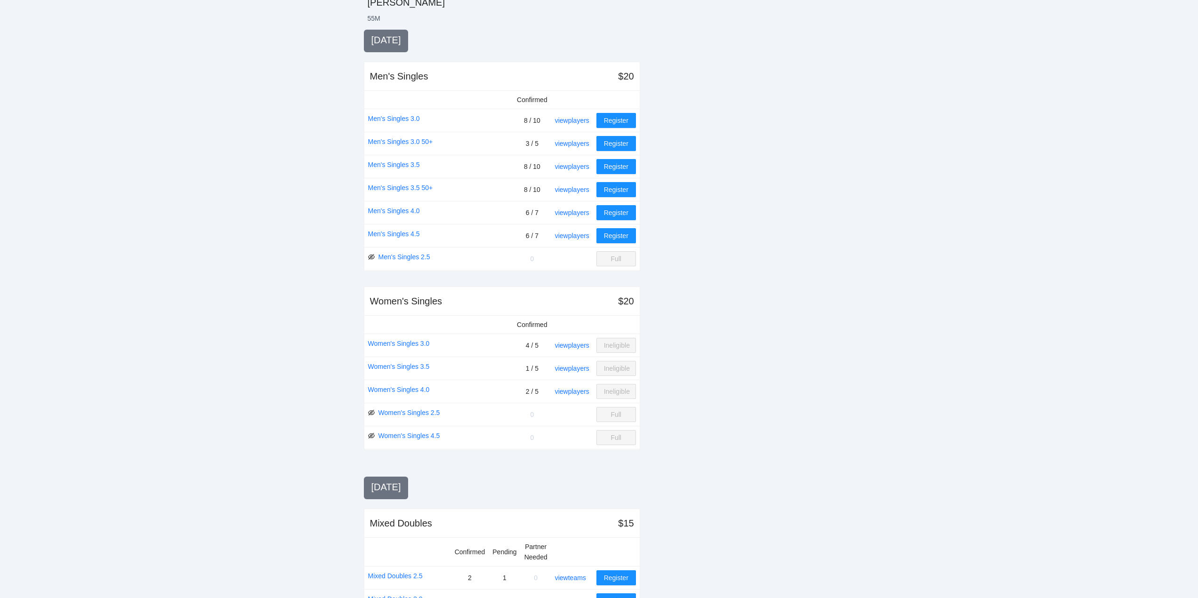
scroll to position [0, 0]
